Goal: Task Accomplishment & Management: Manage account settings

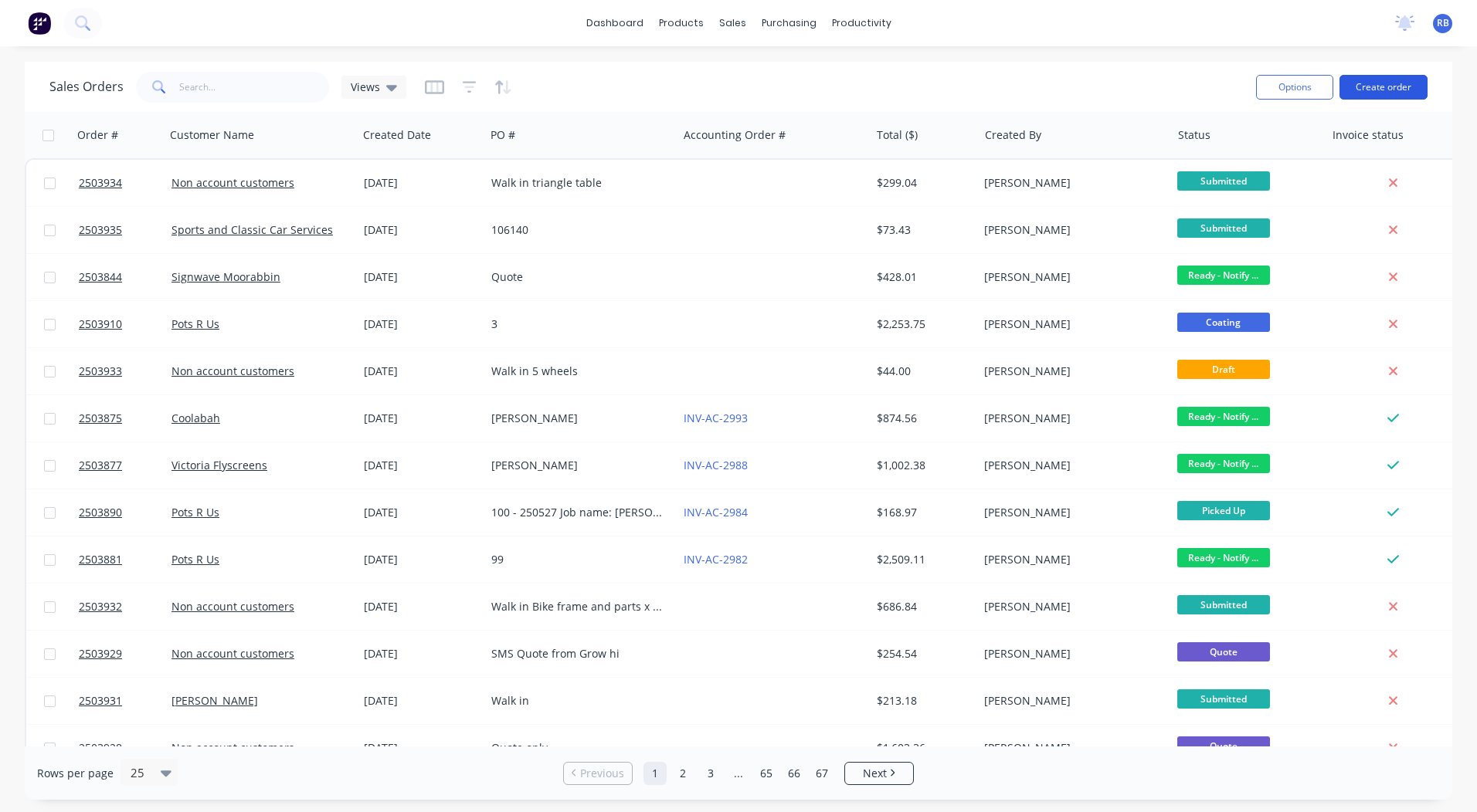
click at [1384, 85] on button "Create order" at bounding box center [1383, 86] width 88 height 24
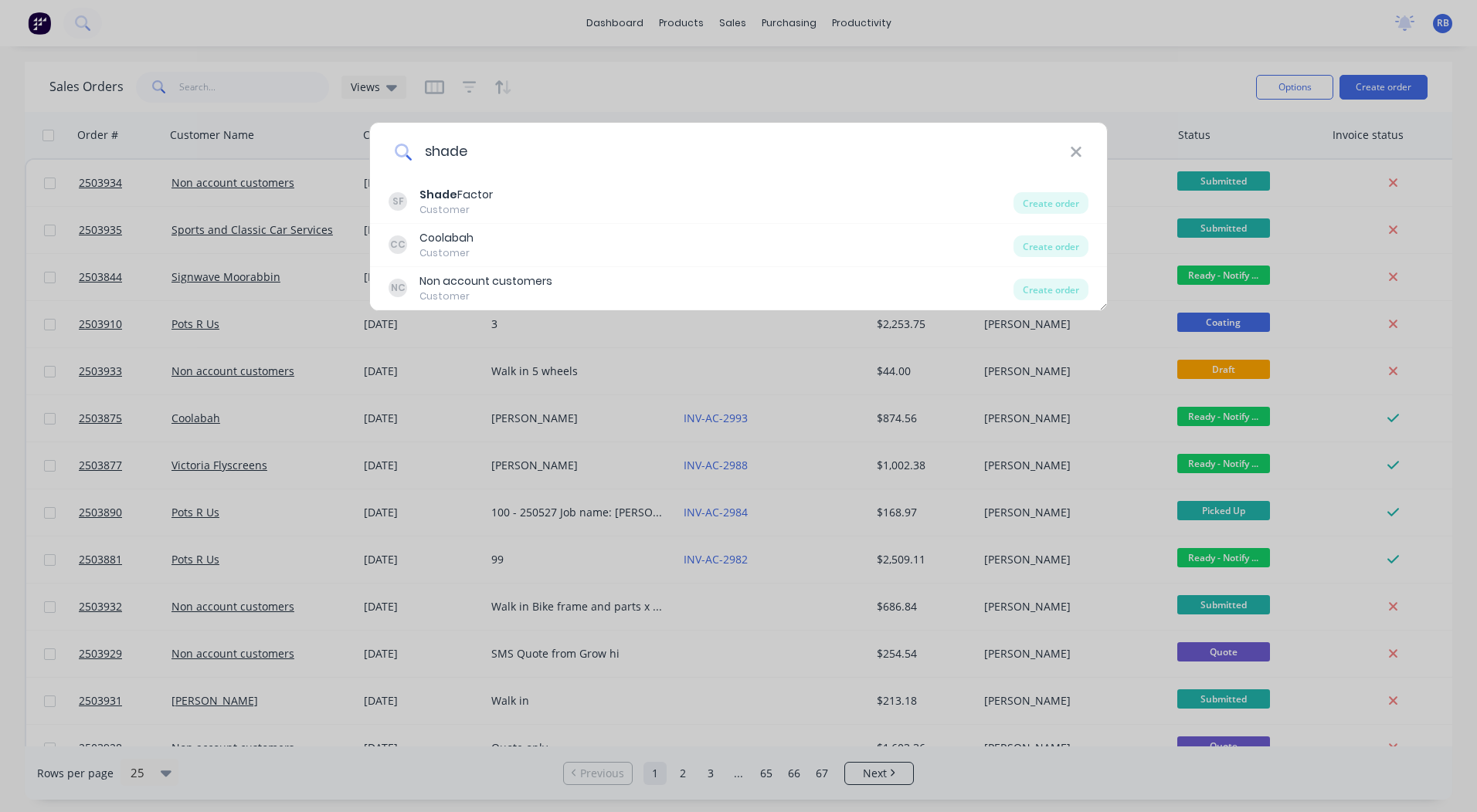
click at [548, 172] on input "shade" at bounding box center [740, 152] width 658 height 58
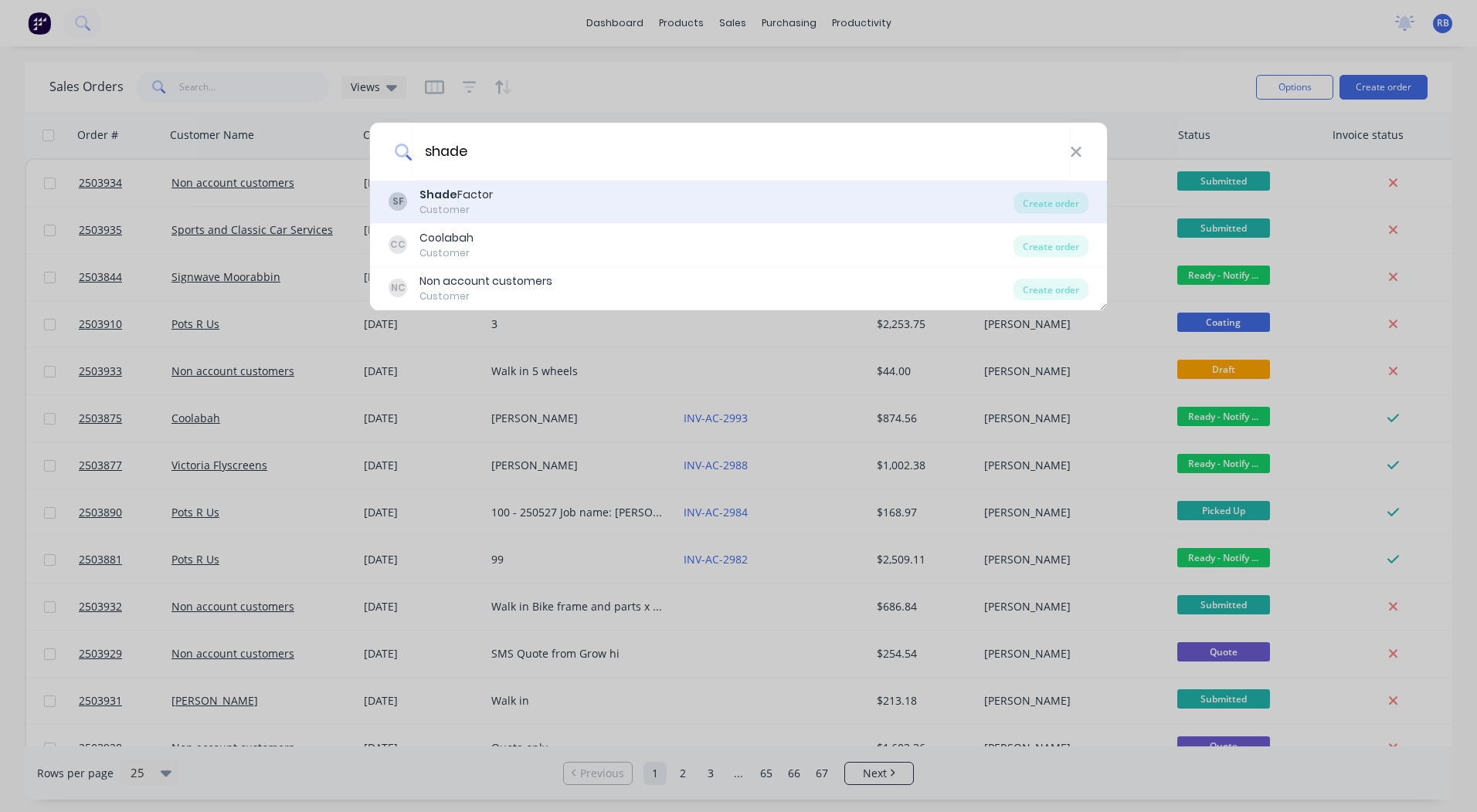
type input "shade"
click at [535, 196] on div "SF Shade Factor Customer" at bounding box center [701, 202] width 625 height 30
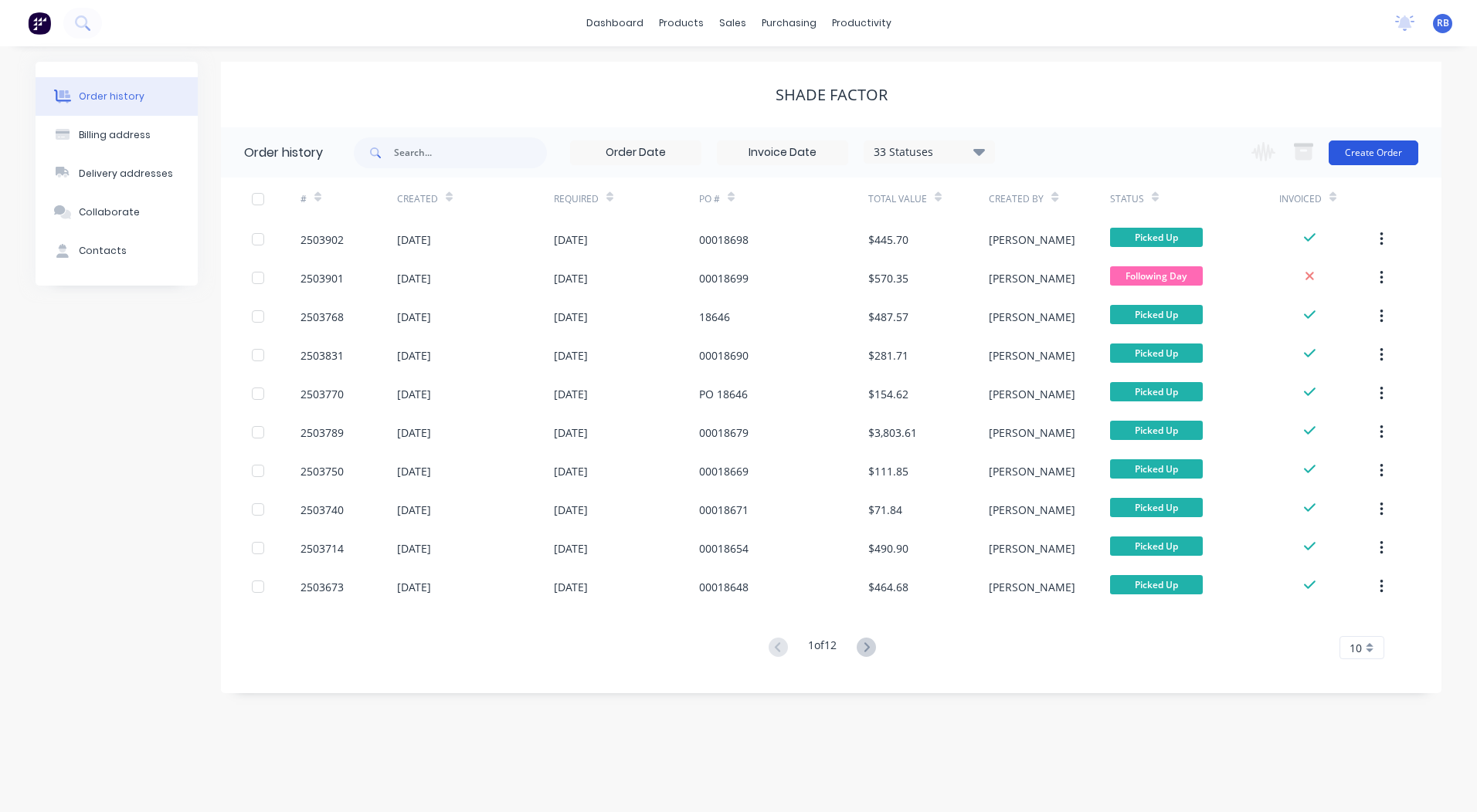
click at [1374, 150] on button "Create Order" at bounding box center [1373, 152] width 89 height 24
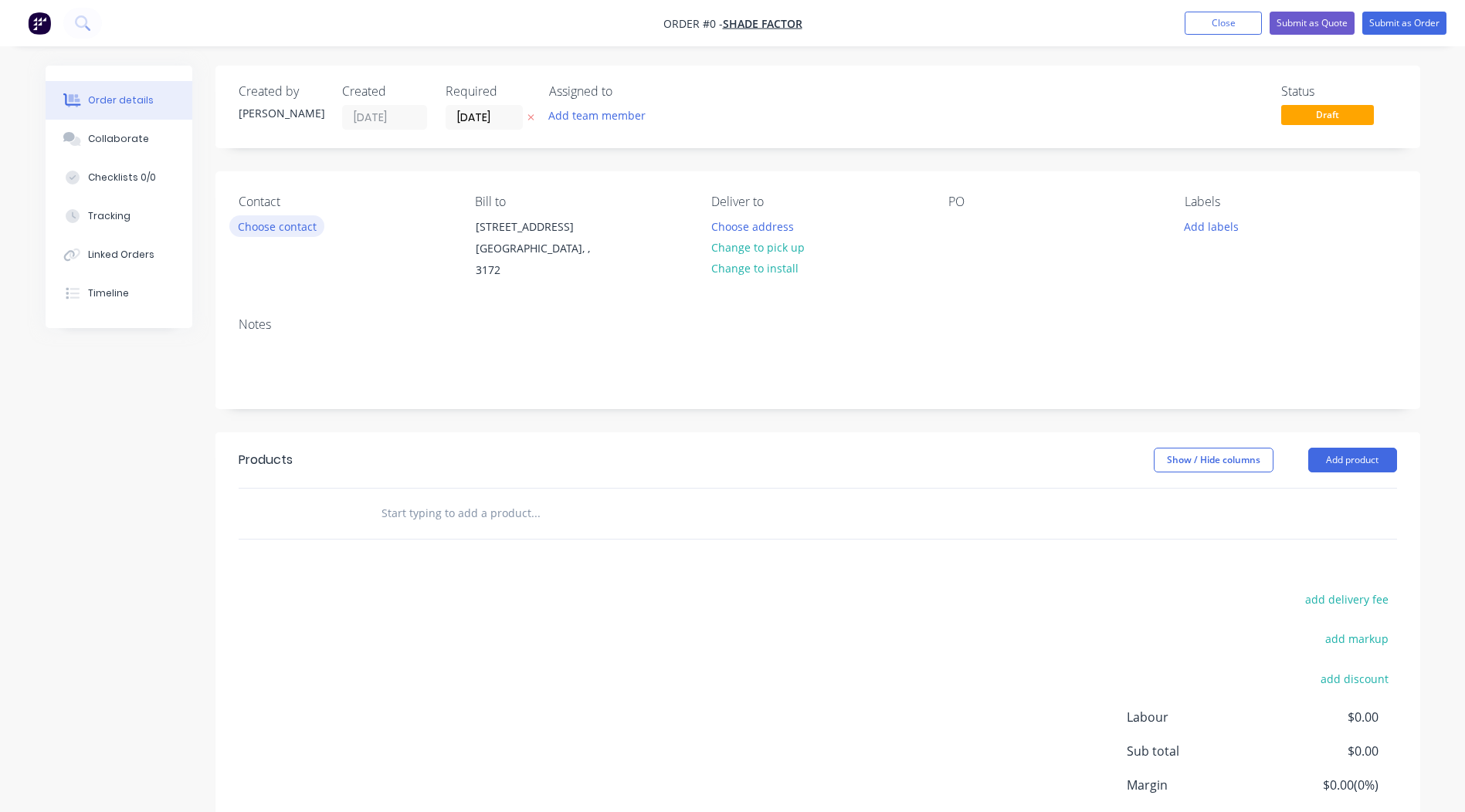
click at [286, 230] on button "Choose contact" at bounding box center [277, 226] width 95 height 21
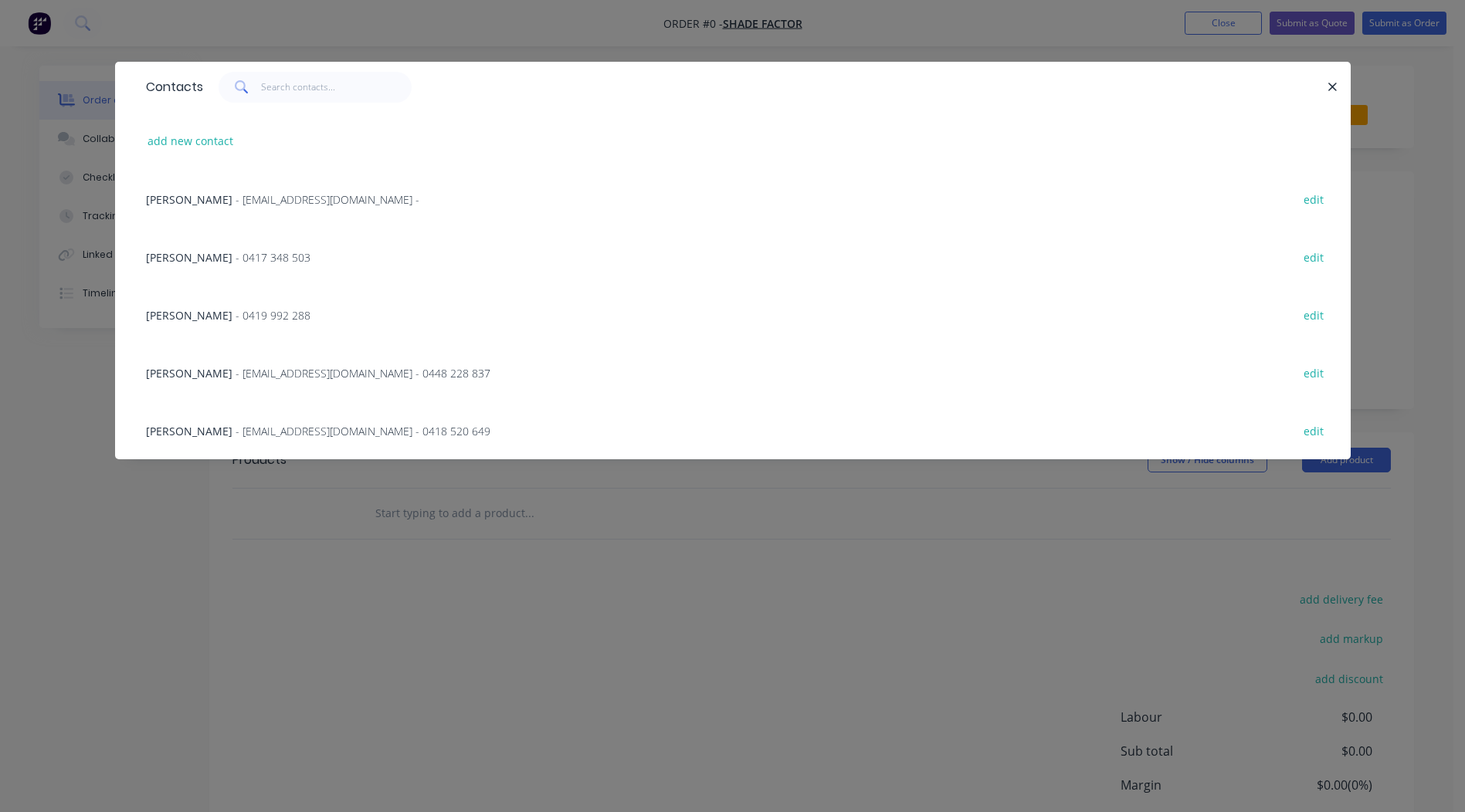
click at [235, 261] on span "- 0417 348 503" at bounding box center [272, 257] width 75 height 15
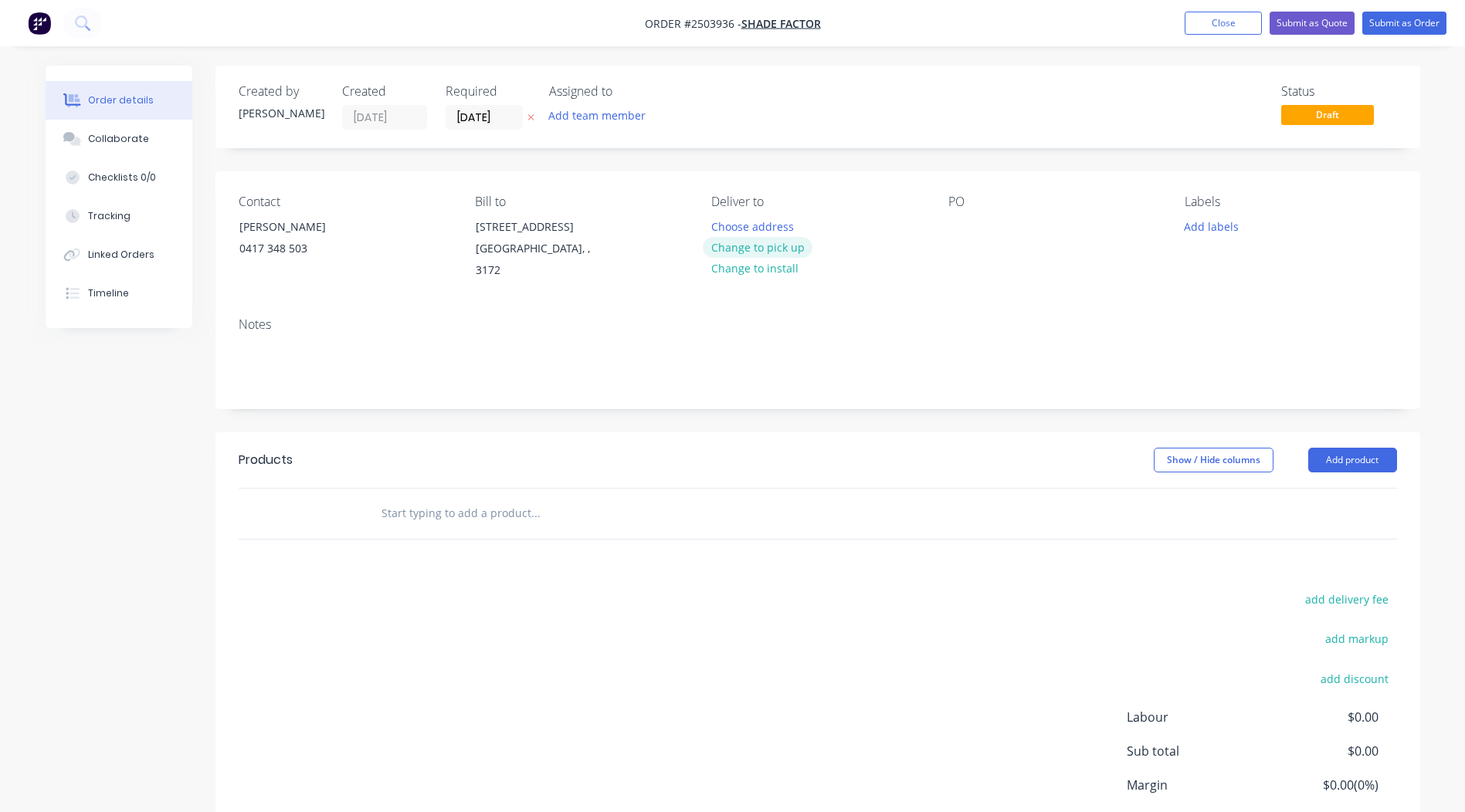
click at [751, 257] on button "Change to pick up" at bounding box center [757, 248] width 109 height 21
click at [962, 223] on div at bounding box center [960, 226] width 24 height 22
click at [1226, 216] on button "Add labels" at bounding box center [1211, 226] width 71 height 21
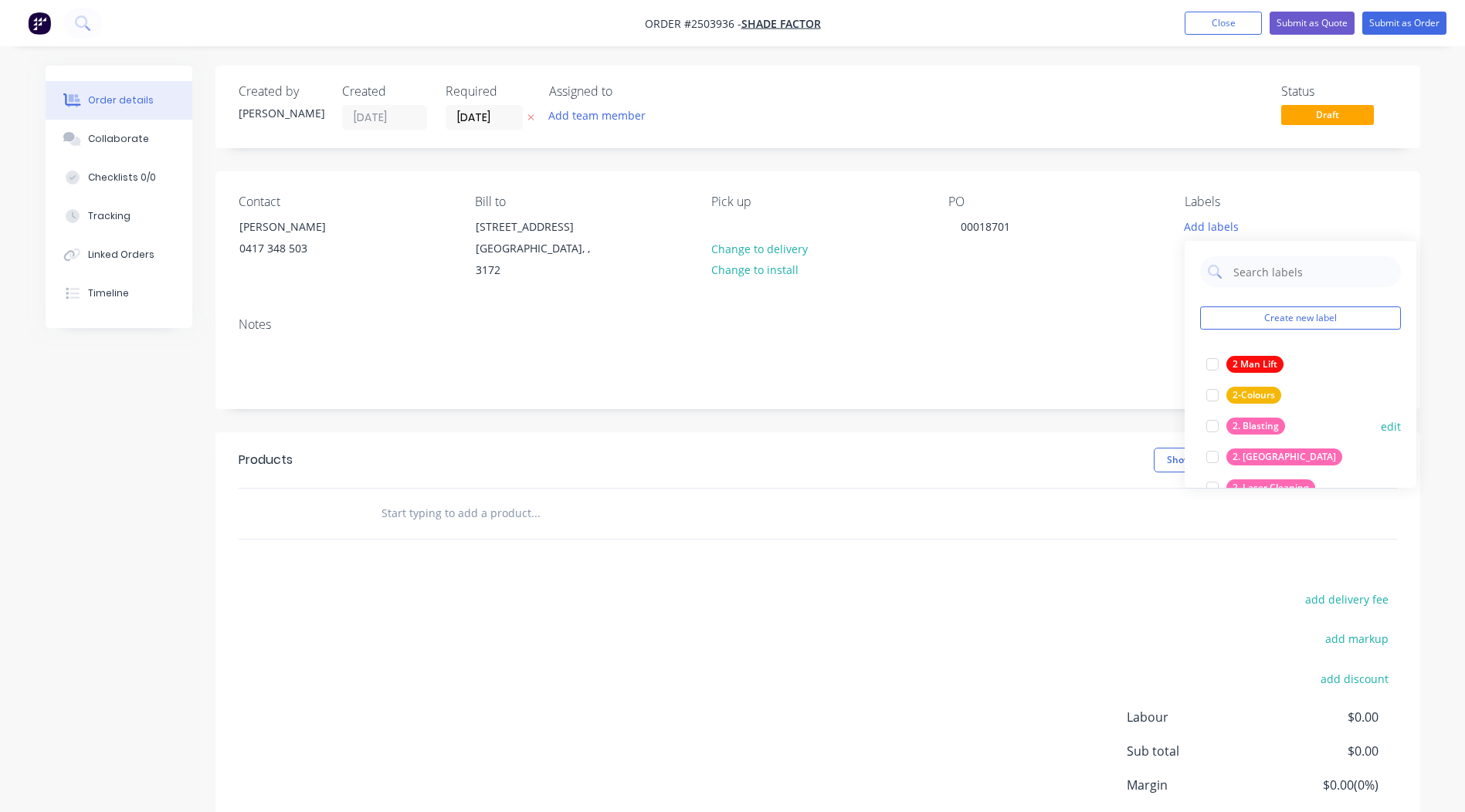
click at [1259, 428] on div "2. Blasting" at bounding box center [1255, 426] width 59 height 17
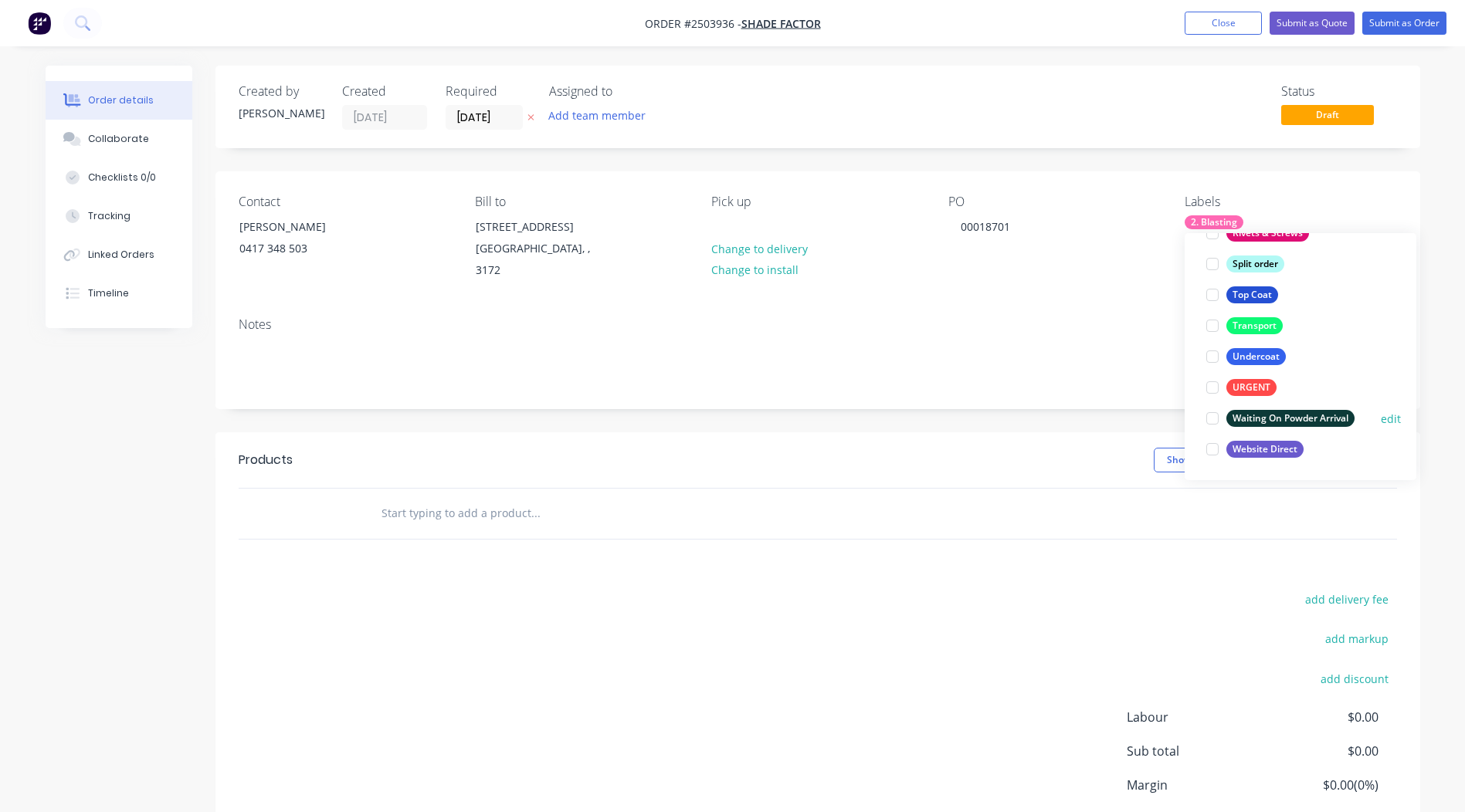
scroll to position [105, 0]
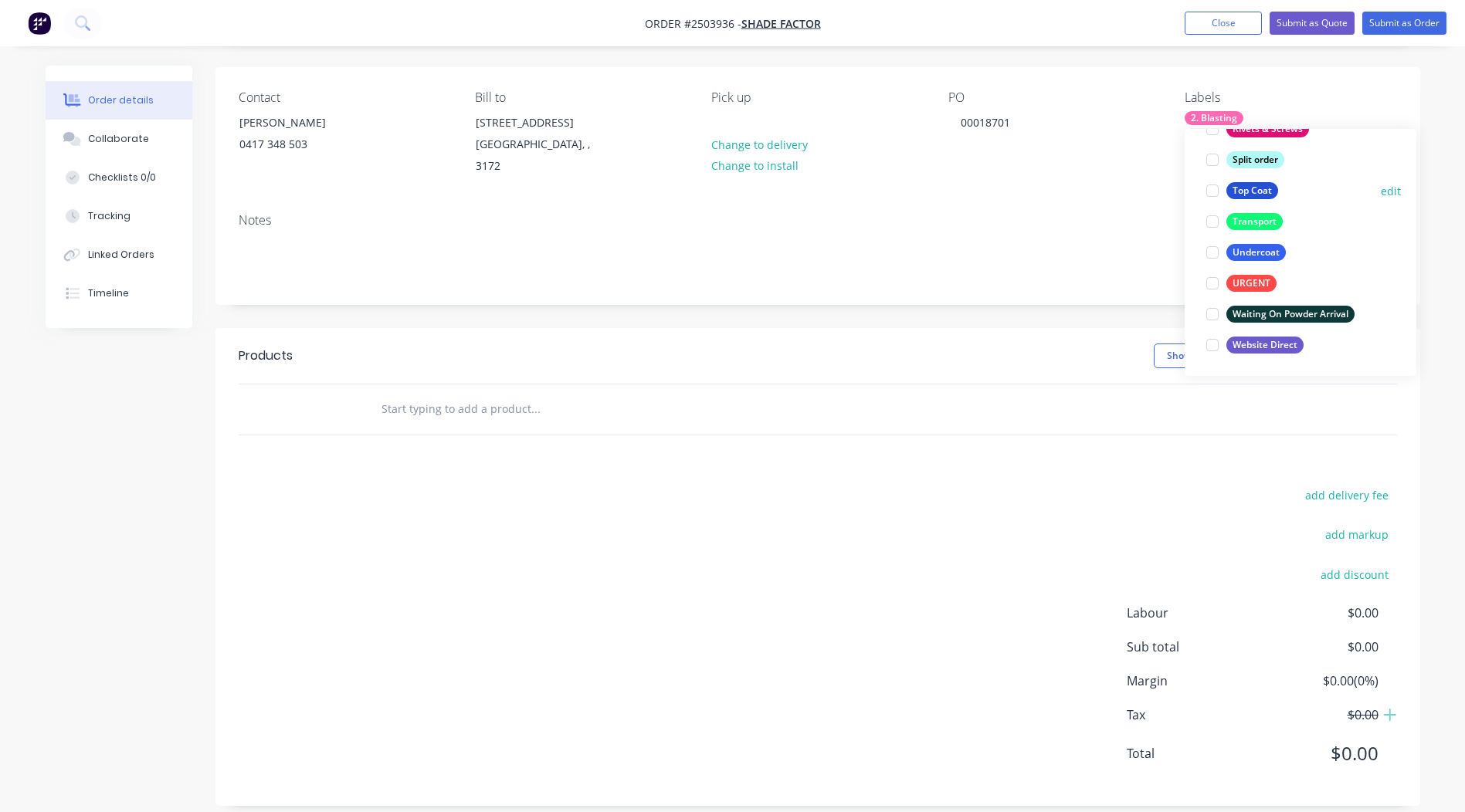
click at [1250, 188] on div "Top Coat" at bounding box center [1251, 191] width 51 height 17
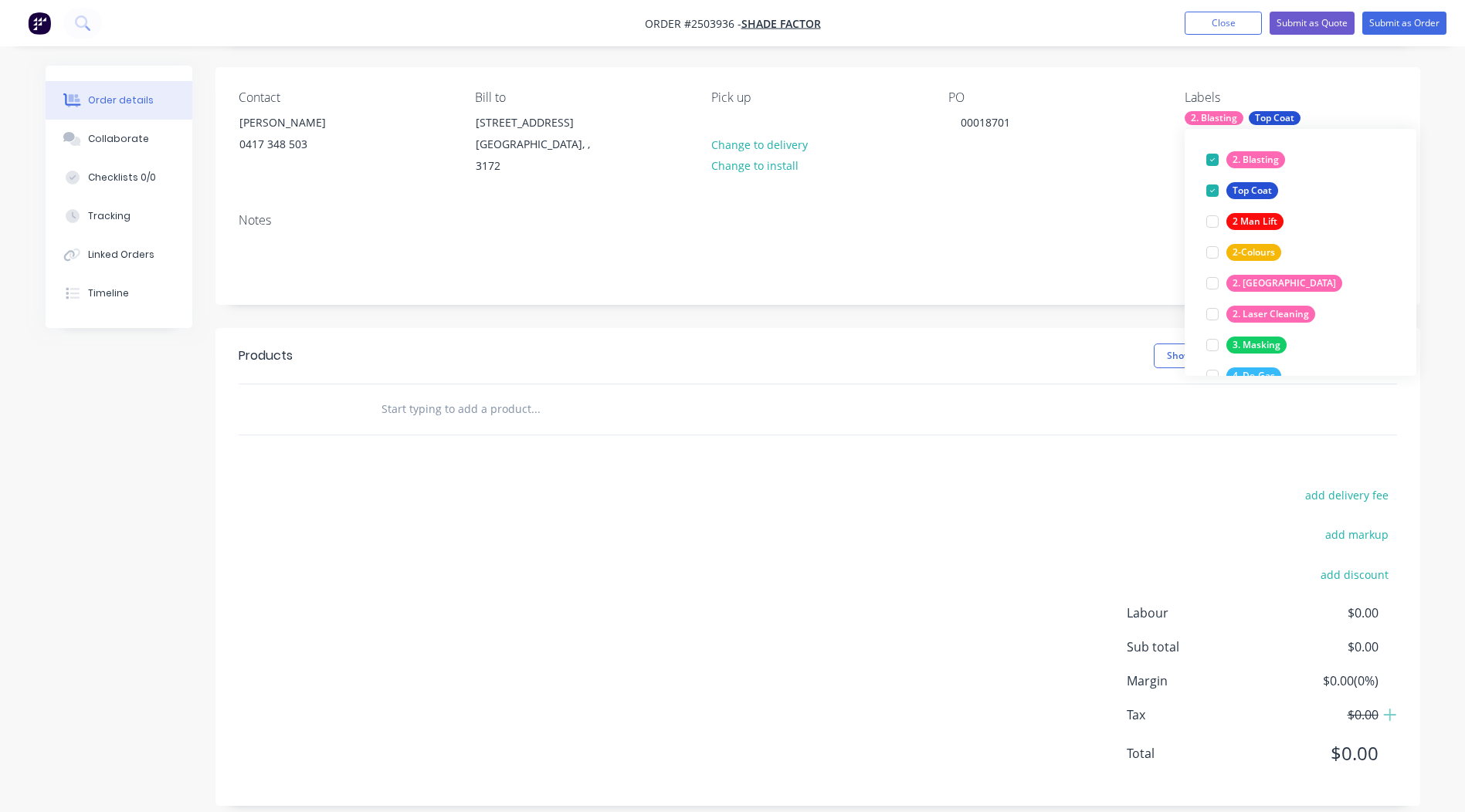
click at [1038, 295] on div "Created by Rory Created 26/08/25 Required 26/08/25 Assigned to Add team member …" at bounding box center [817, 384] width 1204 height 845
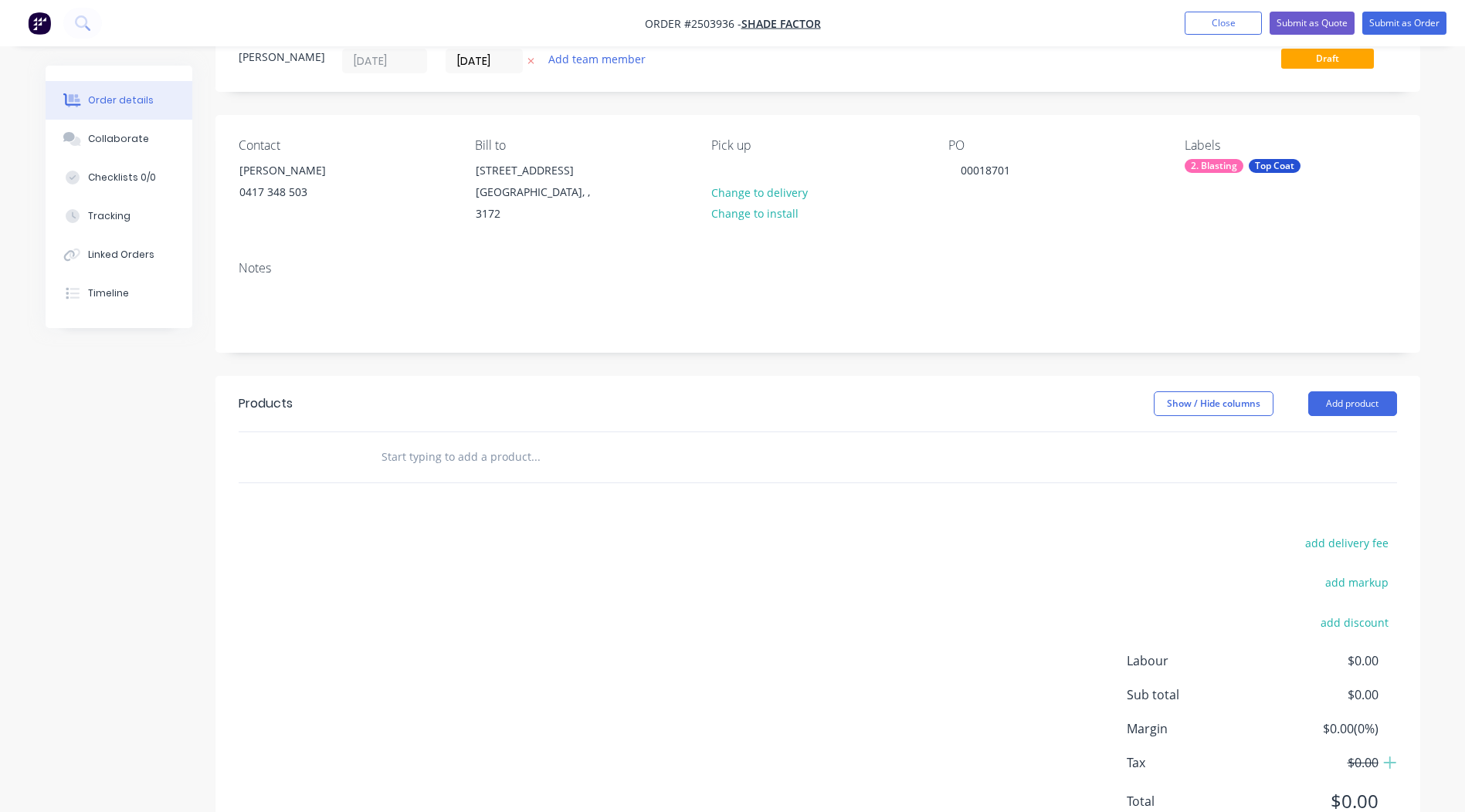
scroll to position [0, 0]
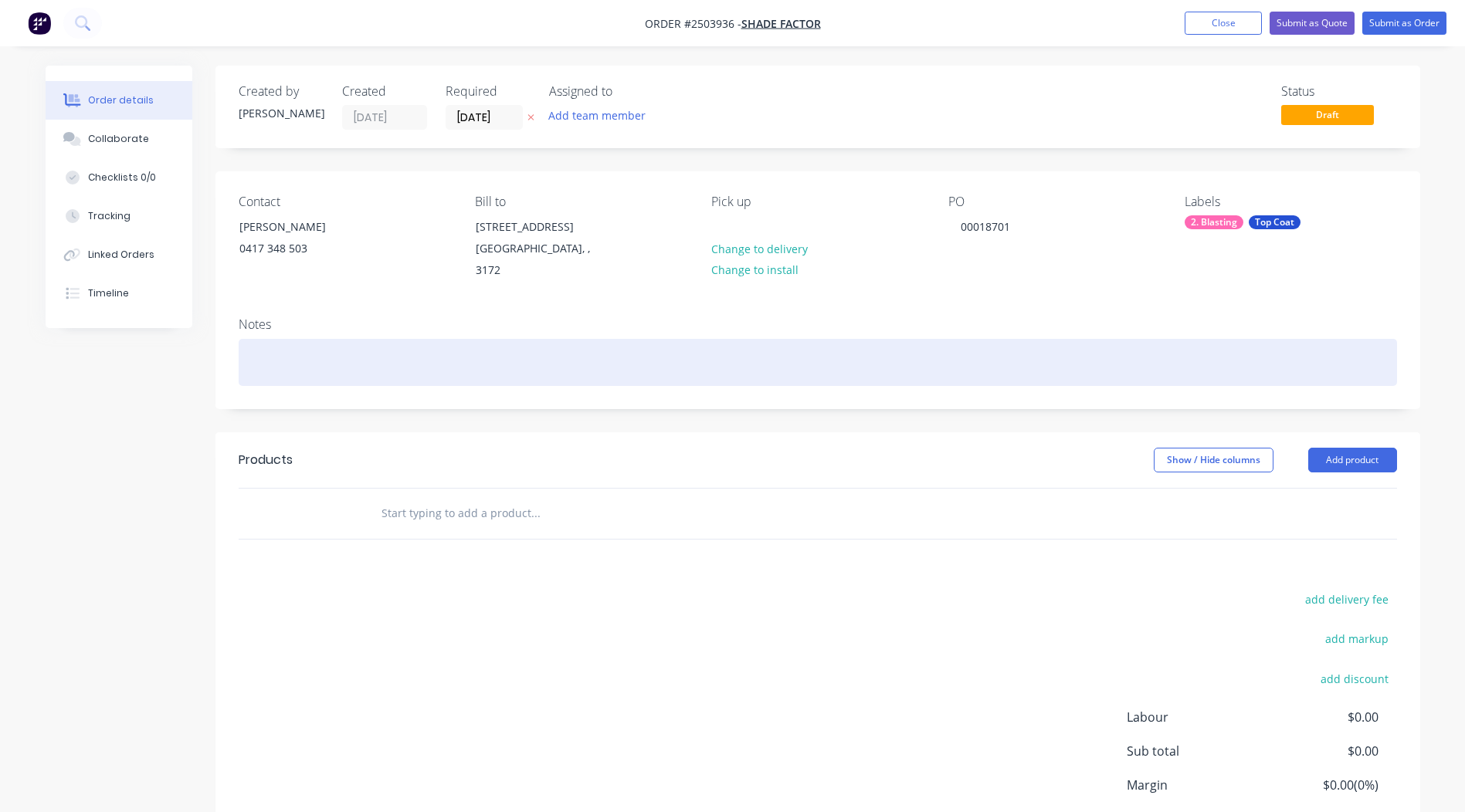
click at [310, 339] on div at bounding box center [817, 362] width 1158 height 47
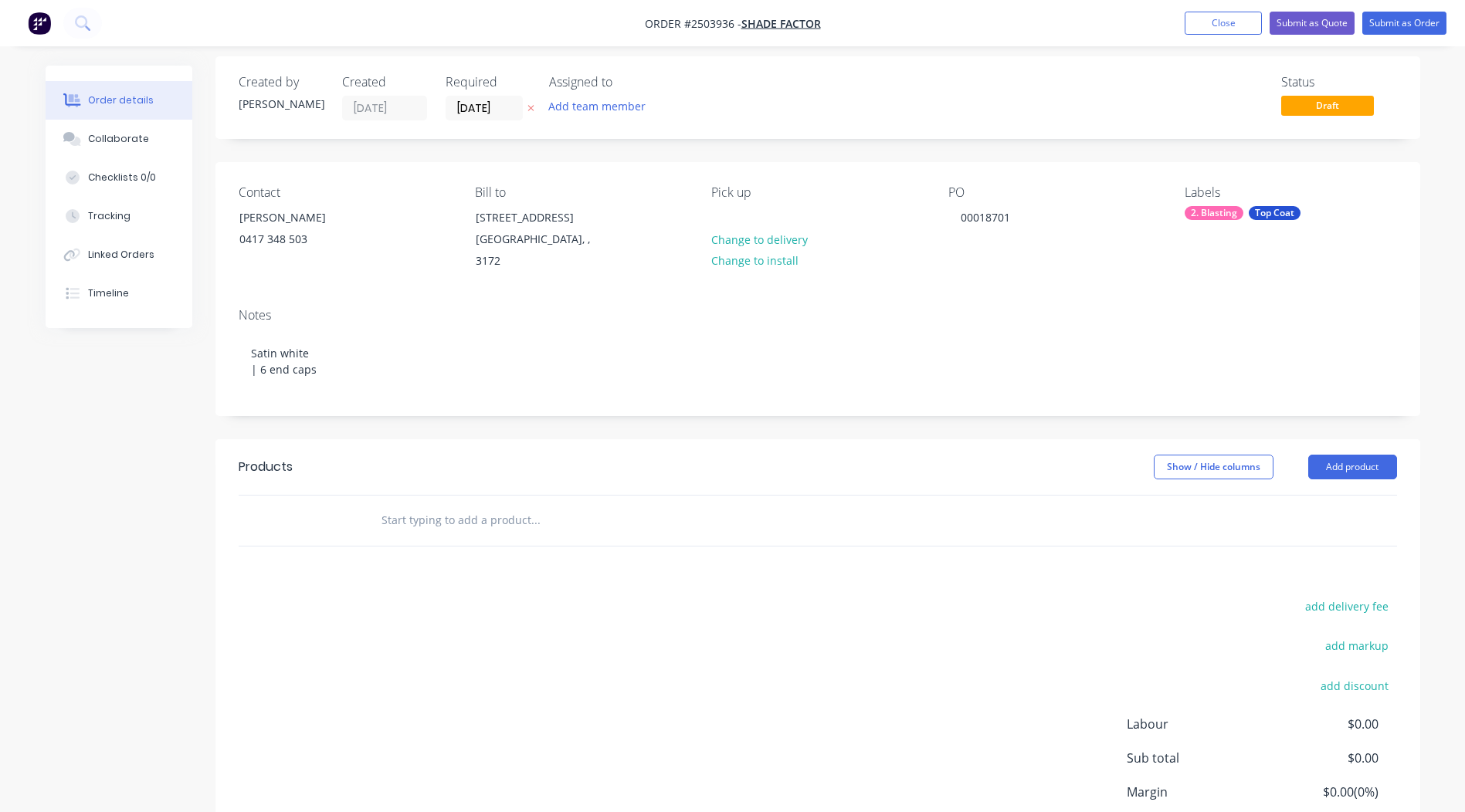
click at [371, 454] on div "Products" at bounding box center [361, 466] width 246 height 24
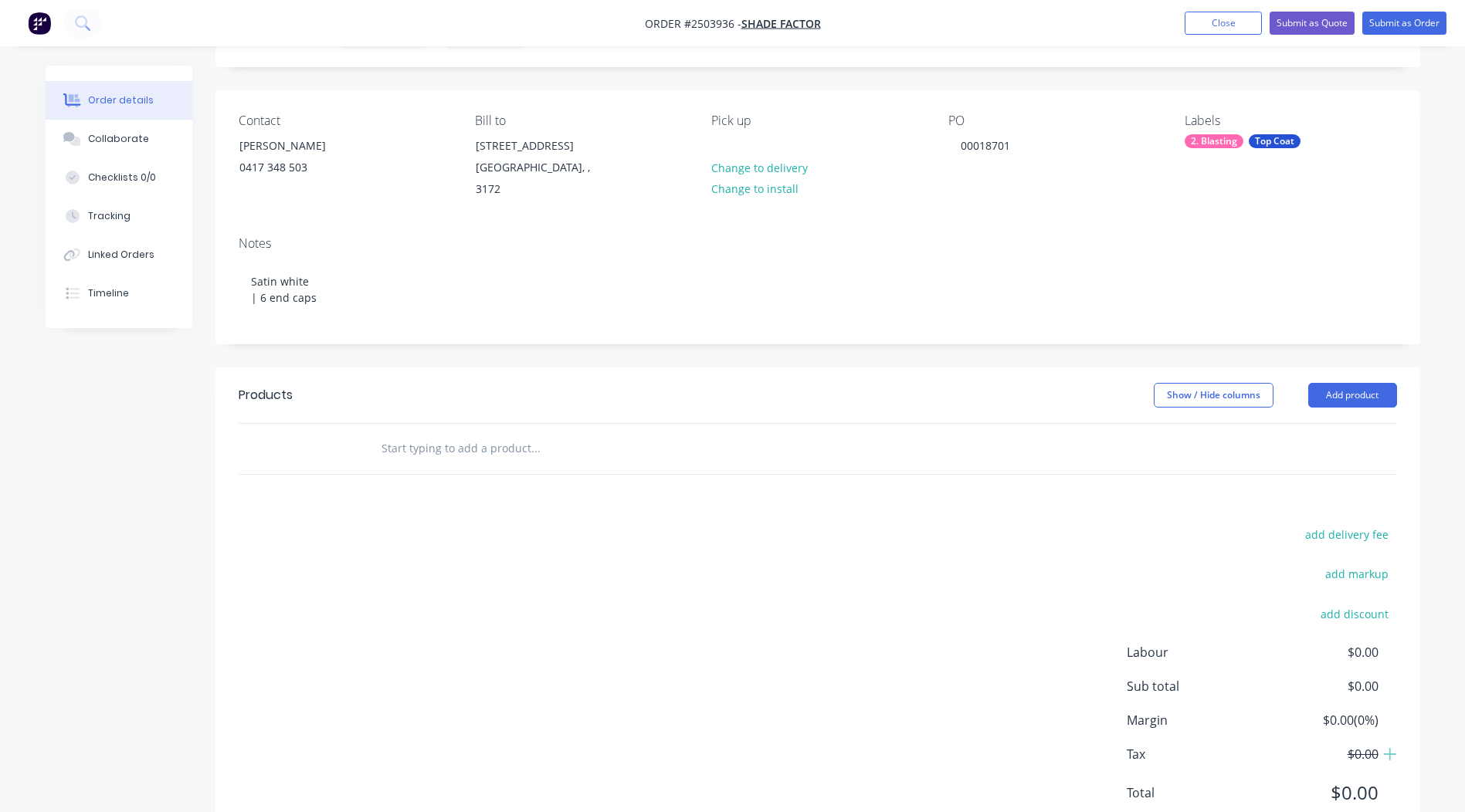
scroll to position [85, 0]
click at [1363, 390] on header "Products Show / Hide columns Add product" at bounding box center [817, 390] width 1204 height 55
click at [1356, 379] on button "Add product" at bounding box center [1353, 390] width 89 height 24
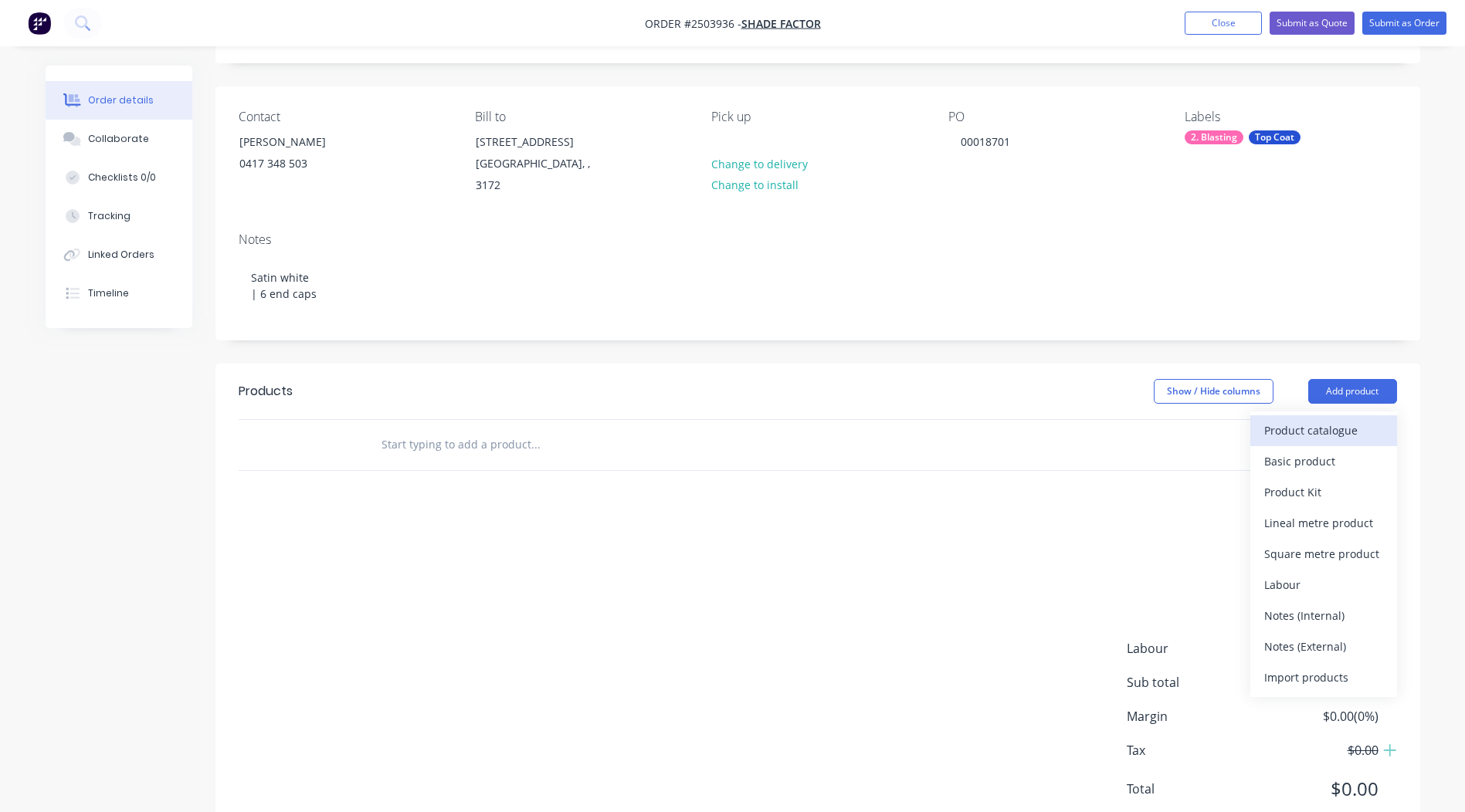
click at [1323, 420] on div "Product catalogue" at bounding box center [1323, 430] width 119 height 22
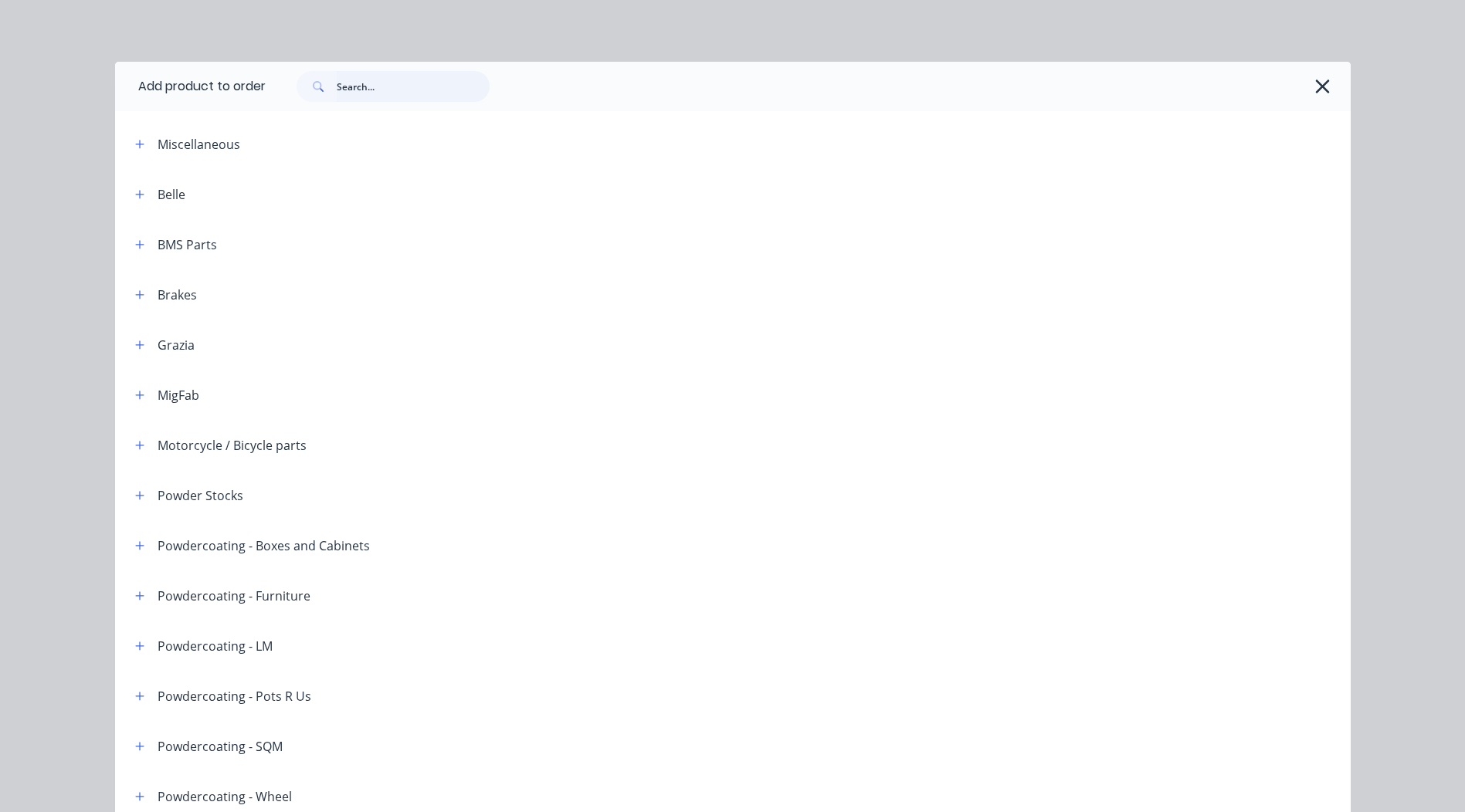
click at [410, 84] on input "text" at bounding box center [413, 86] width 153 height 31
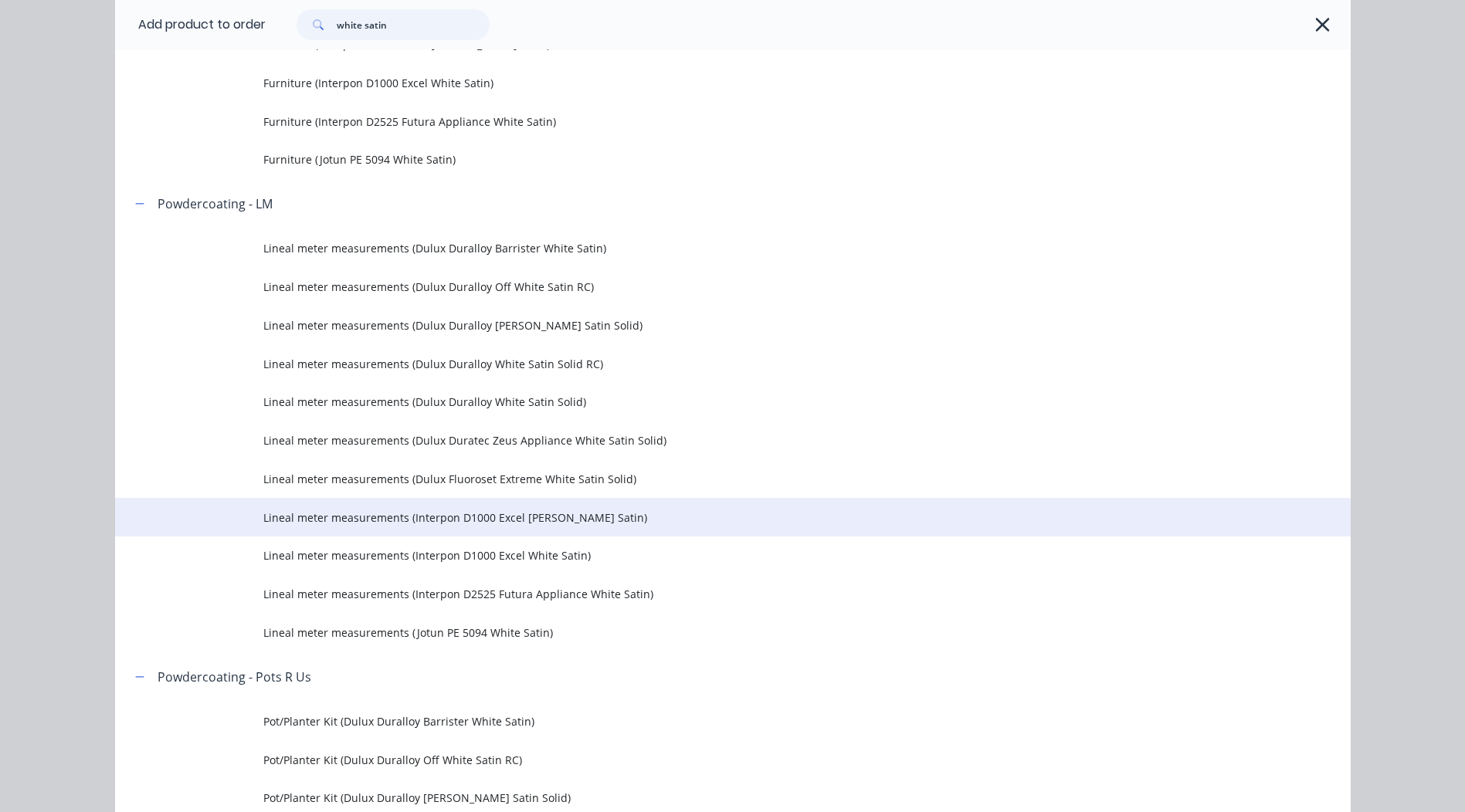
scroll to position [1467, 0]
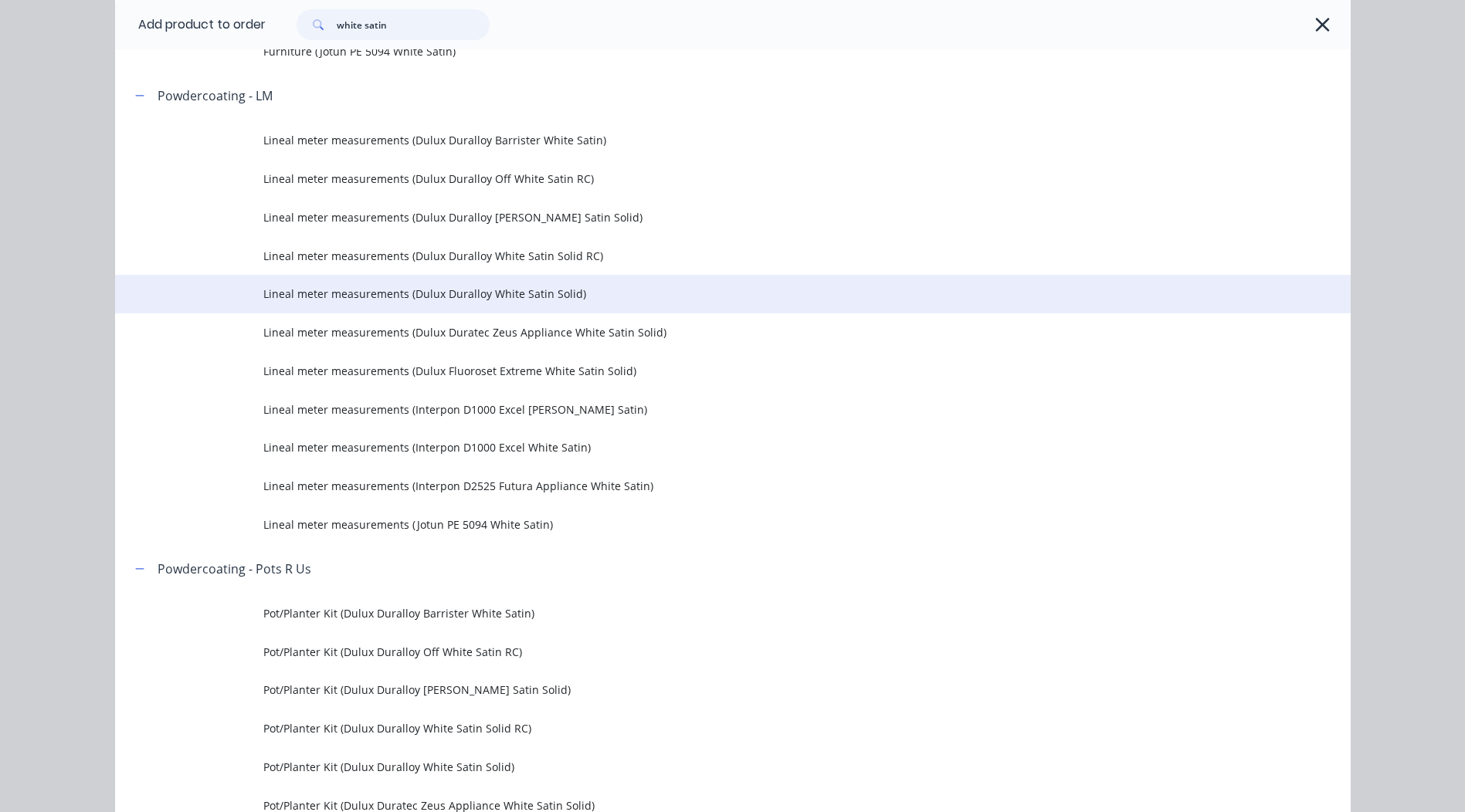
type input "white satin"
click at [567, 302] on span "Lineal meter measurements (Dulux Duralloy White Satin Solid)" at bounding box center [698, 294] width 869 height 16
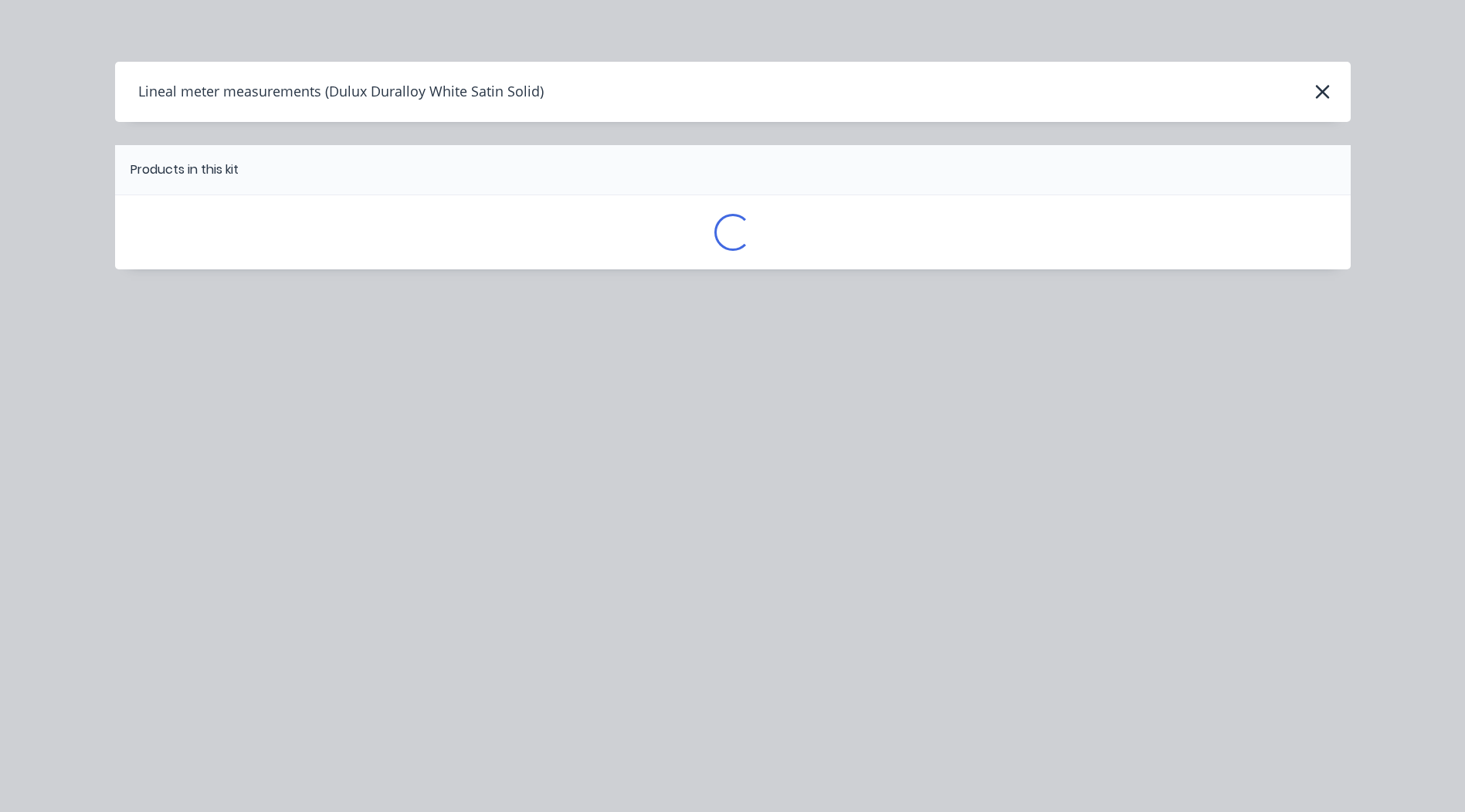
scroll to position [0, 0]
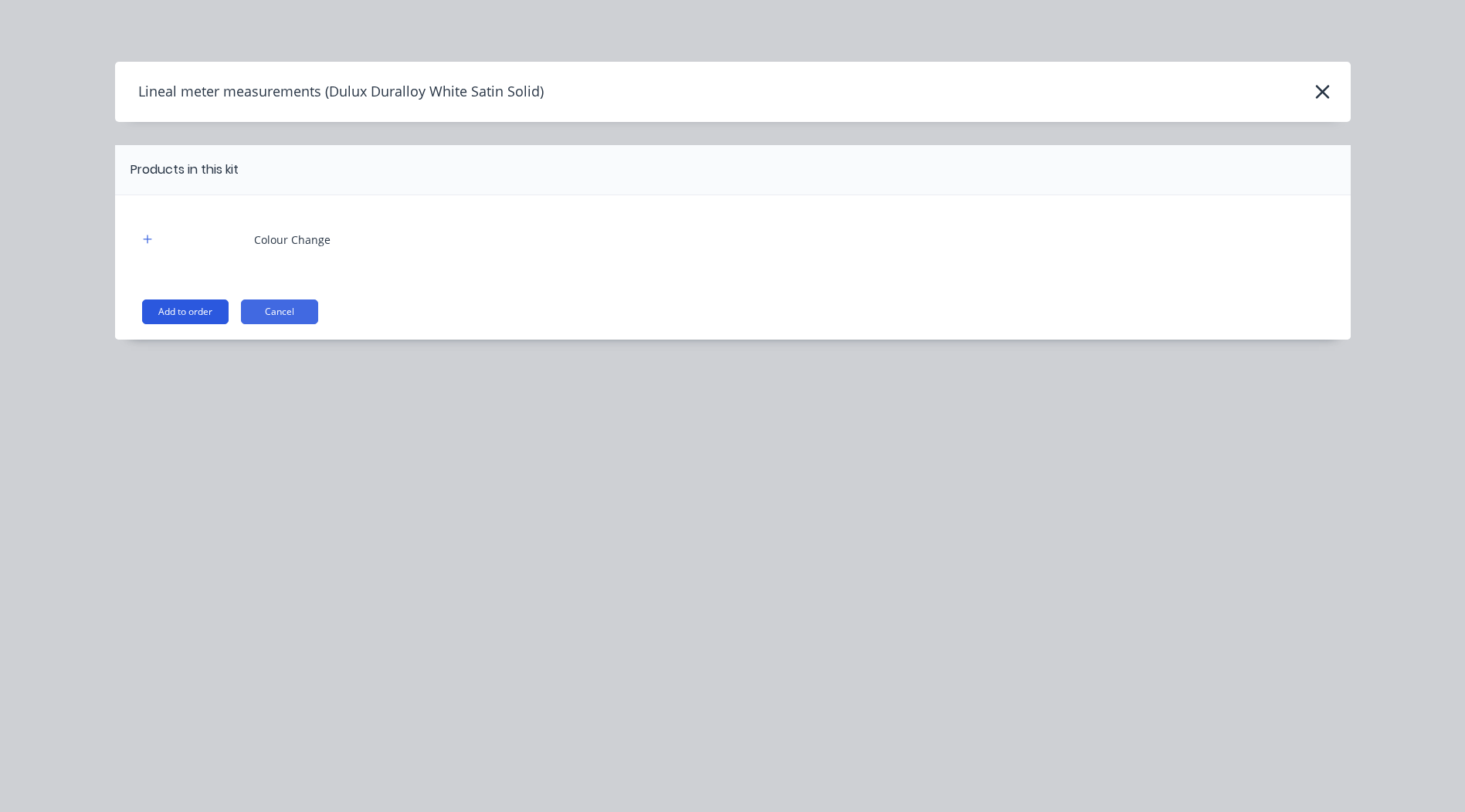
click at [200, 311] on button "Add to order" at bounding box center [185, 311] width 86 height 24
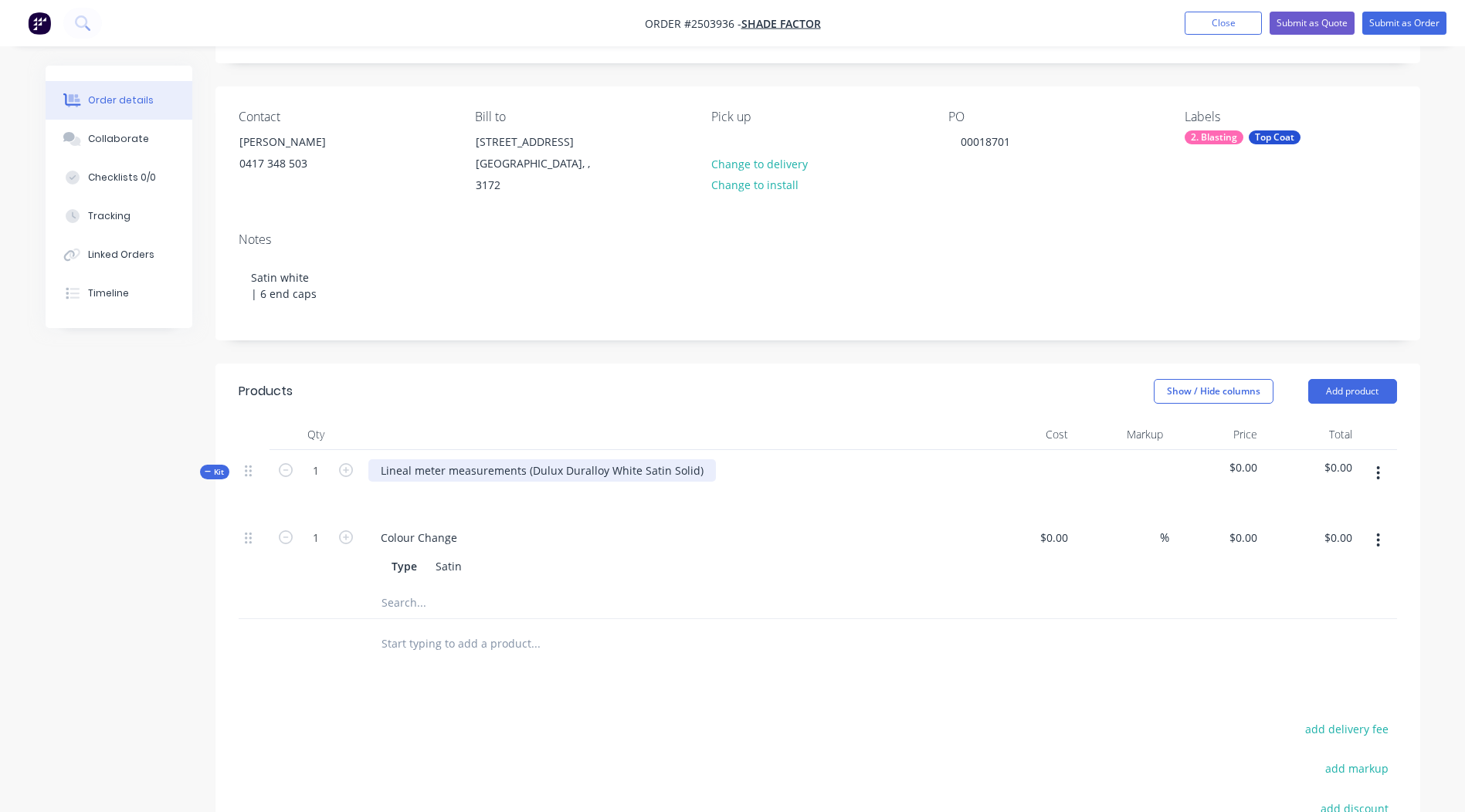
drag, startPoint x: 528, startPoint y: 454, endPoint x: 4, endPoint y: 473, distance: 524.3
click at [211, 473] on div "Created by Rory Created 26/08/25 Required 26/08/25 Assigned to Add team member …" at bounding box center [732, 521] width 1374 height 1082
click at [547, 459] on div "Dulux Duralloy White Satin Solid)" at bounding box center [466, 470] width 196 height 22
drag, startPoint x: 762, startPoint y: 386, endPoint x: 842, endPoint y: 407, distance: 82.7
click at [765, 386] on div "Show / Hide columns Add product" at bounding box center [940, 390] width 912 height 24
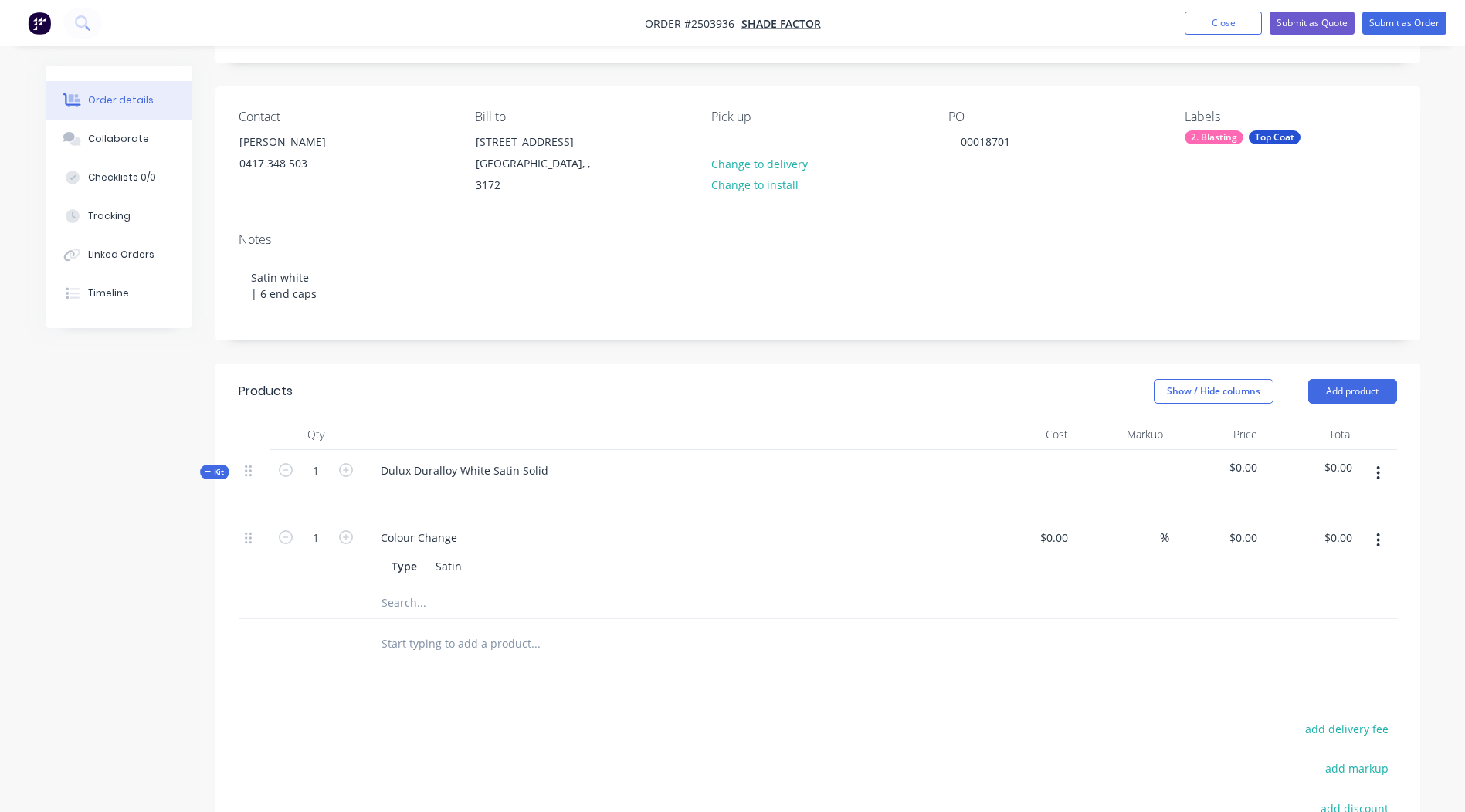
click at [1383, 459] on button "button" at bounding box center [1377, 473] width 36 height 28
click at [1298, 503] on div "Add product to kit" at bounding box center [1323, 514] width 119 height 22
click at [1008, 656] on div "Products Show / Hide columns Add product Qty Cost Markup Price Total Kit 1 Dulu…" at bounding box center [817, 702] width 1204 height 676
click at [1374, 459] on button "button" at bounding box center [1377, 473] width 36 height 28
click at [1330, 498] on button "Add product to kit" at bounding box center [1323, 514] width 146 height 31
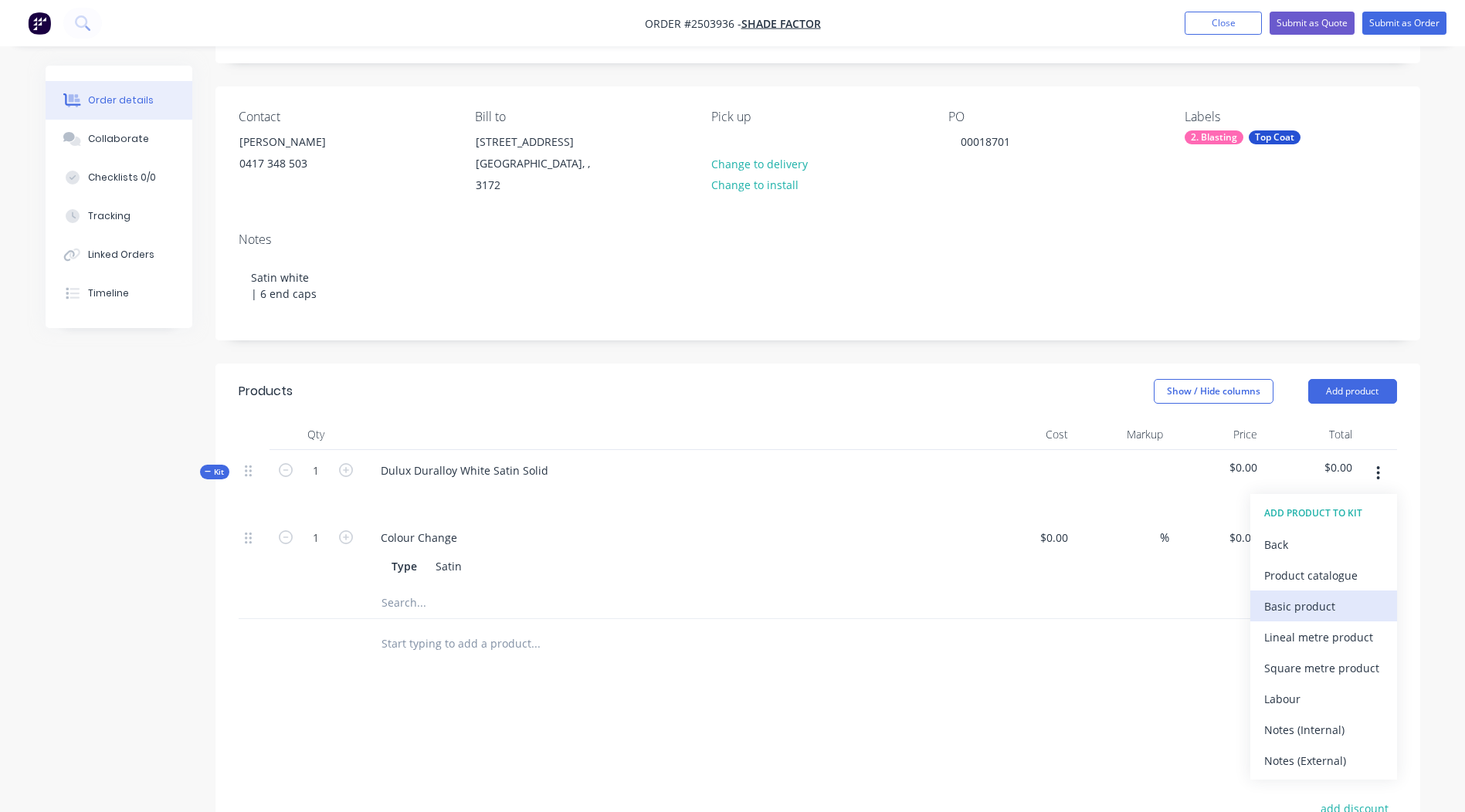
click at [1330, 599] on div "Basic product" at bounding box center [1323, 606] width 119 height 22
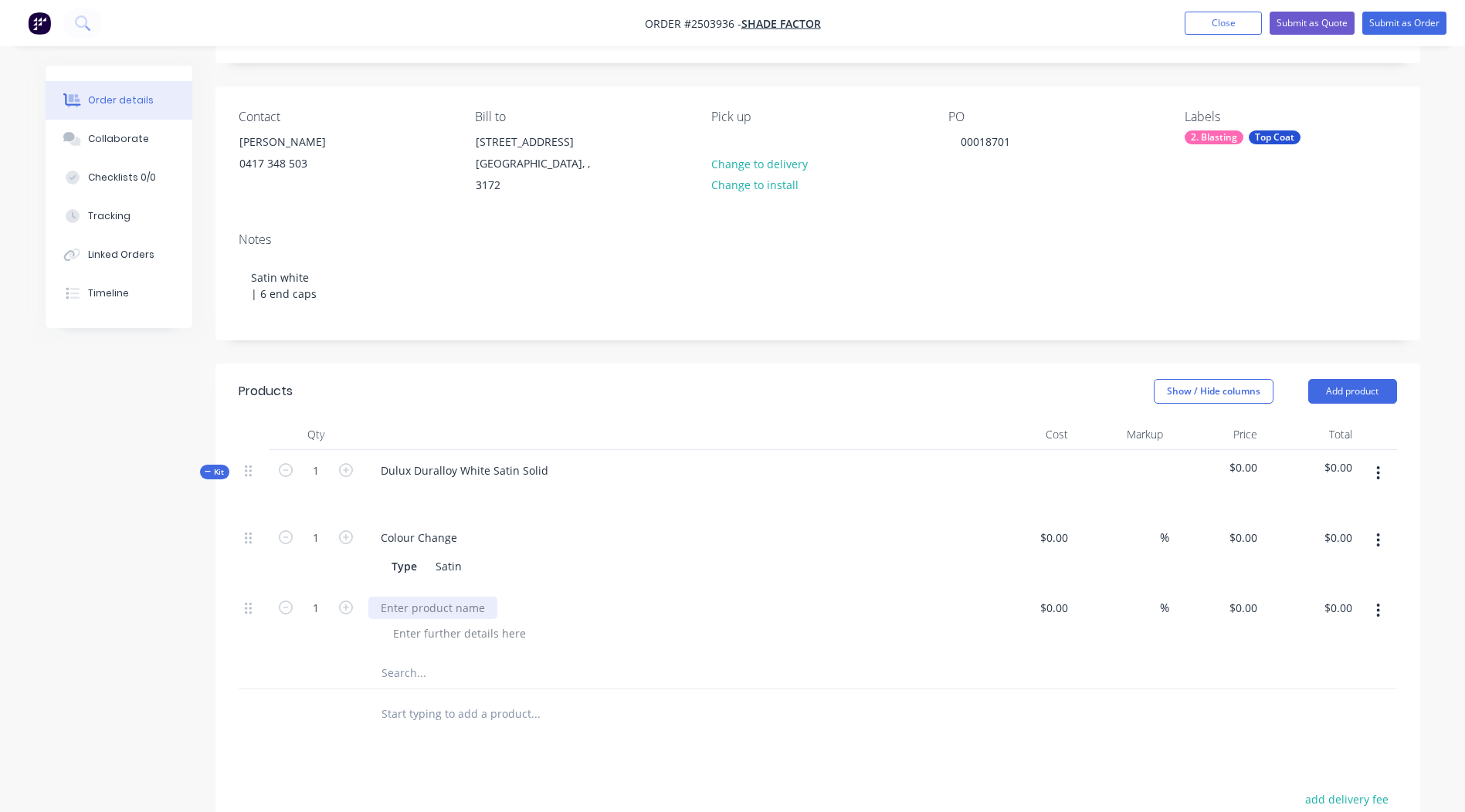
click at [412, 597] on div at bounding box center [432, 608] width 129 height 22
click at [350, 601] on icon "button" at bounding box center [346, 608] width 14 height 14
click at [348, 601] on icon "button" at bounding box center [346, 608] width 14 height 14
click at [351, 601] on icon "button" at bounding box center [346, 608] width 14 height 14
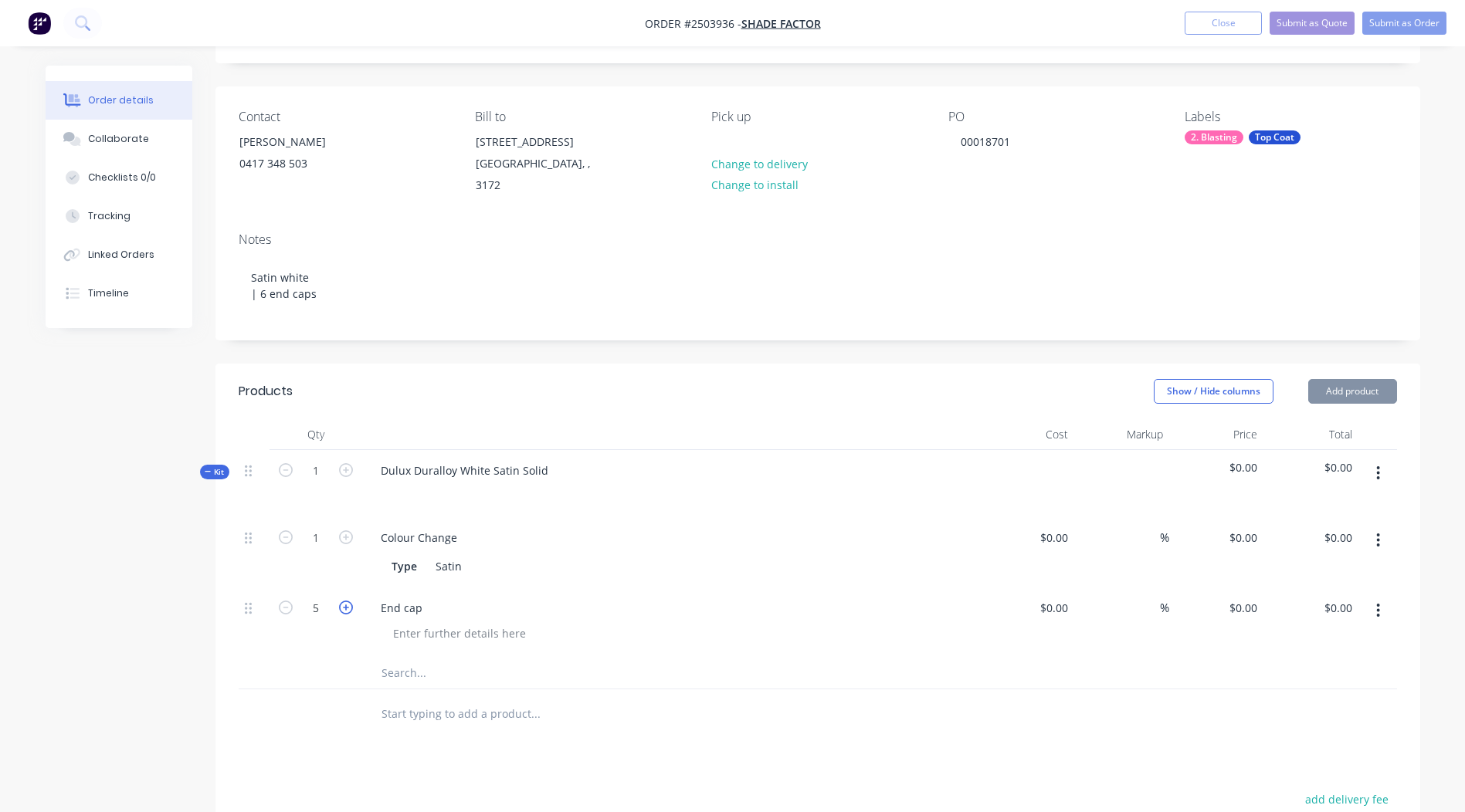
click at [349, 601] on icon "button" at bounding box center [346, 608] width 14 height 14
type input "6"
click at [1242, 597] on div "0 $0.00" at bounding box center [1242, 608] width 42 height 22
type input "$5.00"
type input "$30.00"
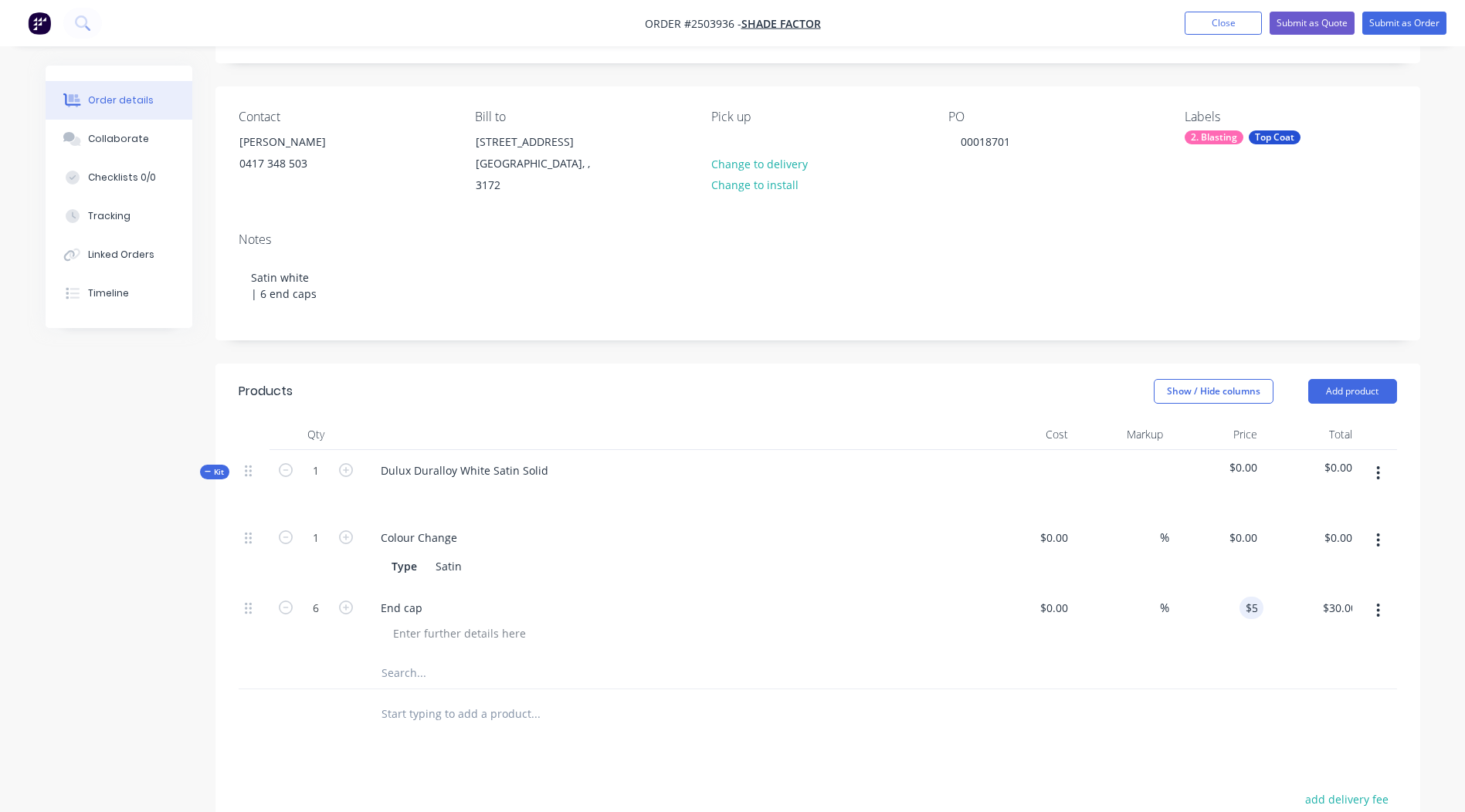
click at [1011, 690] on div at bounding box center [817, 715] width 1158 height 50
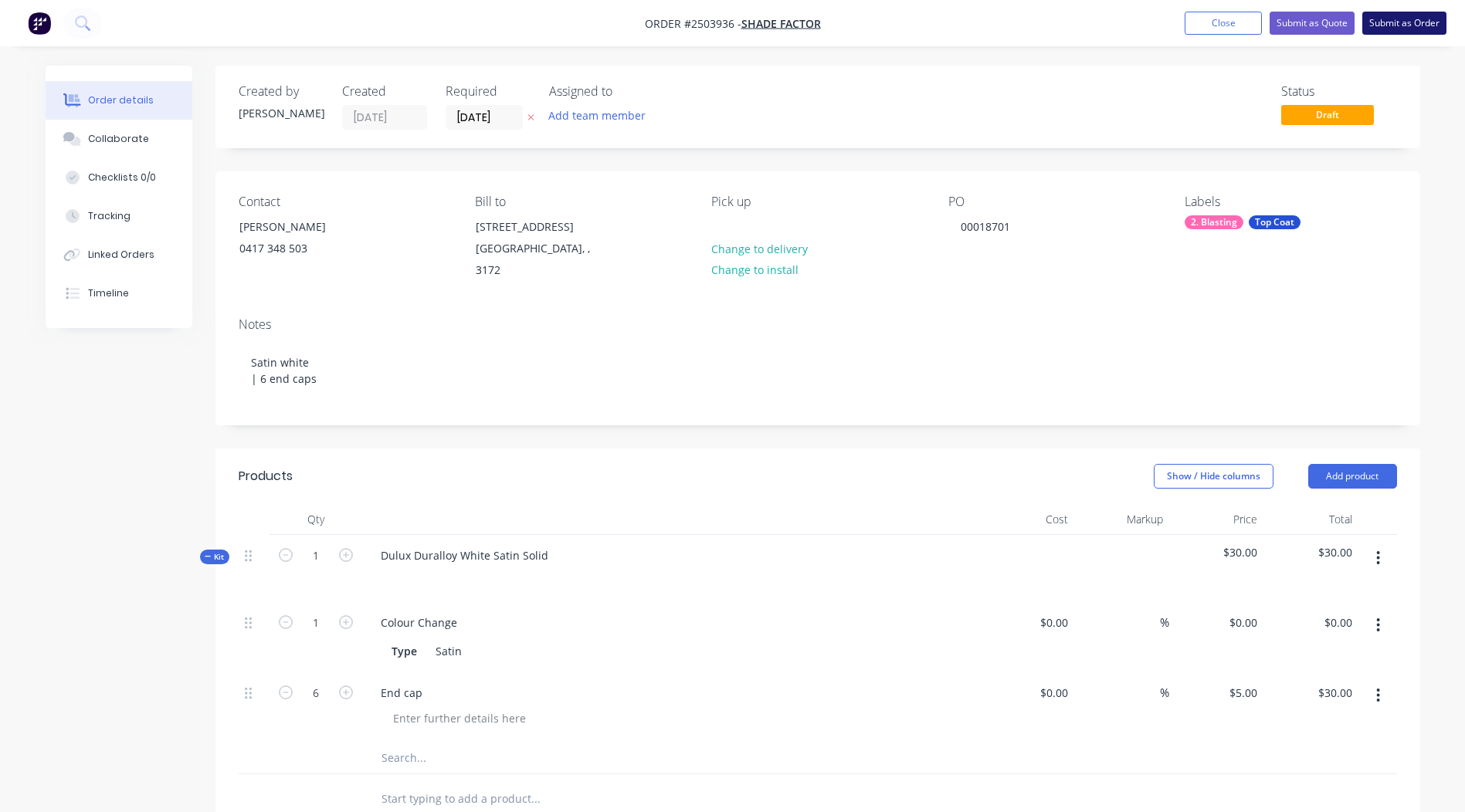
click at [1391, 21] on button "Submit as Order" at bounding box center [1404, 23] width 84 height 23
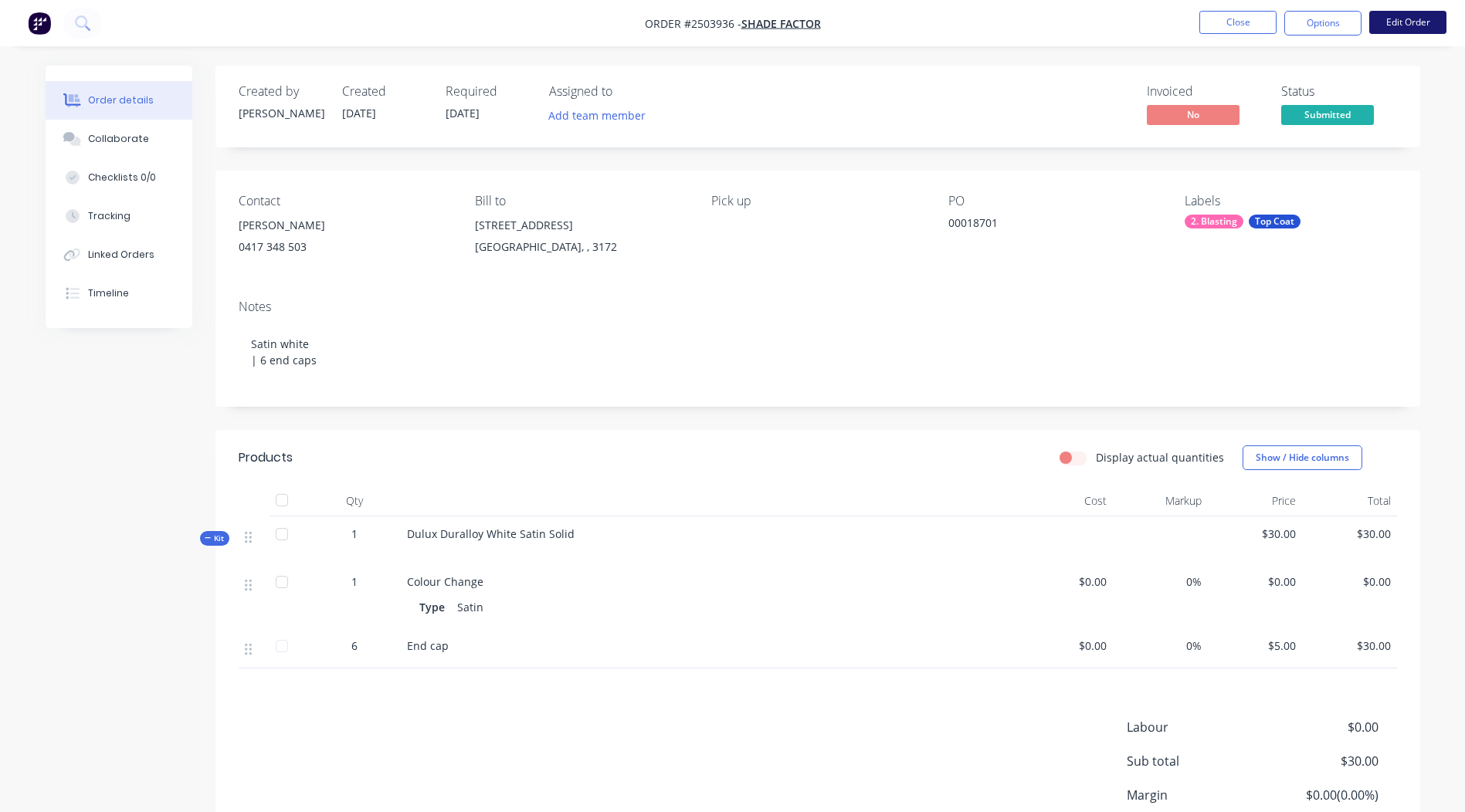
click at [1415, 16] on button "Edit Order" at bounding box center [1408, 22] width 78 height 23
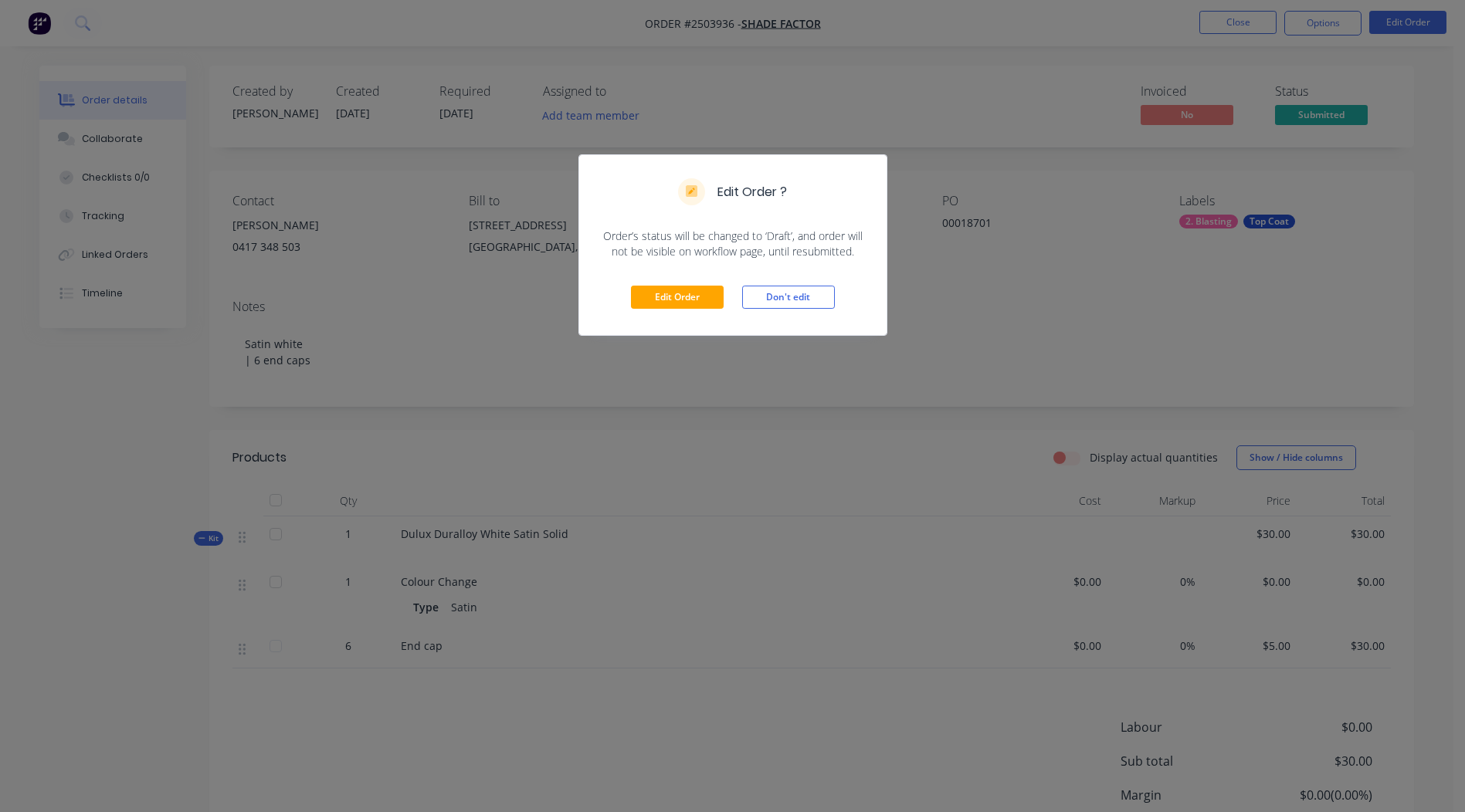
click at [685, 310] on div "Edit Order Don't edit" at bounding box center [732, 297] width 307 height 76
click at [694, 299] on button "Edit Order" at bounding box center [677, 297] width 93 height 23
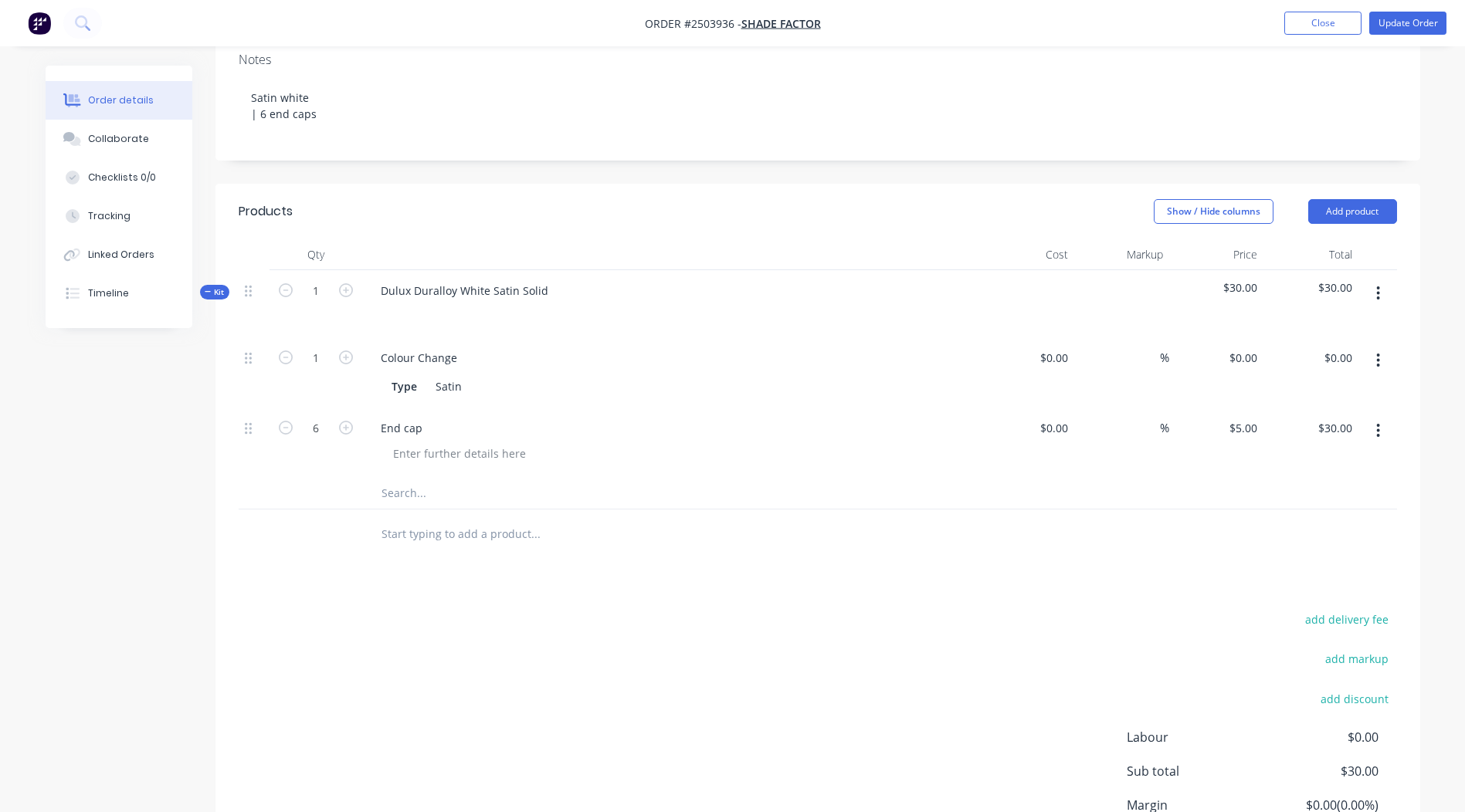
scroll to position [309, 0]
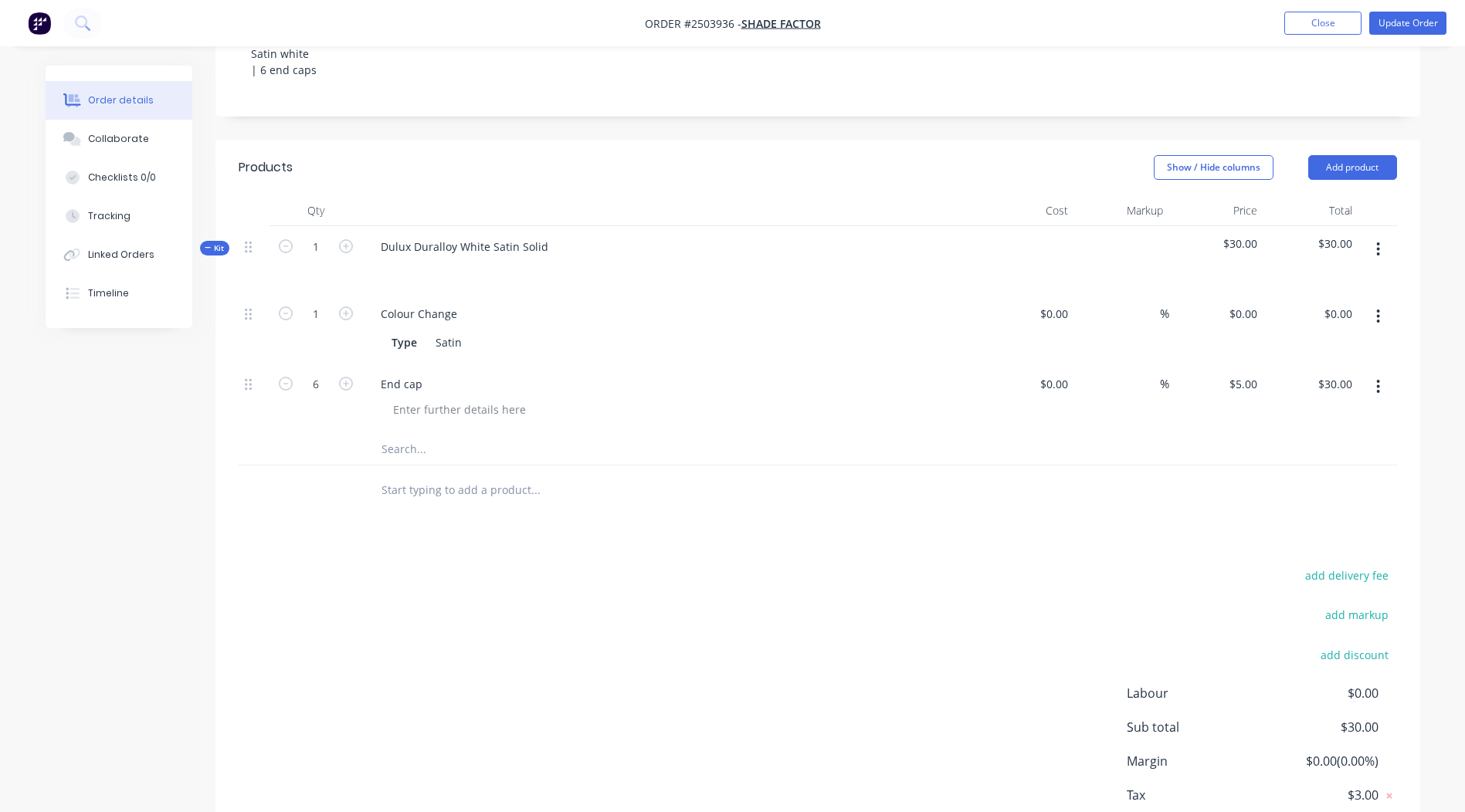
click at [1372, 235] on button "button" at bounding box center [1377, 249] width 36 height 28
click at [1312, 279] on div "Add product to kit" at bounding box center [1323, 290] width 119 height 22
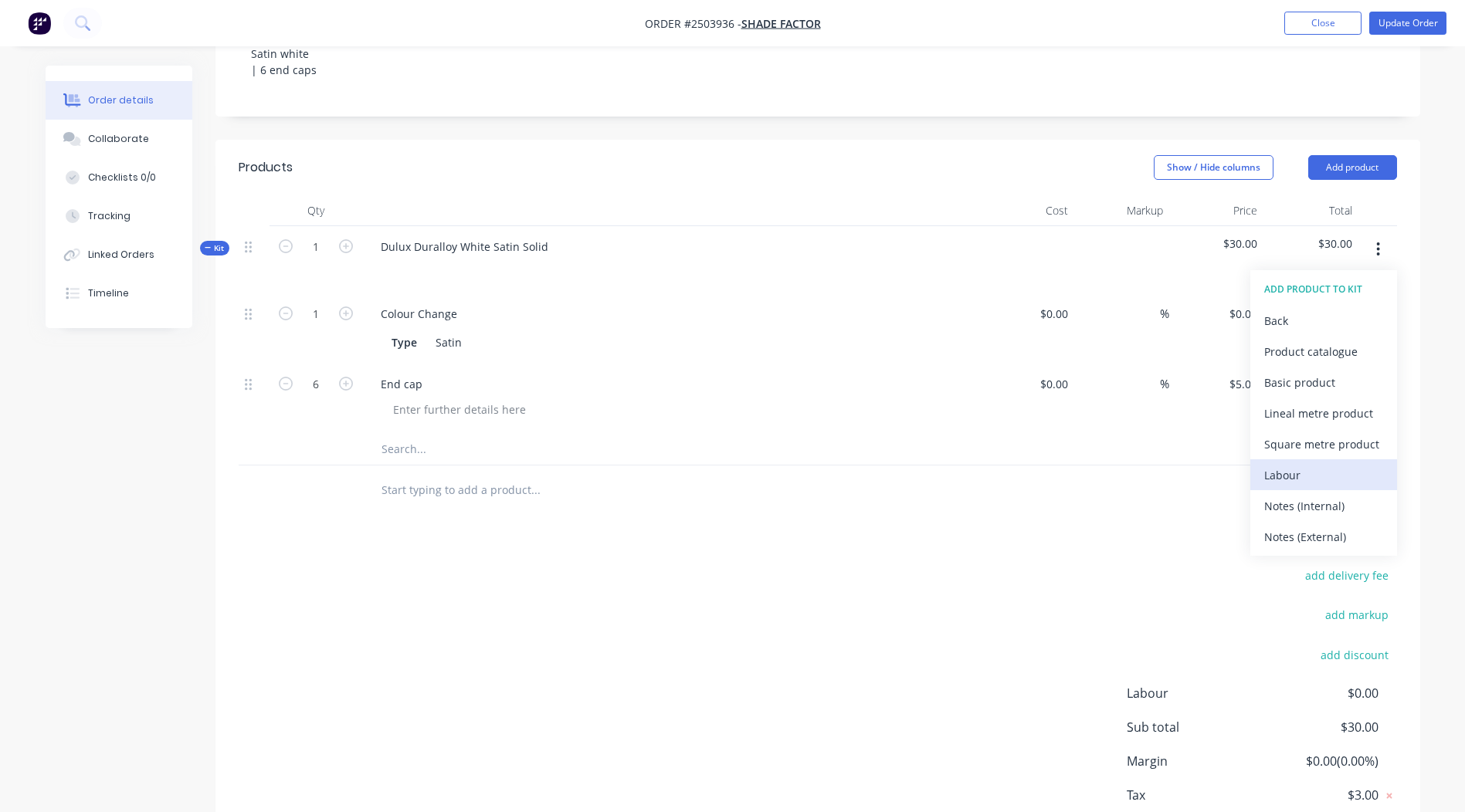
click at [1308, 464] on div "Labour" at bounding box center [1323, 475] width 119 height 22
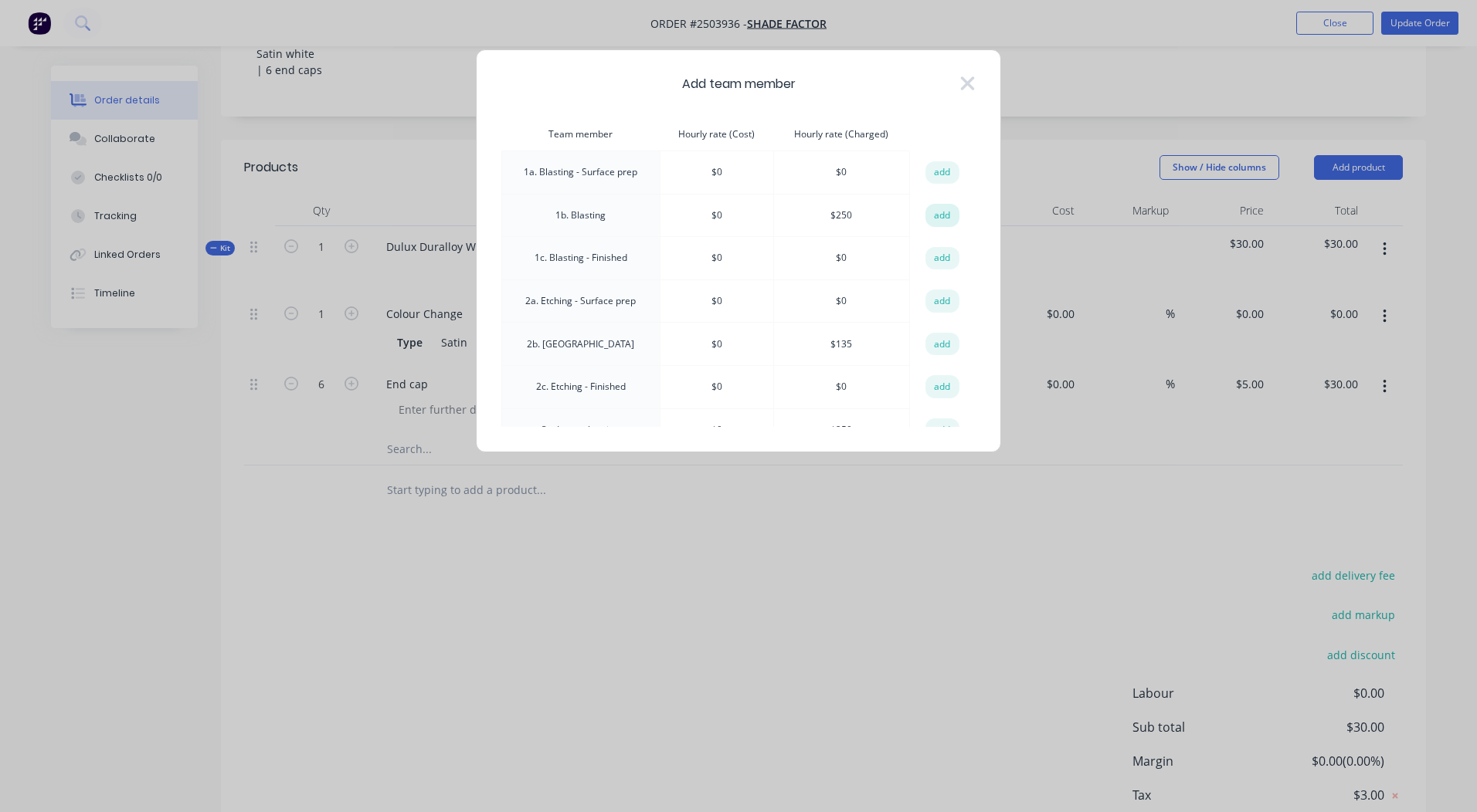
click at [944, 216] on button "add" at bounding box center [942, 215] width 34 height 23
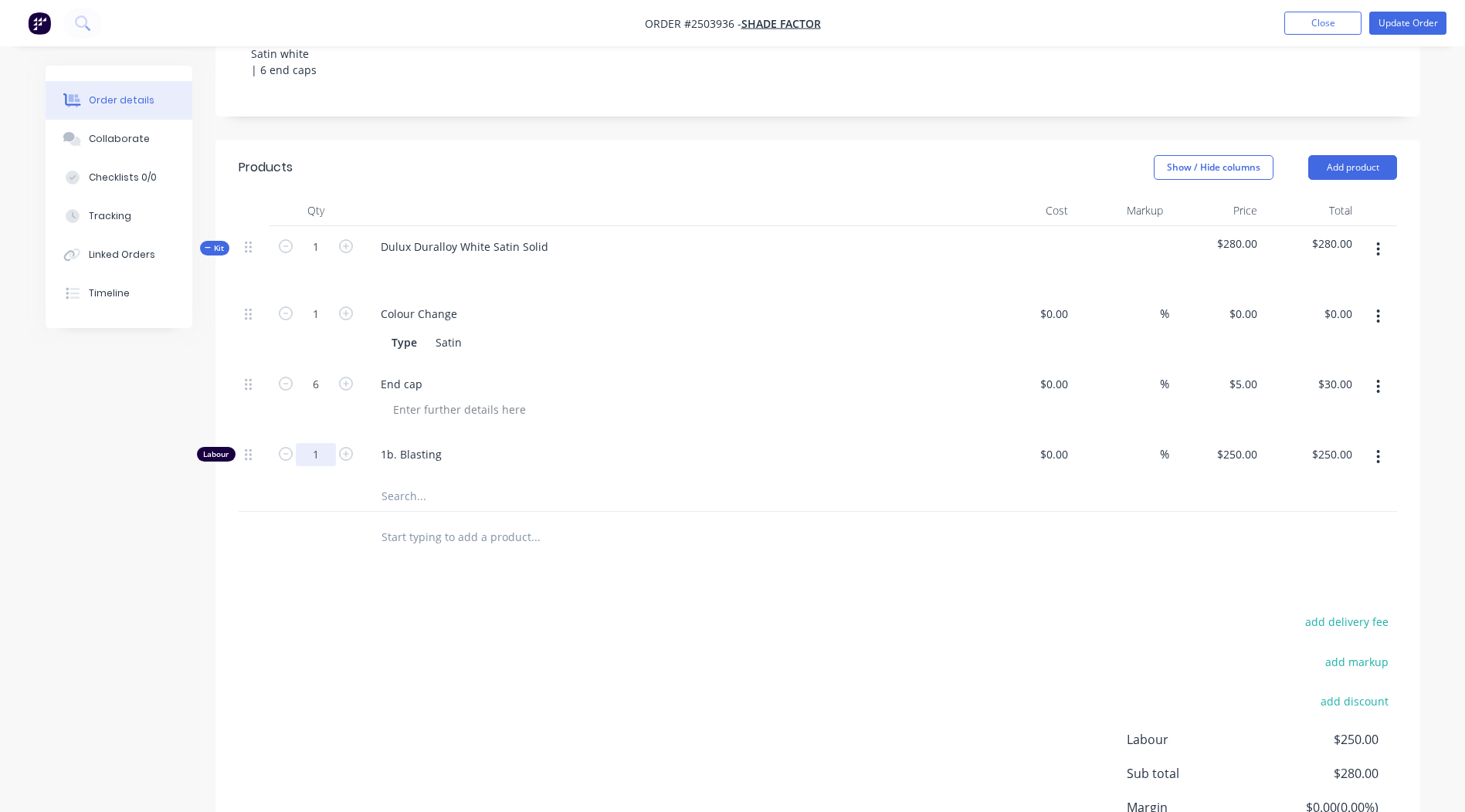
click at [326, 326] on input "1" at bounding box center [315, 314] width 40 height 23
type input "0.1667"
click at [682, 590] on div "Products Show / Hide columns Add product Qty Cost Markup Price Total Kit 1 Dulu…" at bounding box center [817, 536] width 1204 height 794
type input "$41.68"
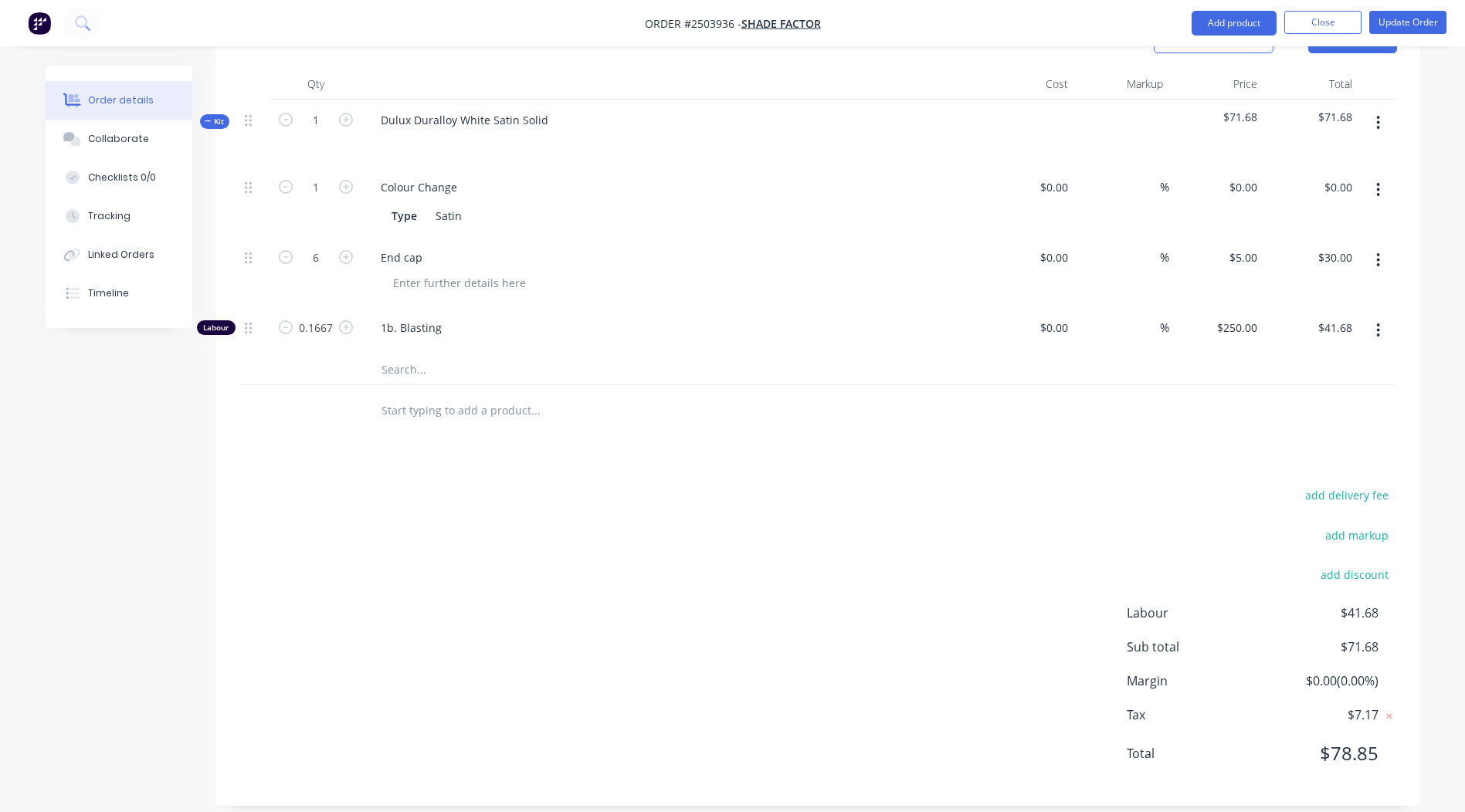
scroll to position [0, 0]
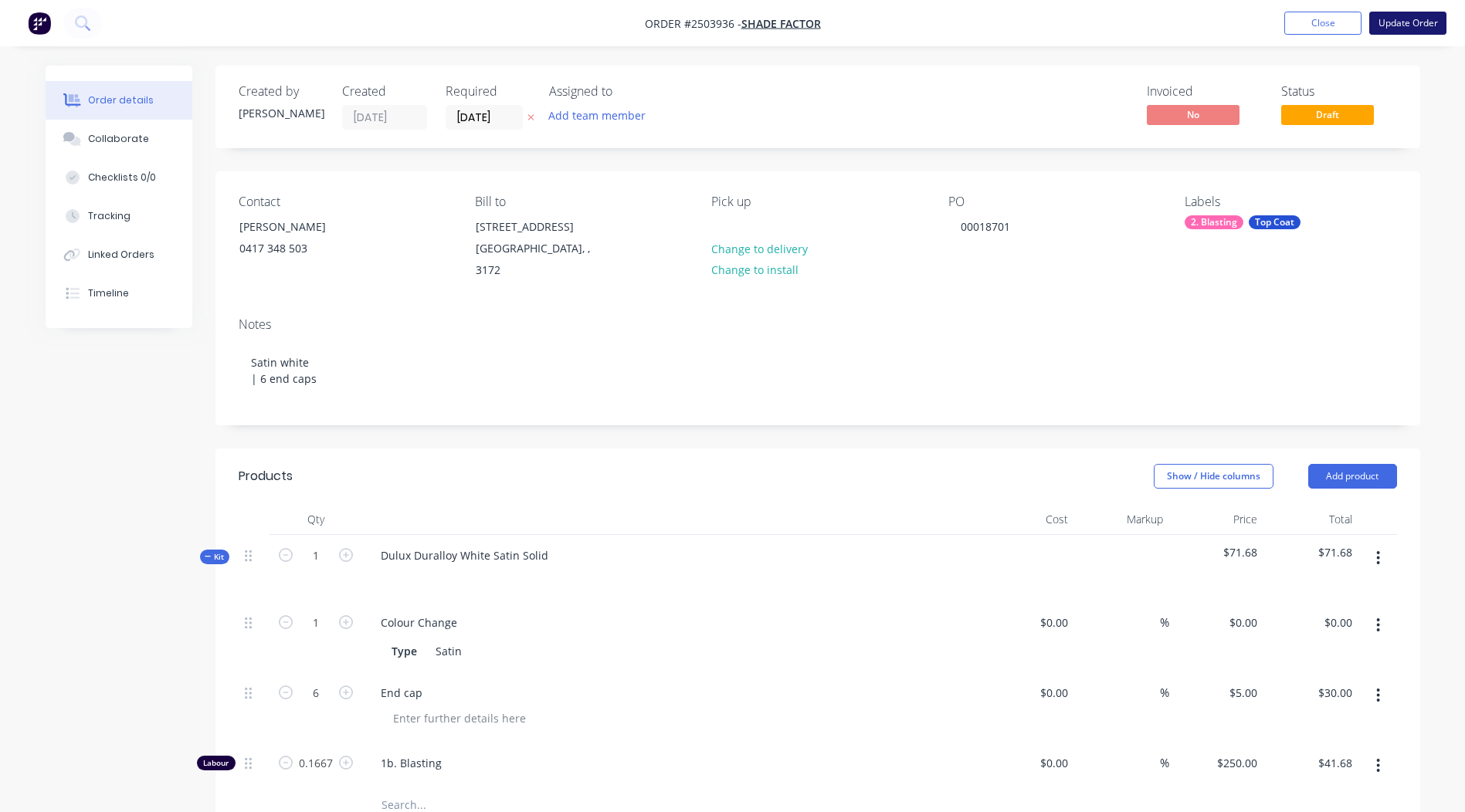
click at [1404, 31] on button "Update Order" at bounding box center [1408, 23] width 78 height 23
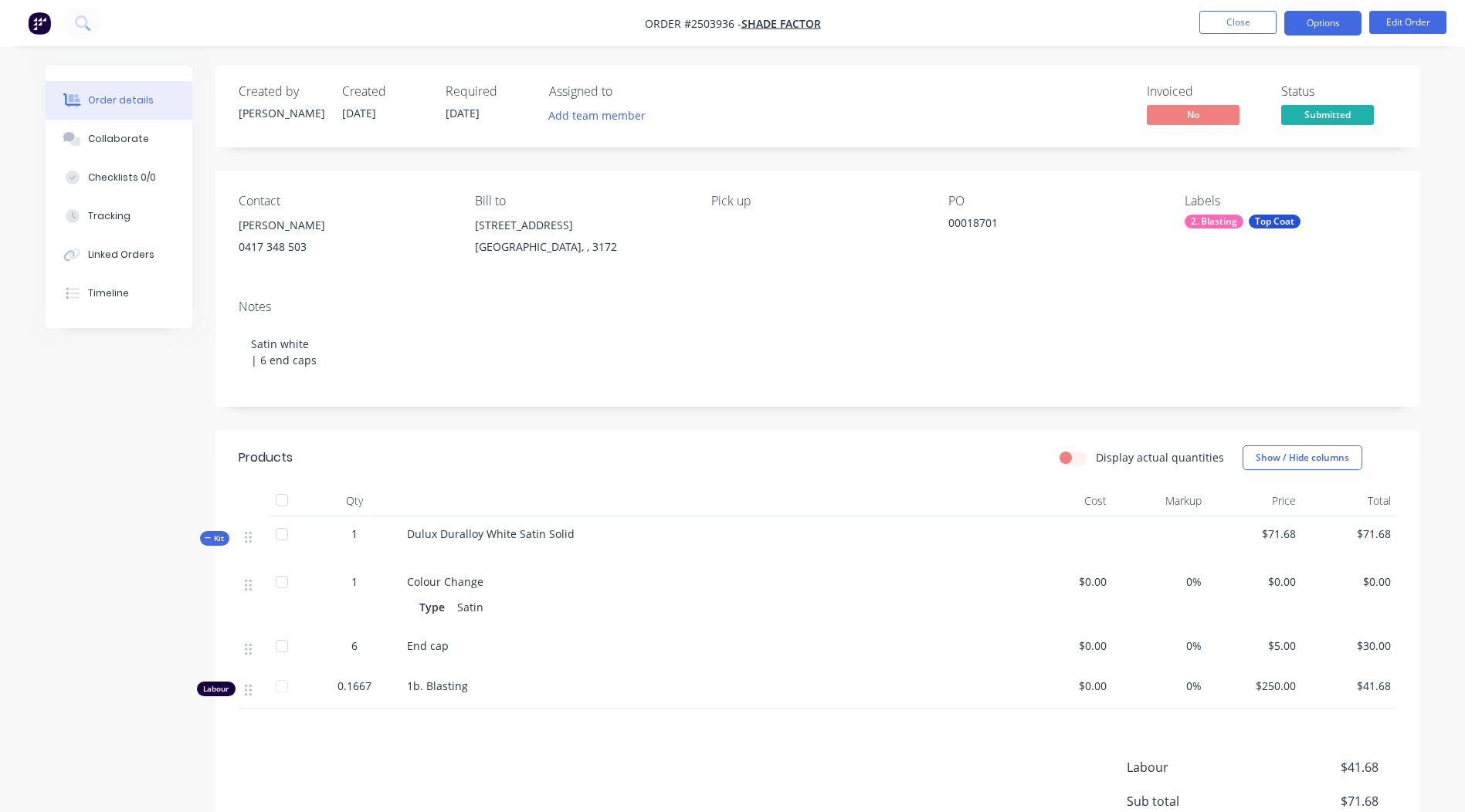
click at [1324, 17] on button "Options" at bounding box center [1323, 22] width 78 height 24
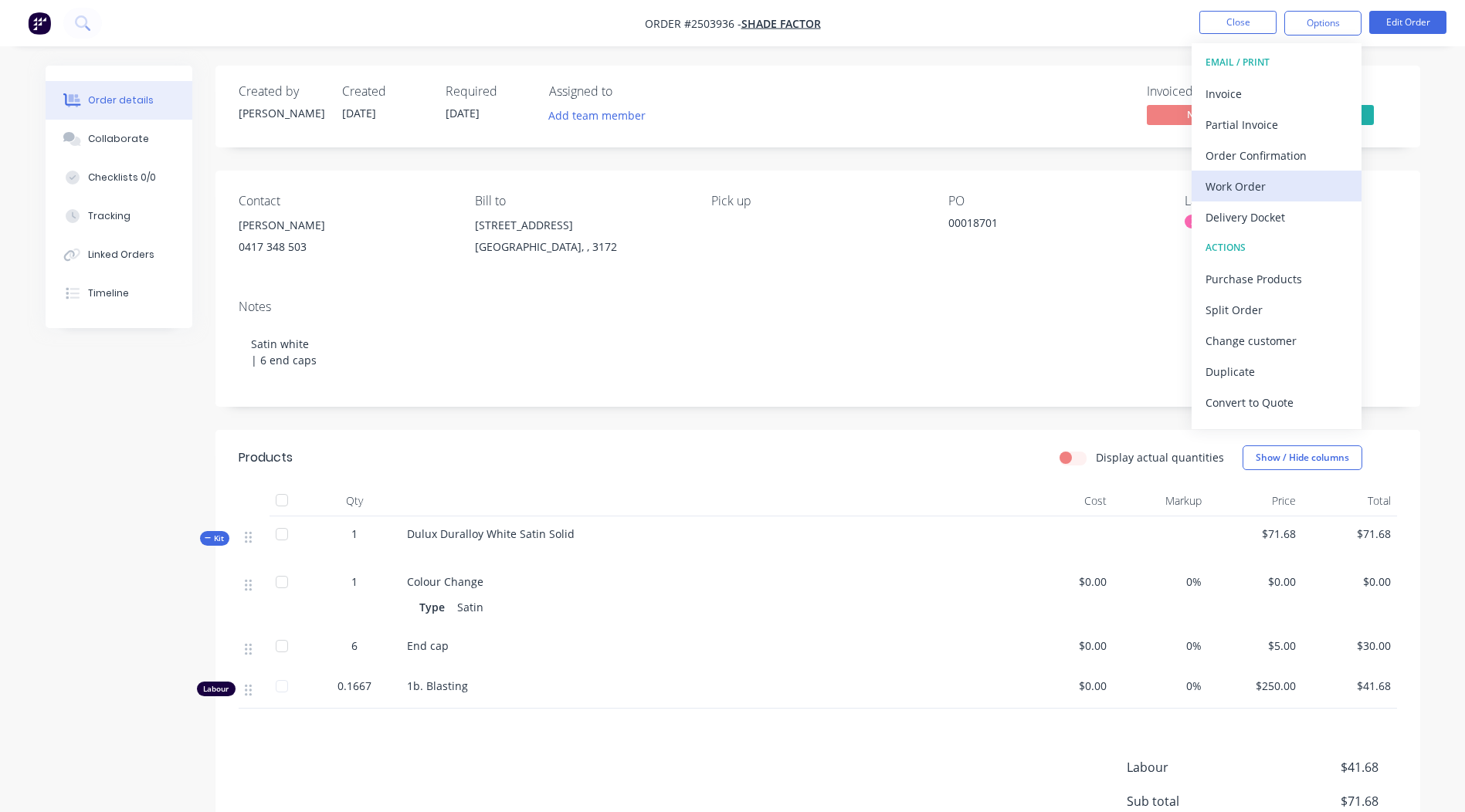
click at [1265, 183] on div "Work Order" at bounding box center [1276, 186] width 142 height 22
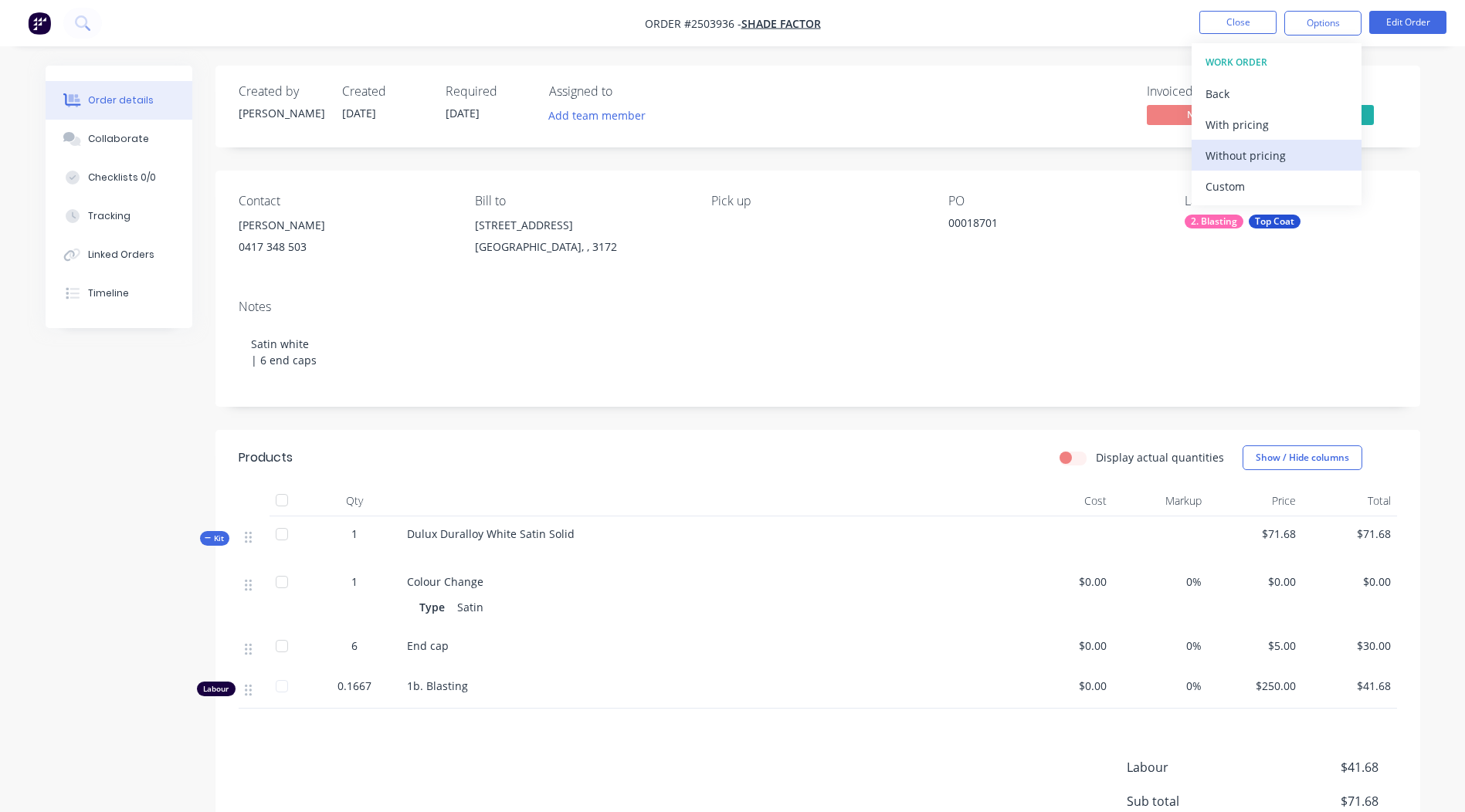
click at [1278, 158] on div "Without pricing" at bounding box center [1276, 155] width 142 height 22
click at [1036, 164] on div "Created by Rory Created 26/08/25 Required 26/08/25 Assigned to Add team member …" at bounding box center [817, 514] width 1204 height 895
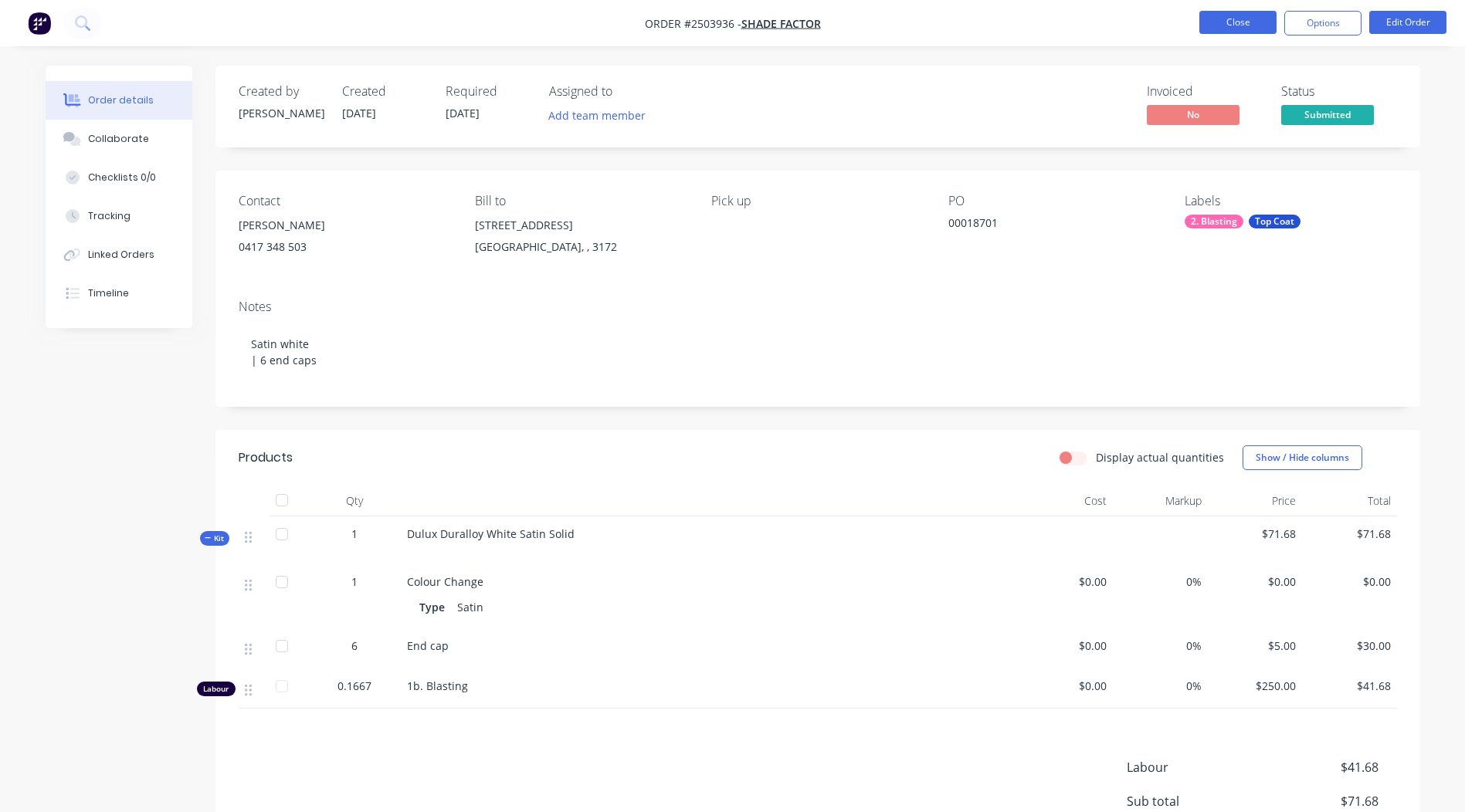
click at [1234, 13] on button "Close" at bounding box center [1238, 22] width 78 height 23
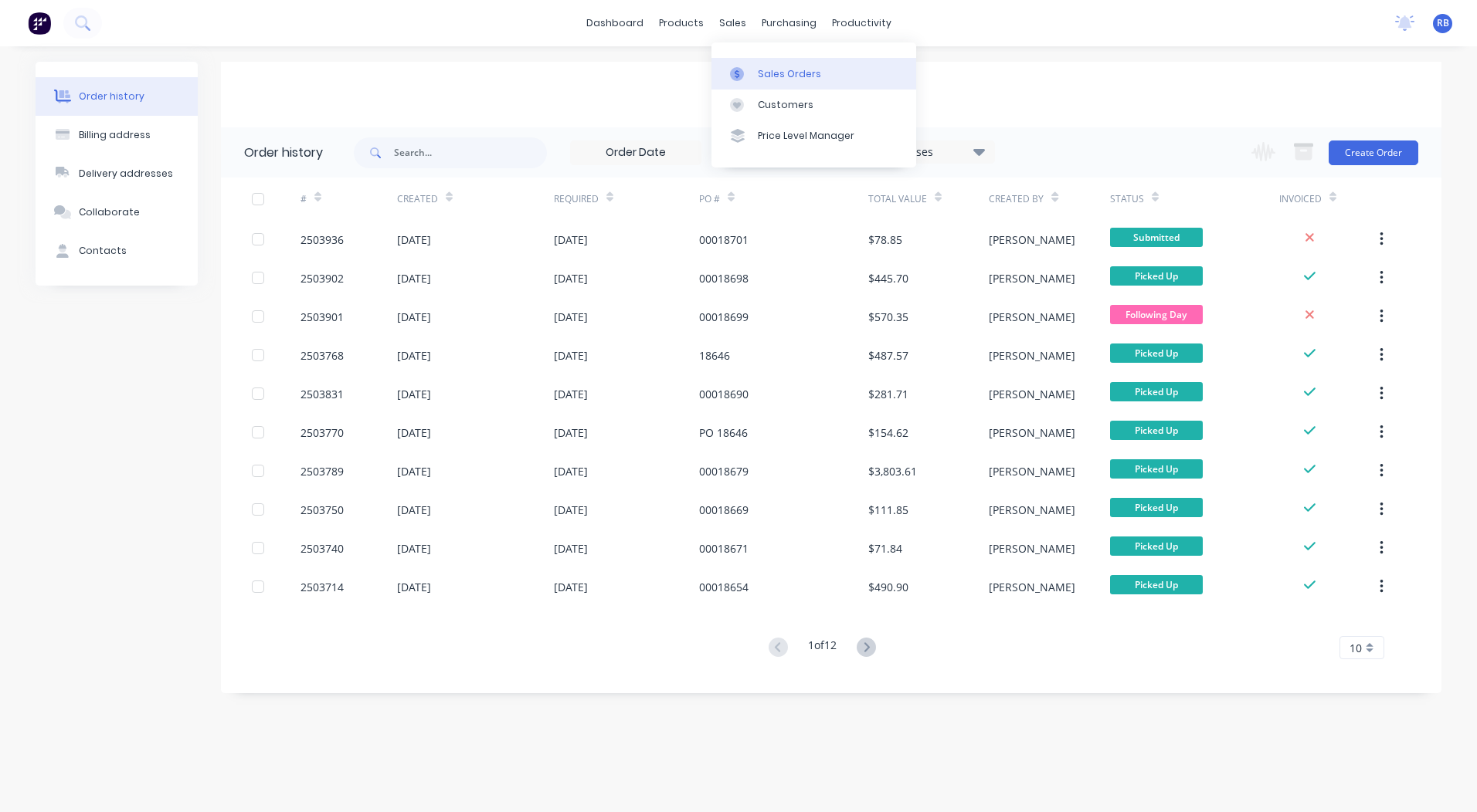
click at [776, 59] on link "Sales Orders" at bounding box center [813, 74] width 204 height 31
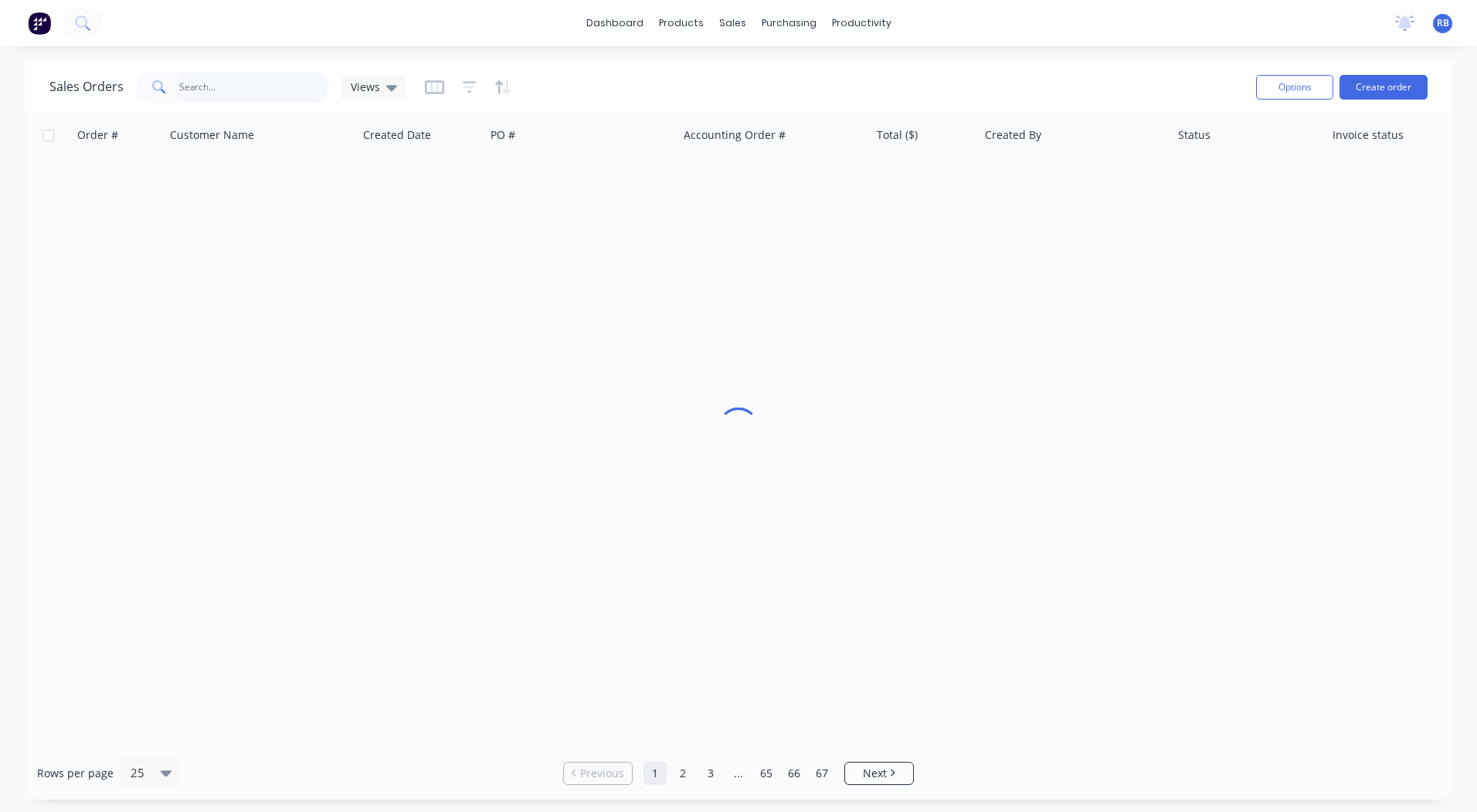
click at [243, 83] on input "text" at bounding box center [254, 87] width 150 height 31
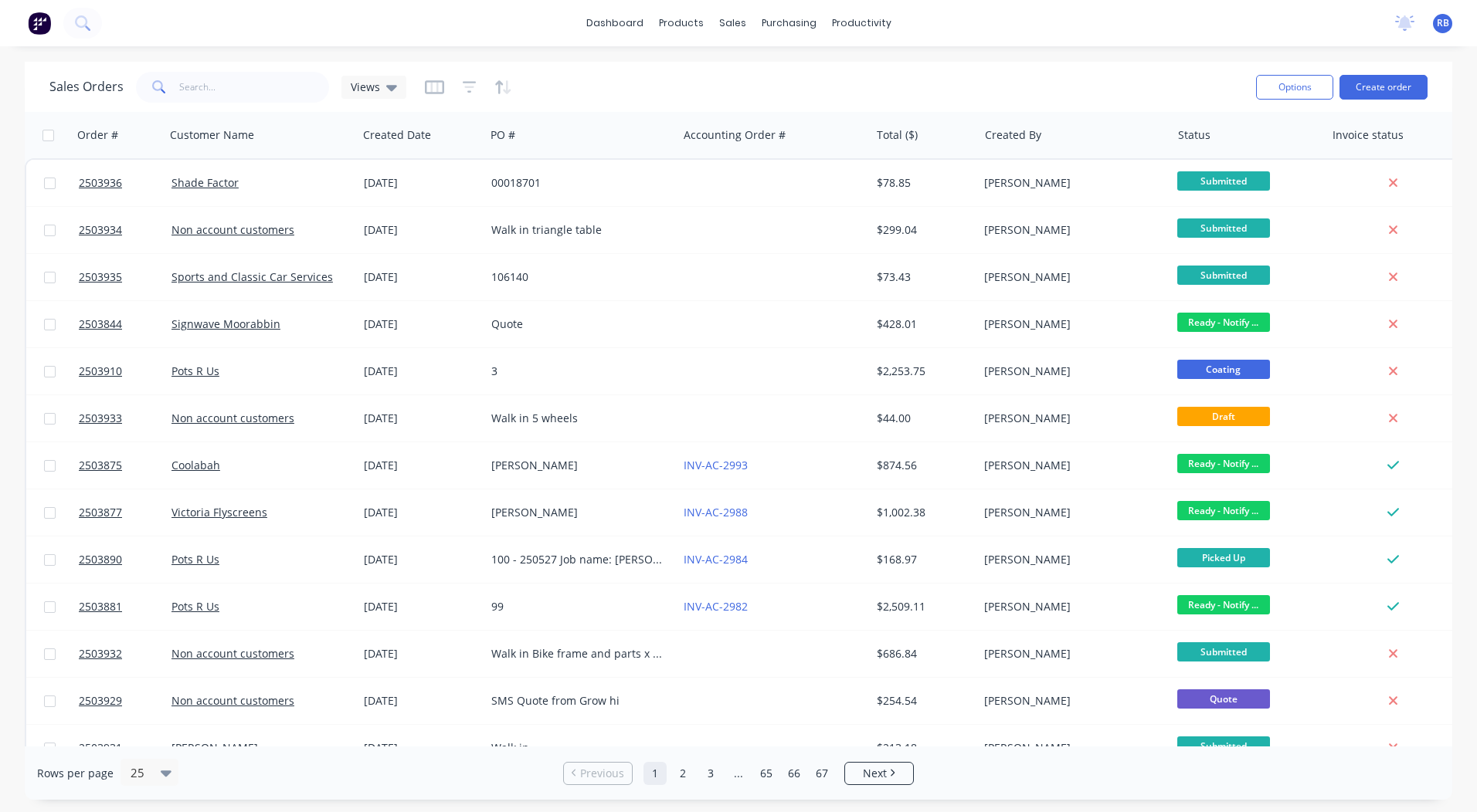
click at [747, 159] on div "2503936 Shade Factor 26 Aug 2025 00018701 $78.85 Rory Bjarnason Submitted 25039…" at bounding box center [746, 746] width 1444 height 1177
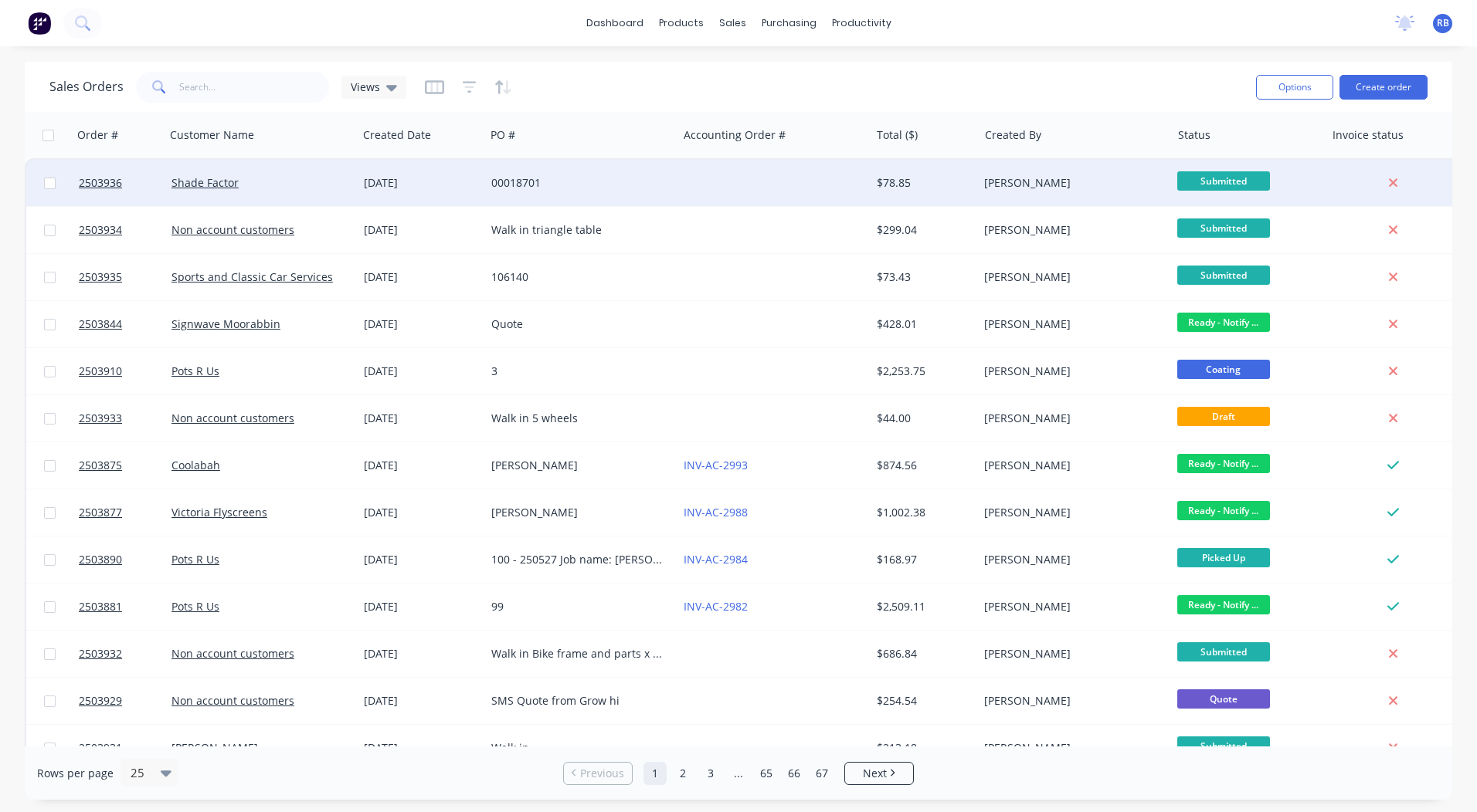
click at [738, 189] on div at bounding box center [773, 183] width 192 height 47
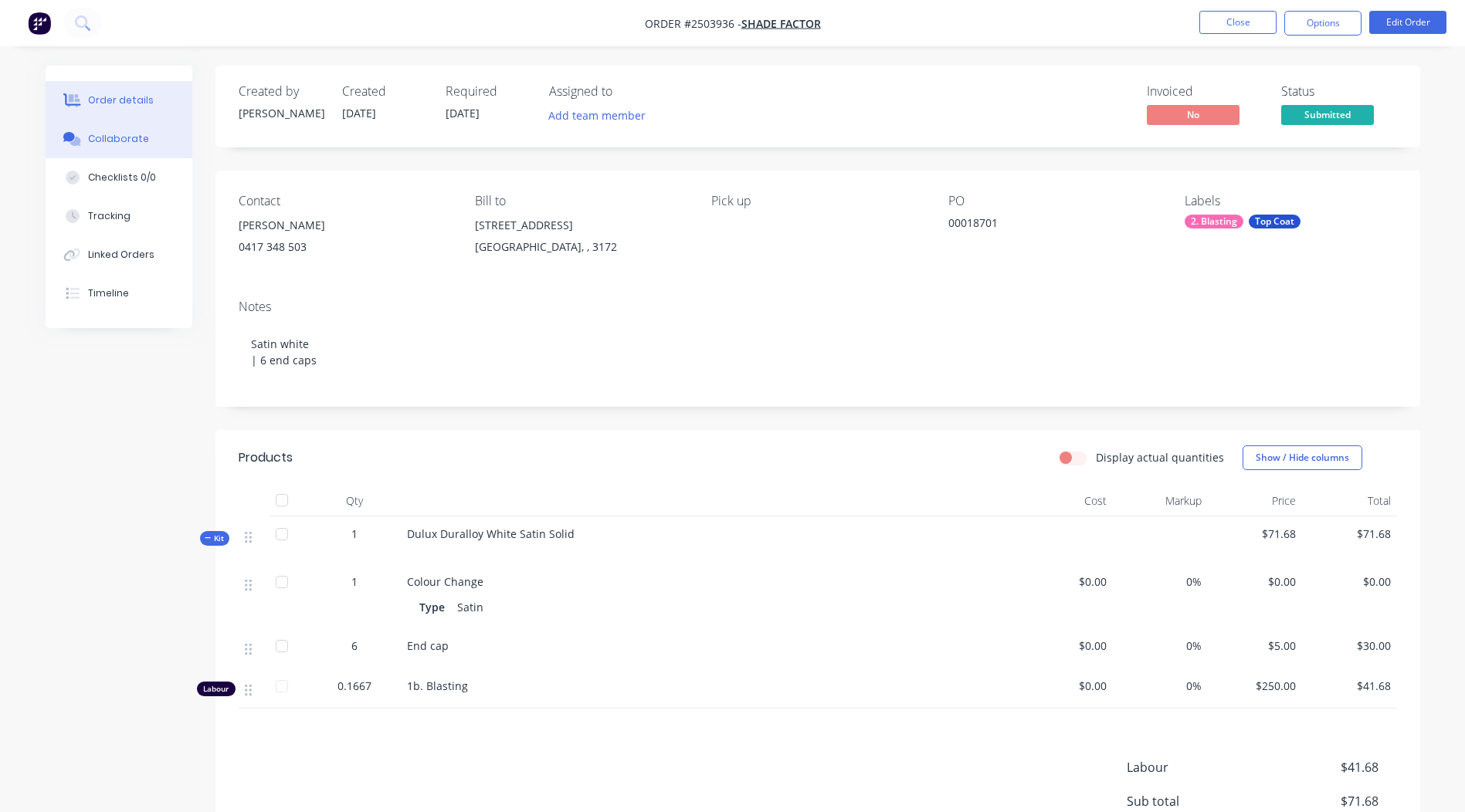
click at [112, 134] on div "Collaborate" at bounding box center [118, 139] width 61 height 14
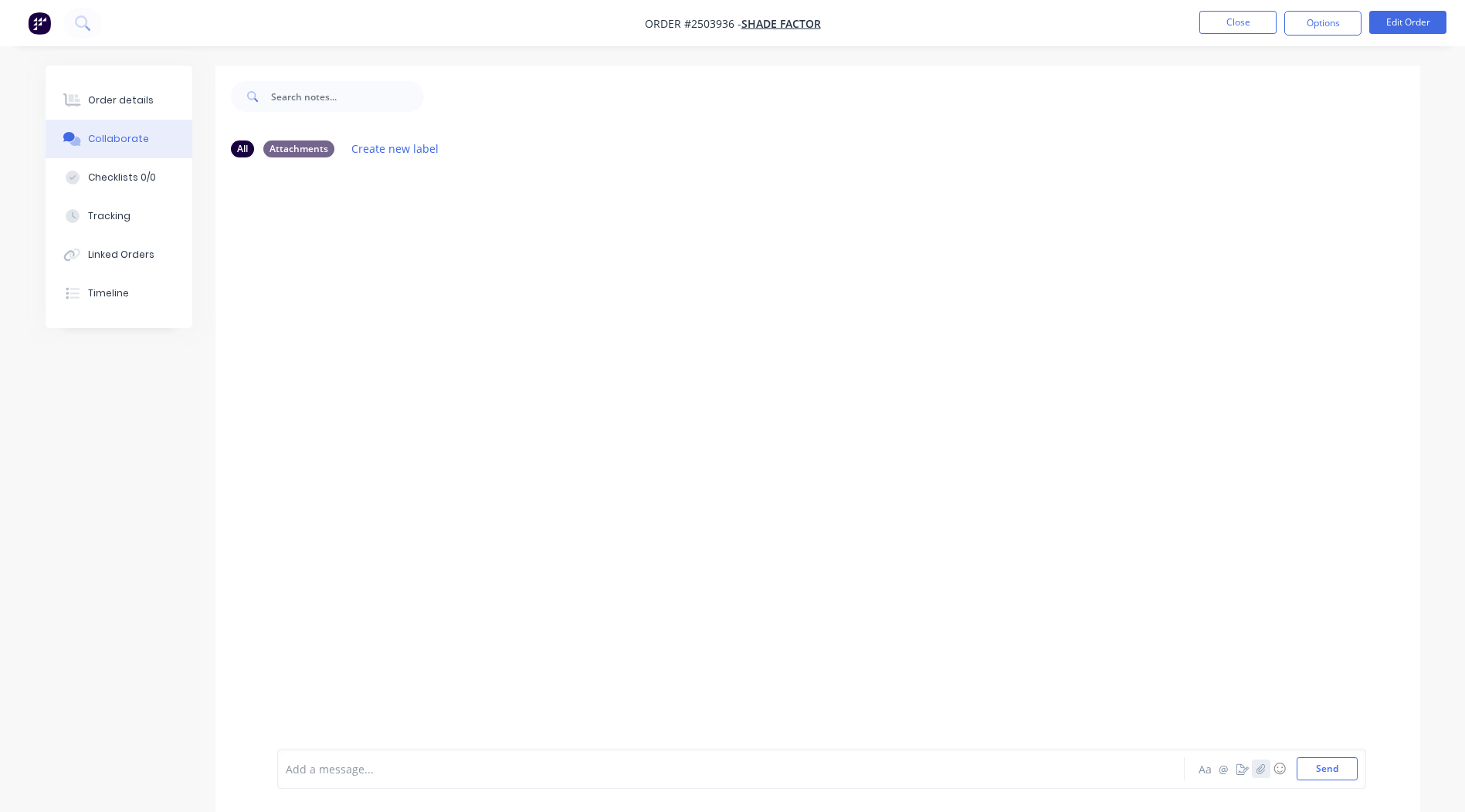
click at [1260, 774] on button "button" at bounding box center [1261, 768] width 18 height 18
click at [1346, 771] on button "Send" at bounding box center [1326, 769] width 61 height 23
click at [1258, 21] on button "Close" at bounding box center [1238, 22] width 78 height 23
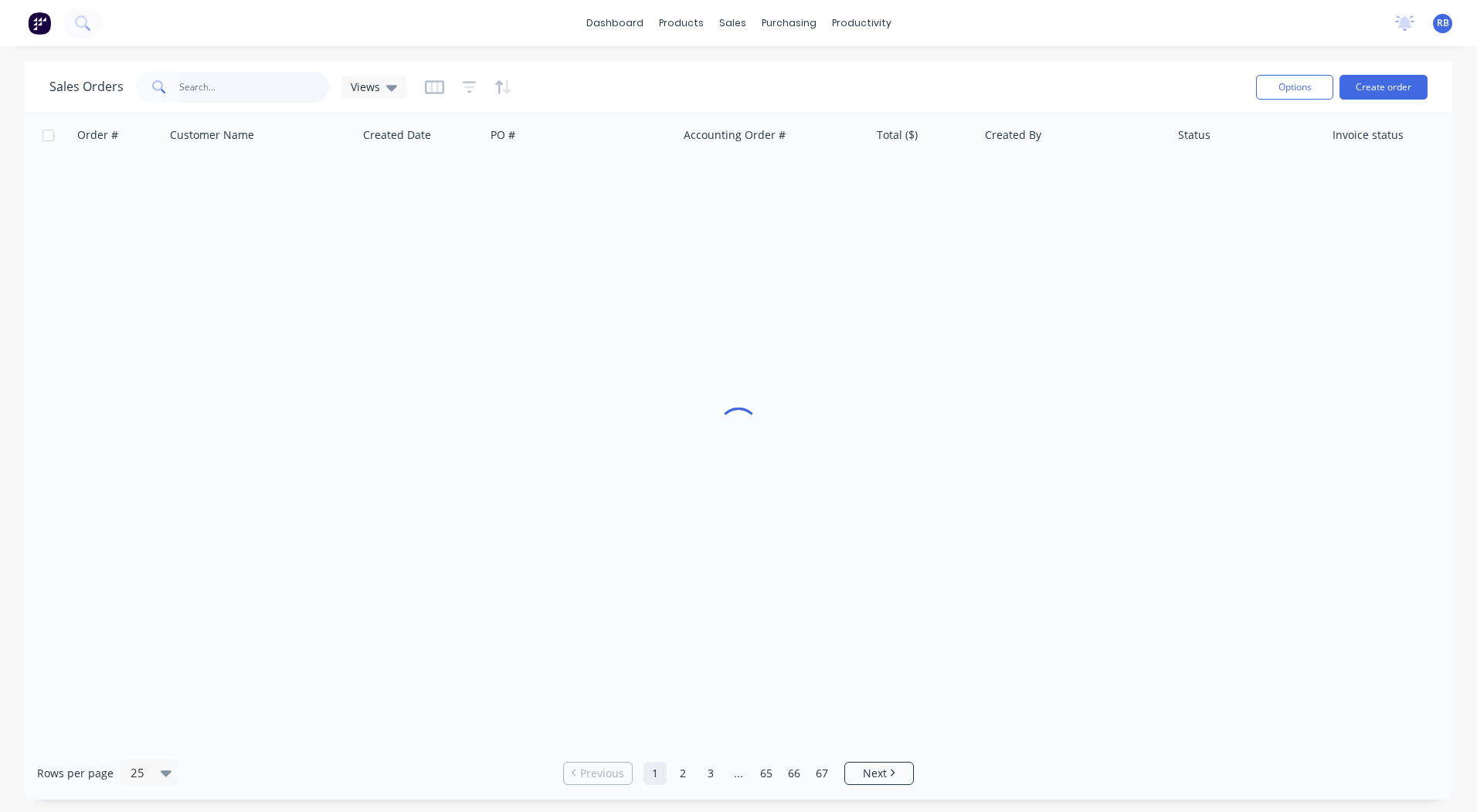
click at [268, 91] on input "text" at bounding box center [254, 87] width 150 height 31
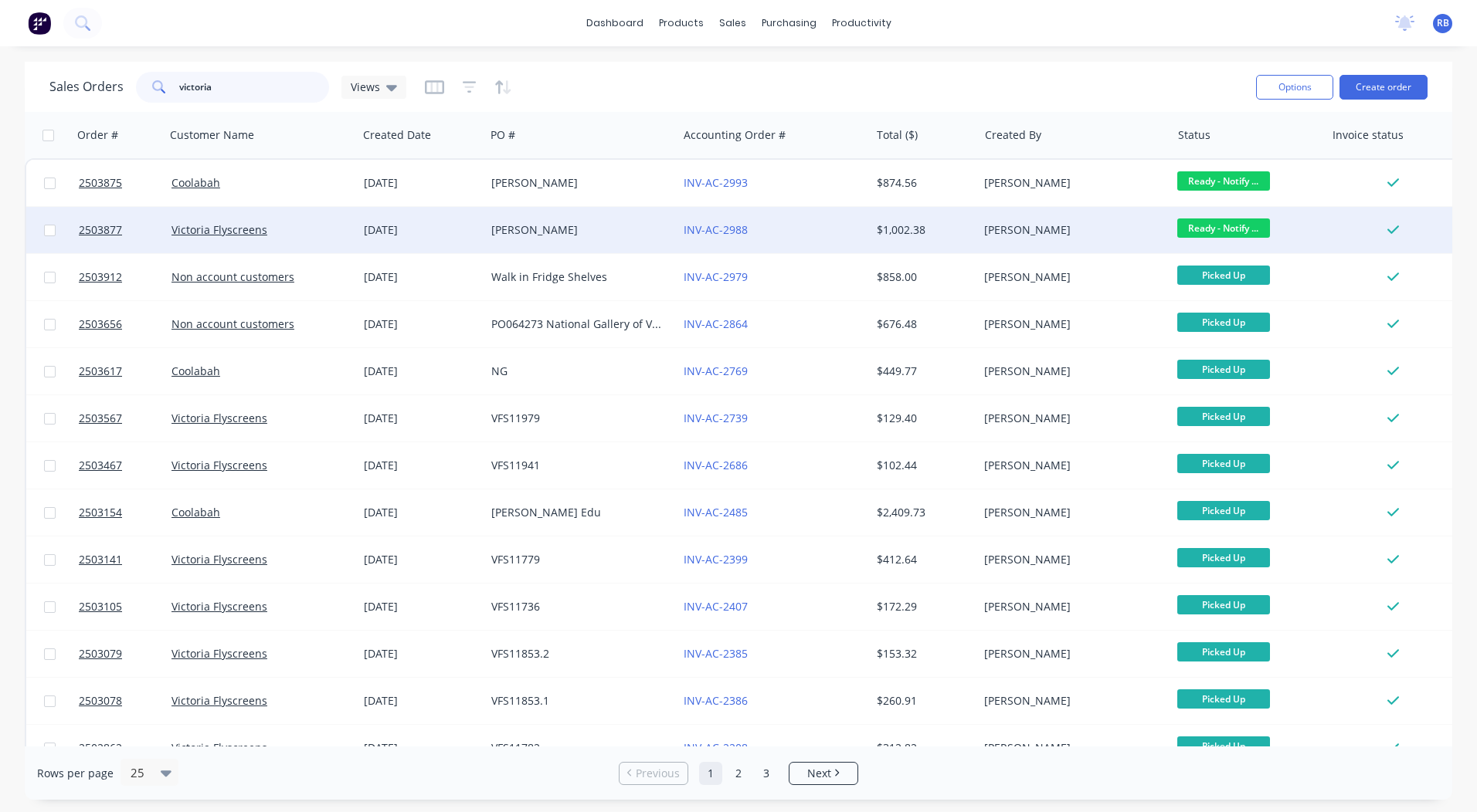
type input "victoria"
click at [562, 227] on div "[PERSON_NAME]" at bounding box center [577, 230] width 172 height 16
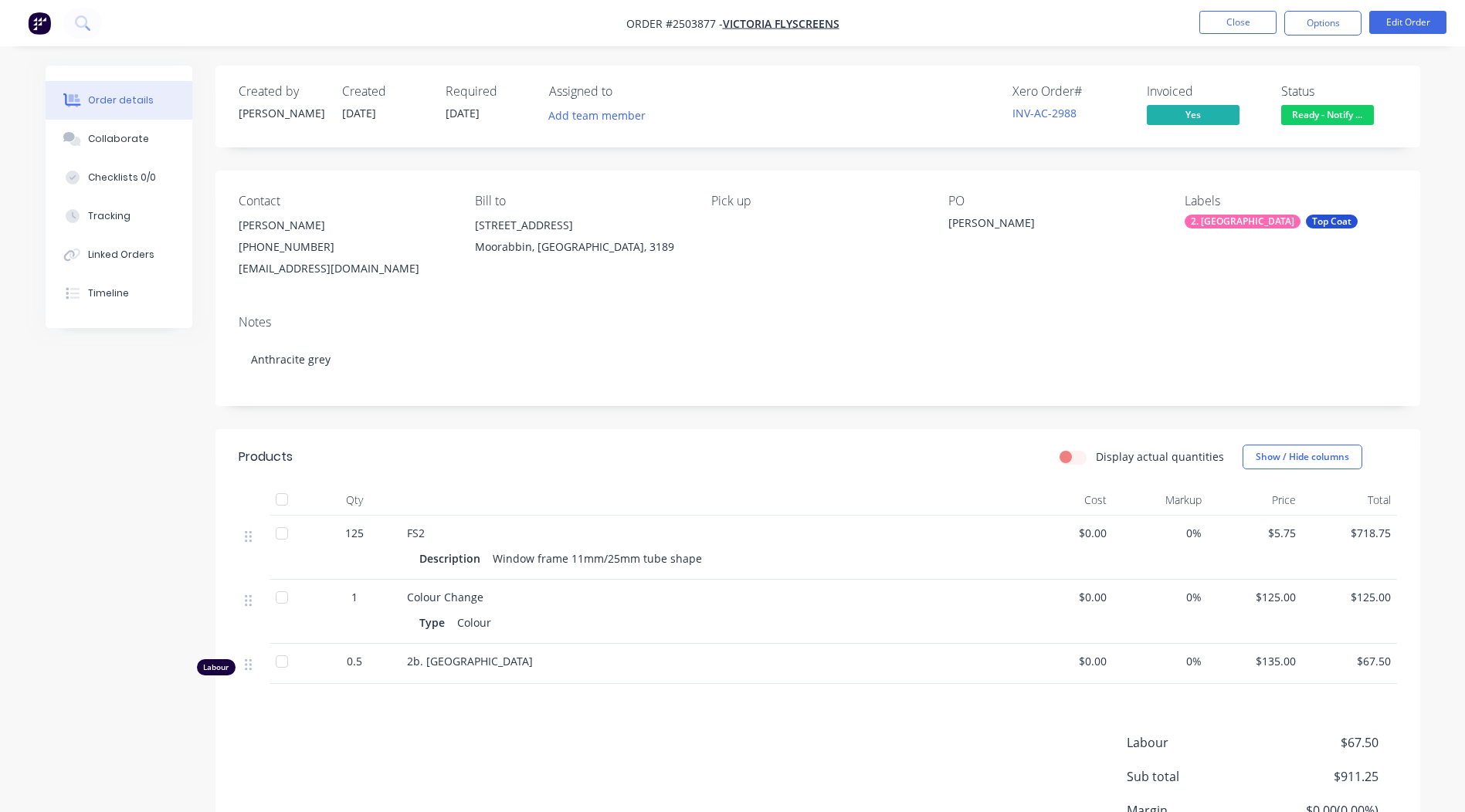
click at [1336, 123] on span "Ready - Notify ..." at bounding box center [1327, 114] width 93 height 19
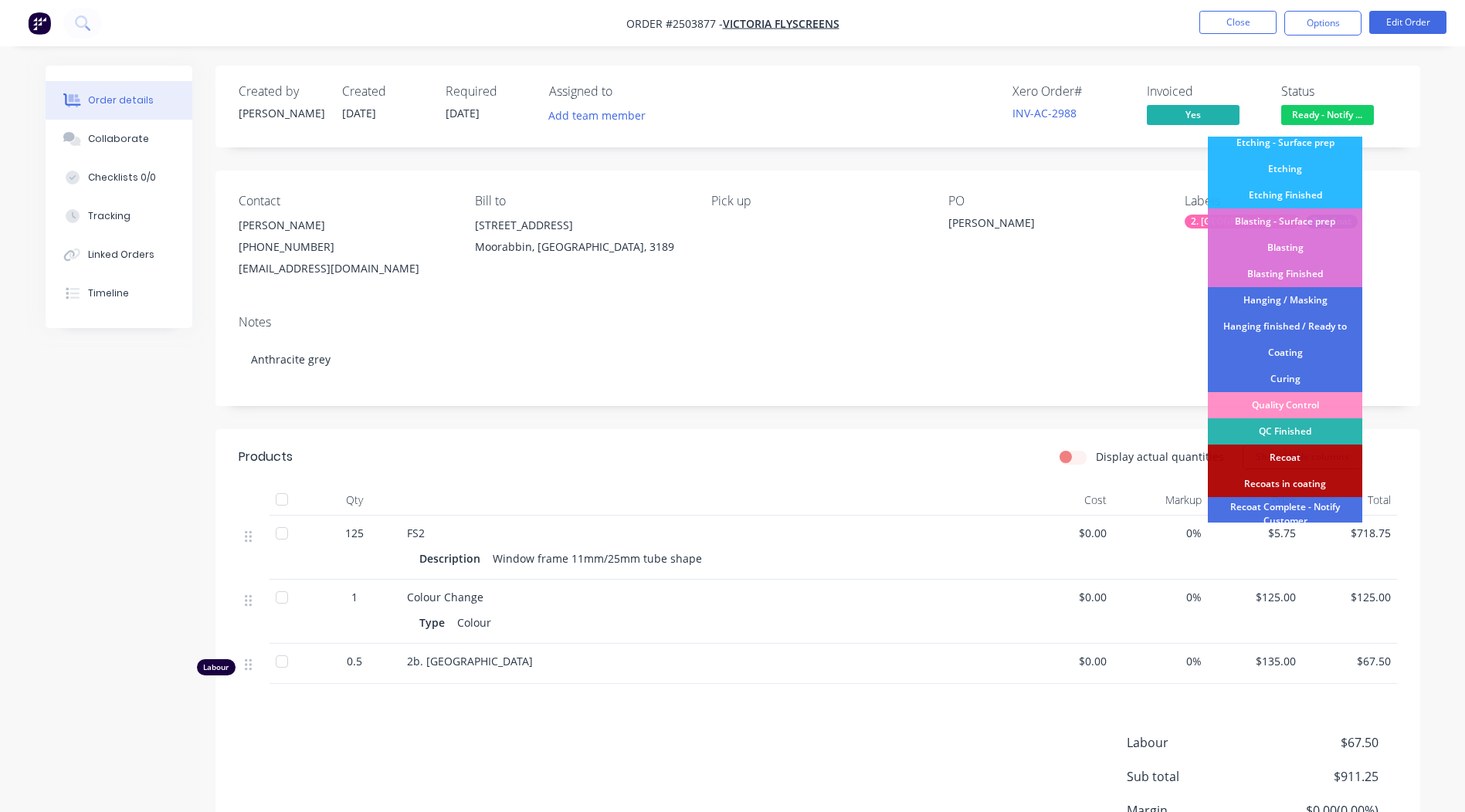
scroll to position [330, 0]
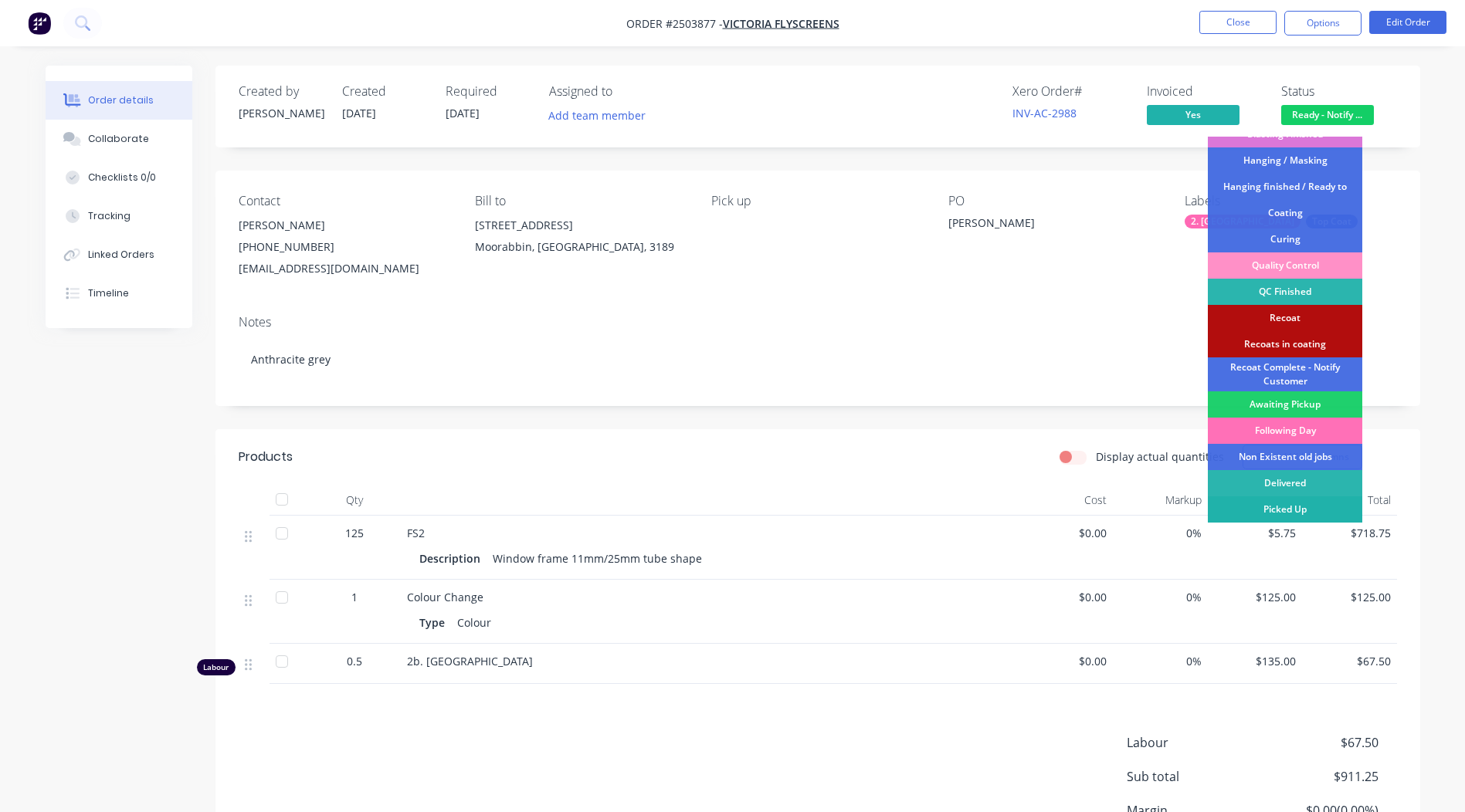
click at [1275, 510] on div "Picked Up" at bounding box center [1284, 509] width 154 height 26
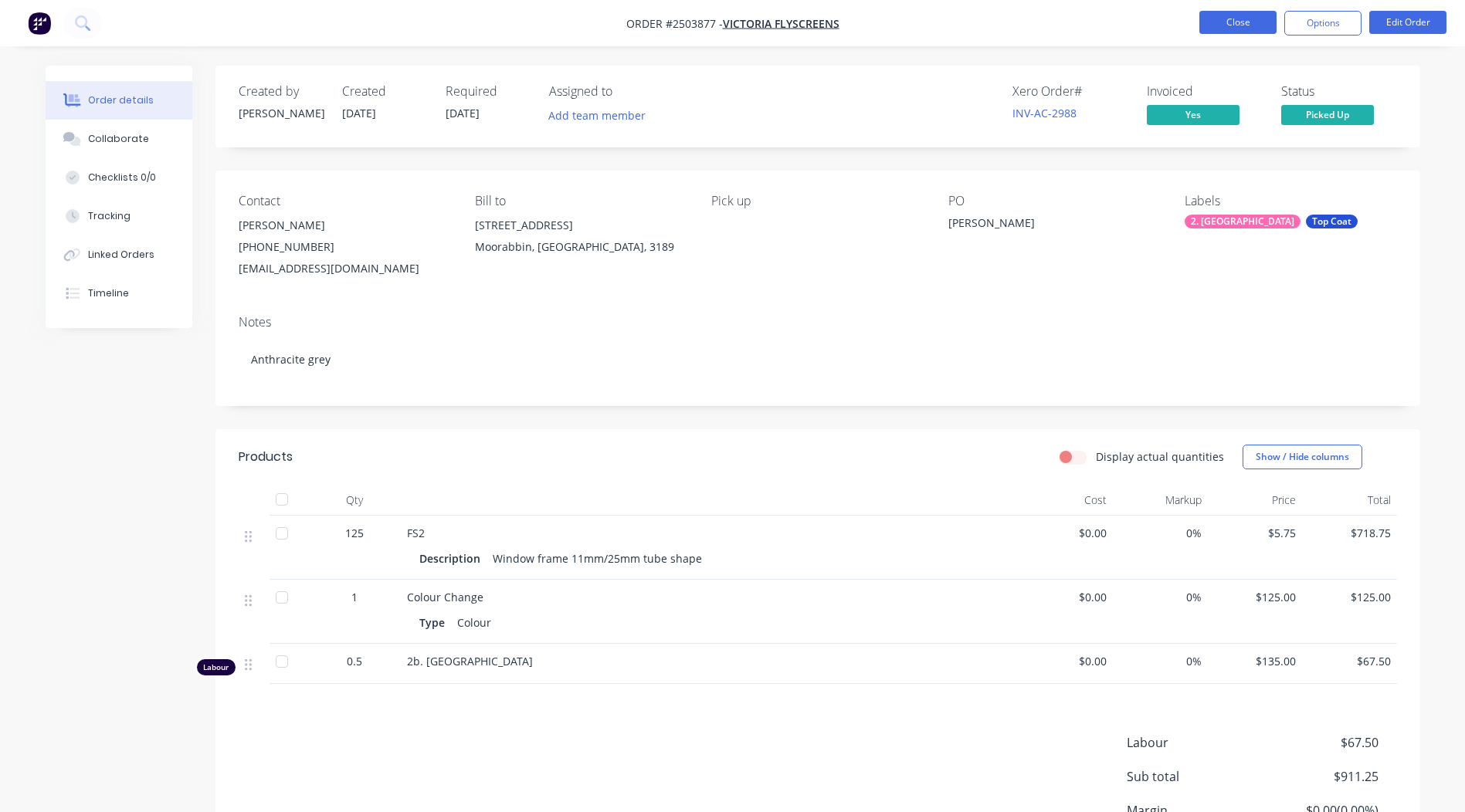
click at [1241, 25] on button "Close" at bounding box center [1238, 22] width 78 height 23
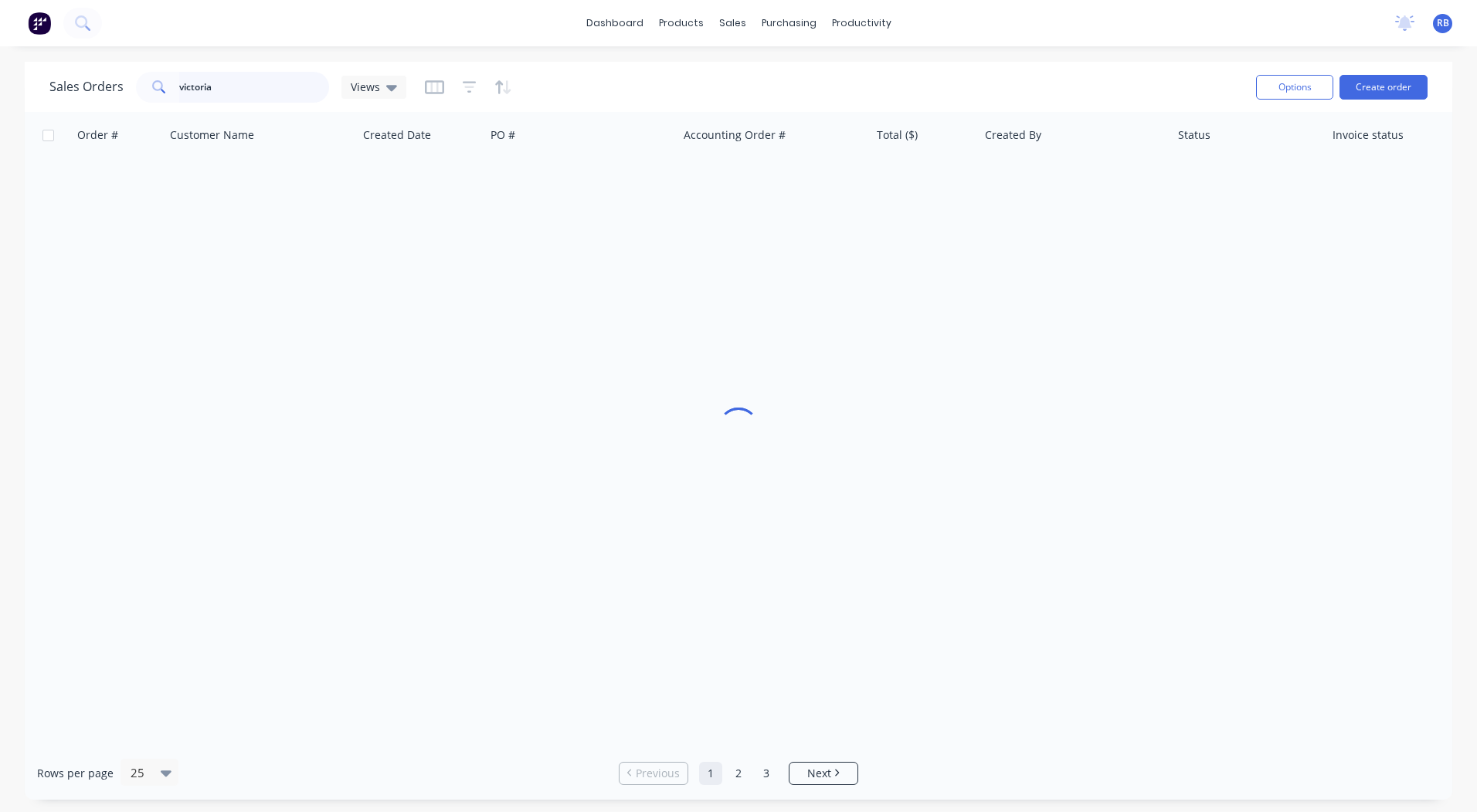
drag, startPoint x: 190, startPoint y: 103, endPoint x: 12, endPoint y: 105, distance: 178.0
click at [0, 108] on html "dashboard products sales purchasing productivity dashboard products Product Cat…" at bounding box center [738, 406] width 1477 height 812
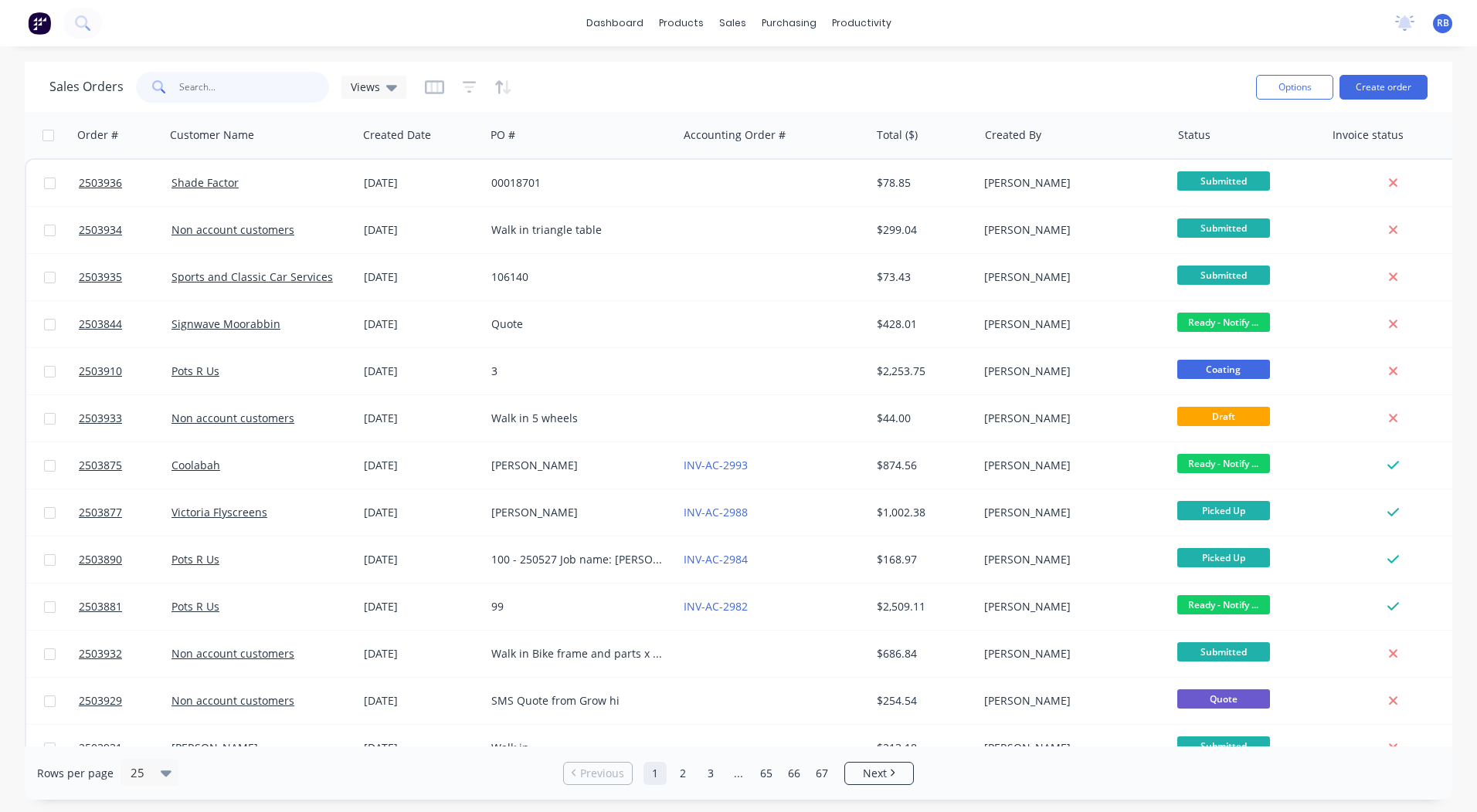
click at [204, 74] on input "text" at bounding box center [254, 87] width 150 height 31
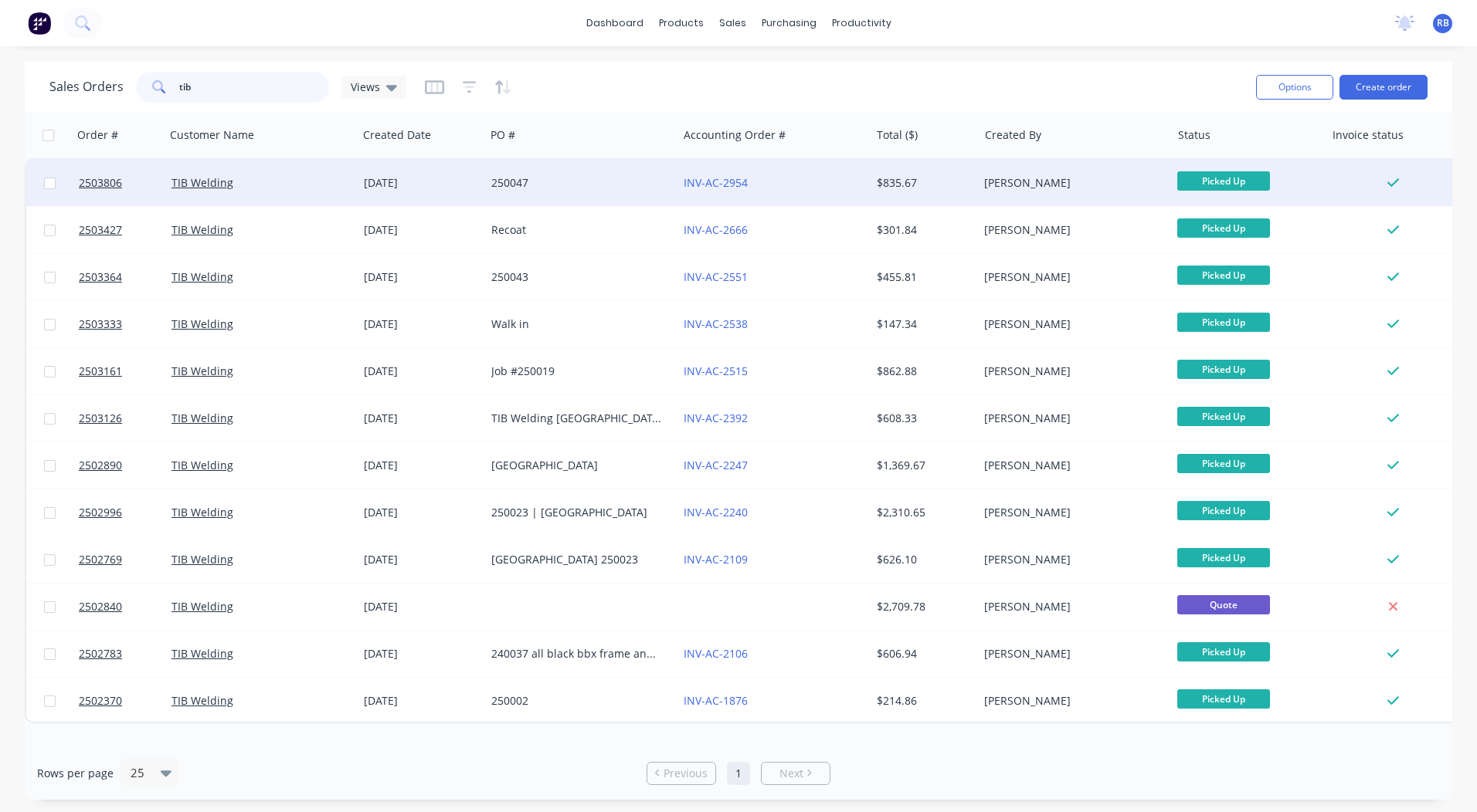
type input "tib"
click at [801, 172] on div "INV-AC-2954" at bounding box center [773, 183] width 192 height 47
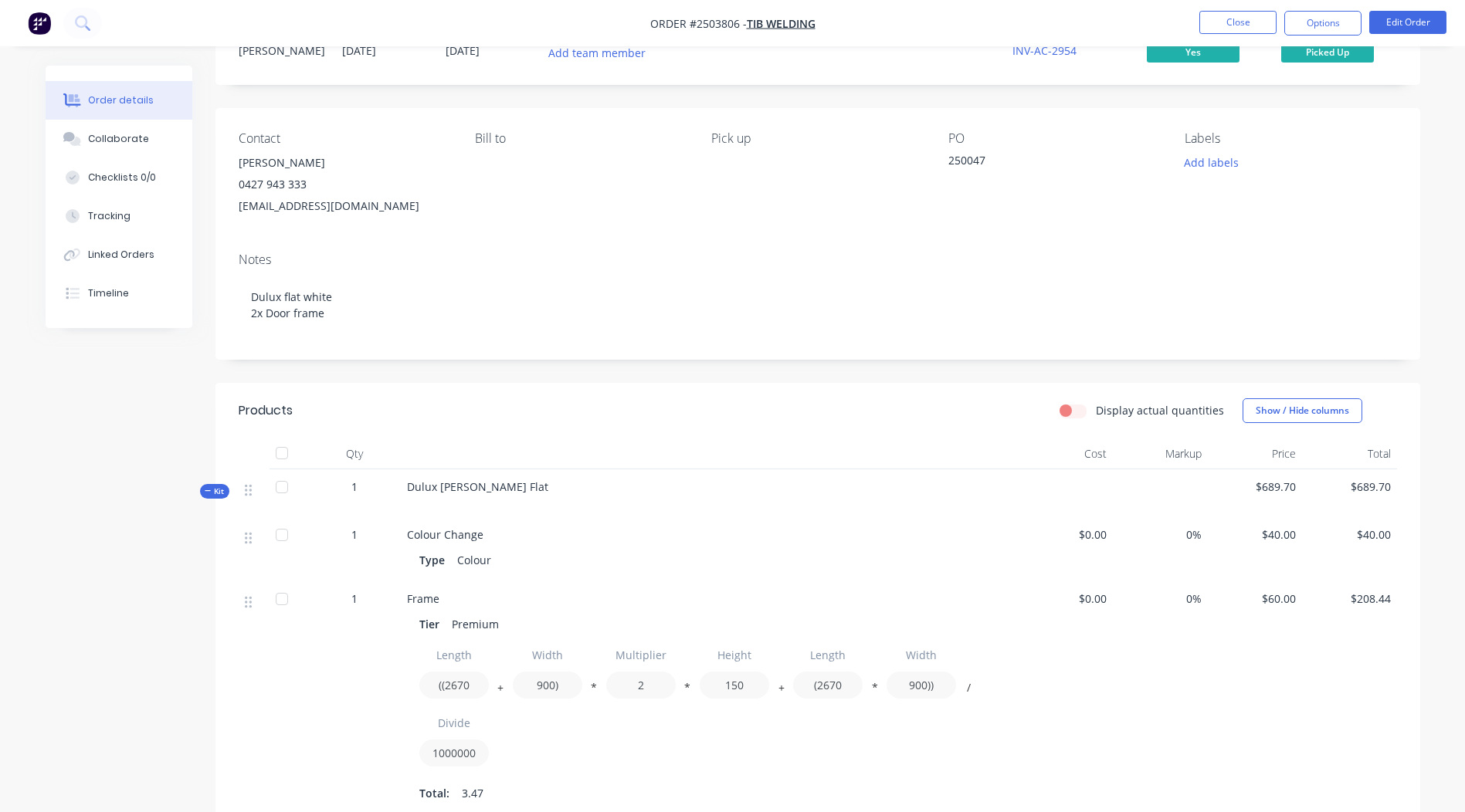
scroll to position [61, 0]
click at [1392, 16] on button "Edit Order" at bounding box center [1408, 22] width 78 height 23
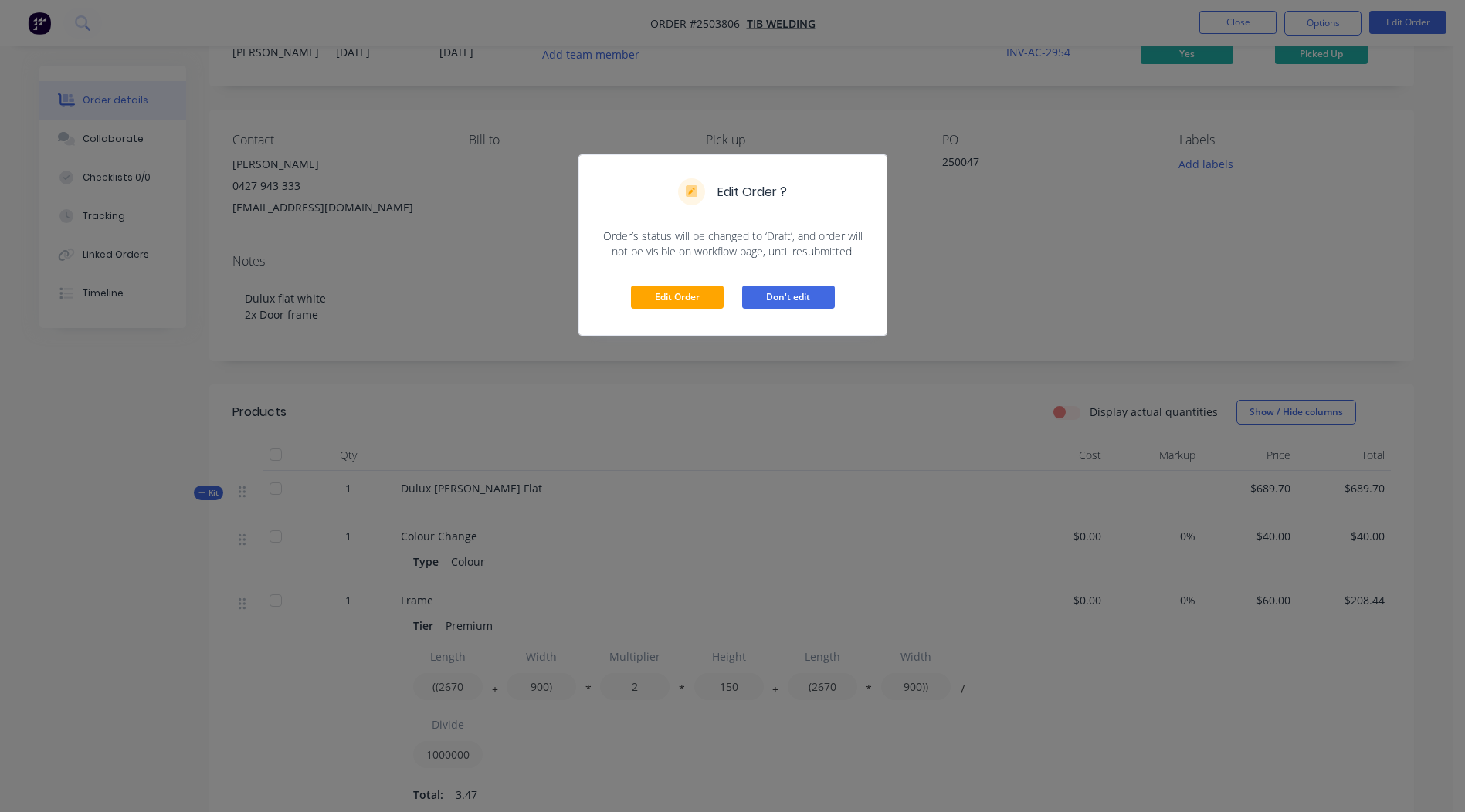
click at [795, 290] on button "Don't edit" at bounding box center [789, 297] width 93 height 23
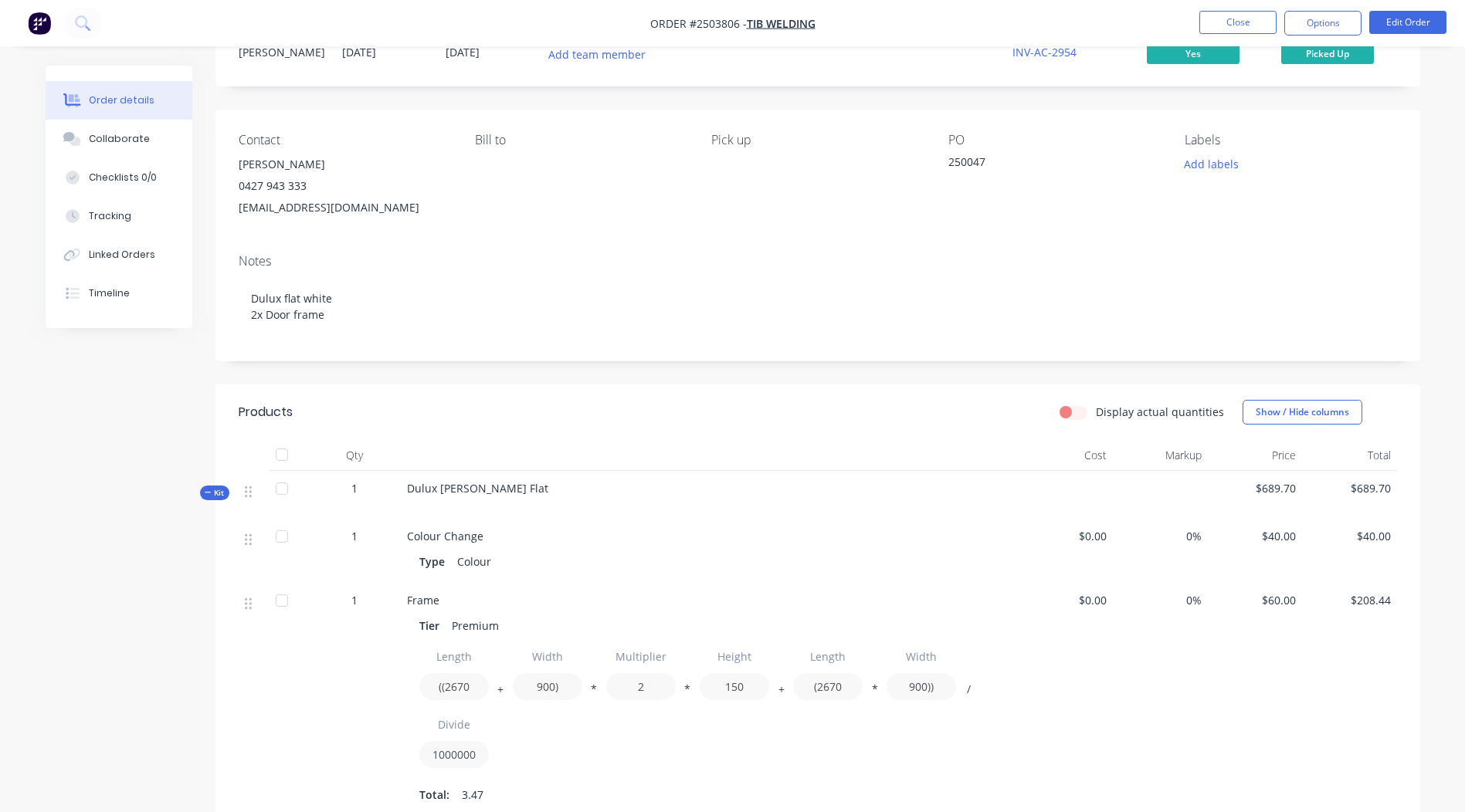
click at [1319, 5] on nav "Order #2503806 - TIB Welding Close Options Edit Order" at bounding box center [732, 23] width 1465 height 47
click at [1317, 15] on button "Options" at bounding box center [1323, 22] width 78 height 24
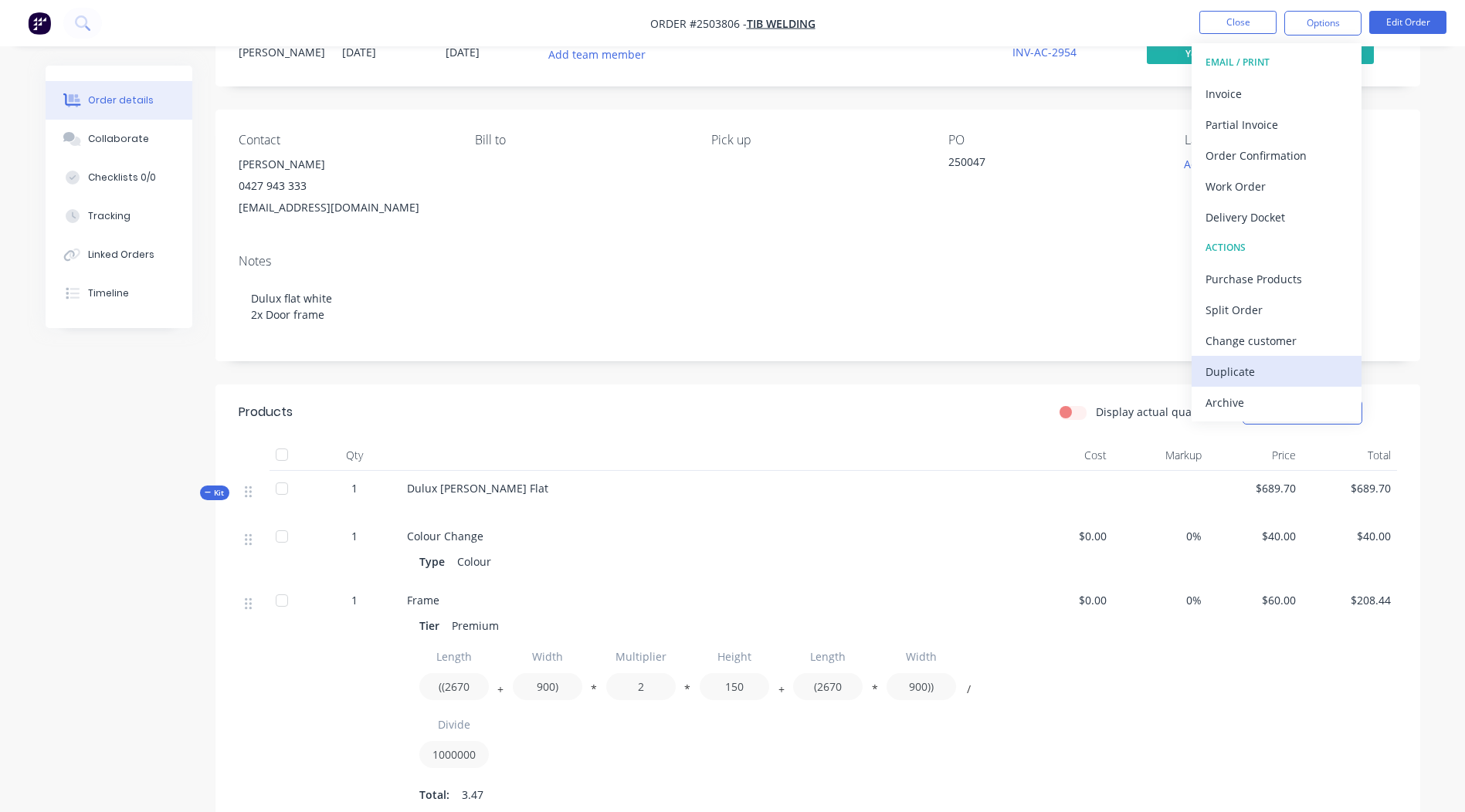
click at [1205, 370] on div "Duplicate" at bounding box center [1276, 371] width 142 height 22
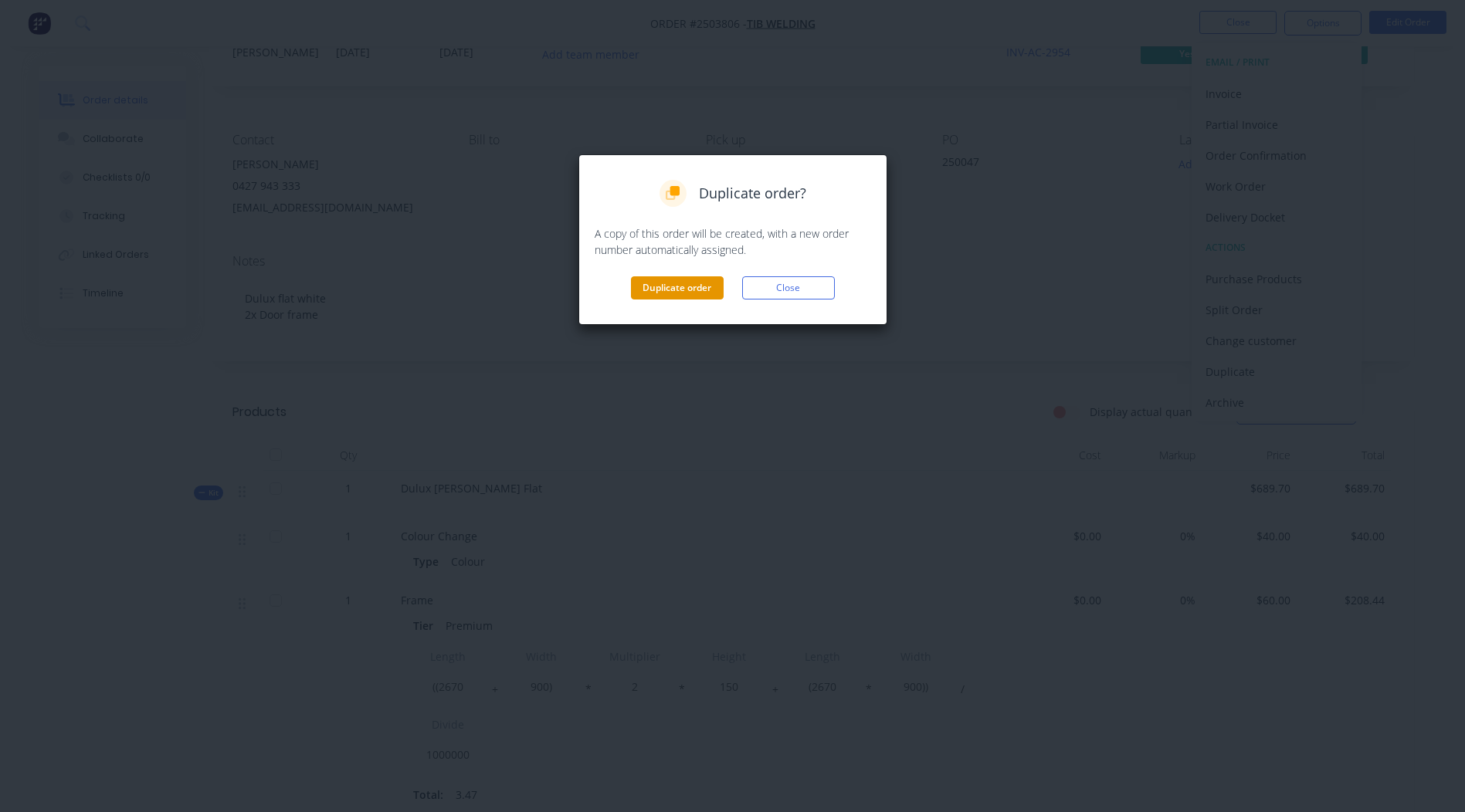
click at [677, 290] on button "Duplicate order" at bounding box center [677, 288] width 93 height 23
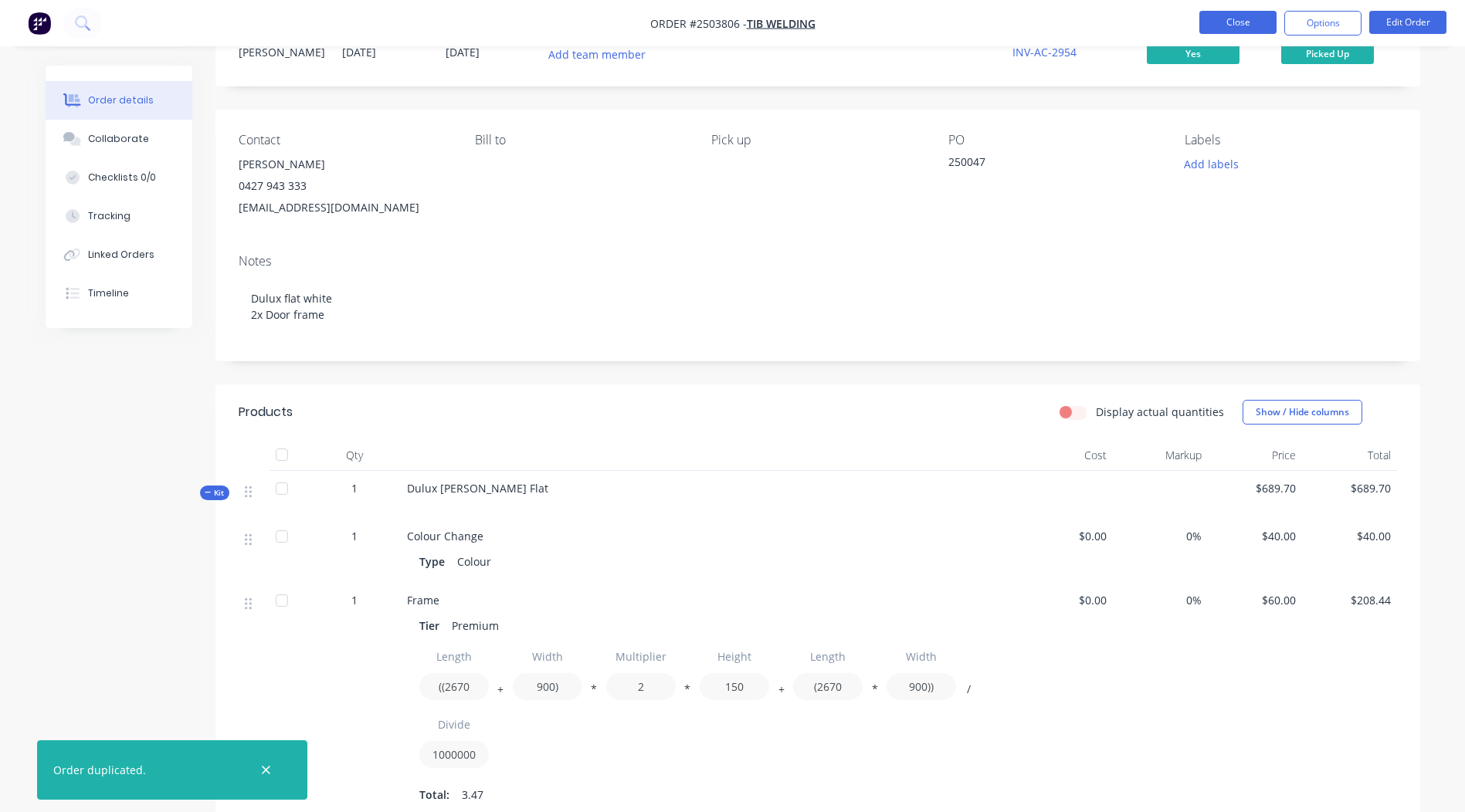
click at [1225, 25] on button "Close" at bounding box center [1238, 22] width 78 height 23
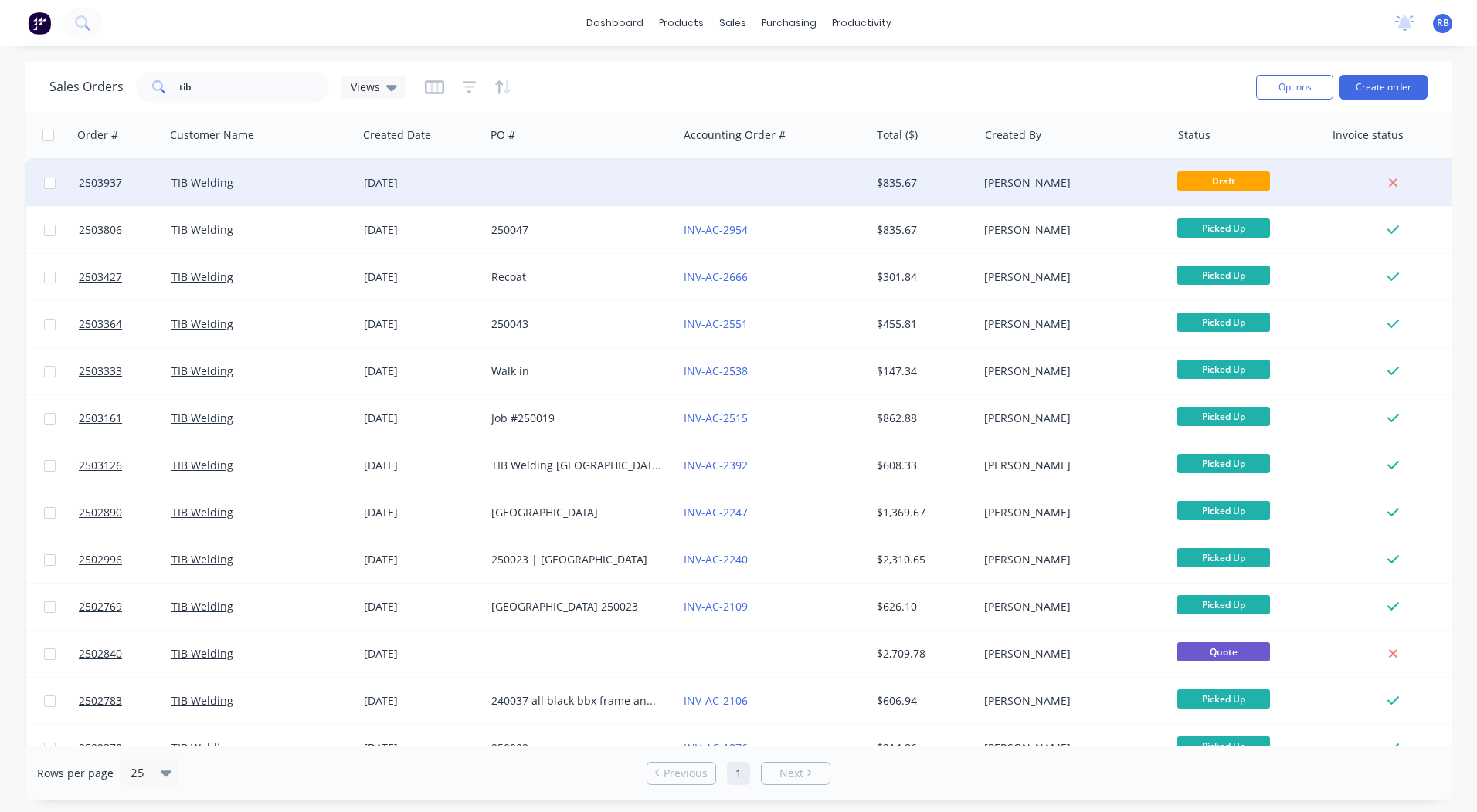
click at [817, 170] on div at bounding box center [773, 183] width 192 height 47
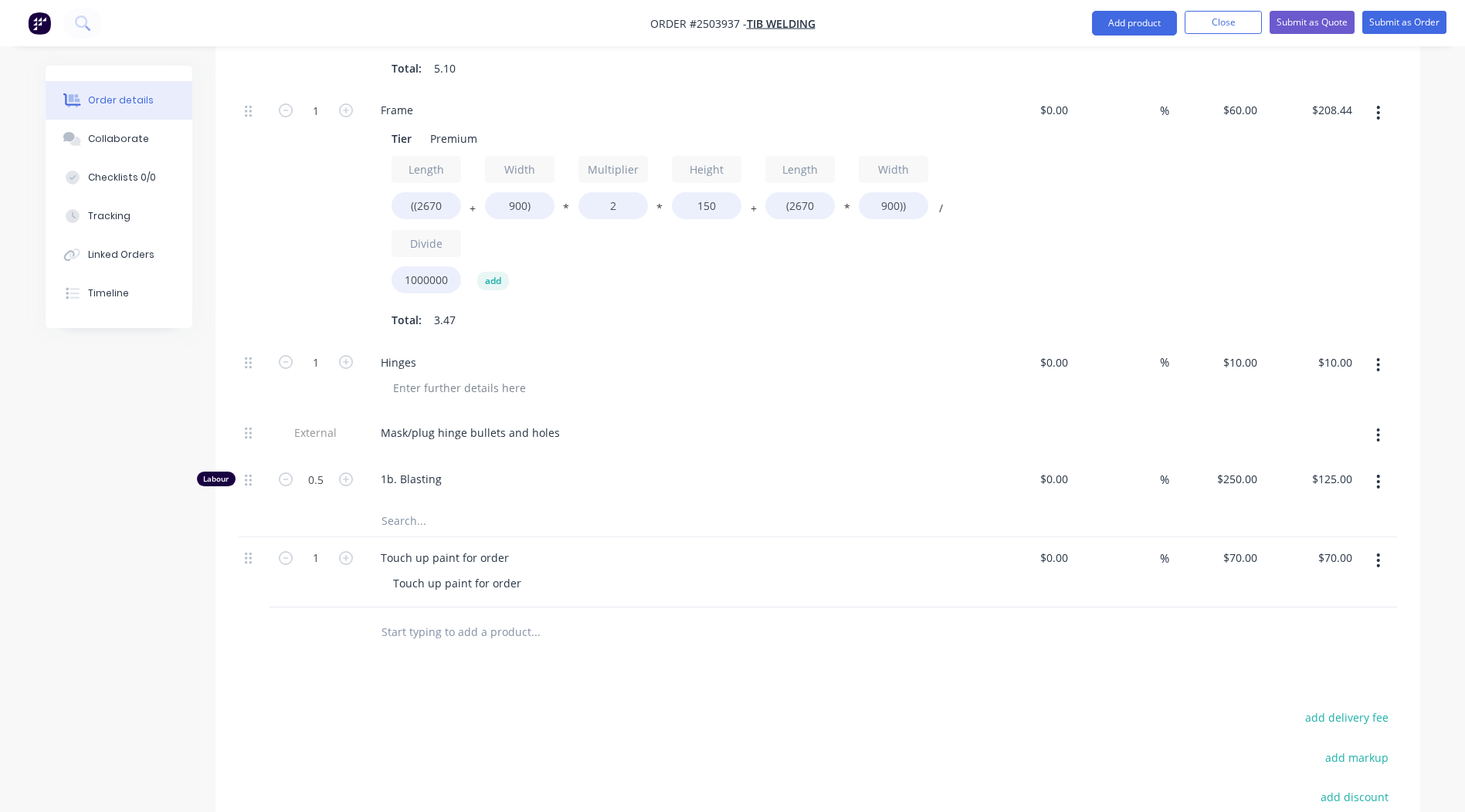
scroll to position [860, 0]
click at [1370, 543] on button "button" at bounding box center [1377, 556] width 36 height 28
click at [1277, 648] on div "Delete" at bounding box center [1323, 659] width 119 height 22
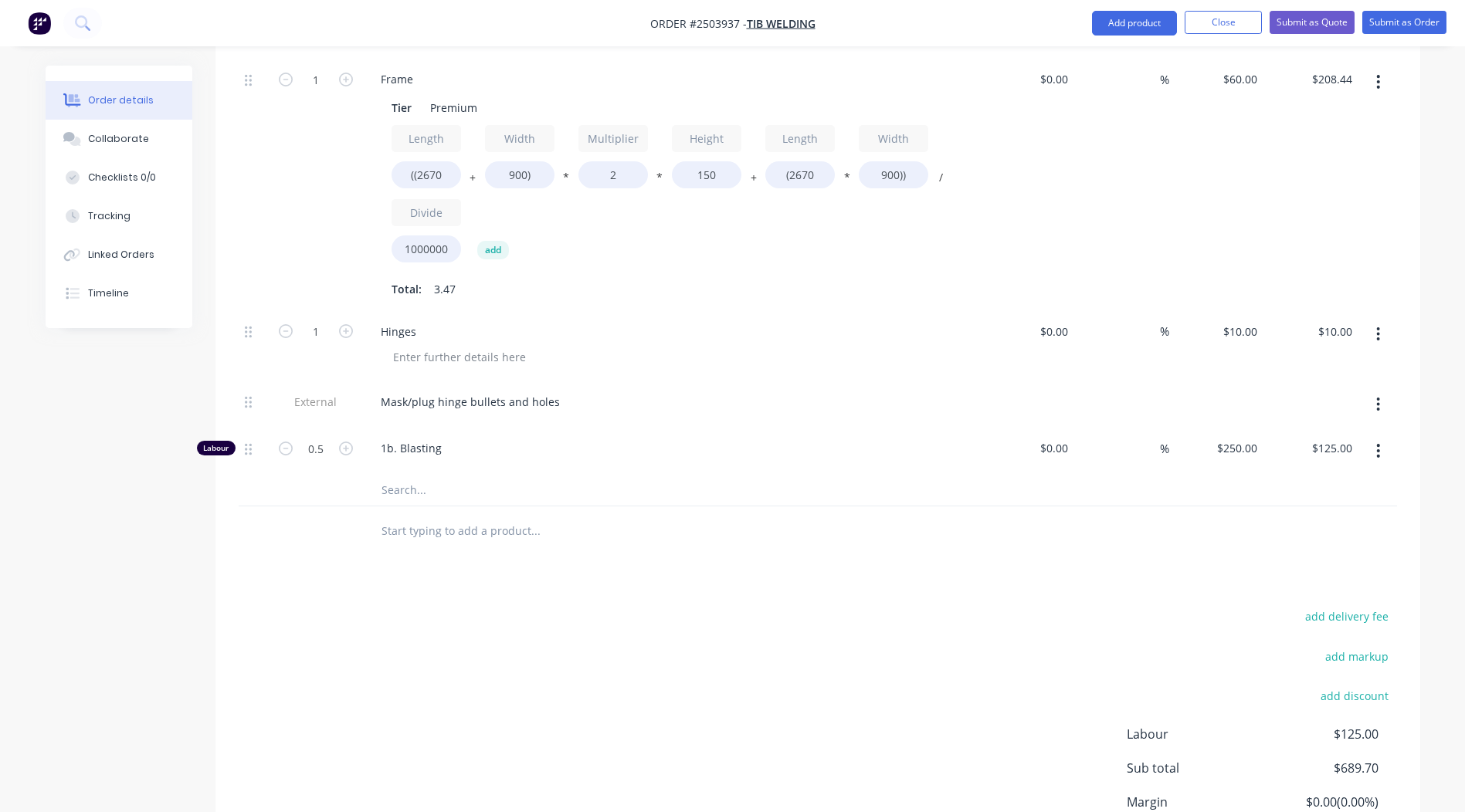
scroll to position [882, 0]
type input "0.333"
click at [630, 626] on div "add delivery fee add markup add discount Labour $125.00 Sub total $689.70 Margi…" at bounding box center [817, 761] width 1158 height 298
type input "$83.25"
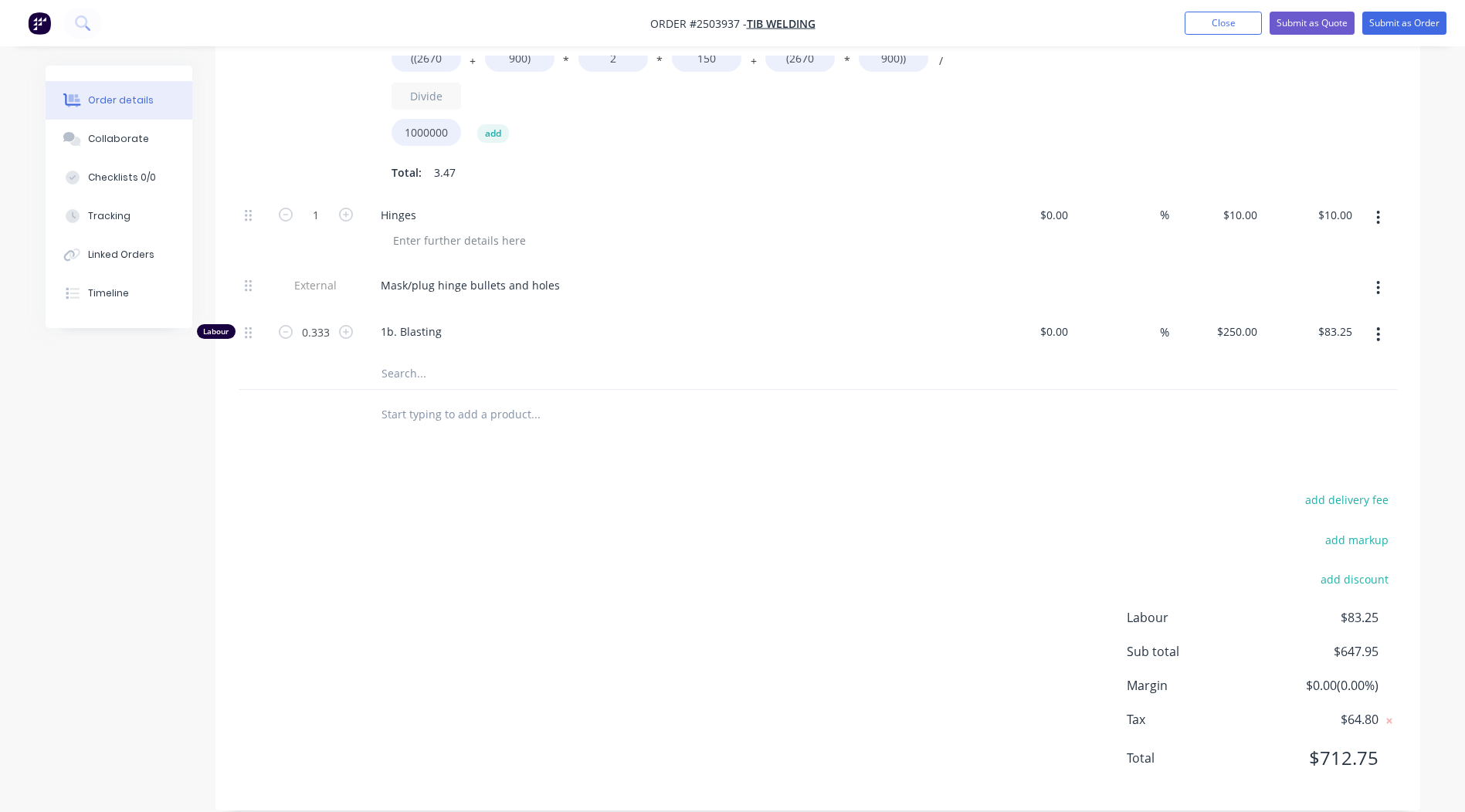
scroll to position [0, 0]
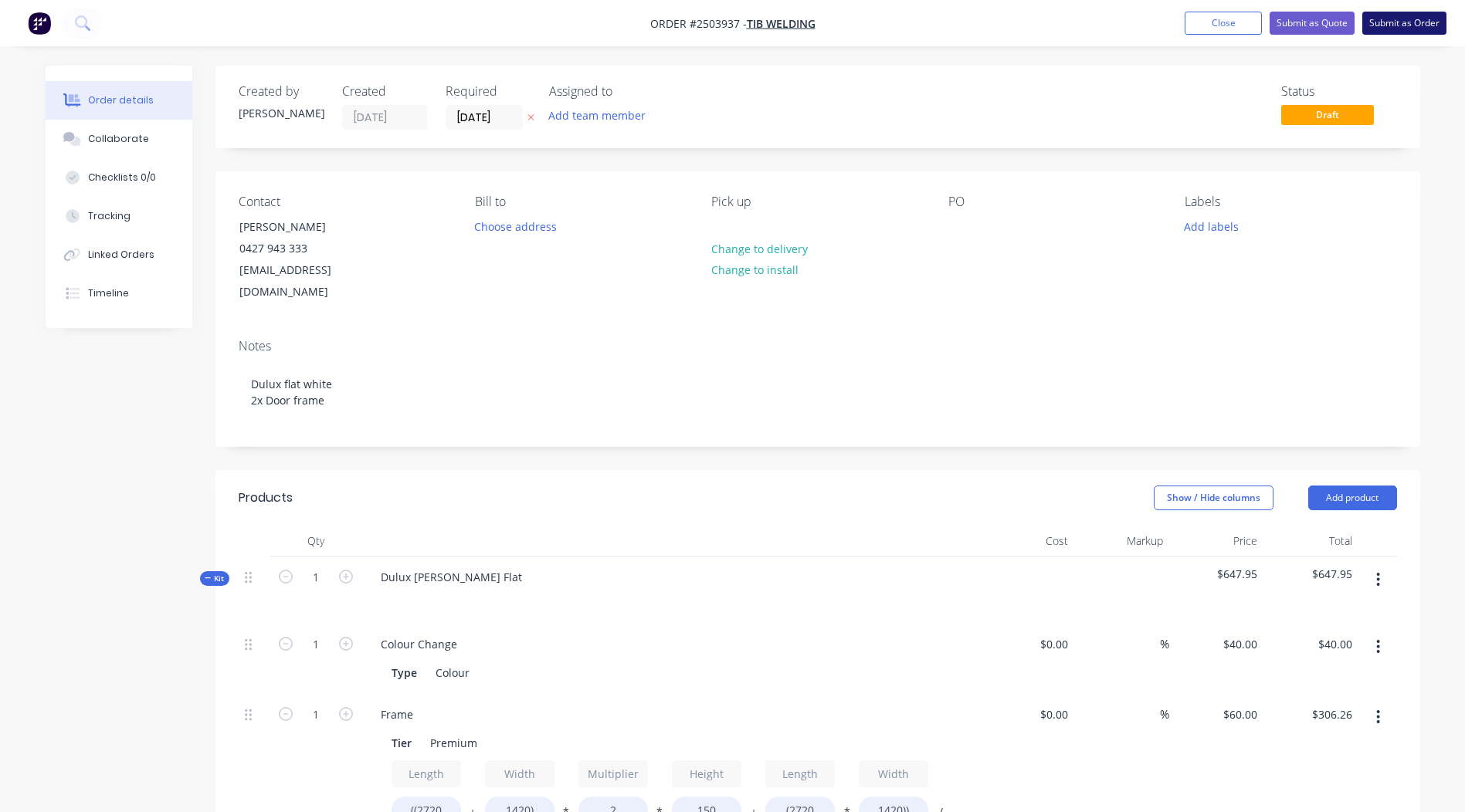
click at [1388, 28] on button "Submit as Order" at bounding box center [1404, 23] width 84 height 23
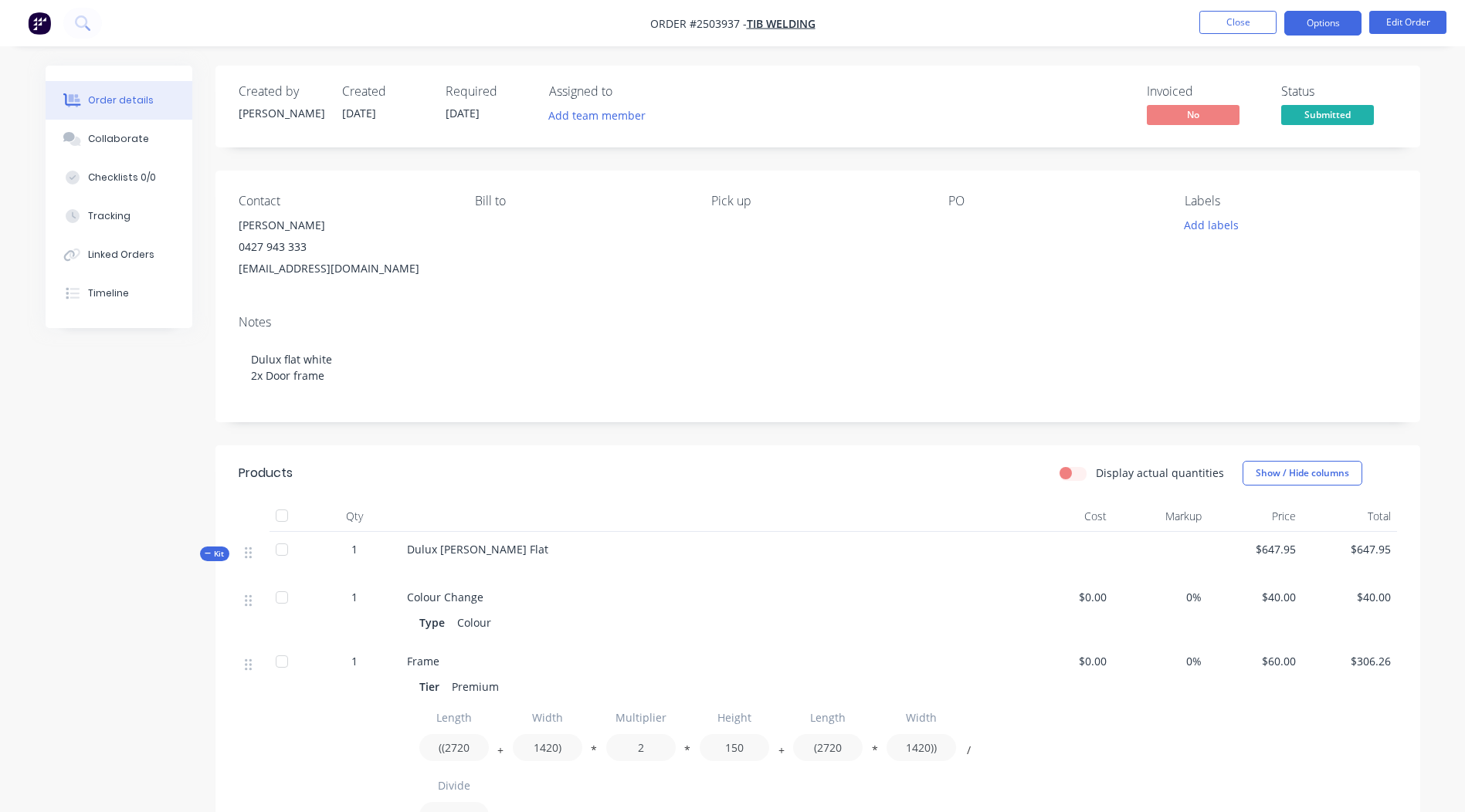
click at [1317, 13] on button "Options" at bounding box center [1323, 22] width 78 height 24
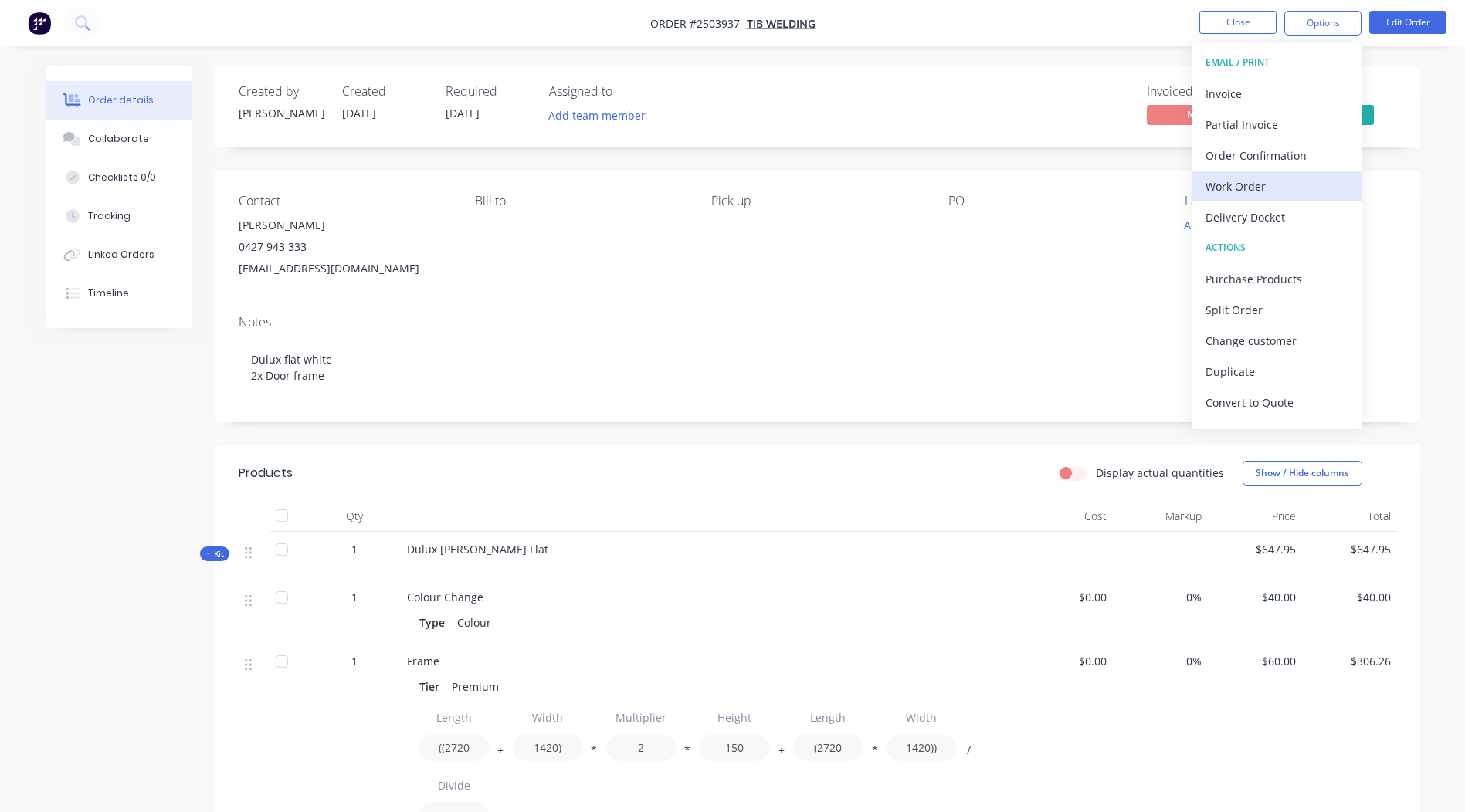
click at [1246, 184] on div "Work Order" at bounding box center [1276, 186] width 142 height 22
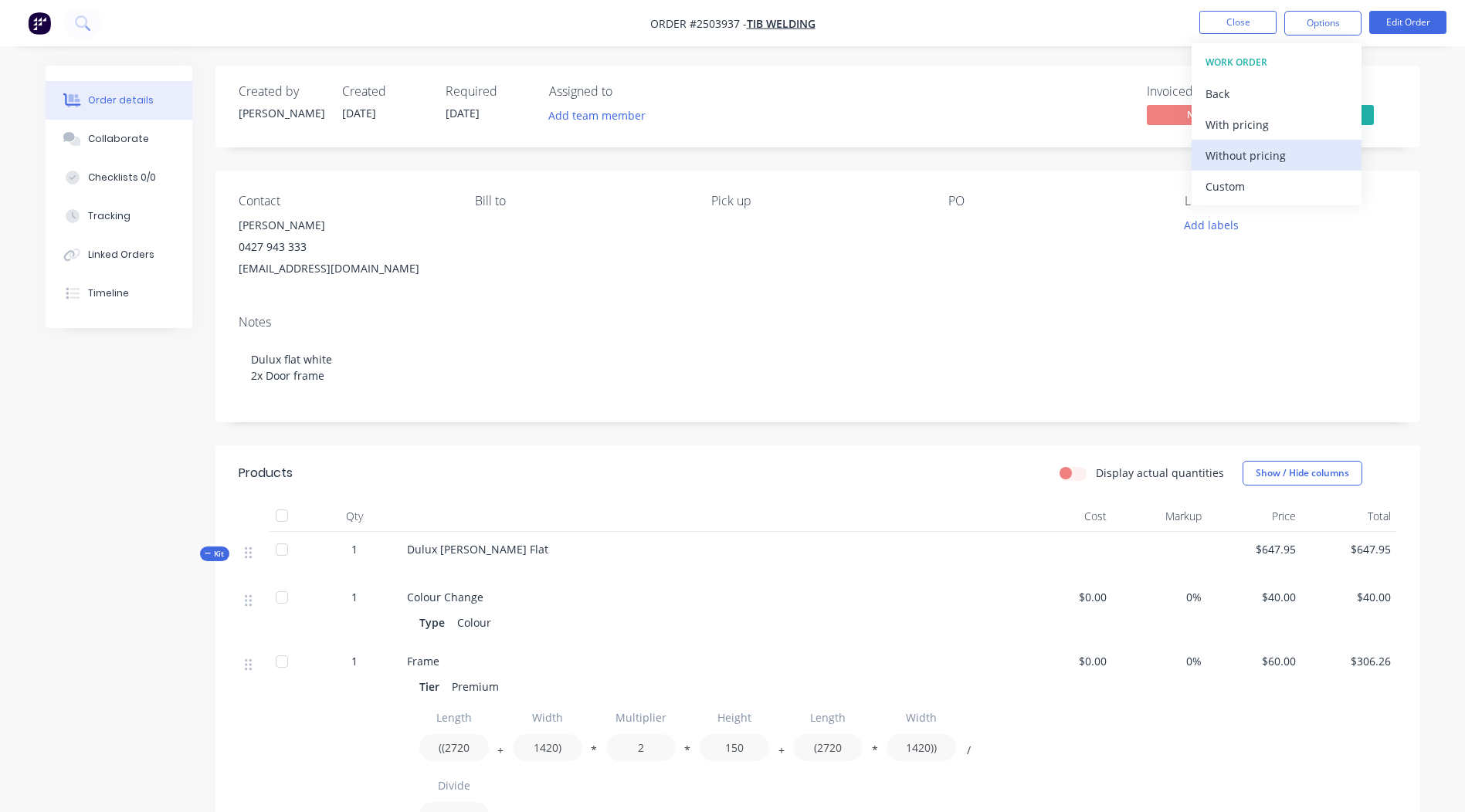
click at [1278, 155] on div "Without pricing" at bounding box center [1276, 155] width 142 height 22
click at [678, 164] on div "Created by Rory Created 26/08/25 Required 26/08/25 Assigned to Add team member …" at bounding box center [817, 775] width 1204 height 1419
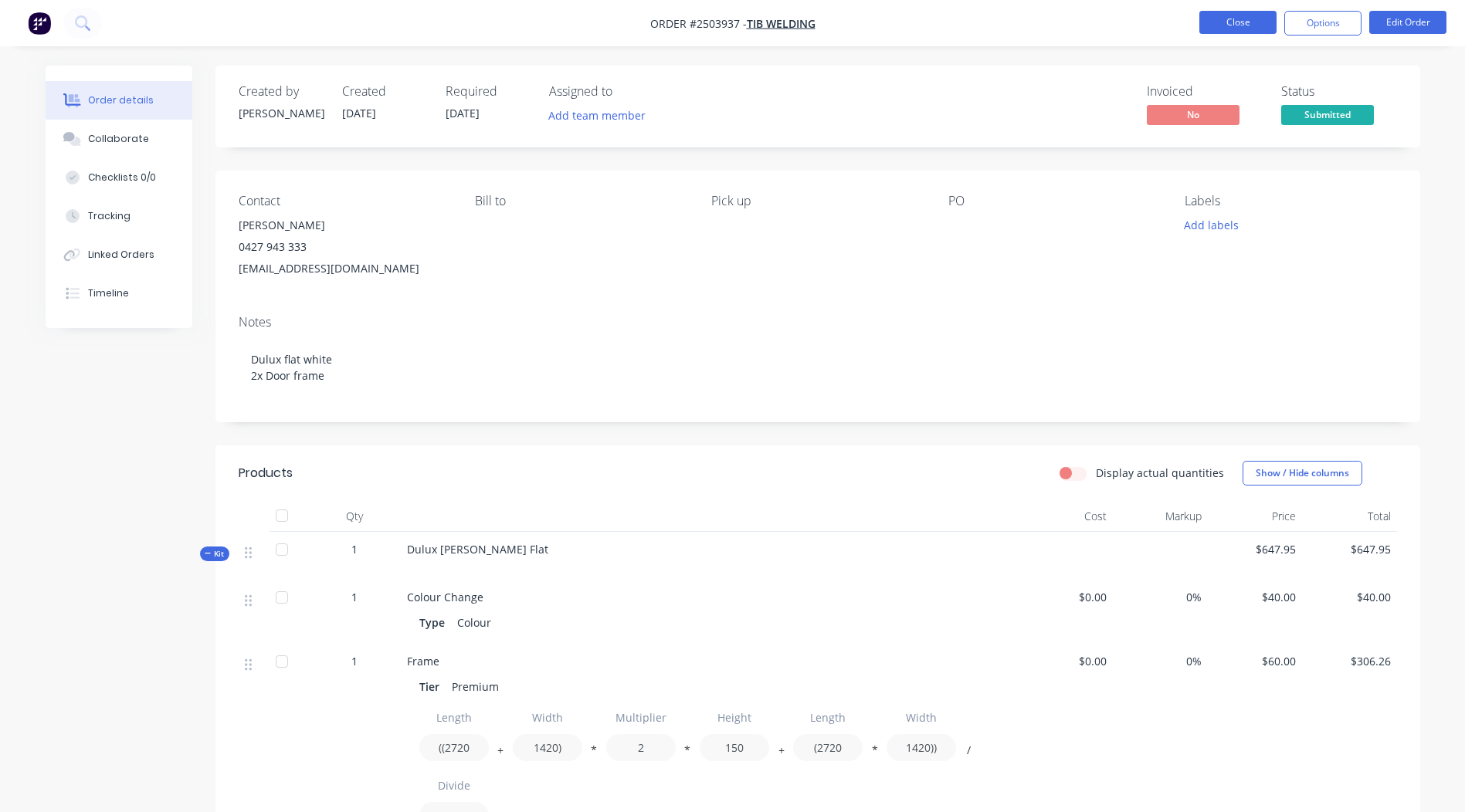
click at [1231, 29] on button "Close" at bounding box center [1238, 22] width 78 height 23
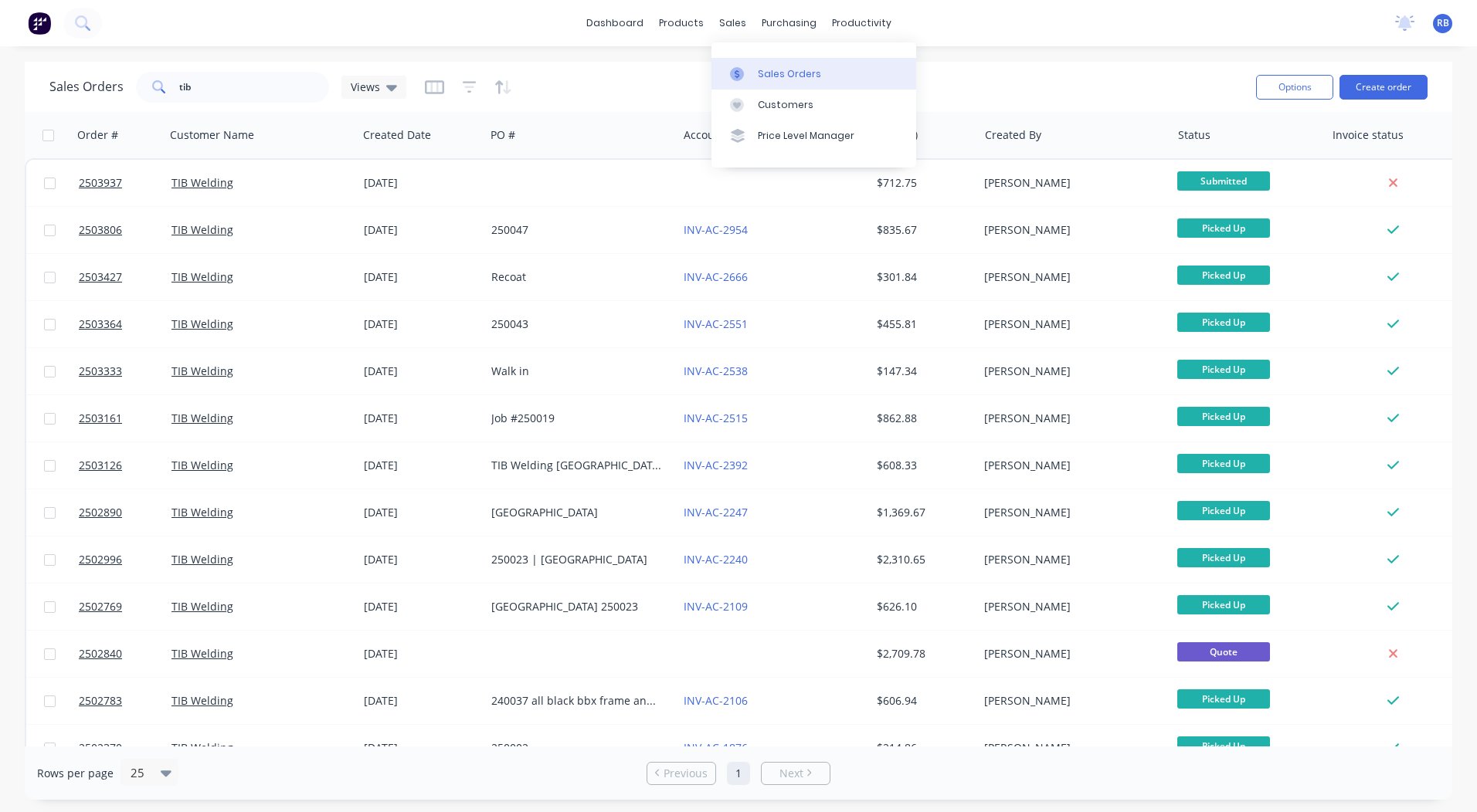
click at [755, 63] on link "Sales Orders" at bounding box center [813, 74] width 204 height 31
click at [1010, 30] on div "dashboard products sales purchasing productivity dashboard products Product Cat…" at bounding box center [738, 23] width 1477 height 47
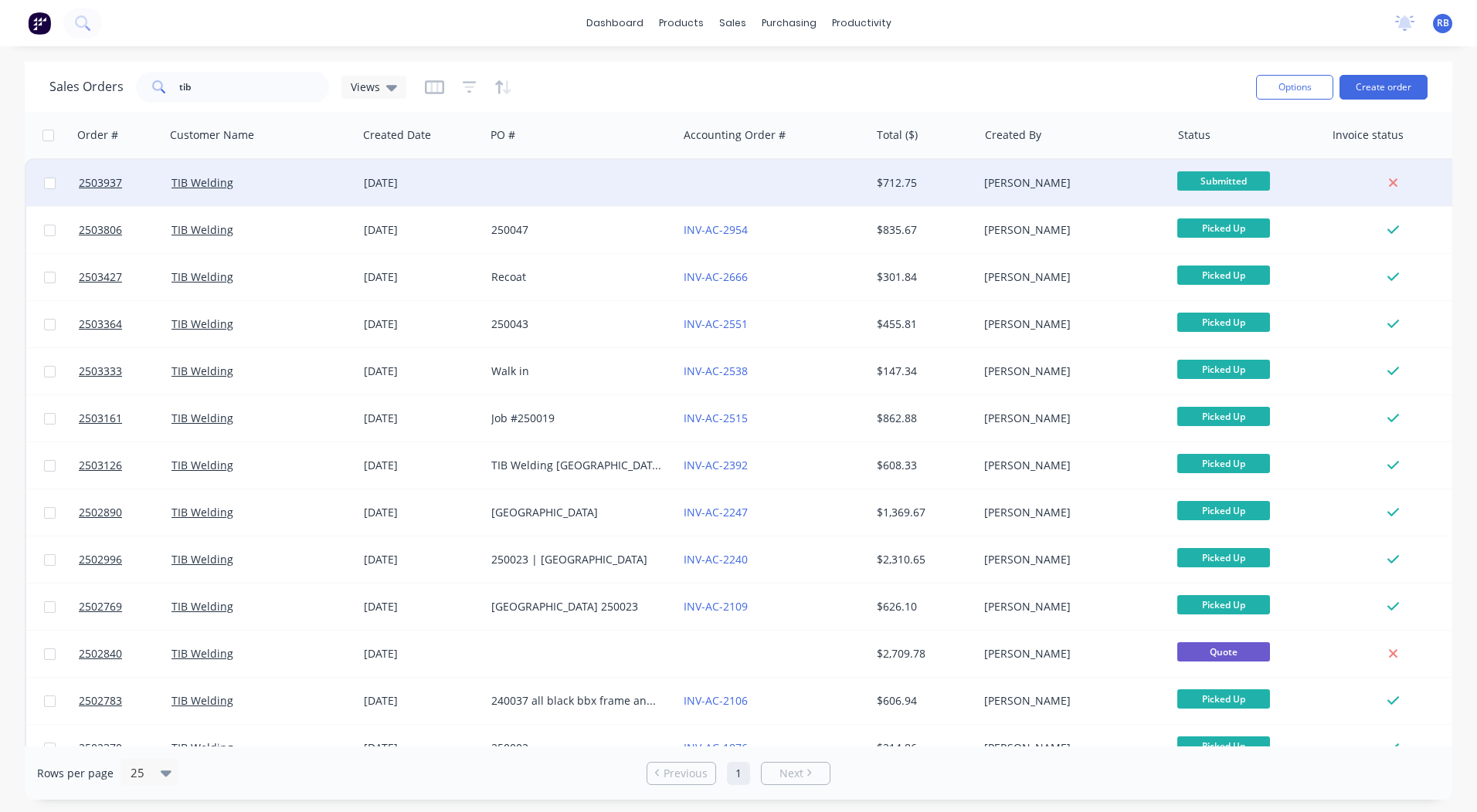
click at [520, 183] on div at bounding box center [581, 183] width 192 height 47
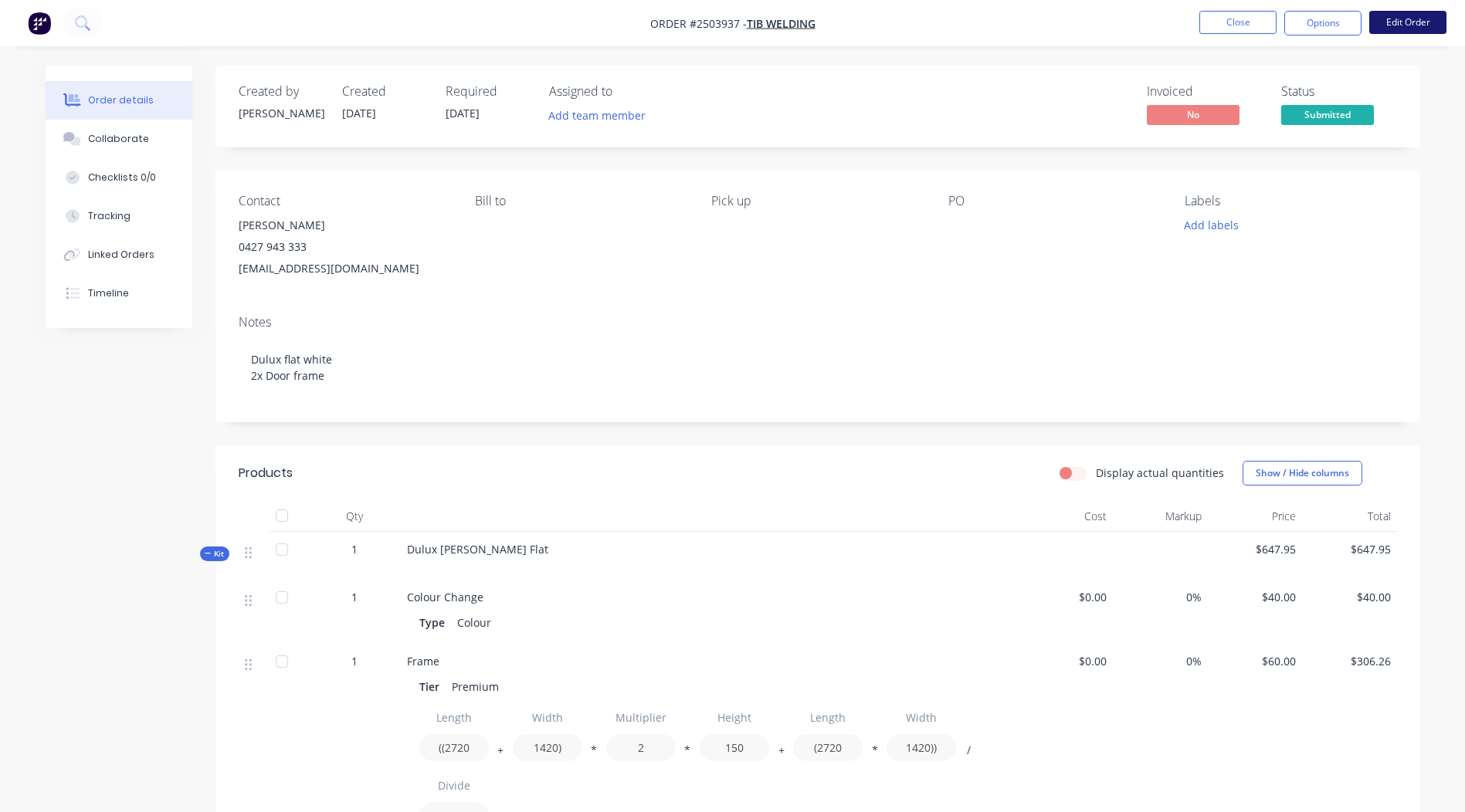
click at [1396, 28] on button "Edit Order" at bounding box center [1408, 22] width 78 height 23
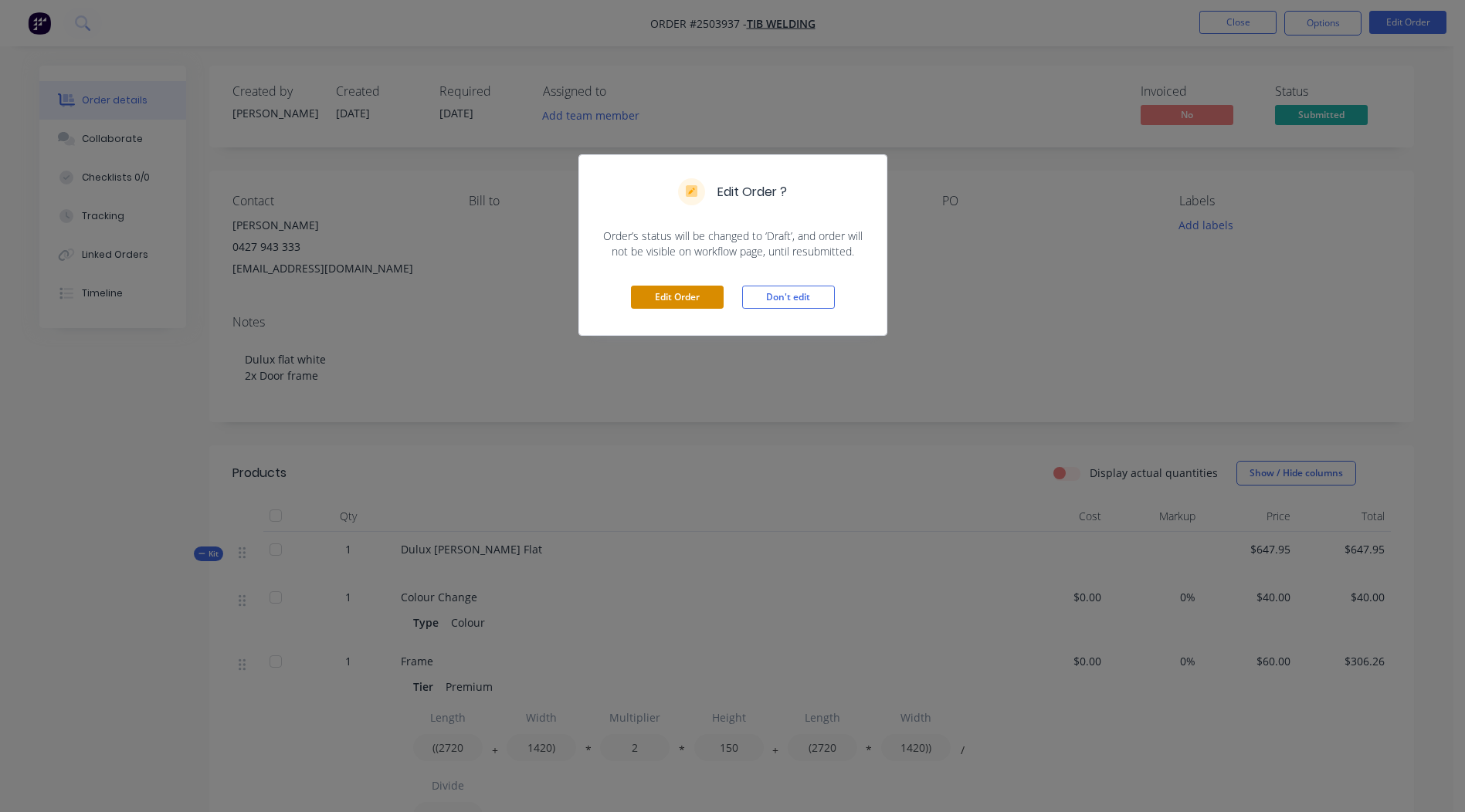
click at [693, 304] on button "Edit Order" at bounding box center [677, 297] width 93 height 23
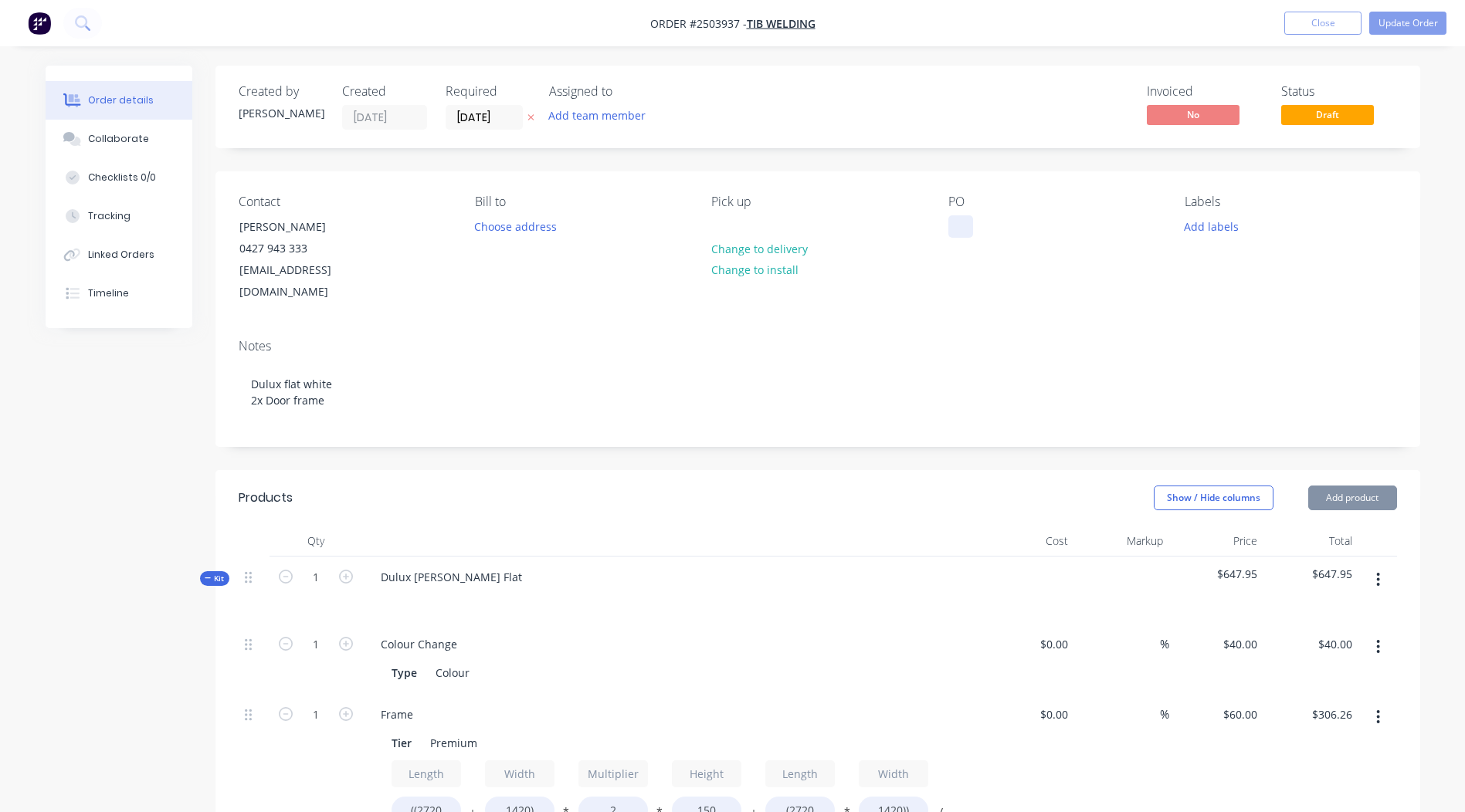
click at [964, 227] on div at bounding box center [960, 226] width 24 height 22
click at [1210, 225] on button "Add labels" at bounding box center [1211, 226] width 71 height 21
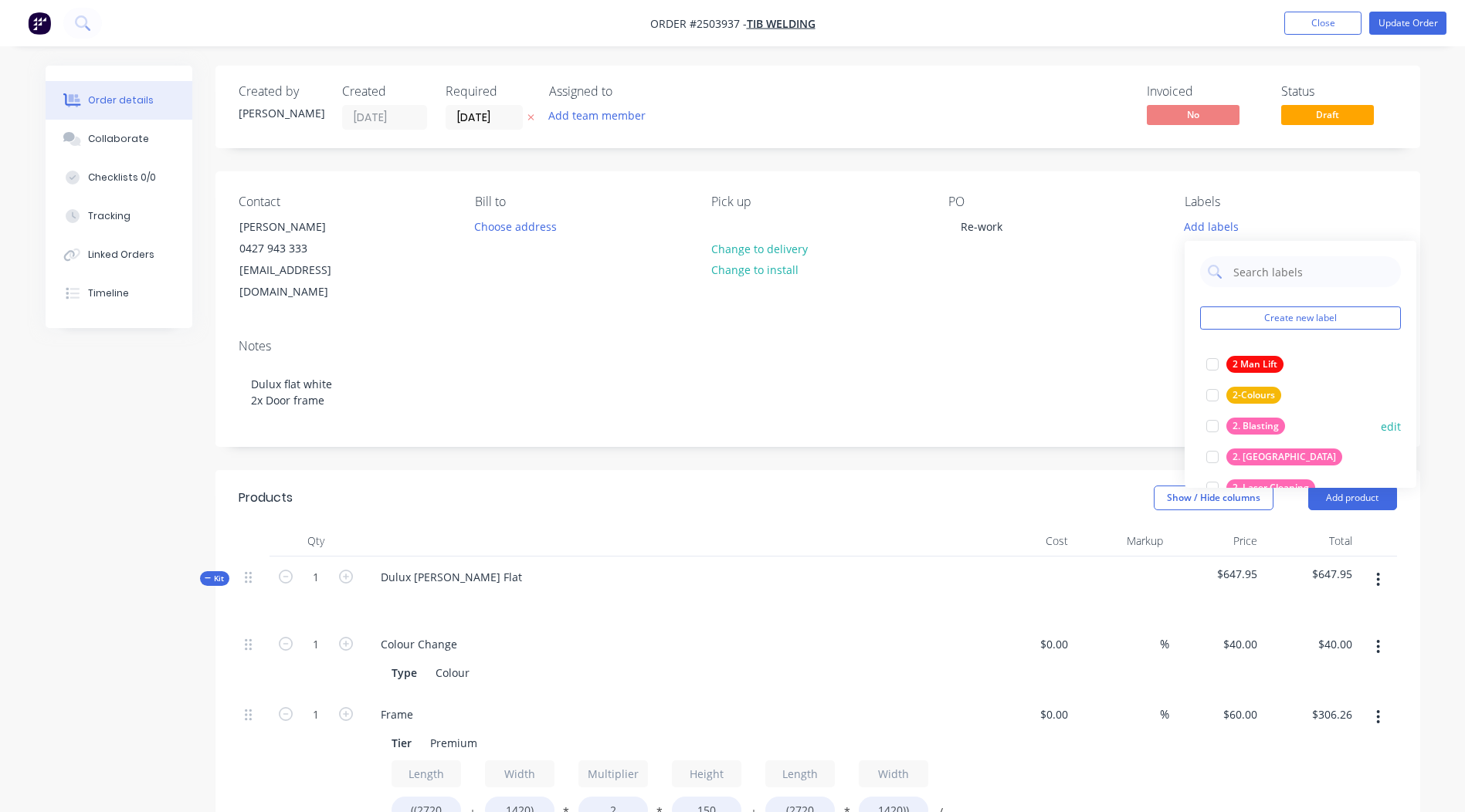
click at [1256, 426] on div "2. Blasting" at bounding box center [1255, 426] width 59 height 17
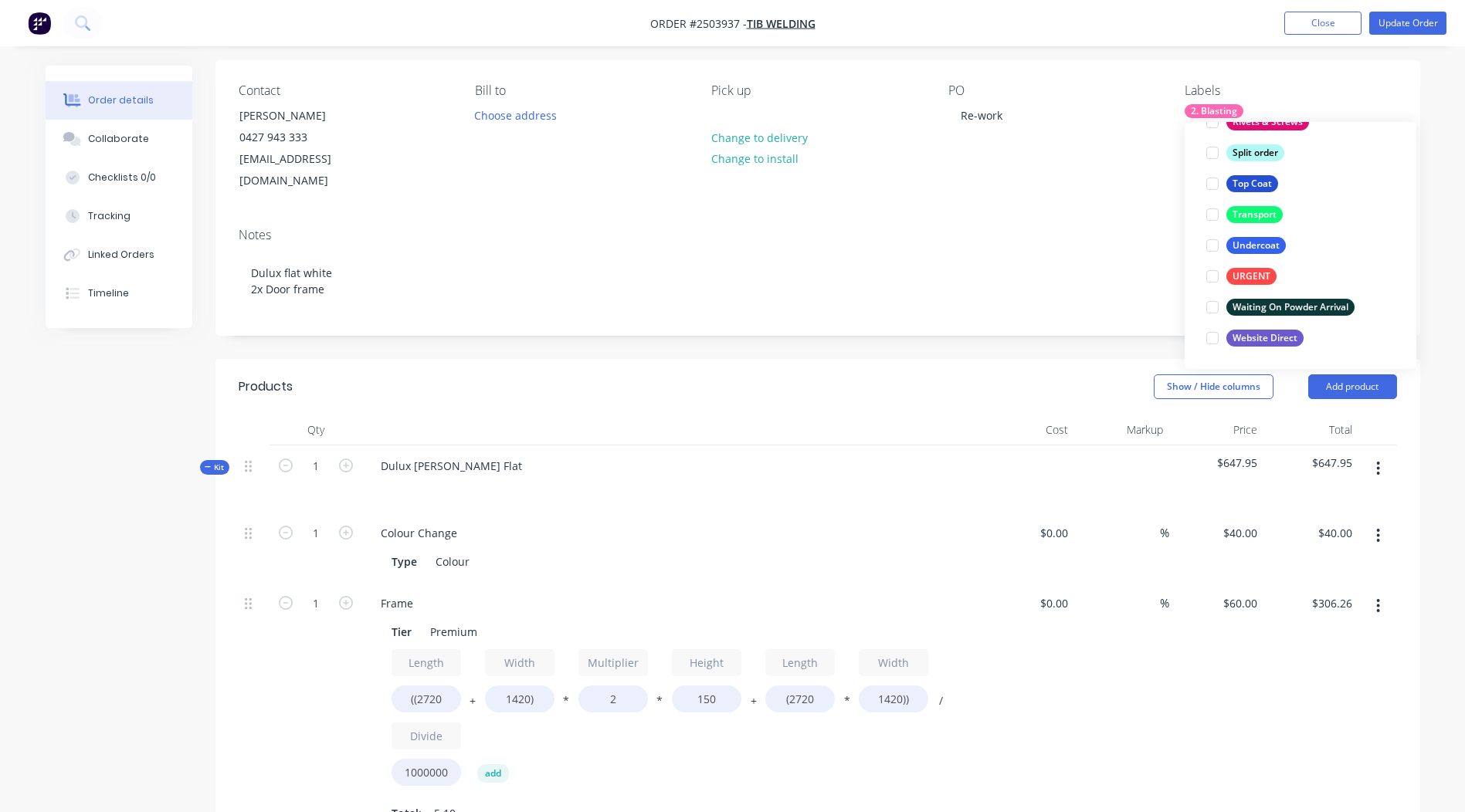
scroll to position [89, 0]
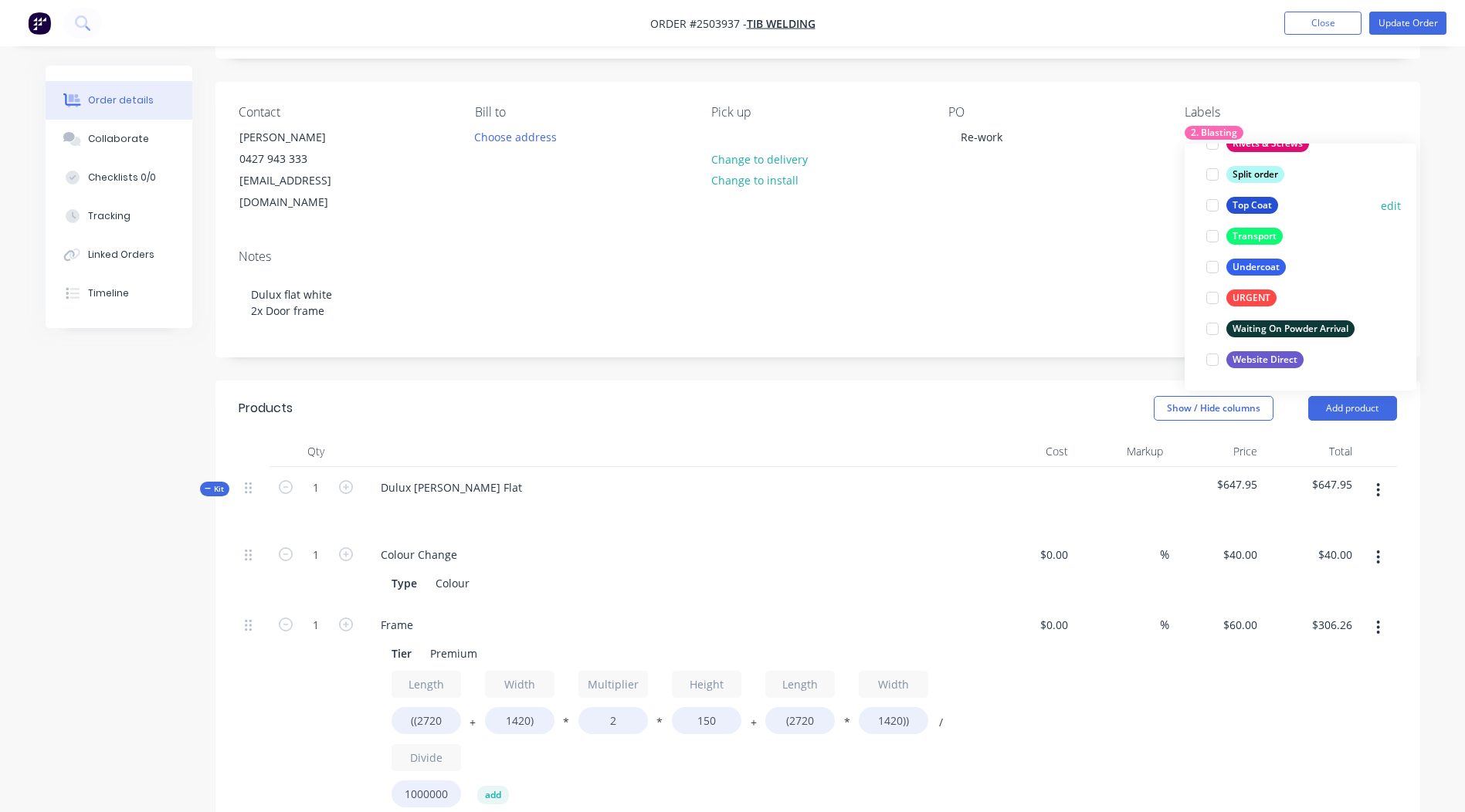
click at [1260, 201] on div "Top Coat" at bounding box center [1251, 205] width 51 height 17
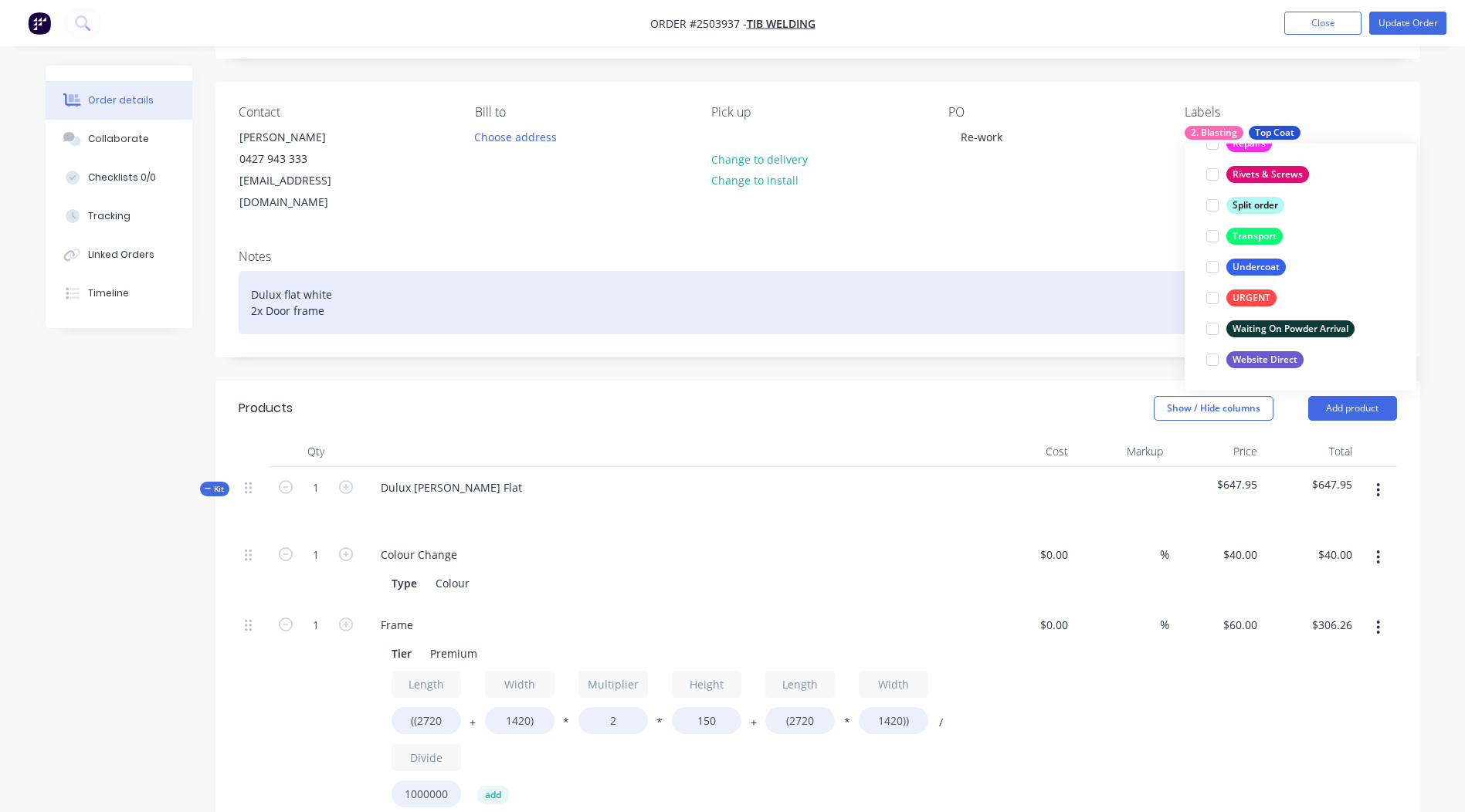
scroll to position [93, 0]
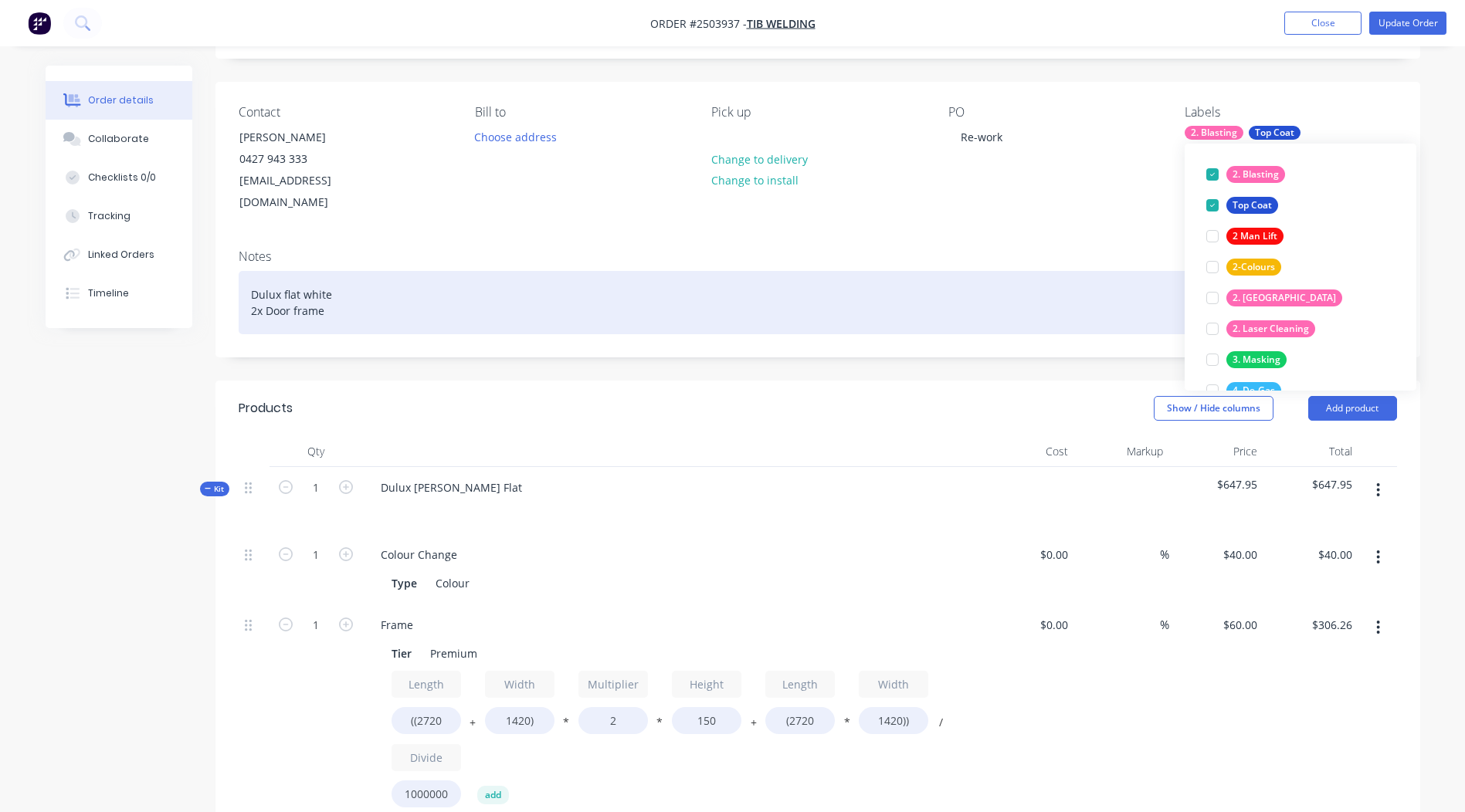
click at [1031, 295] on div "Dulux flat white 2x Door frame" at bounding box center [817, 302] width 1158 height 63
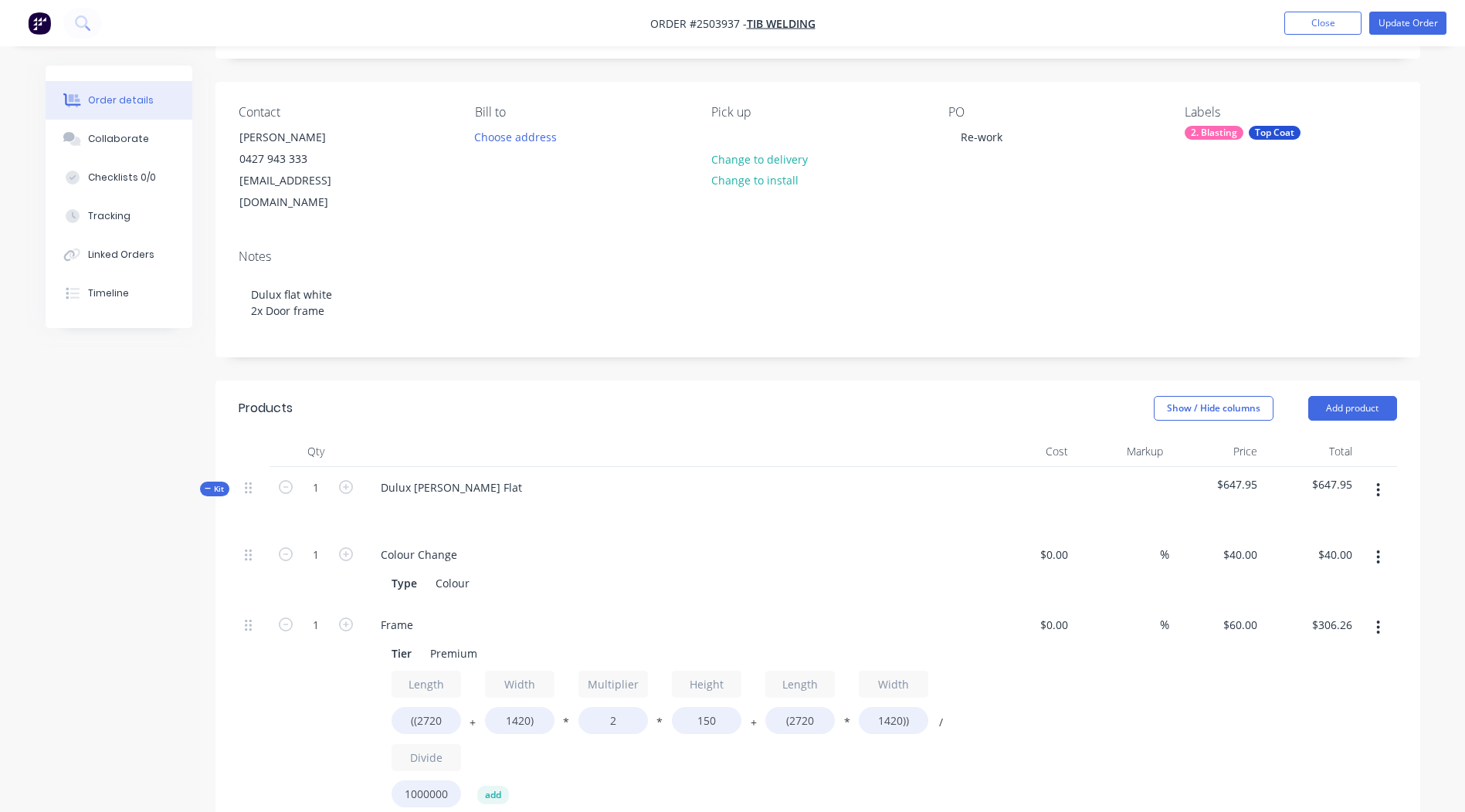
click at [1405, 19] on button "Update Order" at bounding box center [1408, 23] width 78 height 23
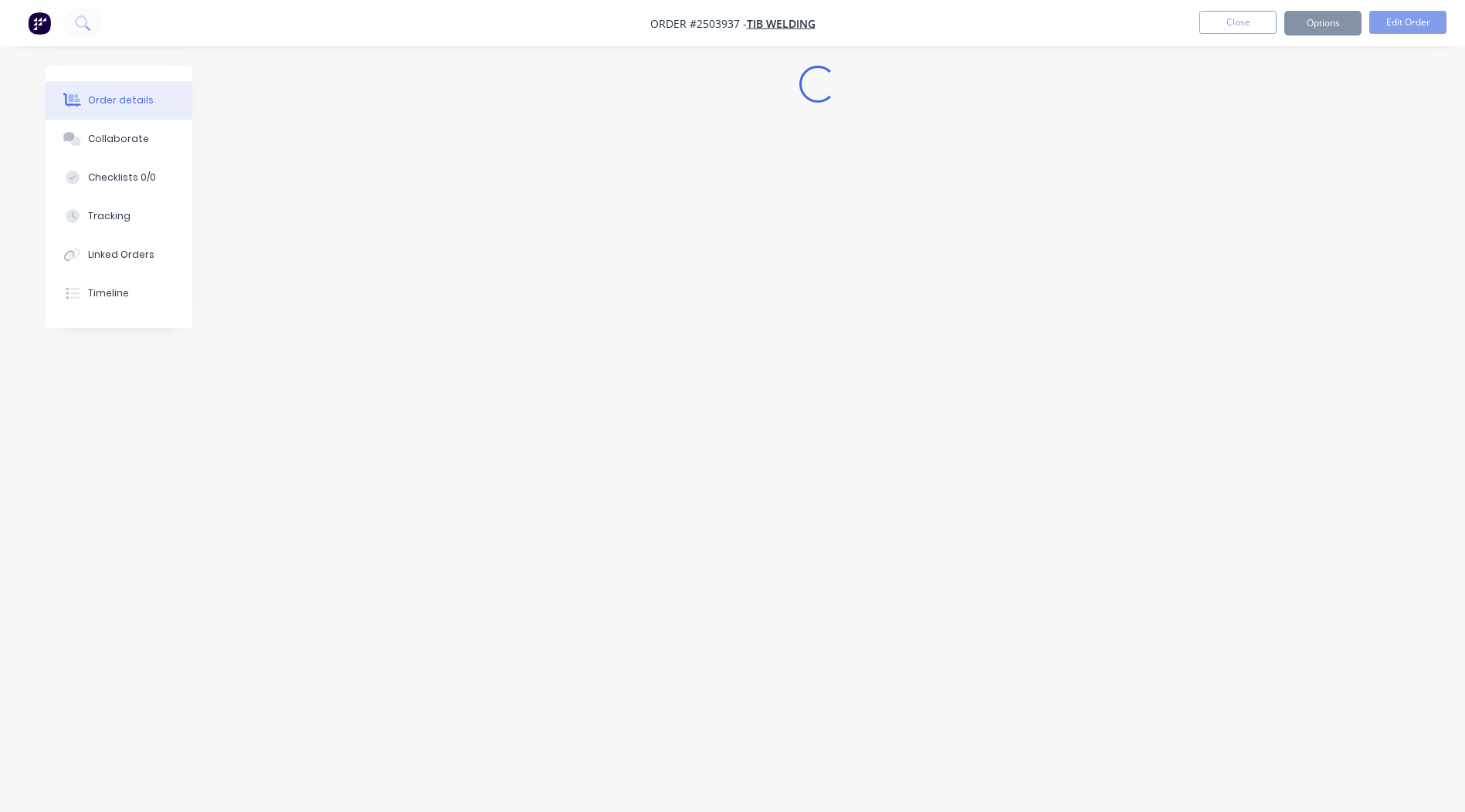
scroll to position [0, 0]
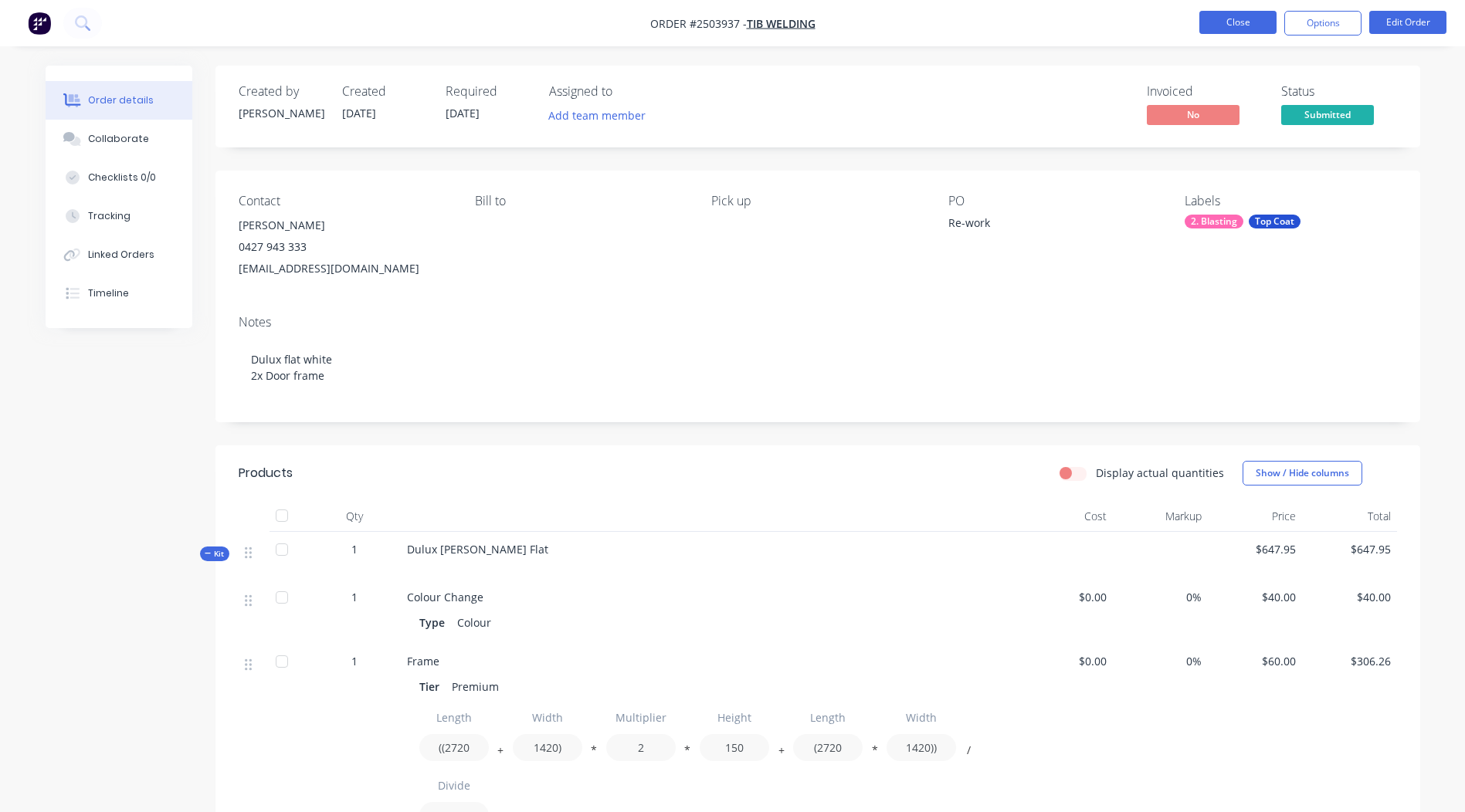
click at [1230, 28] on button "Close" at bounding box center [1238, 22] width 78 height 23
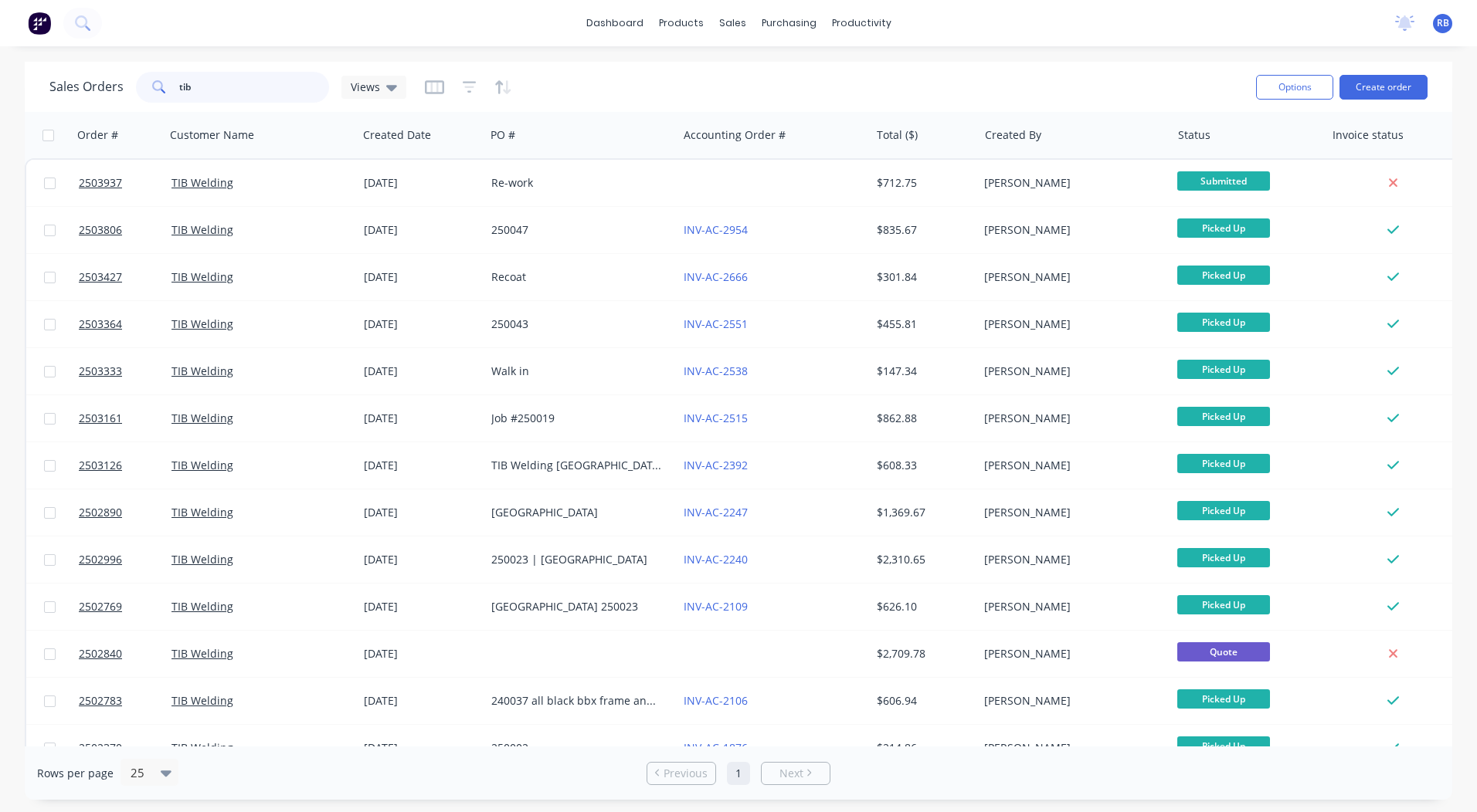
drag, startPoint x: 313, startPoint y: 79, endPoint x: 0, endPoint y: 111, distance: 314.6
click at [45, 110] on div "Sales Orders tib Views Options Create order" at bounding box center [738, 87] width 1428 height 50
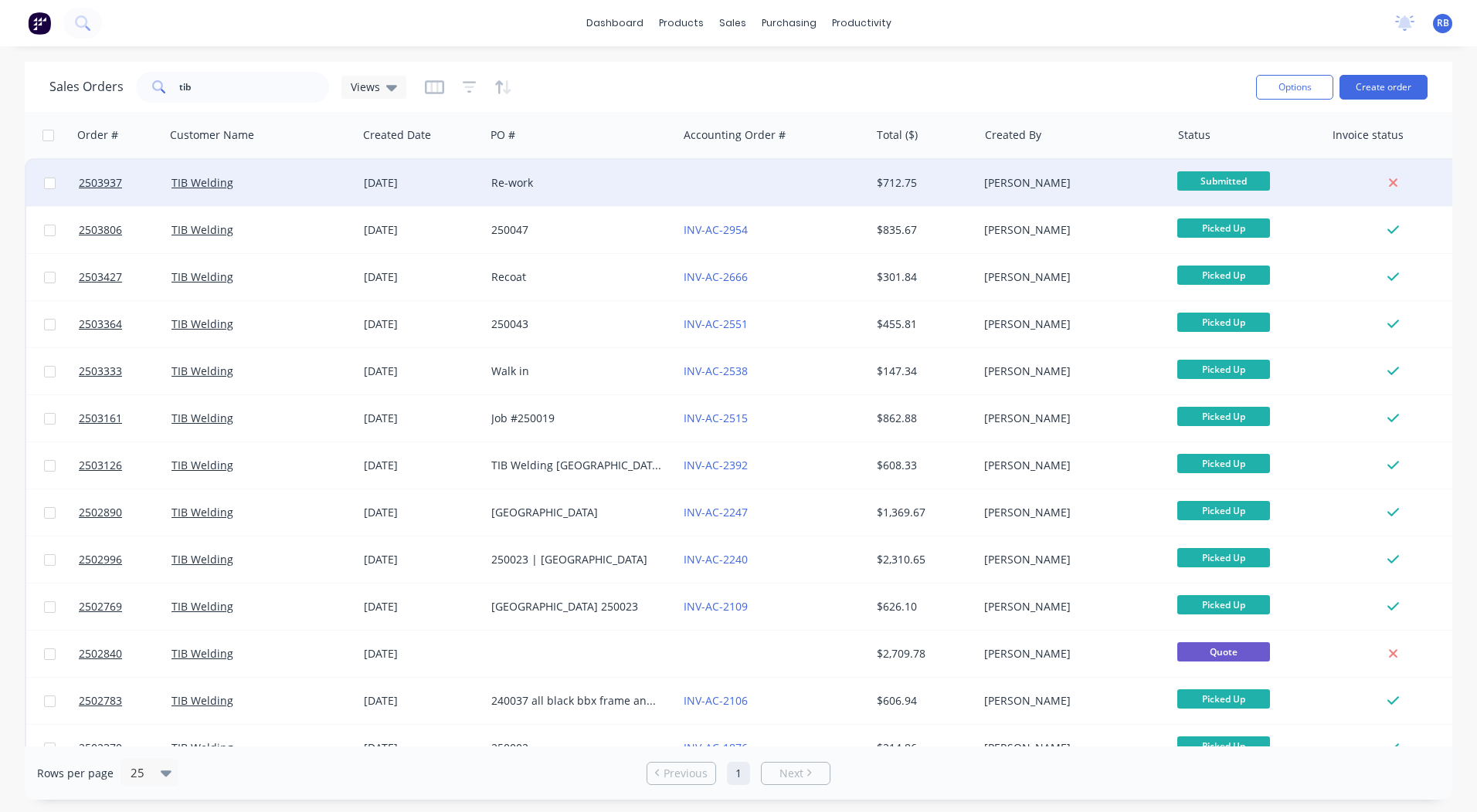
click at [654, 174] on div "Re-work" at bounding box center [581, 183] width 192 height 47
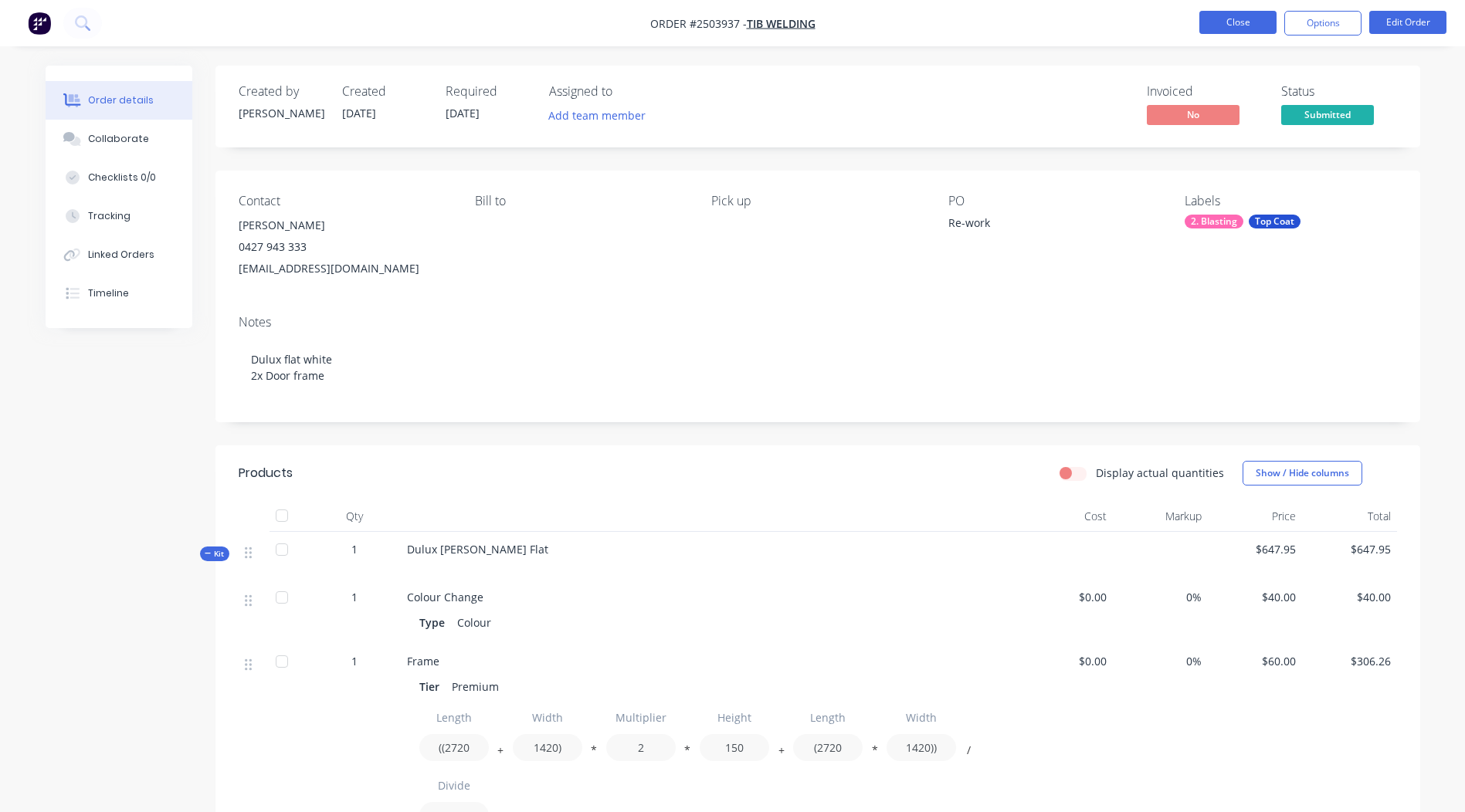
click at [1249, 22] on button "Close" at bounding box center [1238, 22] width 78 height 23
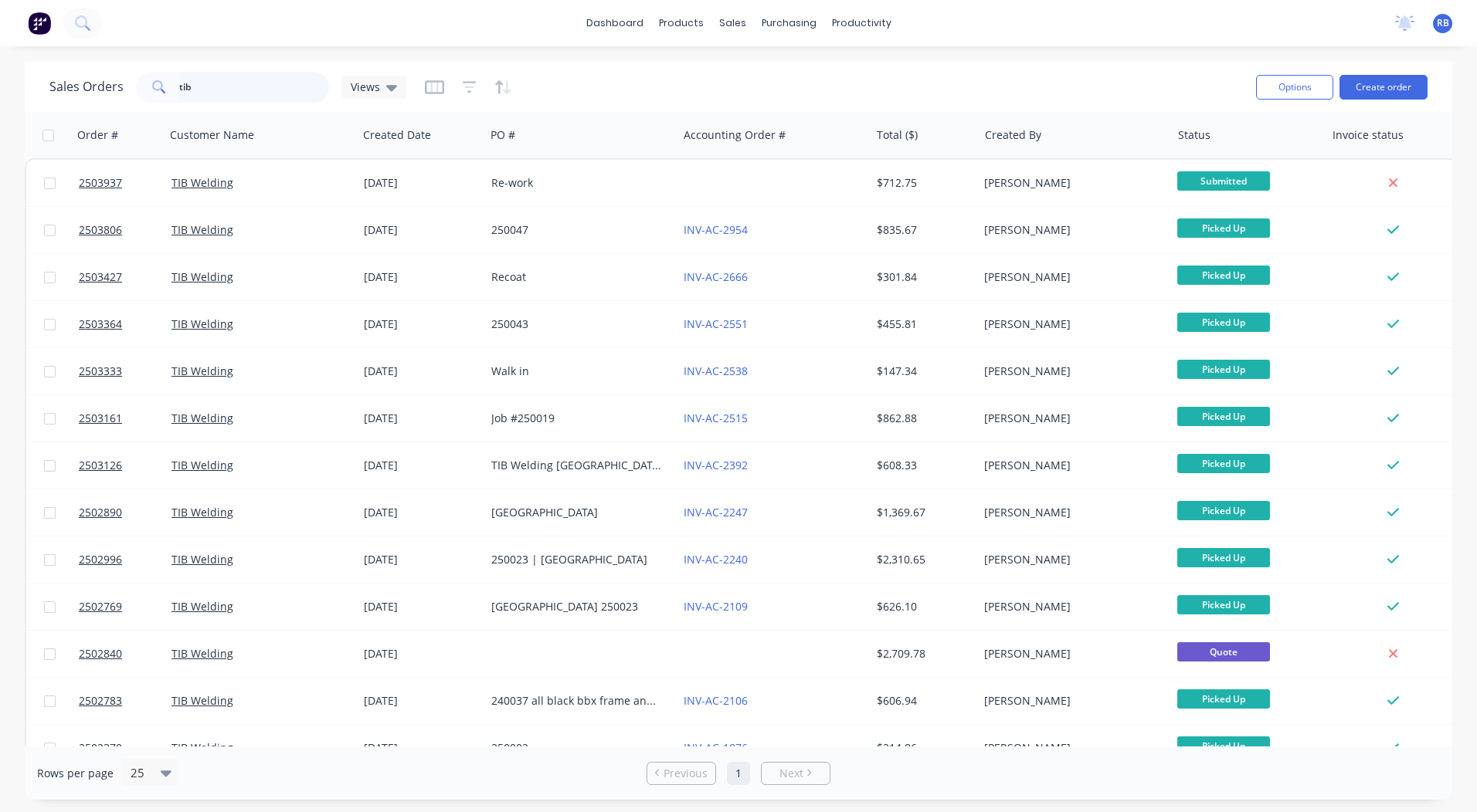
drag, startPoint x: 258, startPoint y: 90, endPoint x: 0, endPoint y: 133, distance: 261.6
click at [166, 127] on div "Sales Orders tib Views Options Create order Order # Customer Name Created Date …" at bounding box center [738, 431] width 1428 height 738
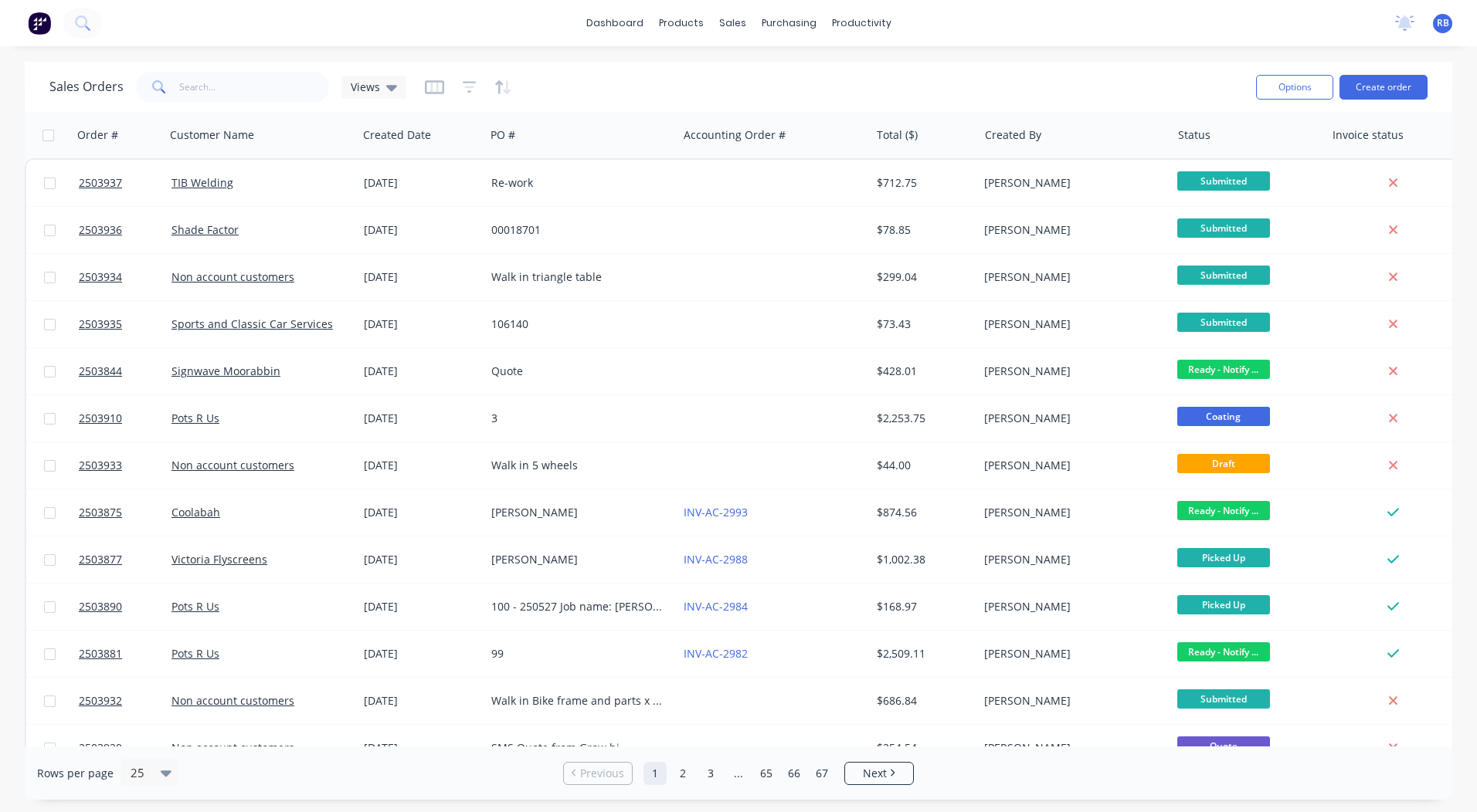
drag, startPoint x: 1476, startPoint y: 265, endPoint x: 1479, endPoint y: 430, distance: 165.0
click at [1476, 430] on html "dashboard products sales purchasing productivity dashboard products Product Cat…" at bounding box center [738, 406] width 1477 height 812
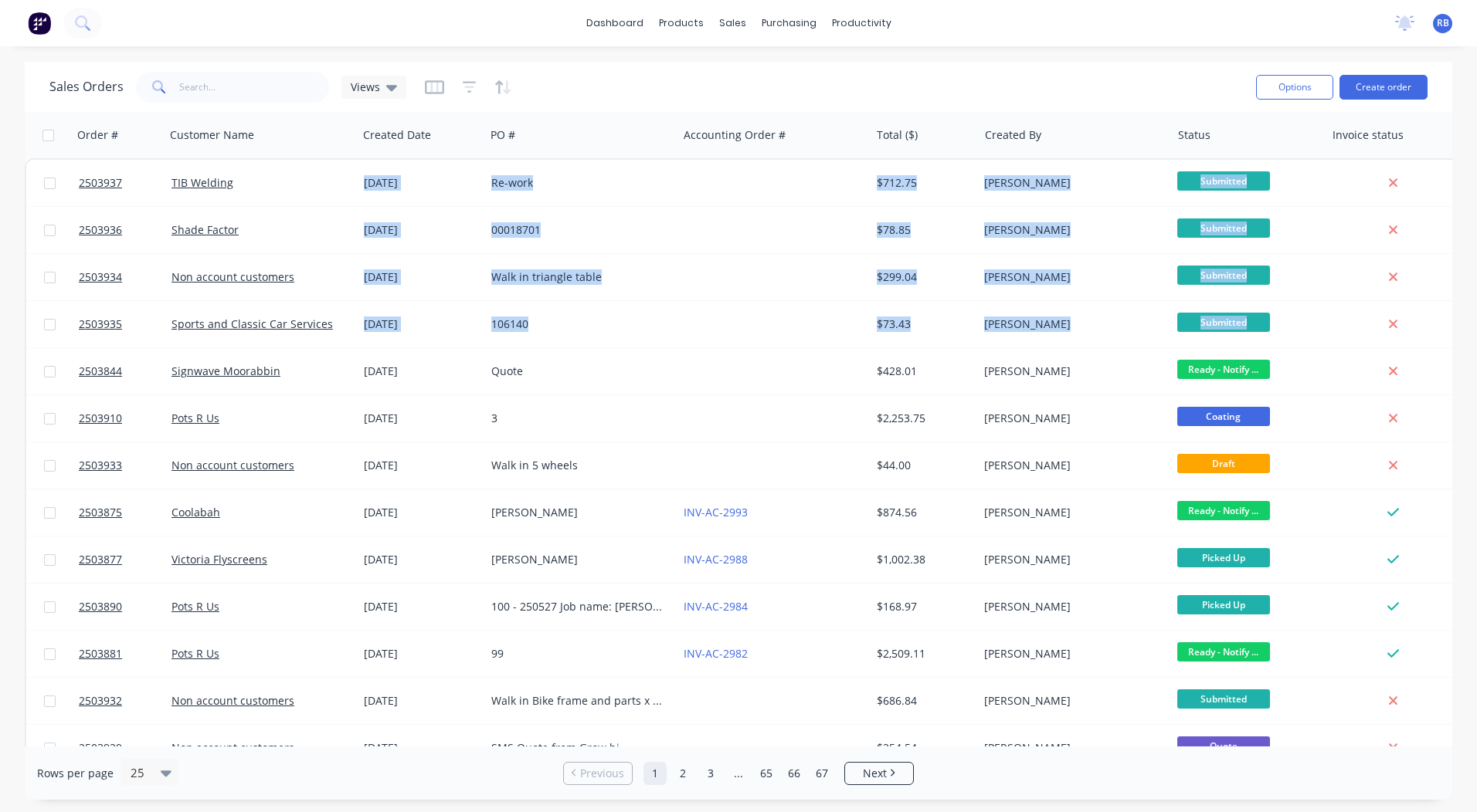
scroll to position [0, 28]
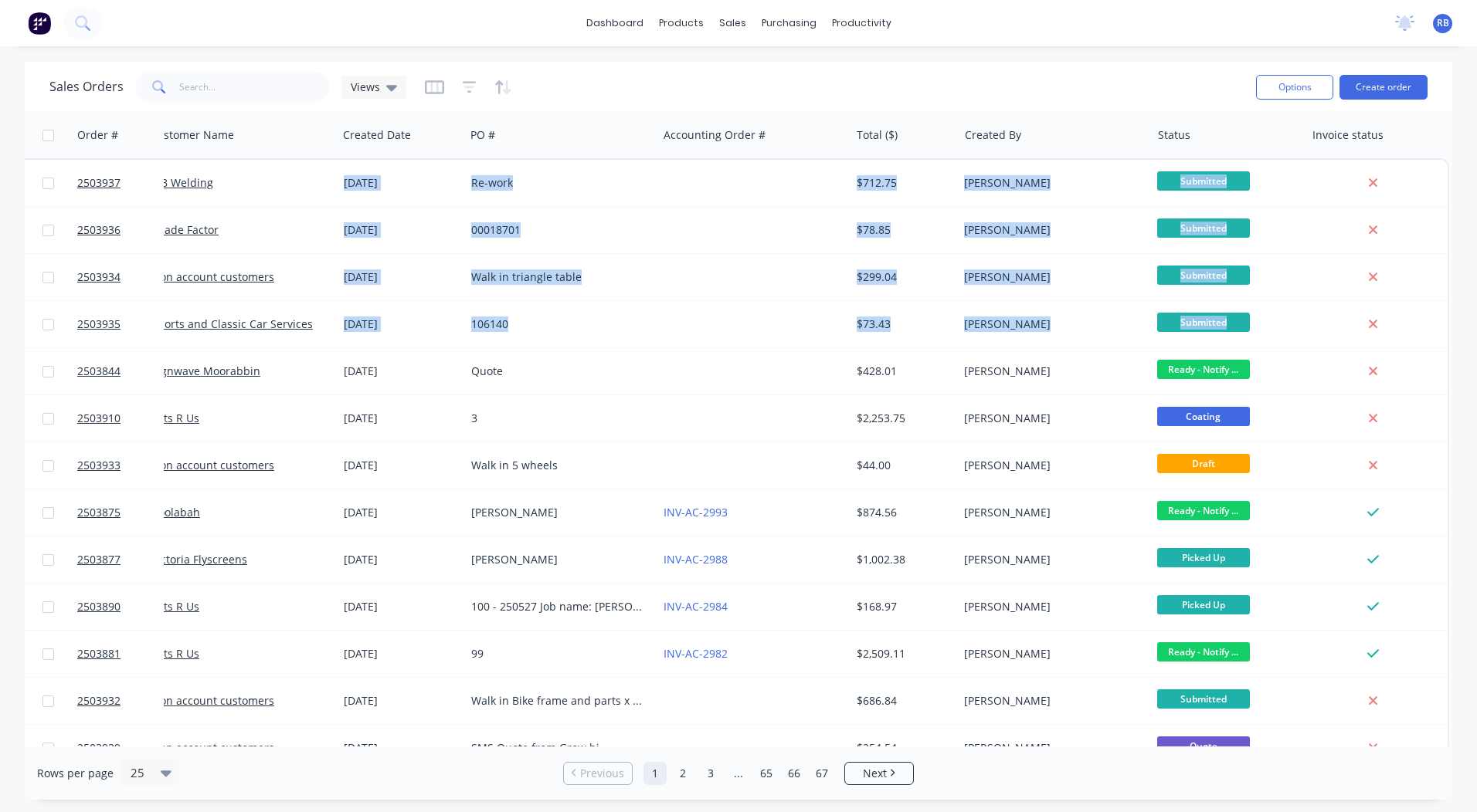
drag, startPoint x: 1443, startPoint y: 344, endPoint x: 1479, endPoint y: 298, distance: 58.4
click at [1476, 298] on html "dashboard products sales purchasing productivity dashboard products Product Cat…" at bounding box center [738, 406] width 1477 height 812
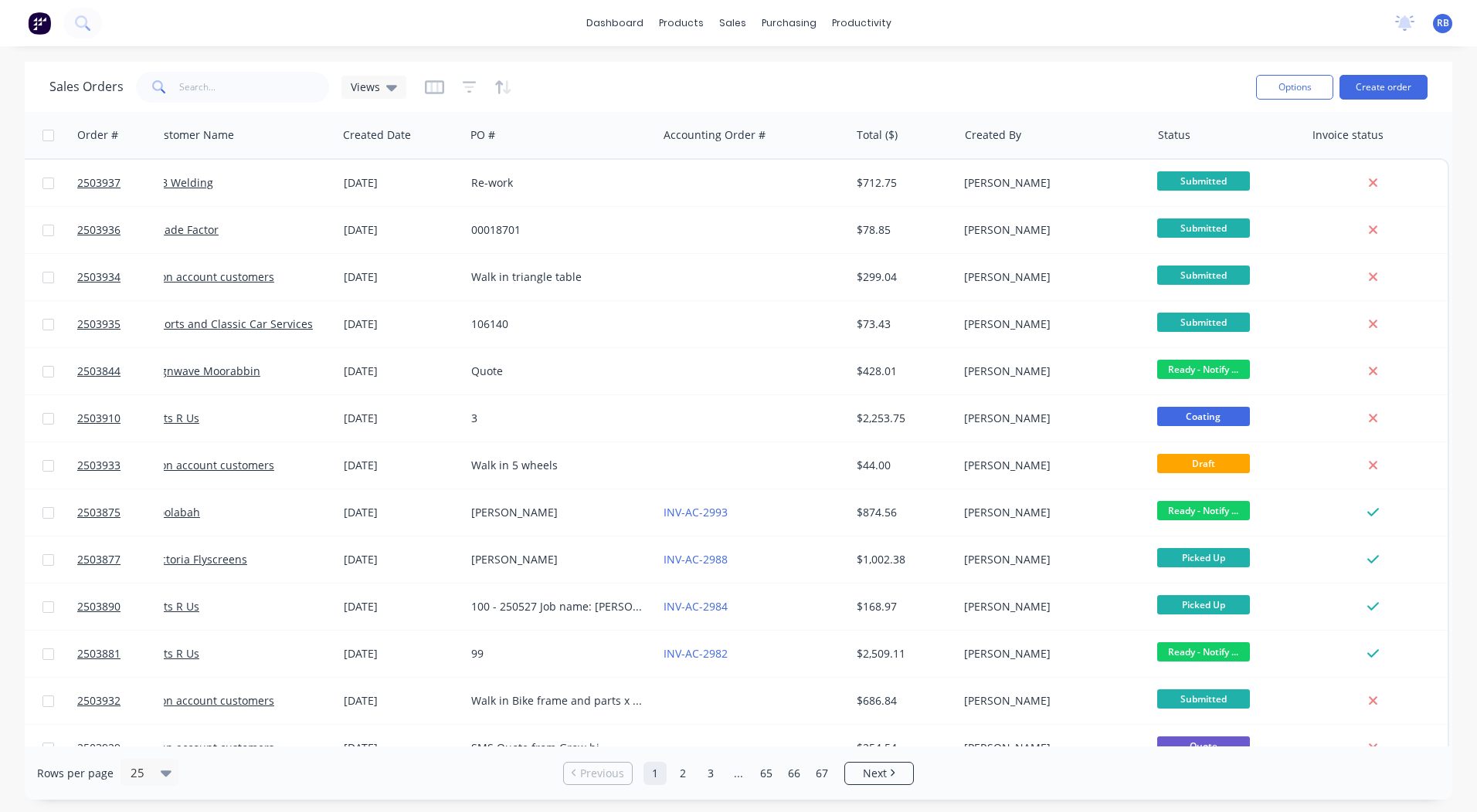
click at [1476, 295] on html "dashboard products sales purchasing productivity dashboard products Product Cat…" at bounding box center [738, 406] width 1477 height 812
click at [188, 73] on input "text" at bounding box center [254, 87] width 150 height 31
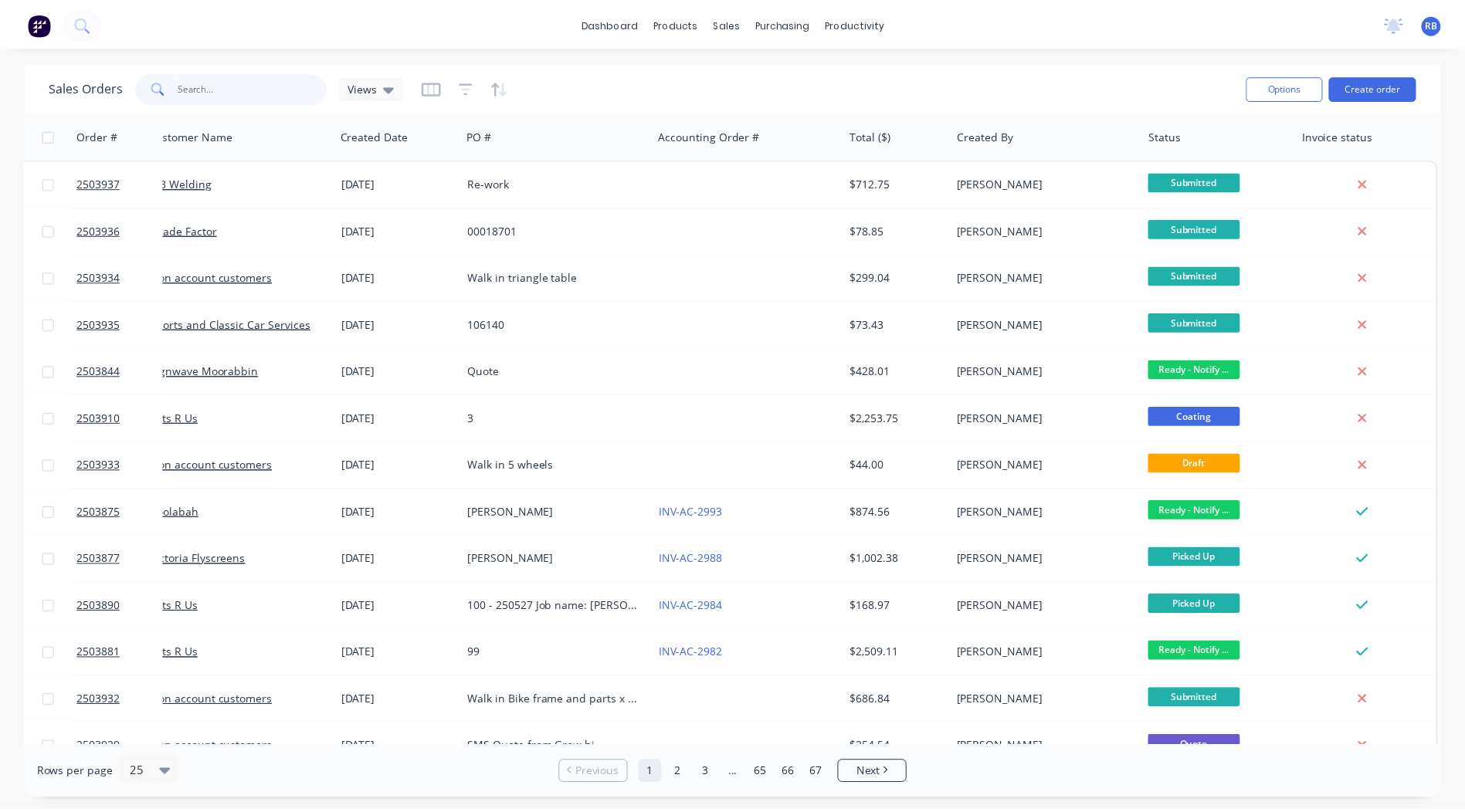
scroll to position [0, 0]
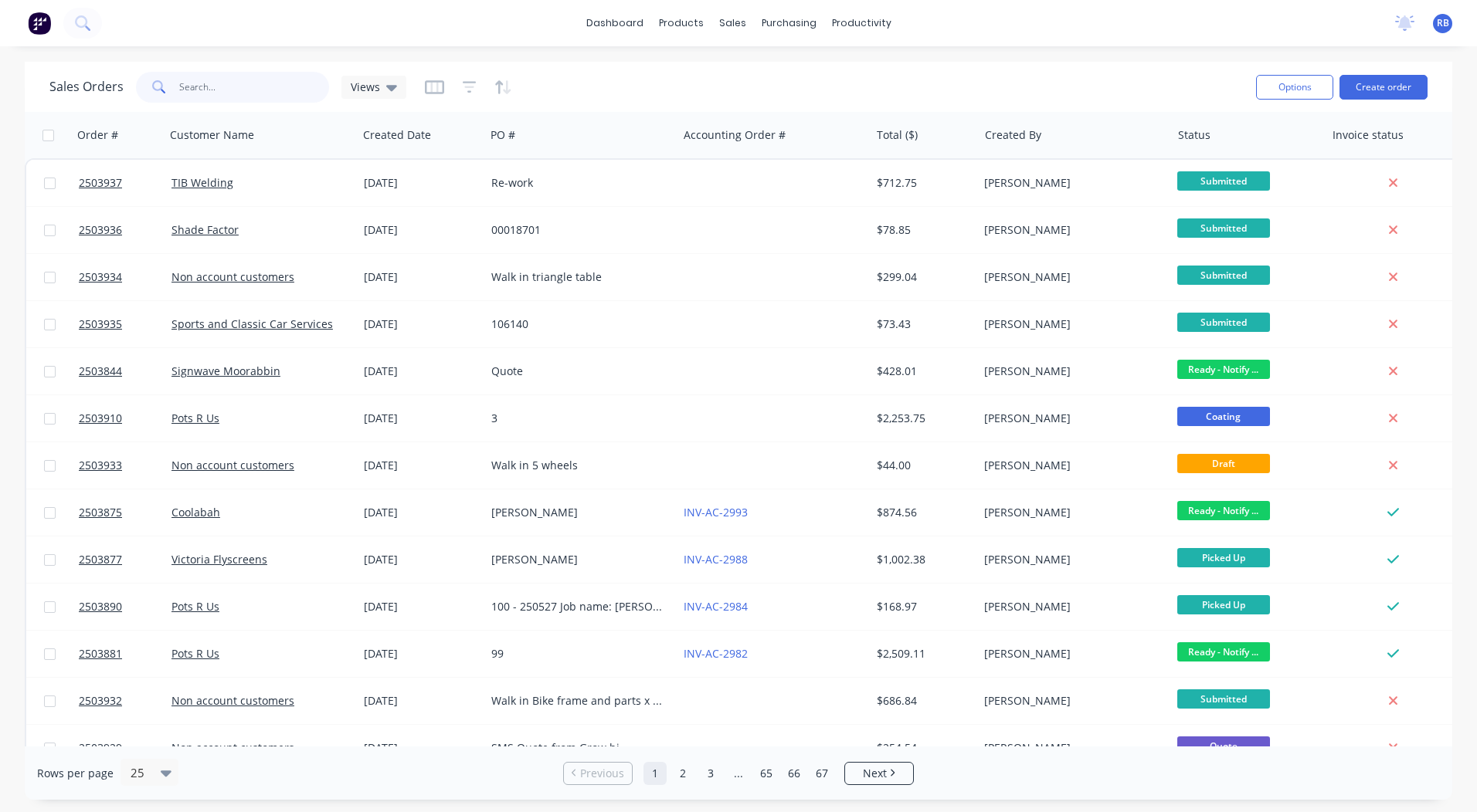
click at [206, 89] on input "text" at bounding box center [254, 87] width 150 height 31
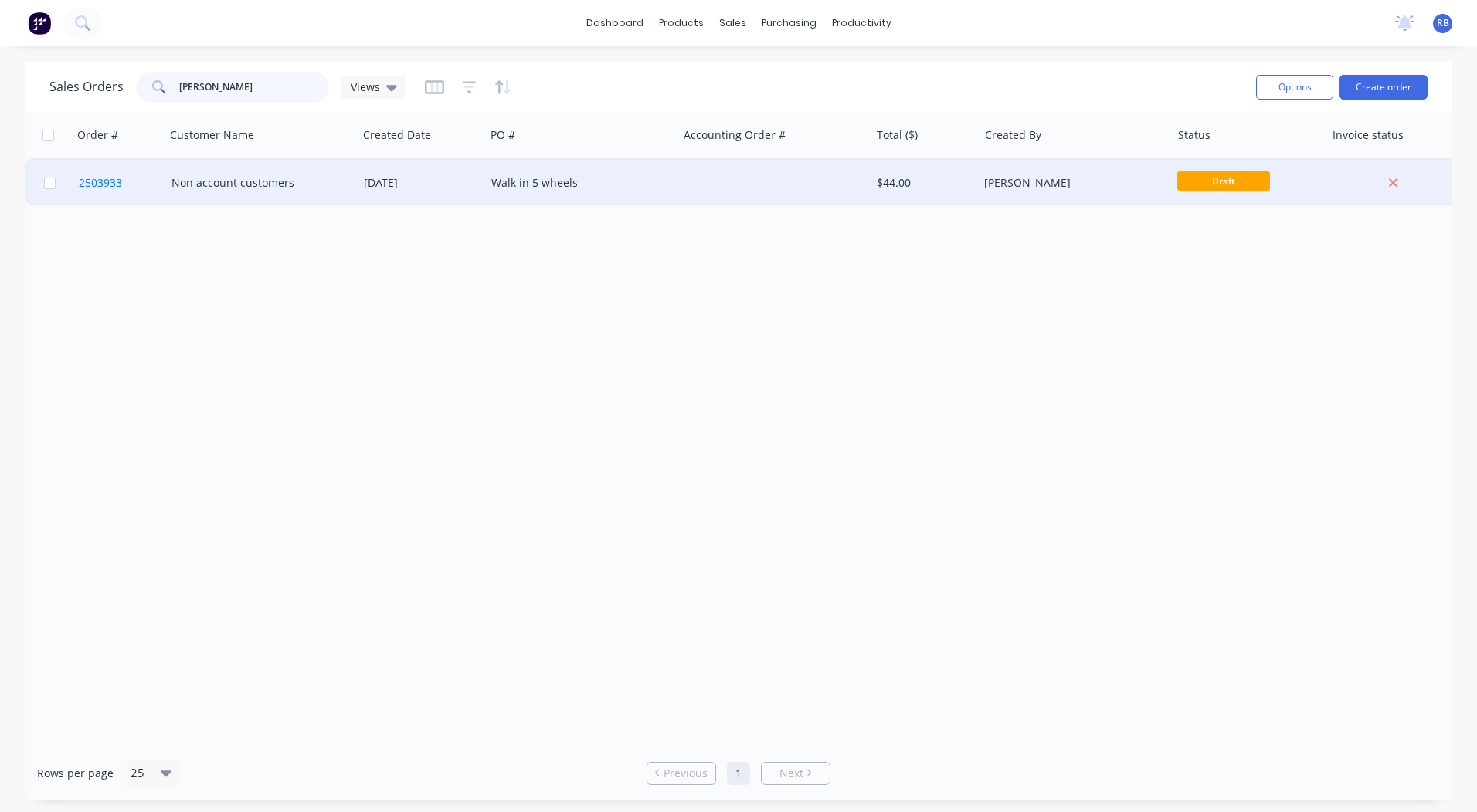
type input "paul pase"
click at [110, 181] on span "2503933" at bounding box center [100, 183] width 44 height 16
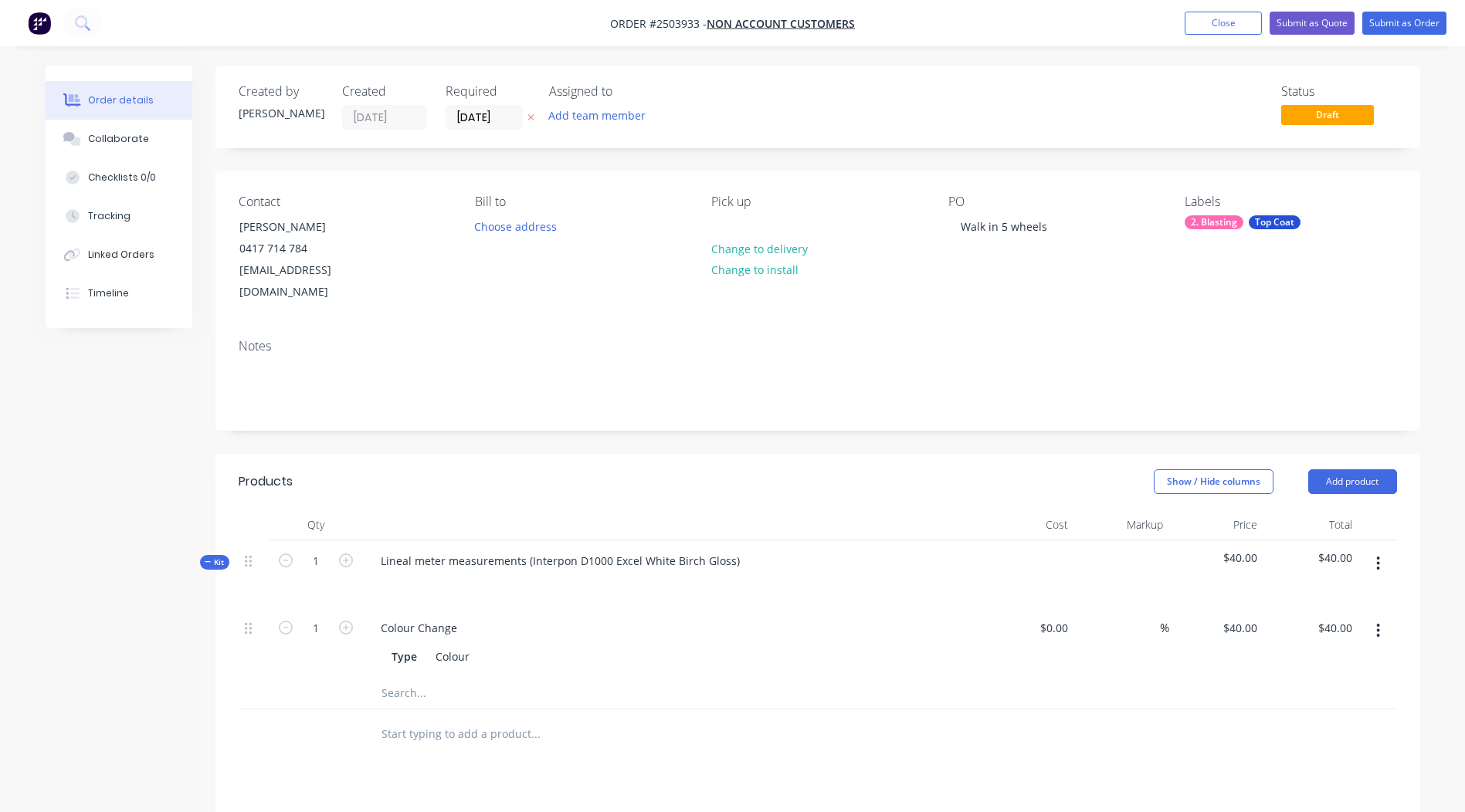
click at [1377, 555] on icon "button" at bounding box center [1378, 564] width 4 height 17
click at [1342, 593] on div "Add product to kit" at bounding box center [1323, 604] width 119 height 22
click at [1309, 655] on div "Product catalogue" at bounding box center [1323, 666] width 119 height 22
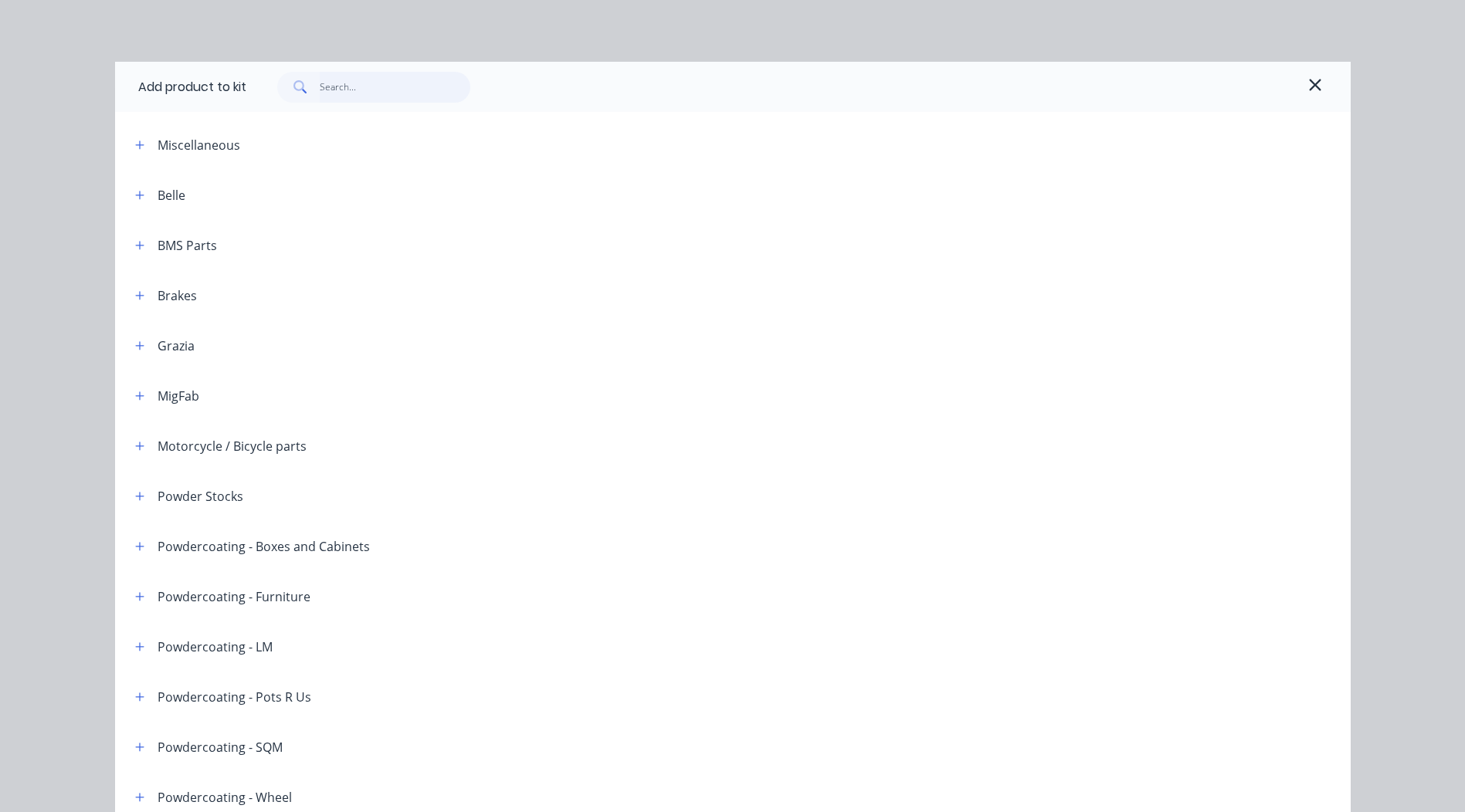
click at [388, 93] on input "text" at bounding box center [394, 87] width 150 height 31
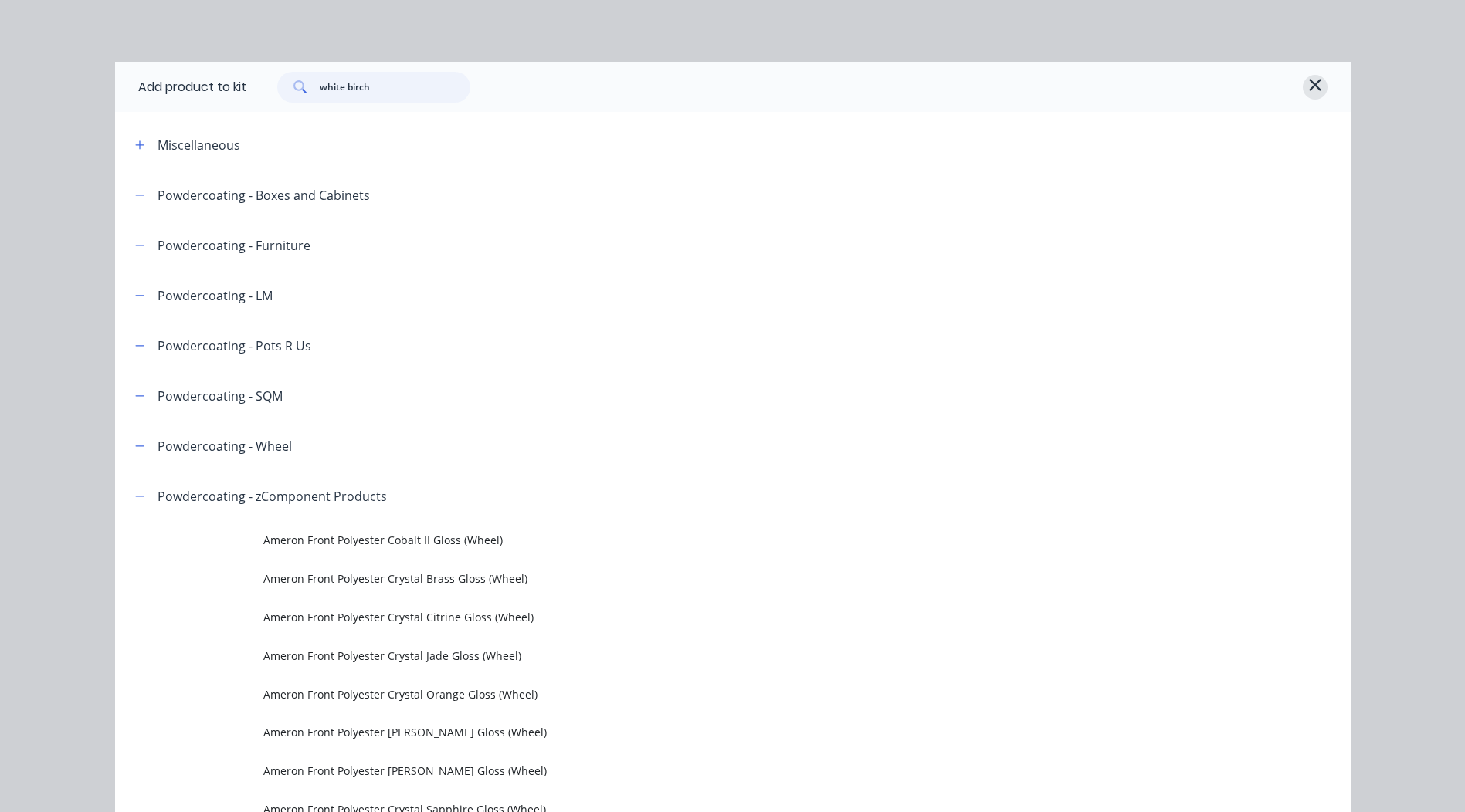
type input "white birch"
click at [1309, 84] on icon "button" at bounding box center [1315, 84] width 12 height 12
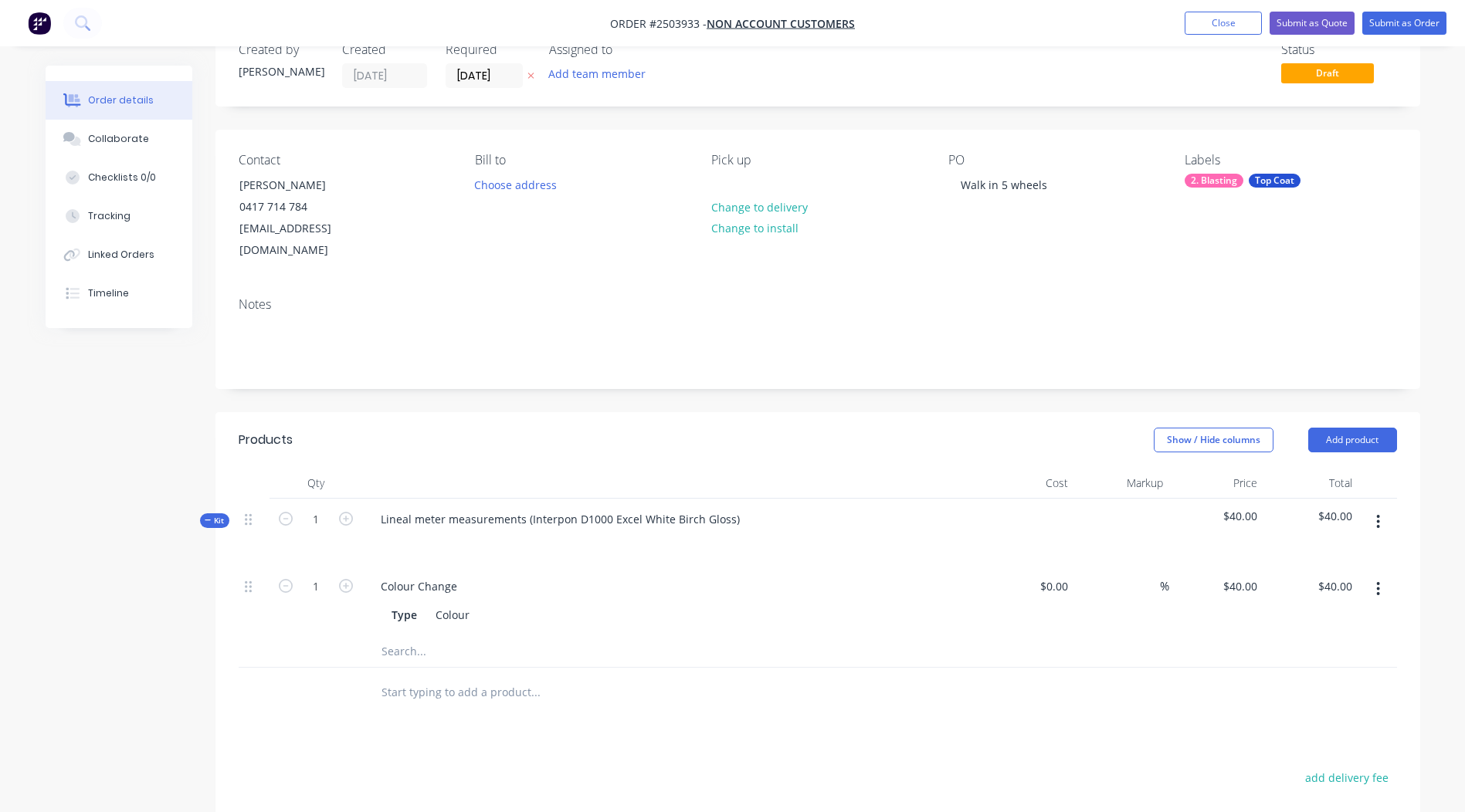
scroll to position [78, 0]
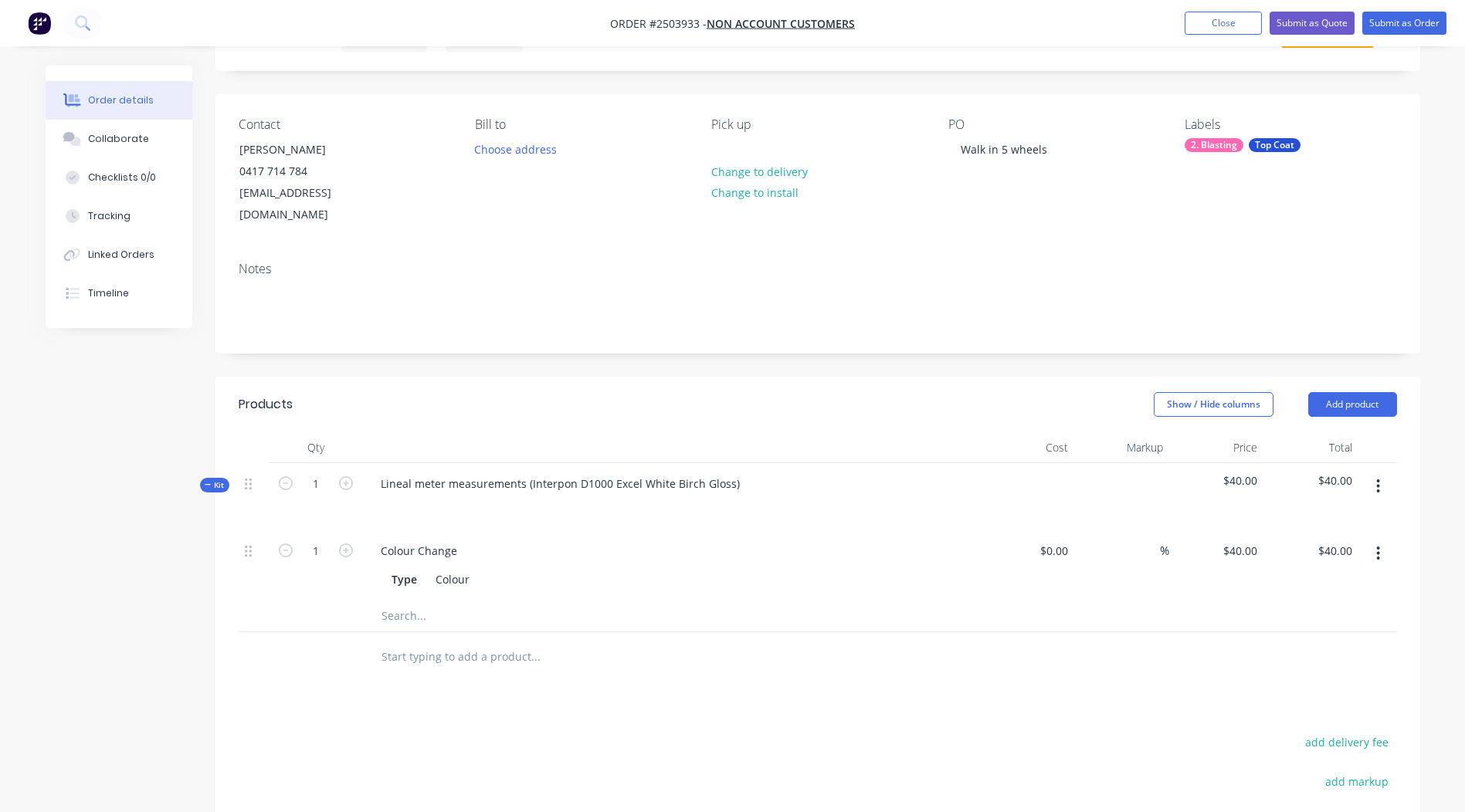
click at [1378, 478] on icon "button" at bounding box center [1378, 486] width 4 height 17
click at [1313, 515] on div "Add product to kit" at bounding box center [1323, 526] width 119 height 22
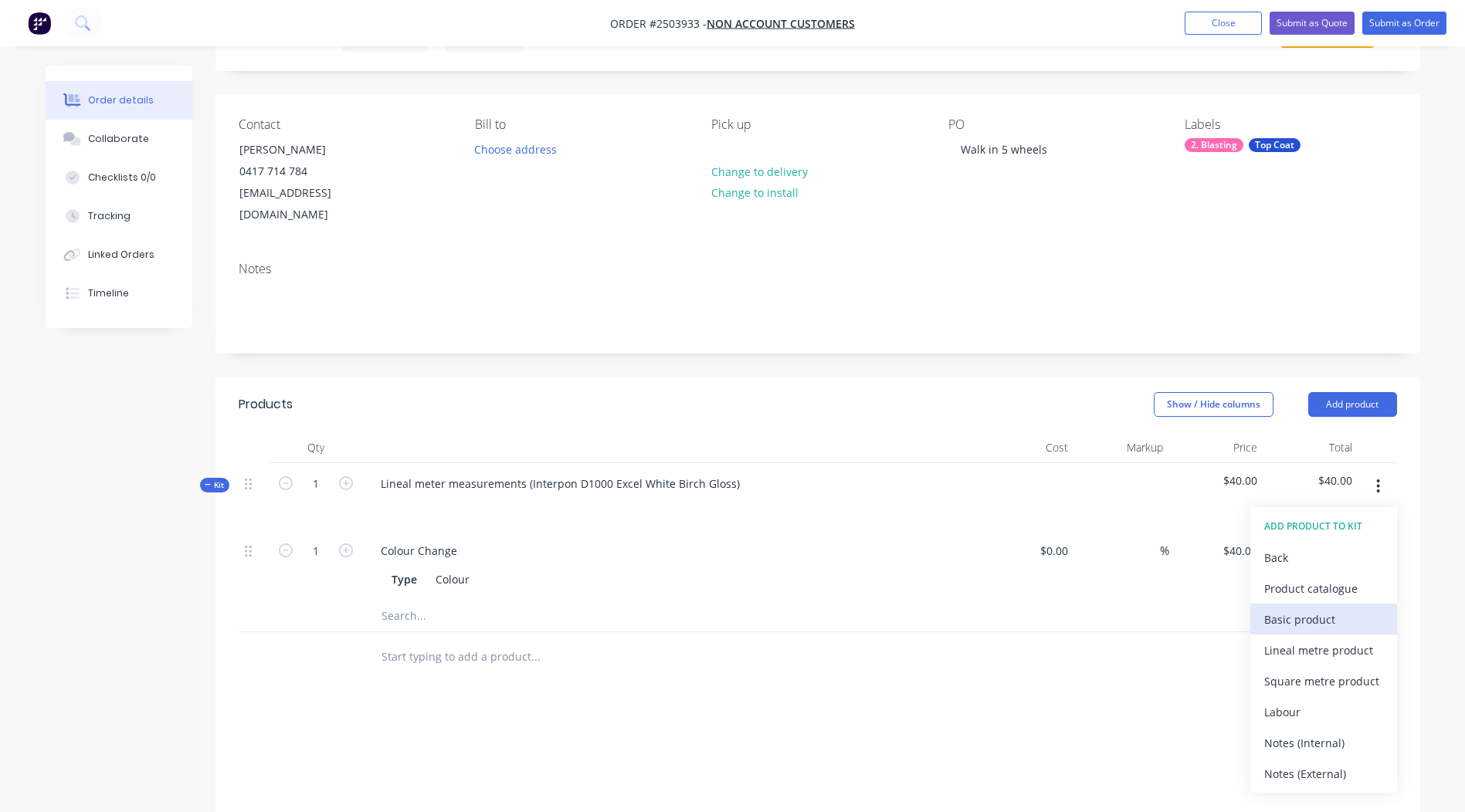
click at [1325, 609] on div "Basic product" at bounding box center [1323, 619] width 119 height 22
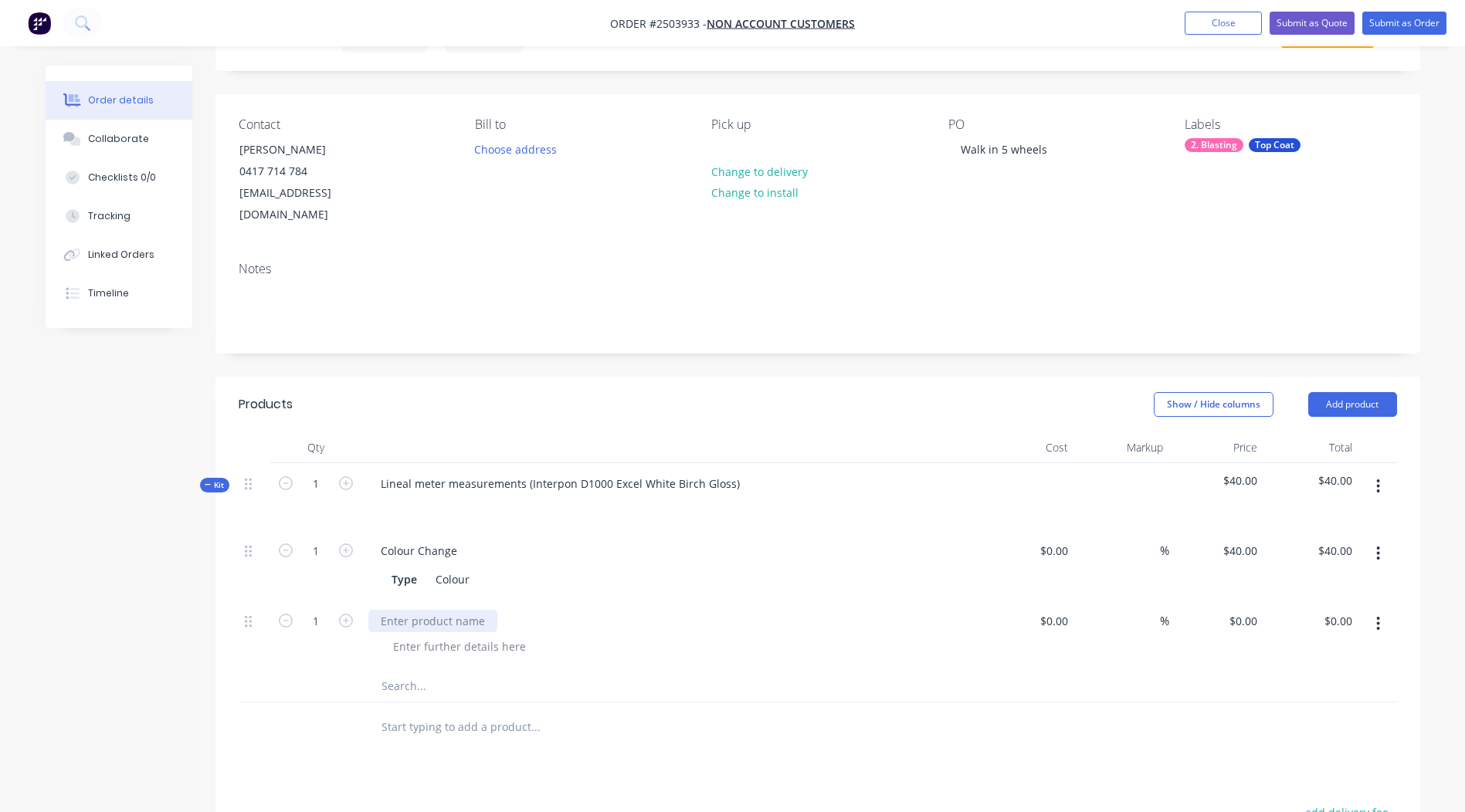
click at [453, 610] on div at bounding box center [432, 621] width 129 height 22
click at [469, 636] on div at bounding box center [459, 646] width 158 height 22
click at [396, 610] on div "15 " Wheels" at bounding box center [411, 621] width 85 height 22
click at [451, 636] on div at bounding box center [459, 646] width 158 height 22
click at [316, 563] on input "1" at bounding box center [315, 551] width 40 height 23
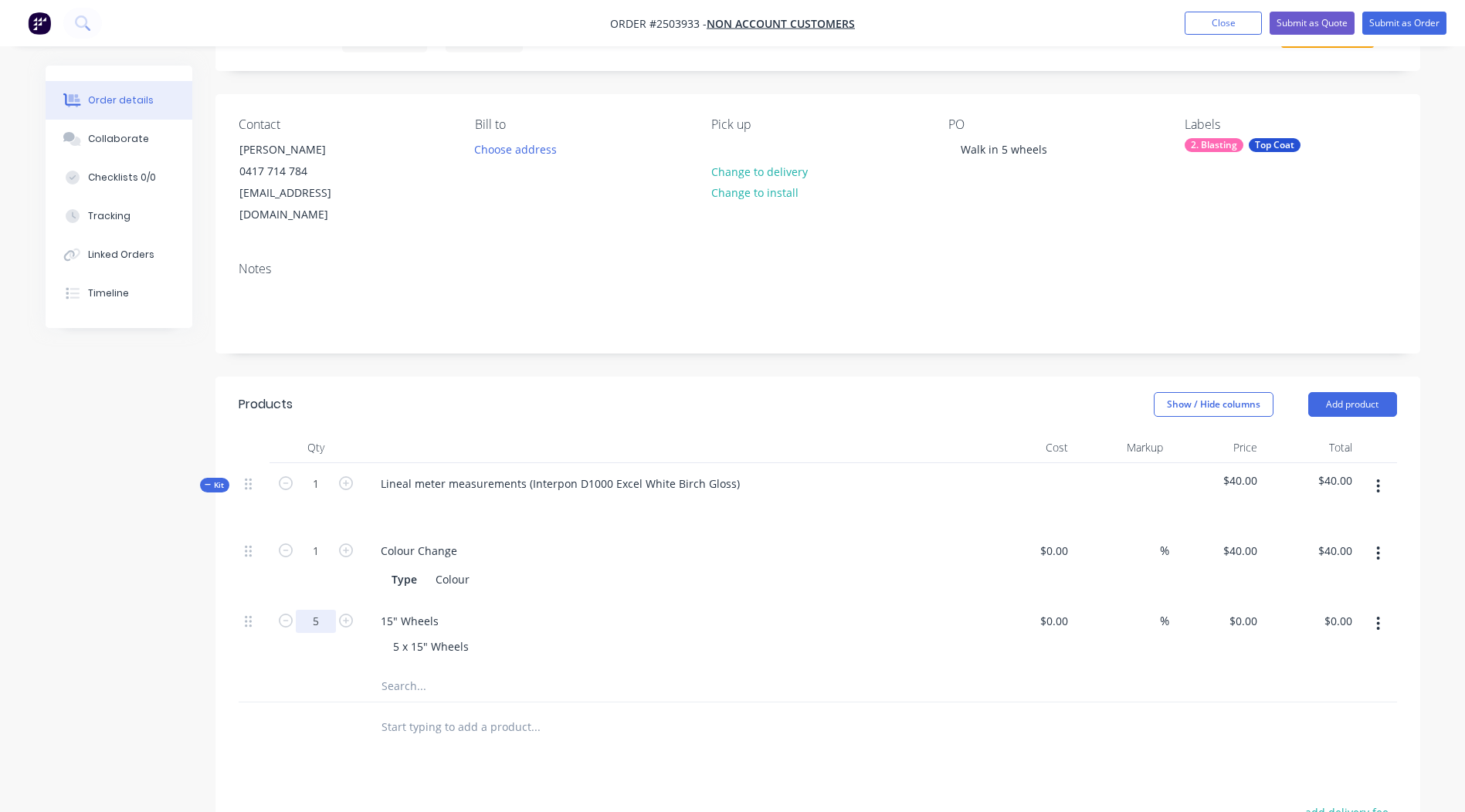
type input "5"
click at [1246, 610] on input "0" at bounding box center [1245, 621] width 36 height 22
click at [1185, 703] on div at bounding box center [817, 728] width 1158 height 50
type input "$100.00"
type input "$500.00"
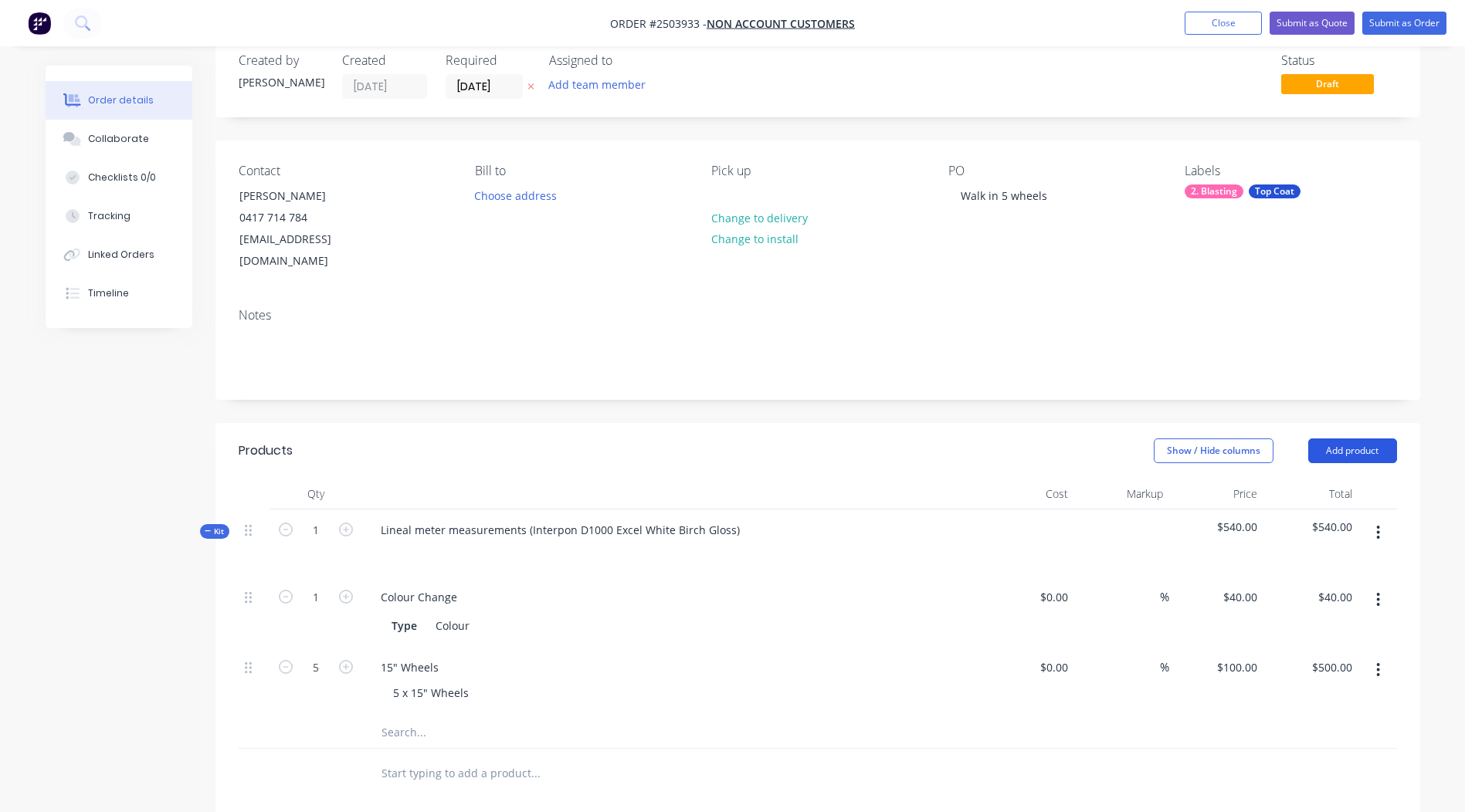
scroll to position [4, 0]
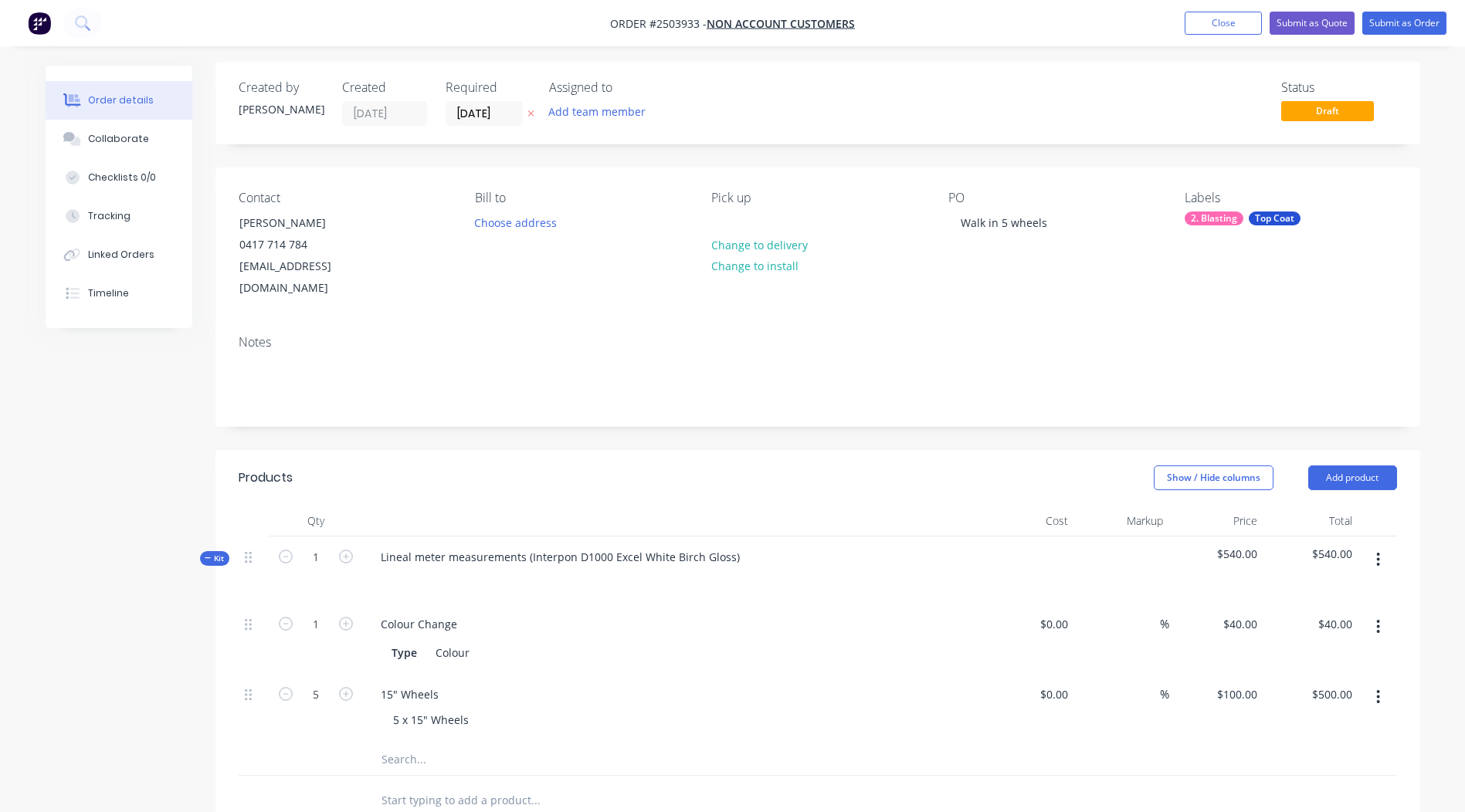
click at [1378, 553] on icon "button" at bounding box center [1378, 560] width 3 height 14
click at [1305, 589] on div "Add product to kit" at bounding box center [1323, 600] width 119 height 22
click at [1300, 774] on div "Labour" at bounding box center [1323, 785] width 119 height 22
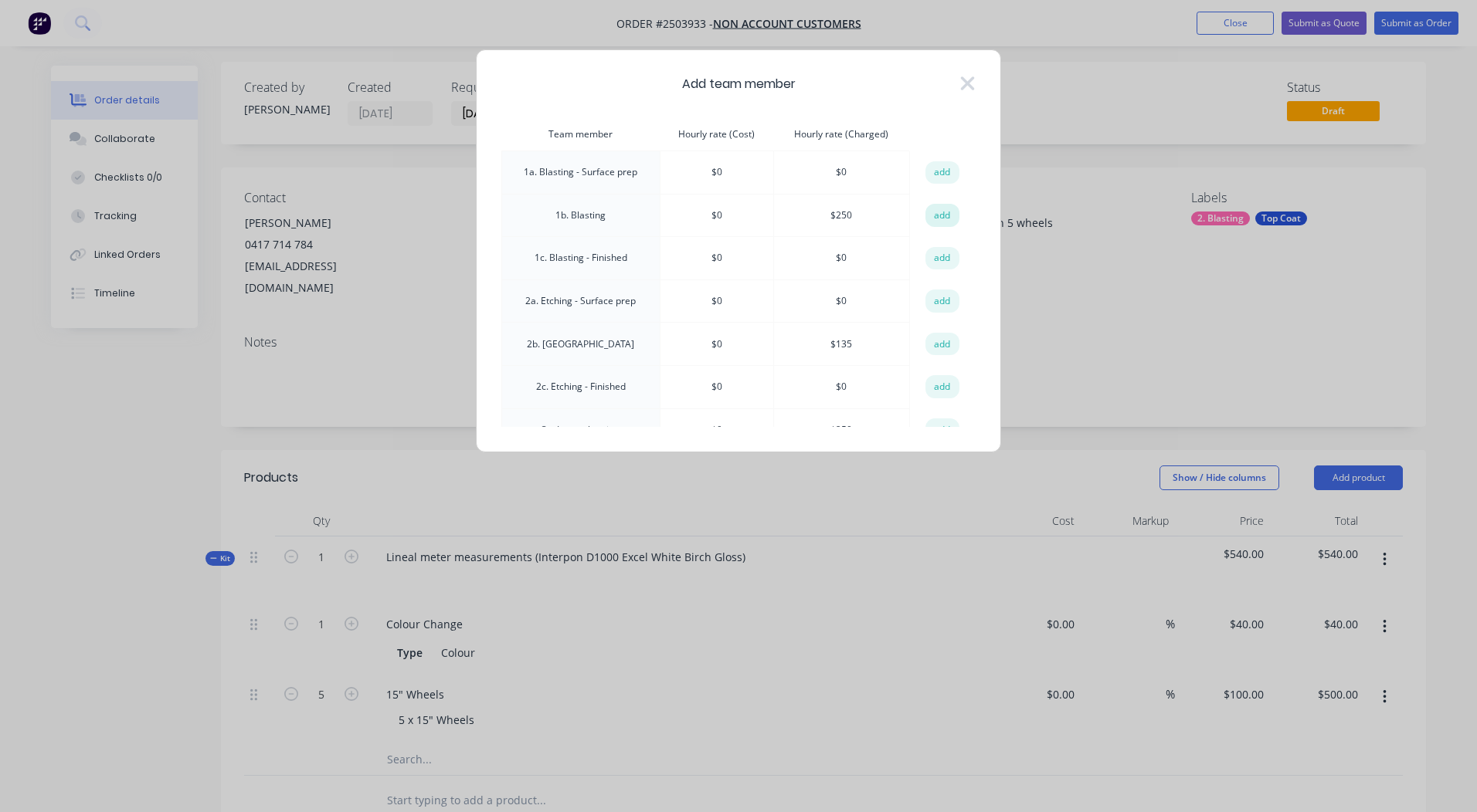
click at [939, 218] on button "add" at bounding box center [942, 215] width 34 height 23
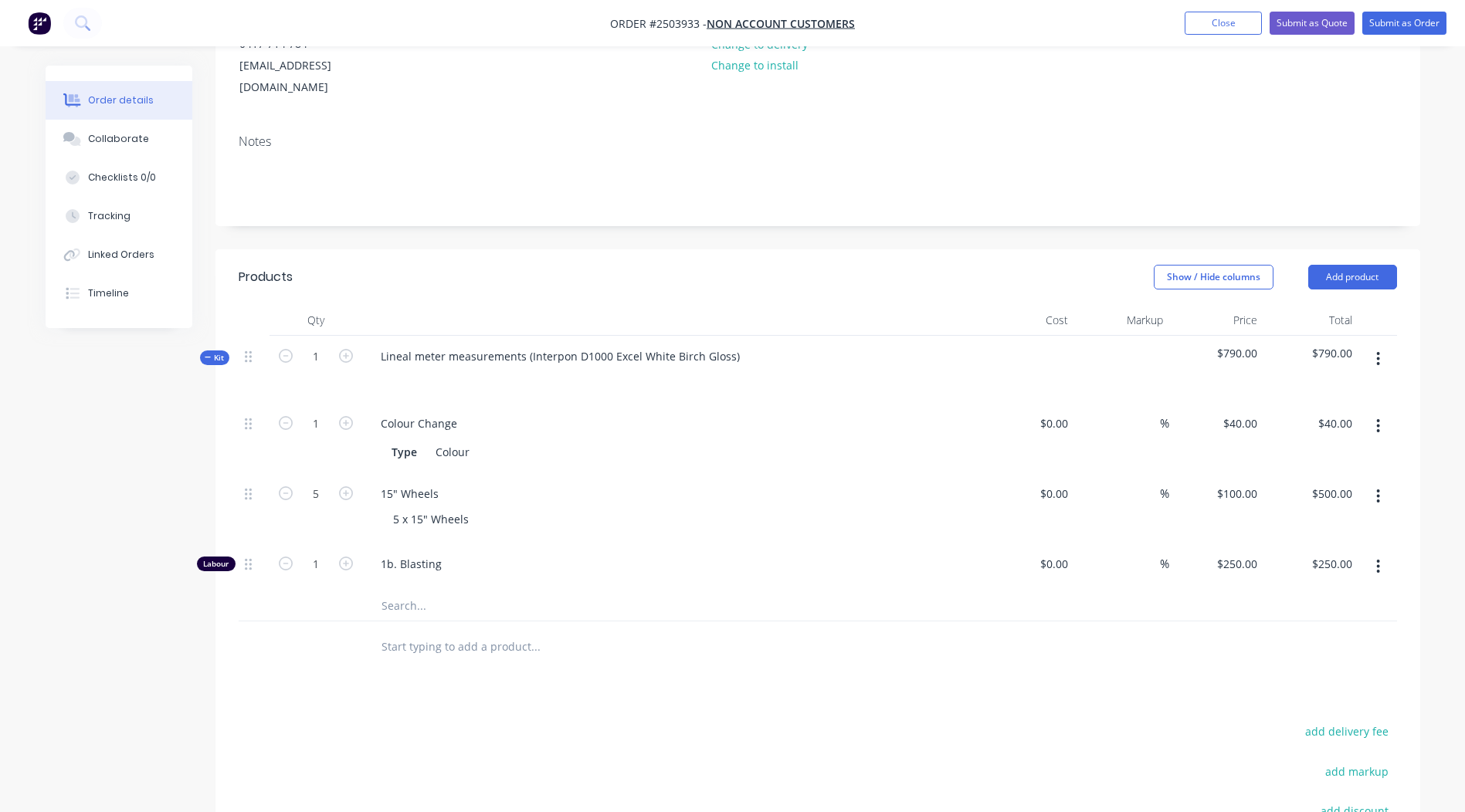
scroll to position [127, 0]
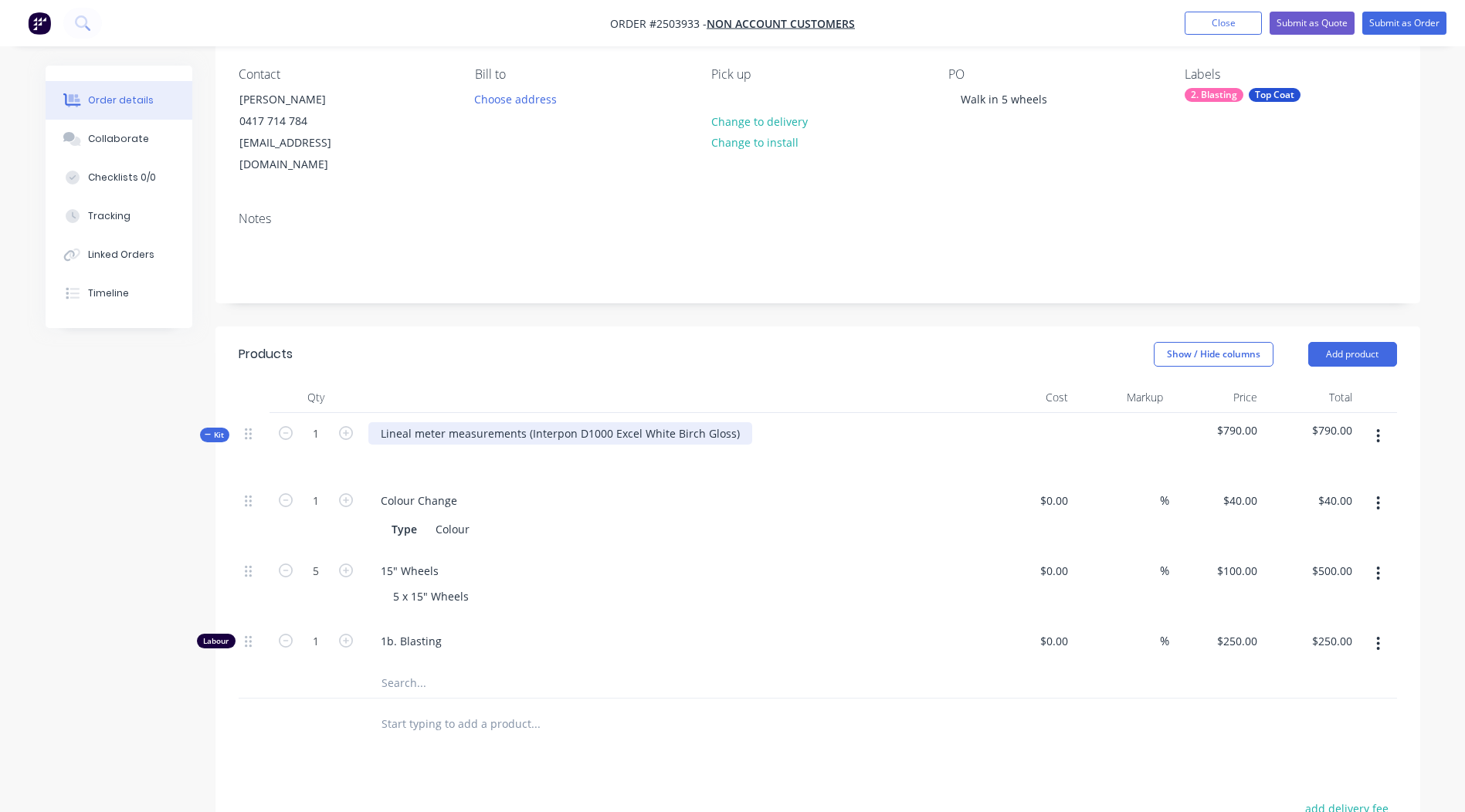
click at [733, 422] on div "Lineal meter measurements (Interpon D1000 Excel White Birch Gloss)" at bounding box center [560, 433] width 384 height 22
click at [478, 422] on div "Interpon D1000 Excel White Birch Gloss" at bounding box center [483, 433] width 229 height 22
copy div "Interpon D1000 Excel White Birch Gloss"
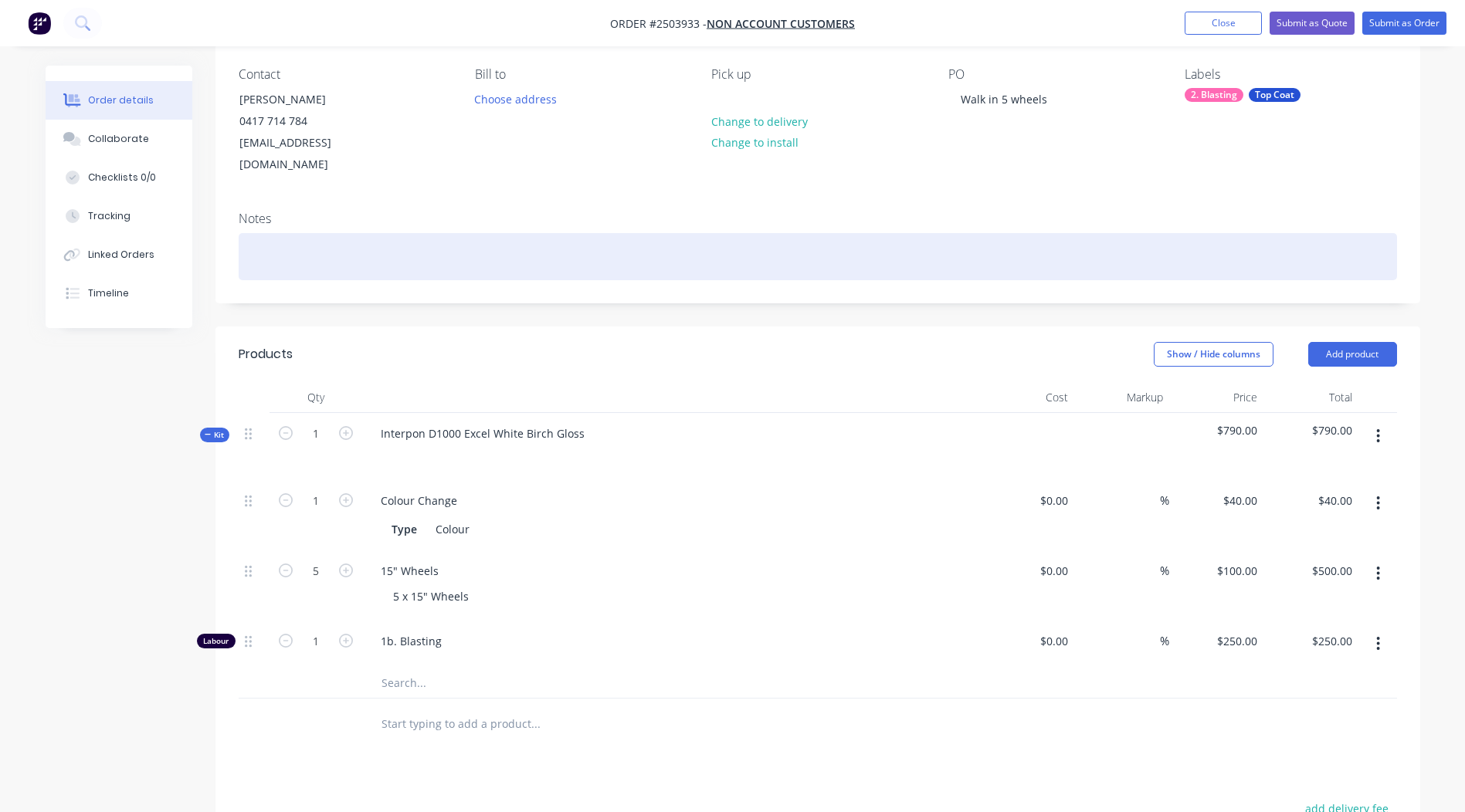
click at [343, 234] on div at bounding box center [817, 257] width 1158 height 47
paste div
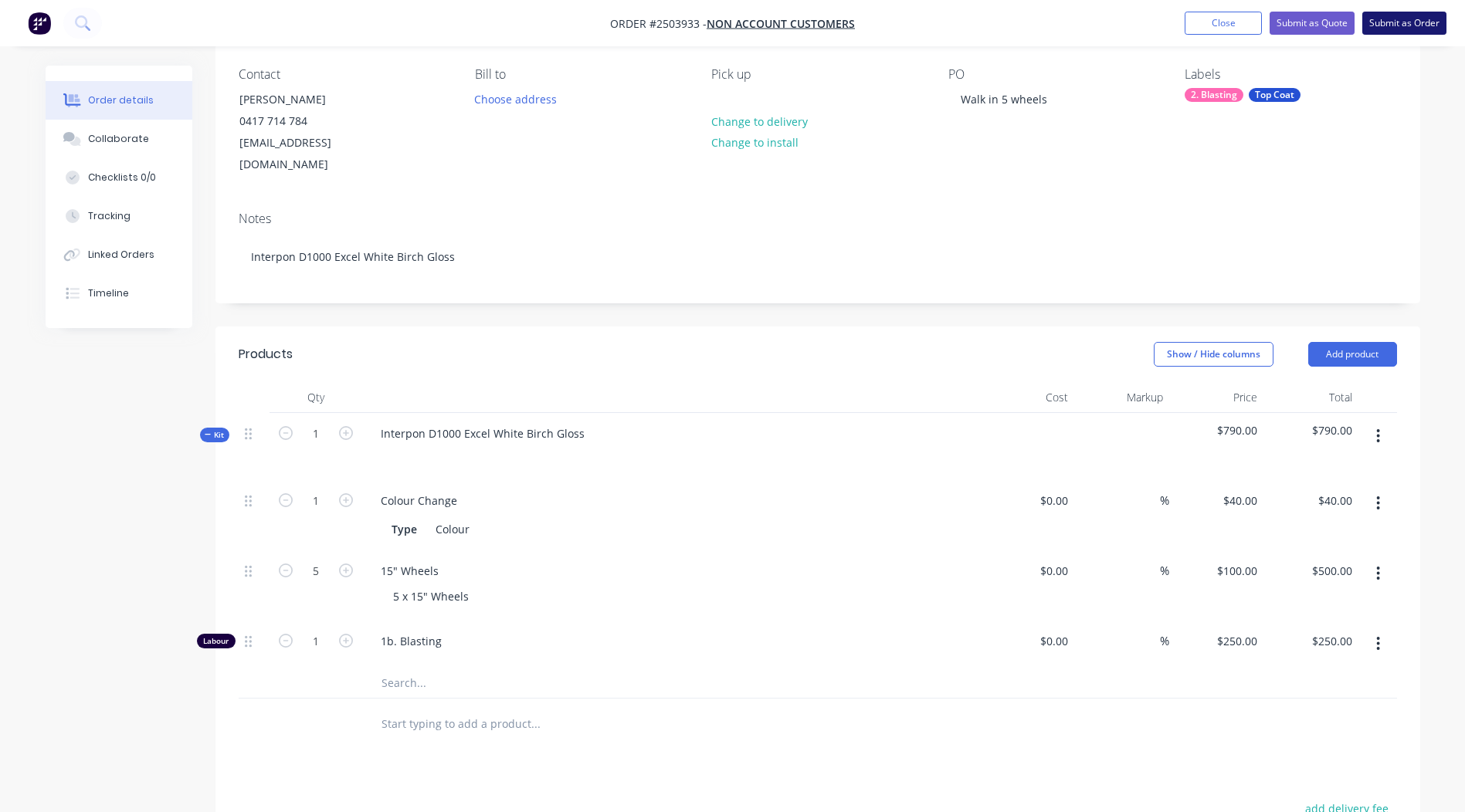
click at [1400, 21] on button "Submit as Order" at bounding box center [1404, 23] width 84 height 23
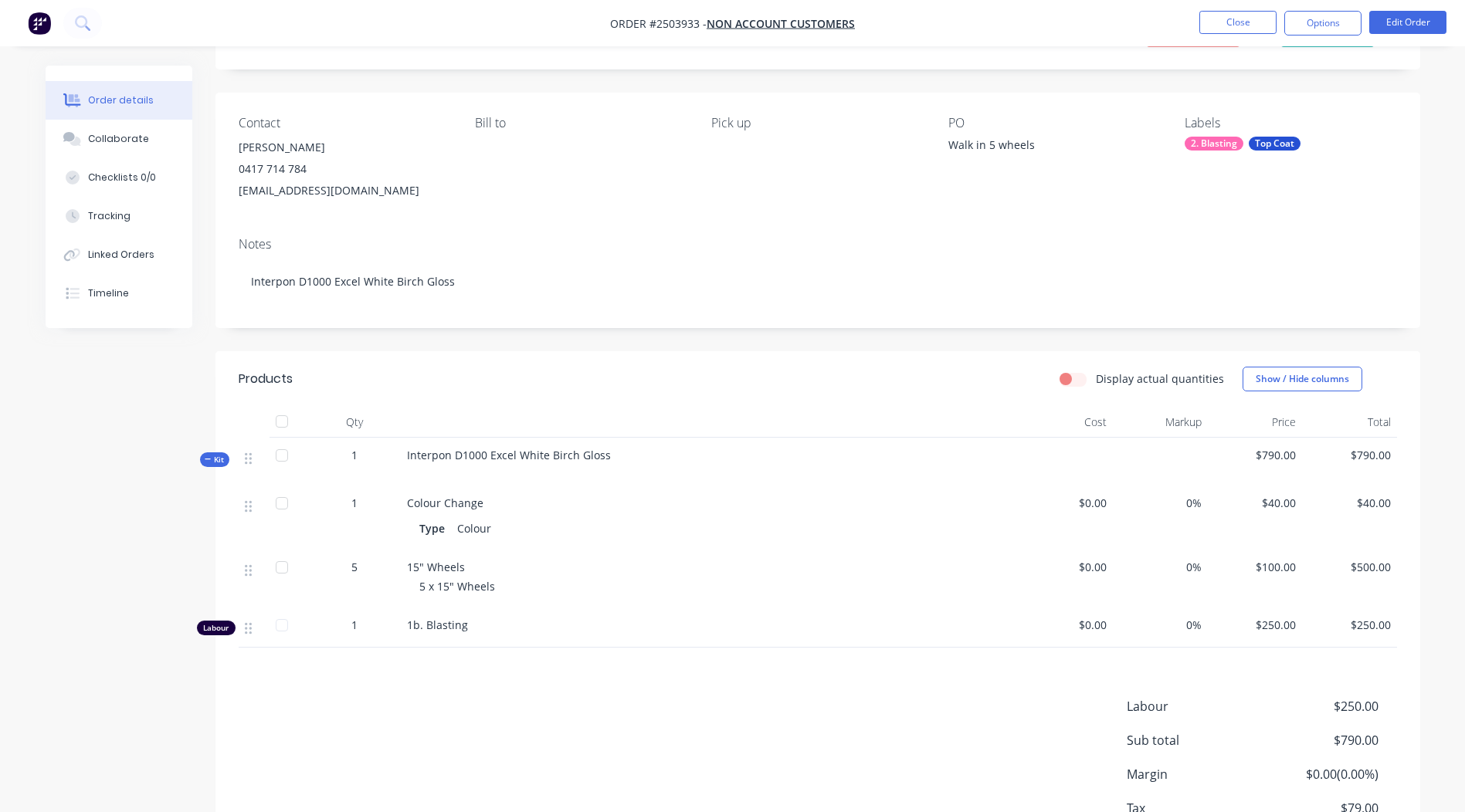
scroll to position [188, 0]
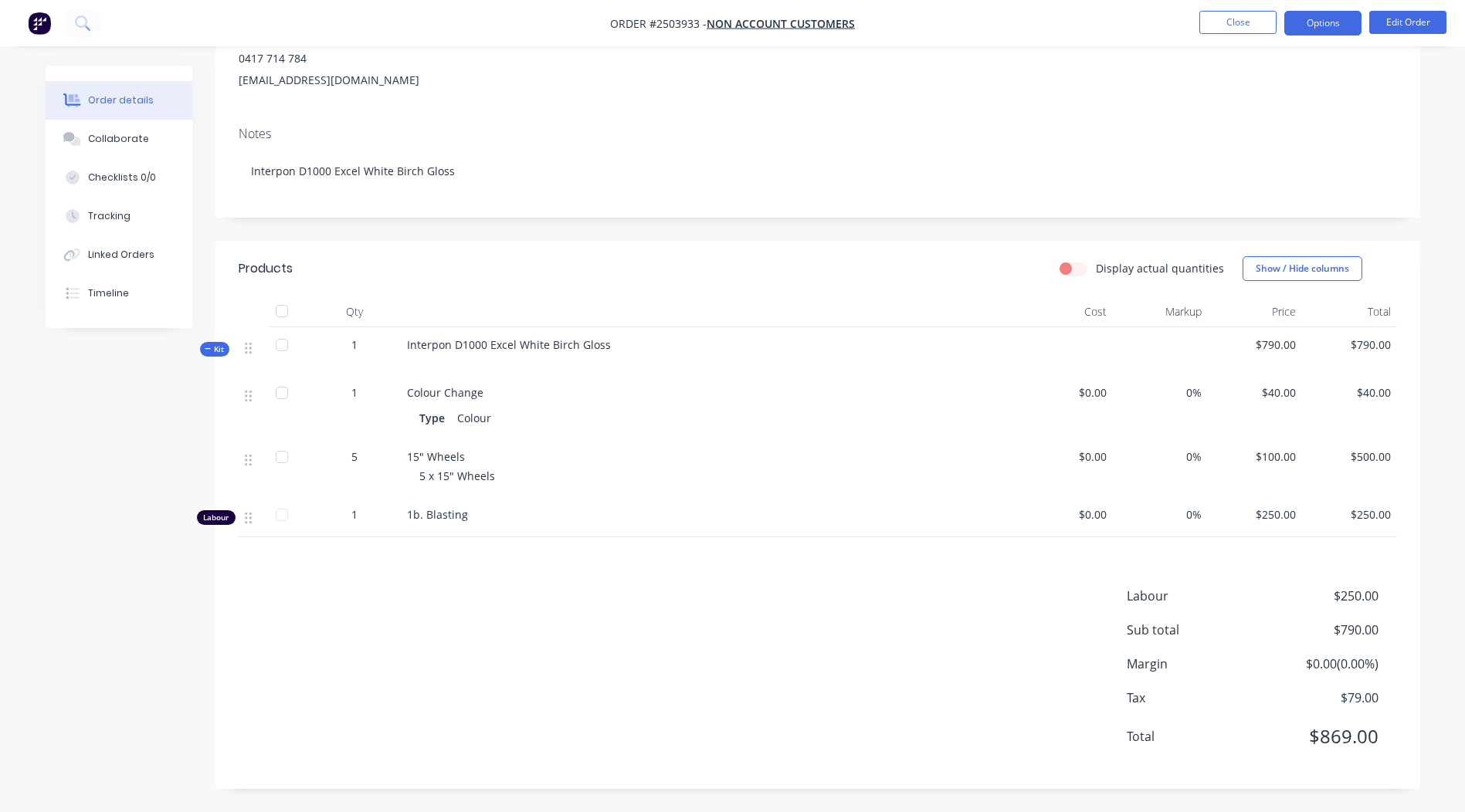
click at [1318, 14] on button "Options" at bounding box center [1323, 22] width 78 height 24
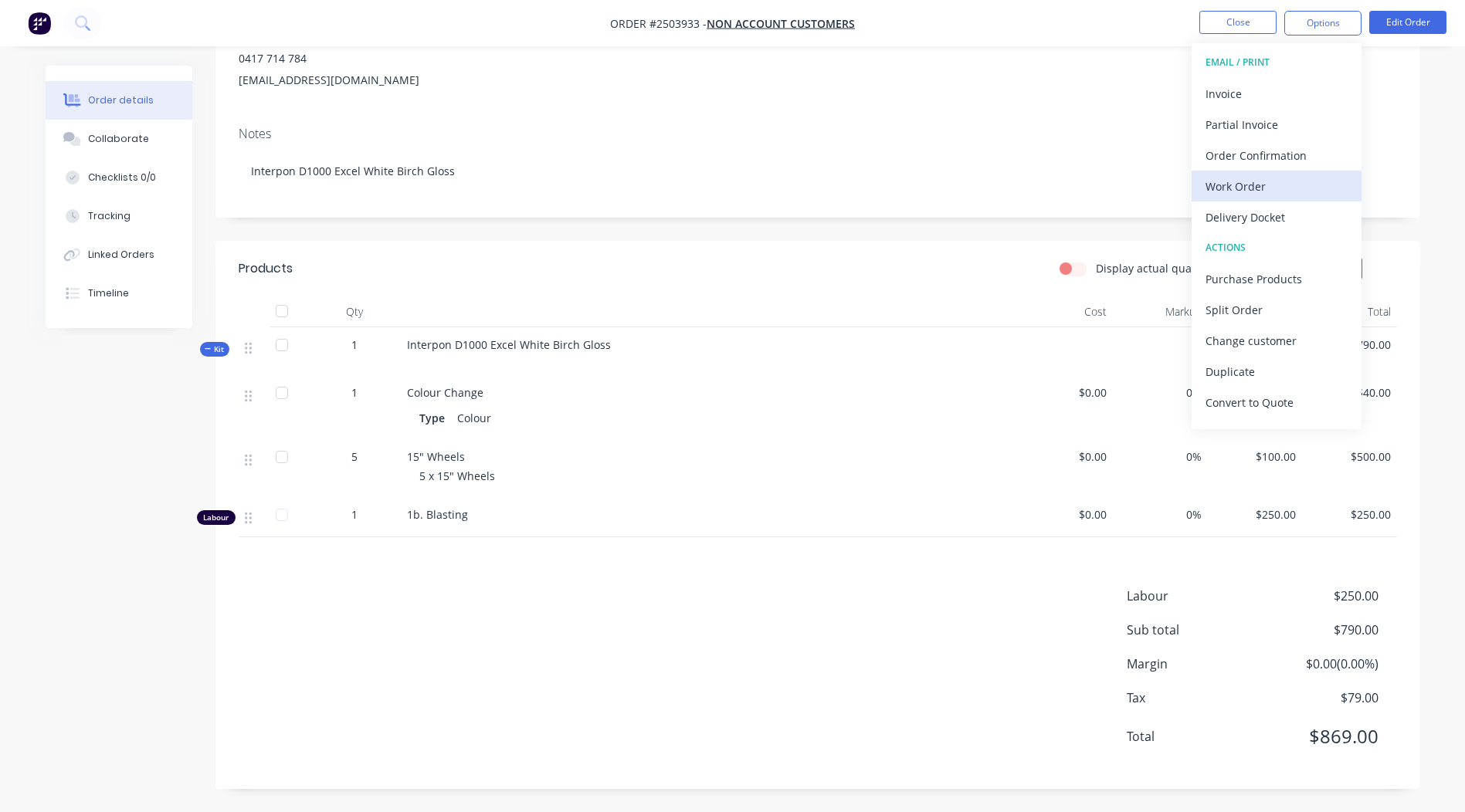
click at [1250, 184] on div "Work Order" at bounding box center [1276, 186] width 142 height 22
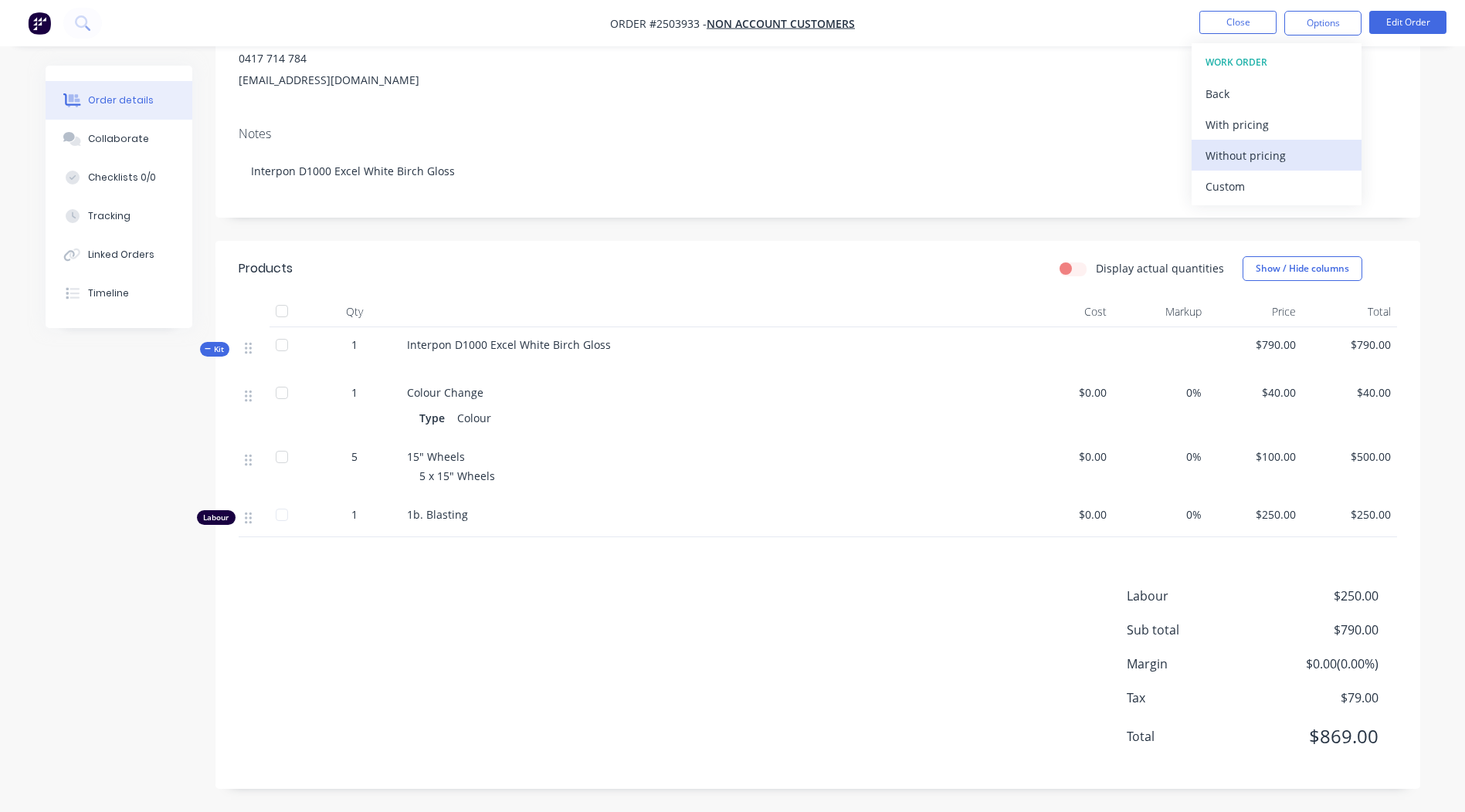
click at [1237, 162] on div "Without pricing" at bounding box center [1276, 155] width 142 height 22
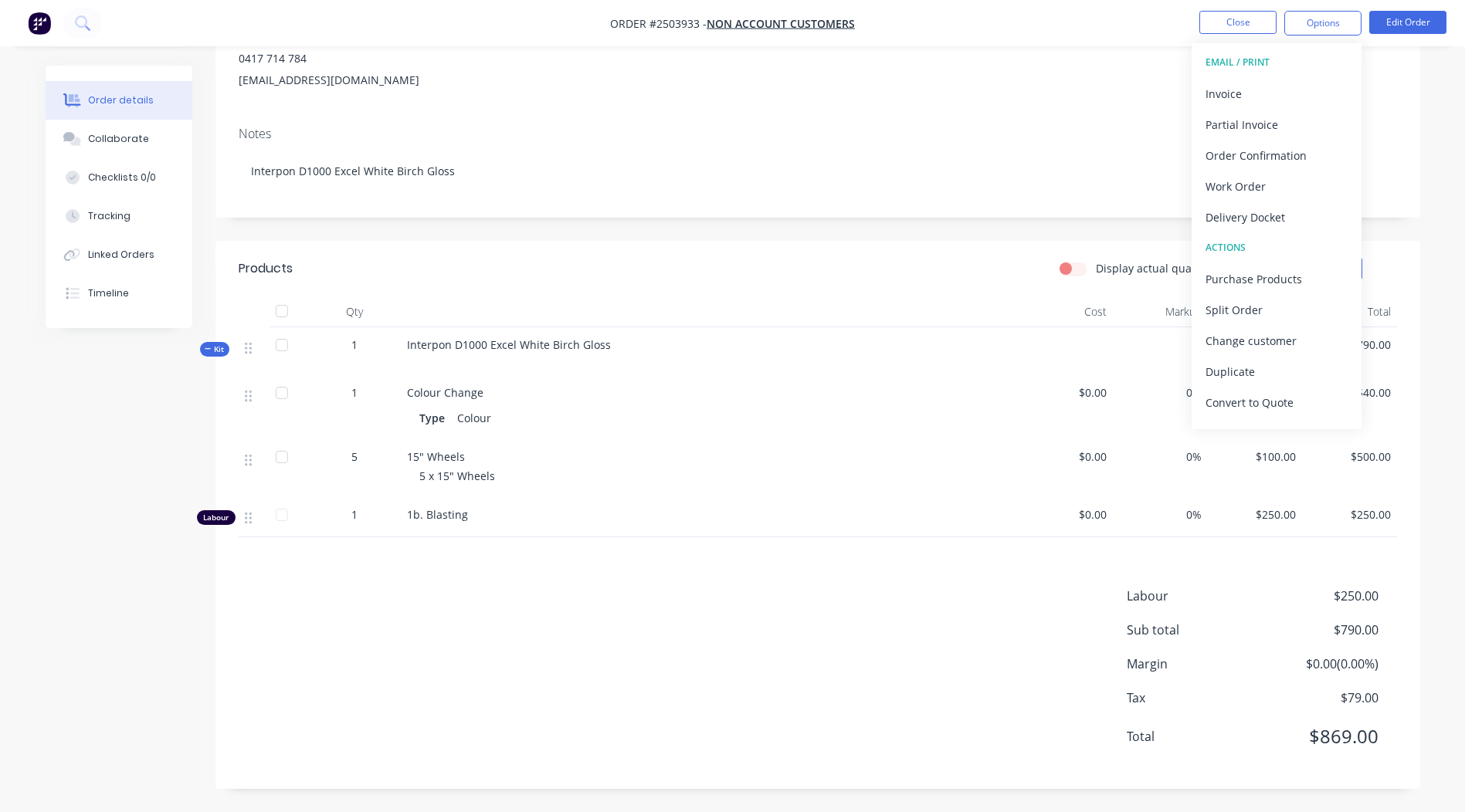
click at [1063, 101] on div "Contact Paul Pase 0417 714 784 ppase@internode.on.net Bill to Pick up PO Walk i…" at bounding box center [817, 48] width 1204 height 132
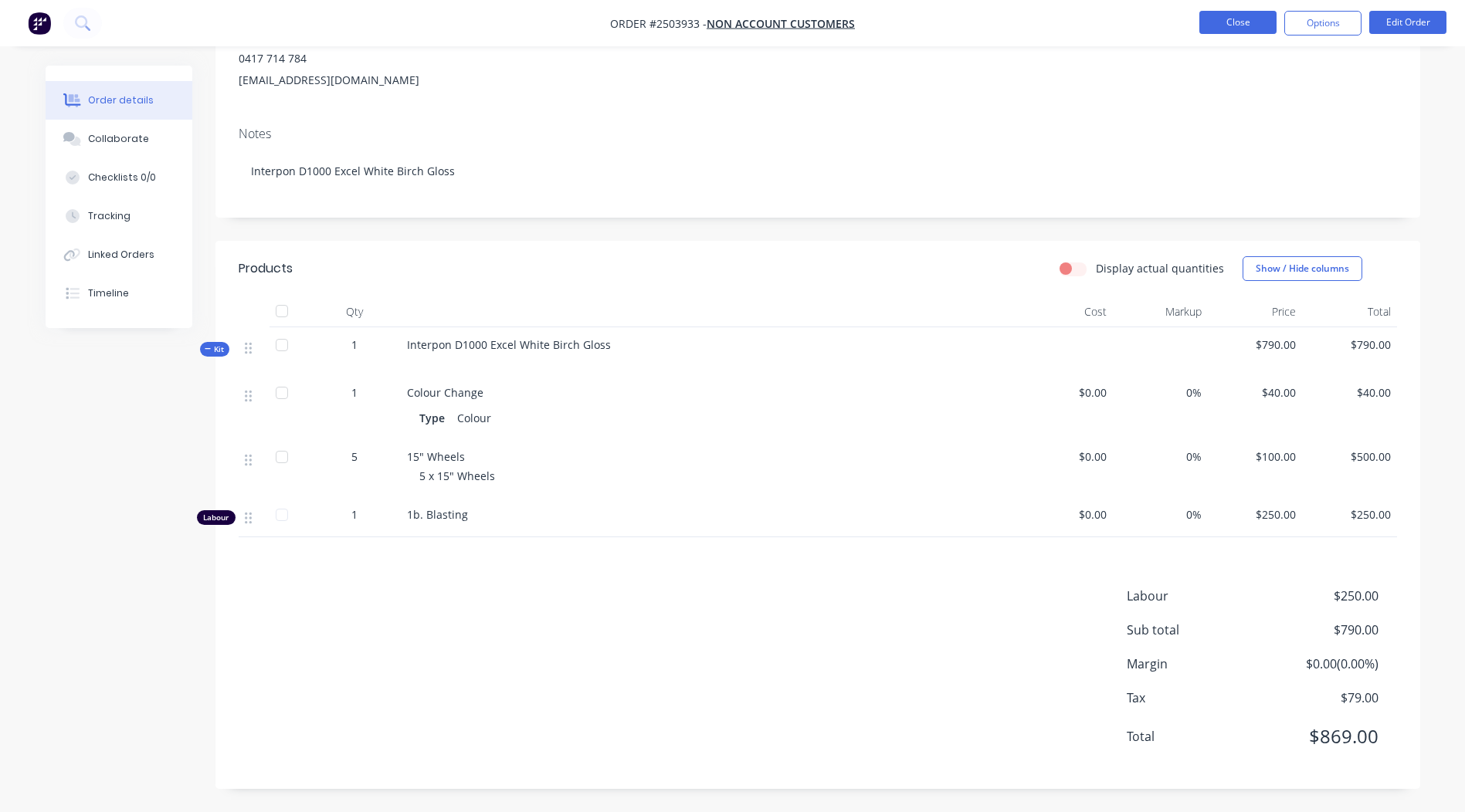
click at [1214, 15] on button "Close" at bounding box center [1238, 22] width 78 height 23
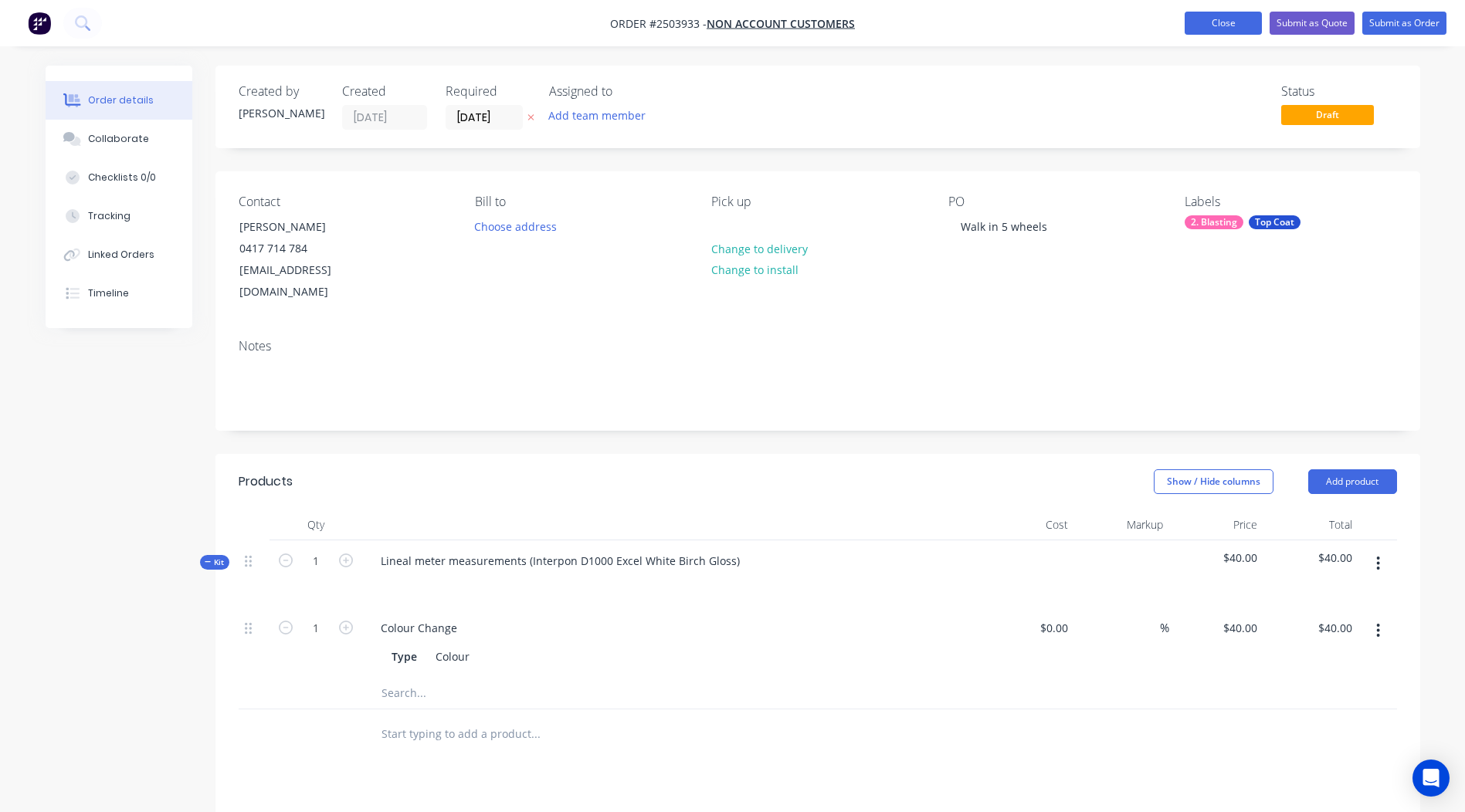
click at [1223, 20] on button "Close" at bounding box center [1223, 23] width 78 height 23
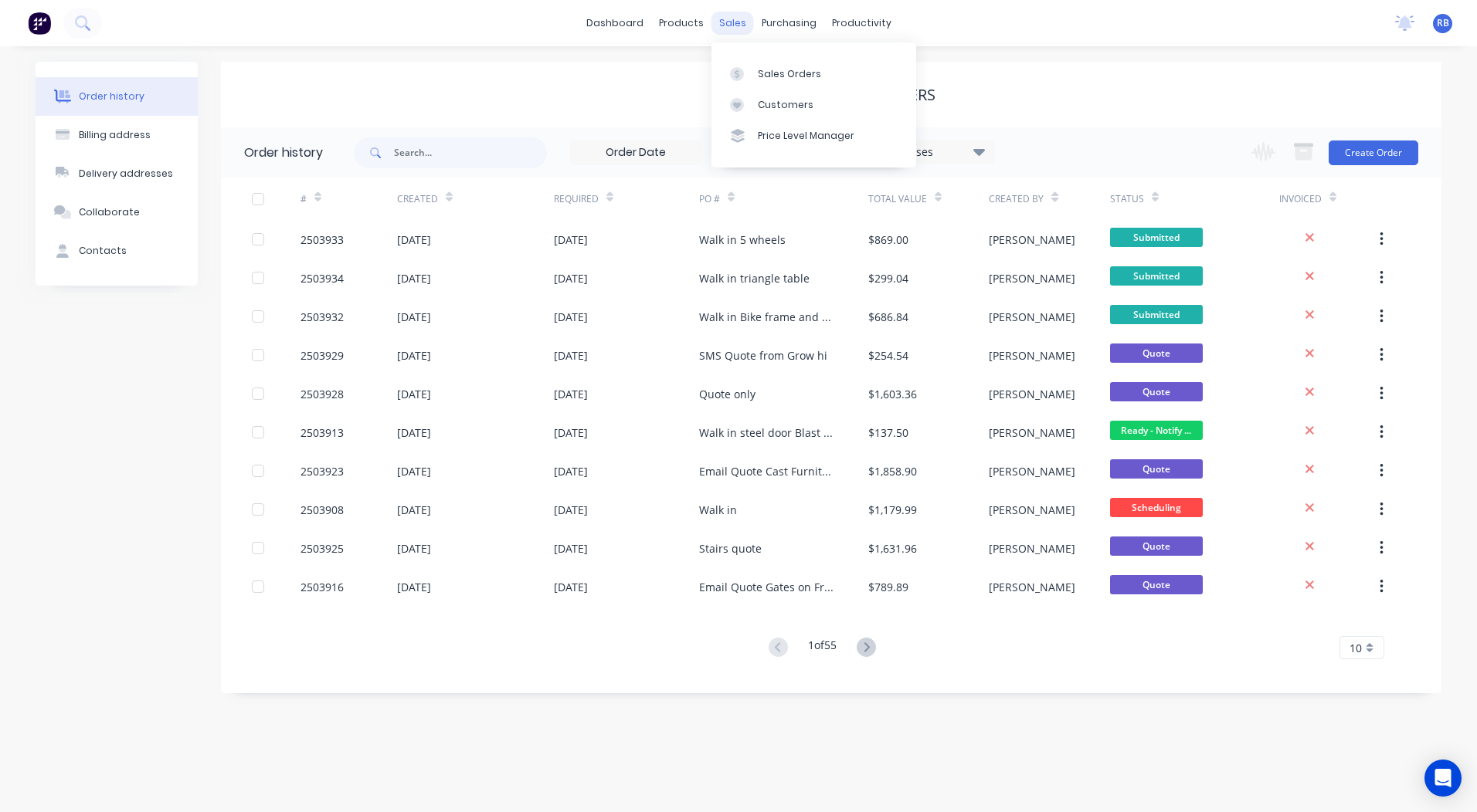
click at [731, 27] on div "sales" at bounding box center [733, 23] width 43 height 23
click at [758, 67] on div "Sales Orders" at bounding box center [789, 74] width 63 height 14
